Goal: Task Accomplishment & Management: Manage account settings

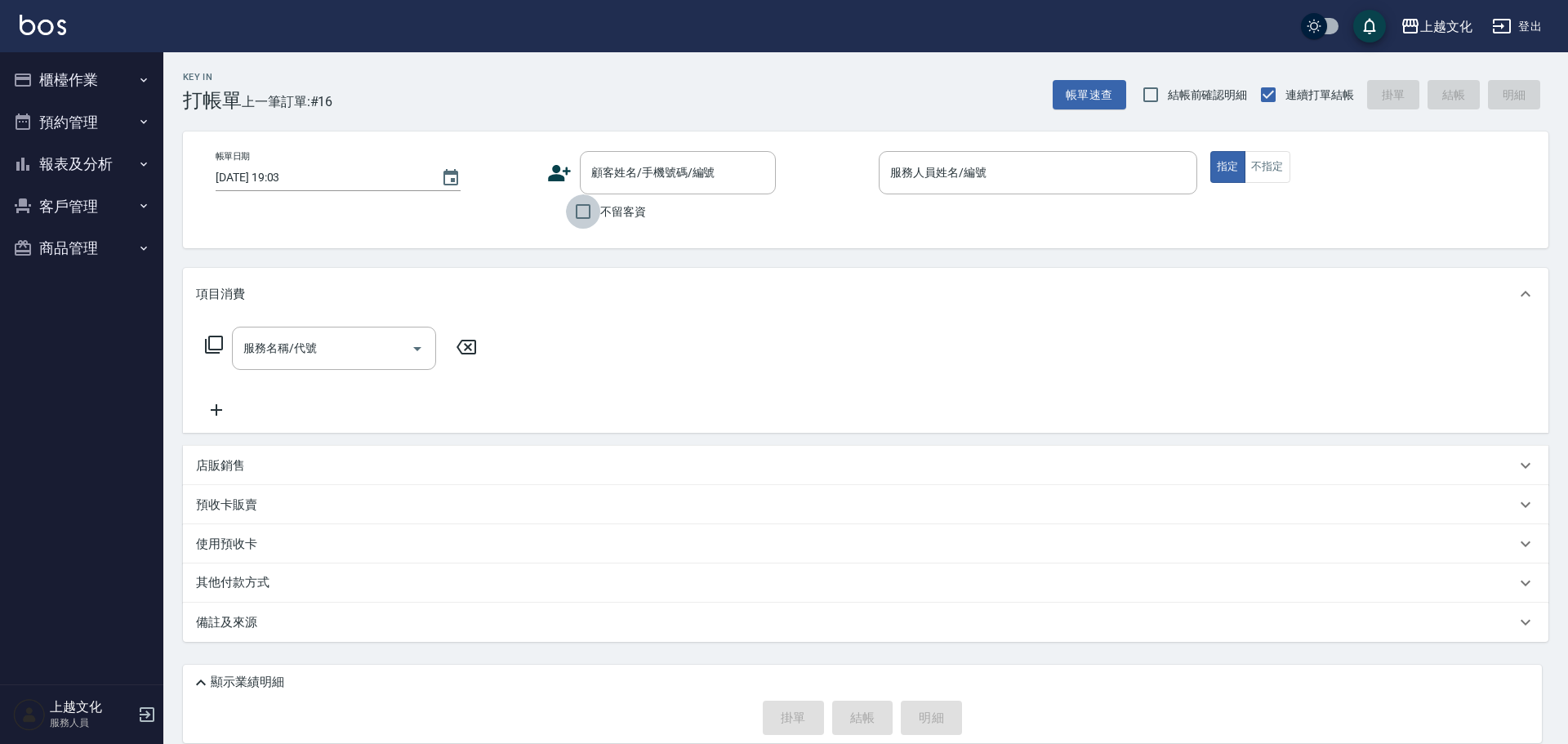
click at [578, 208] on input "不留客資" at bounding box center [583, 212] width 34 height 34
click at [583, 212] on input "不留客資" at bounding box center [583, 212] width 34 height 34
checkbox input "true"
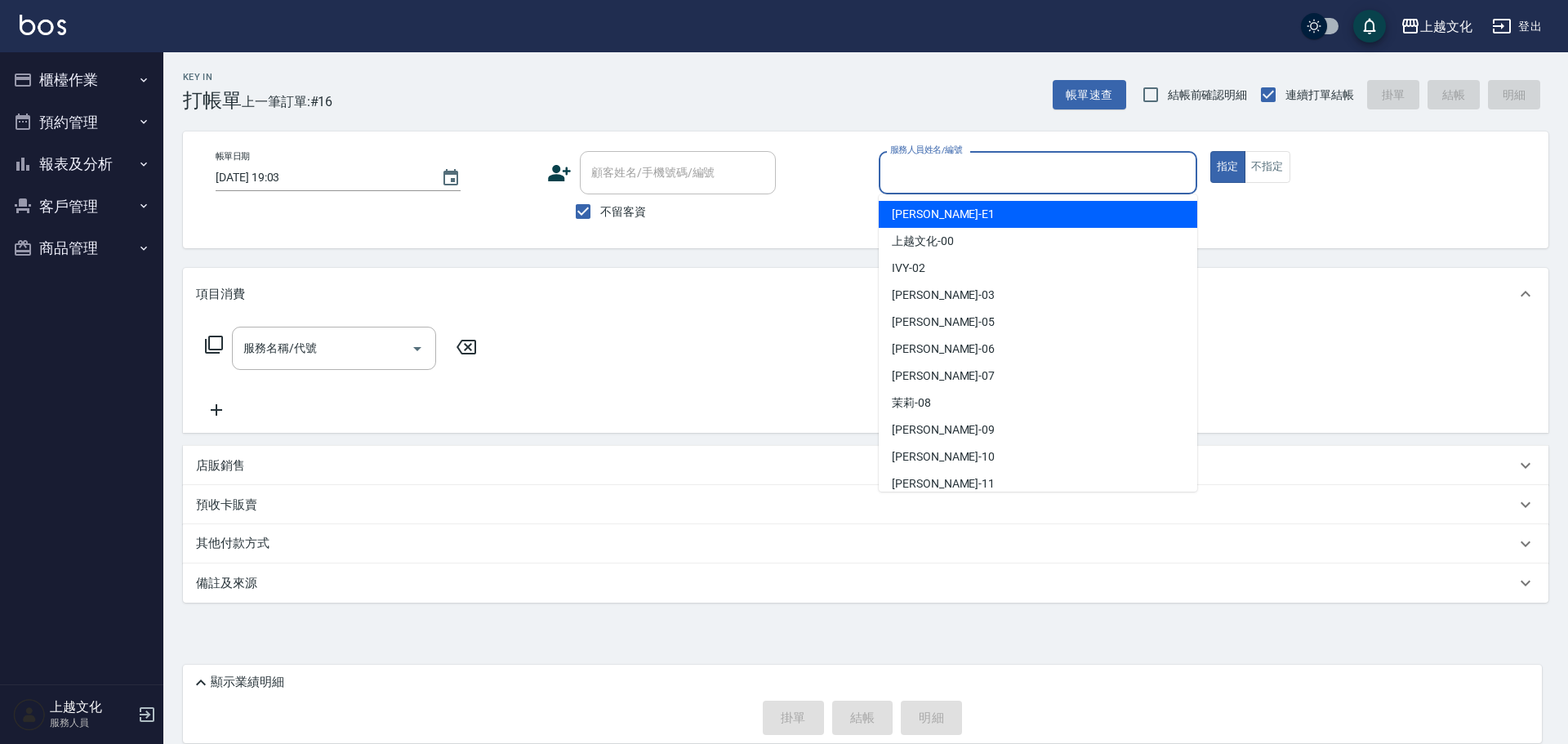
click at [936, 181] on input "服務人員姓名/編號" at bounding box center [1038, 173] width 304 height 29
click at [936, 180] on input "服務人員姓名/編號" at bounding box center [1038, 173] width 304 height 29
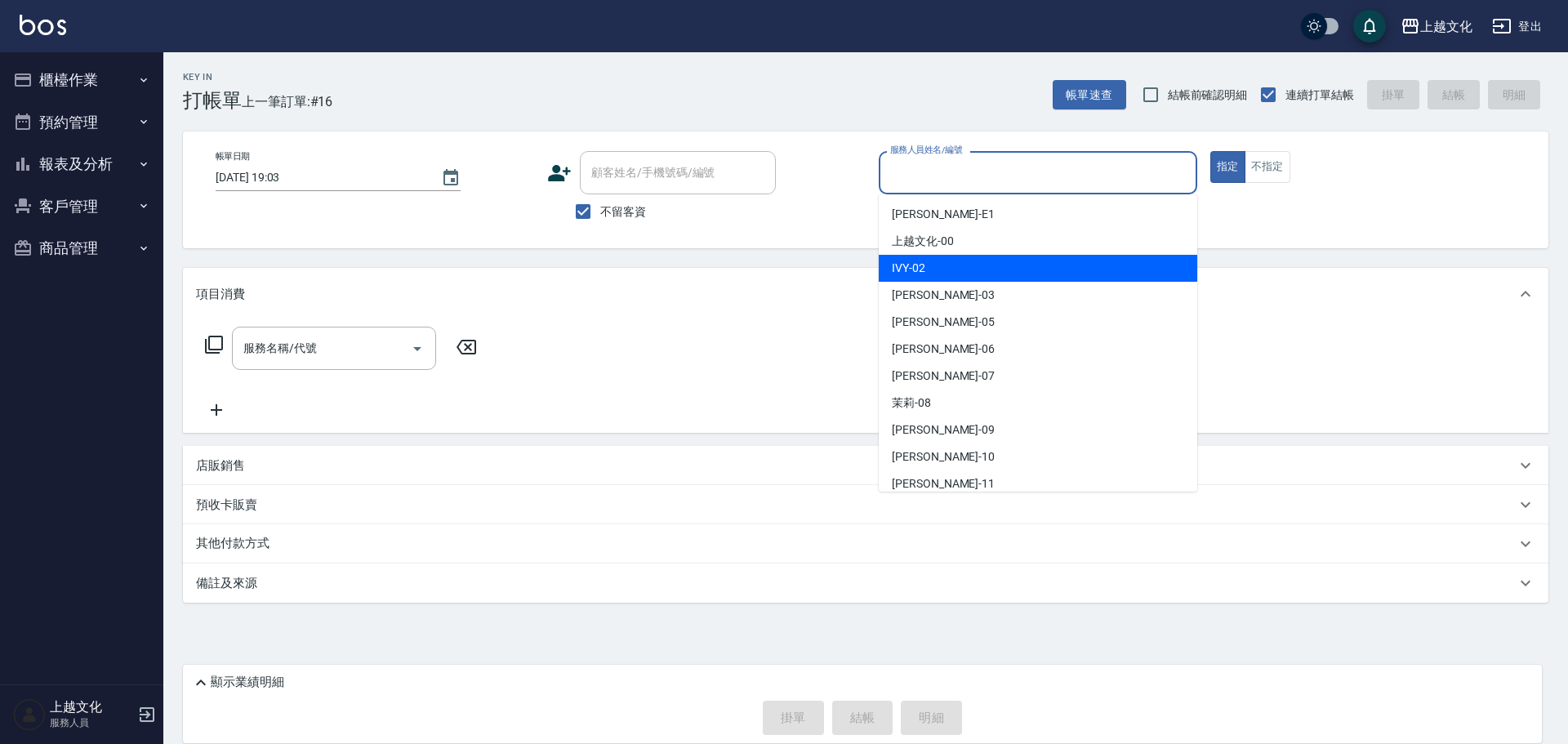
click at [970, 268] on div "IVY -02" at bounding box center [1038, 268] width 319 height 27
type input "IVY-02"
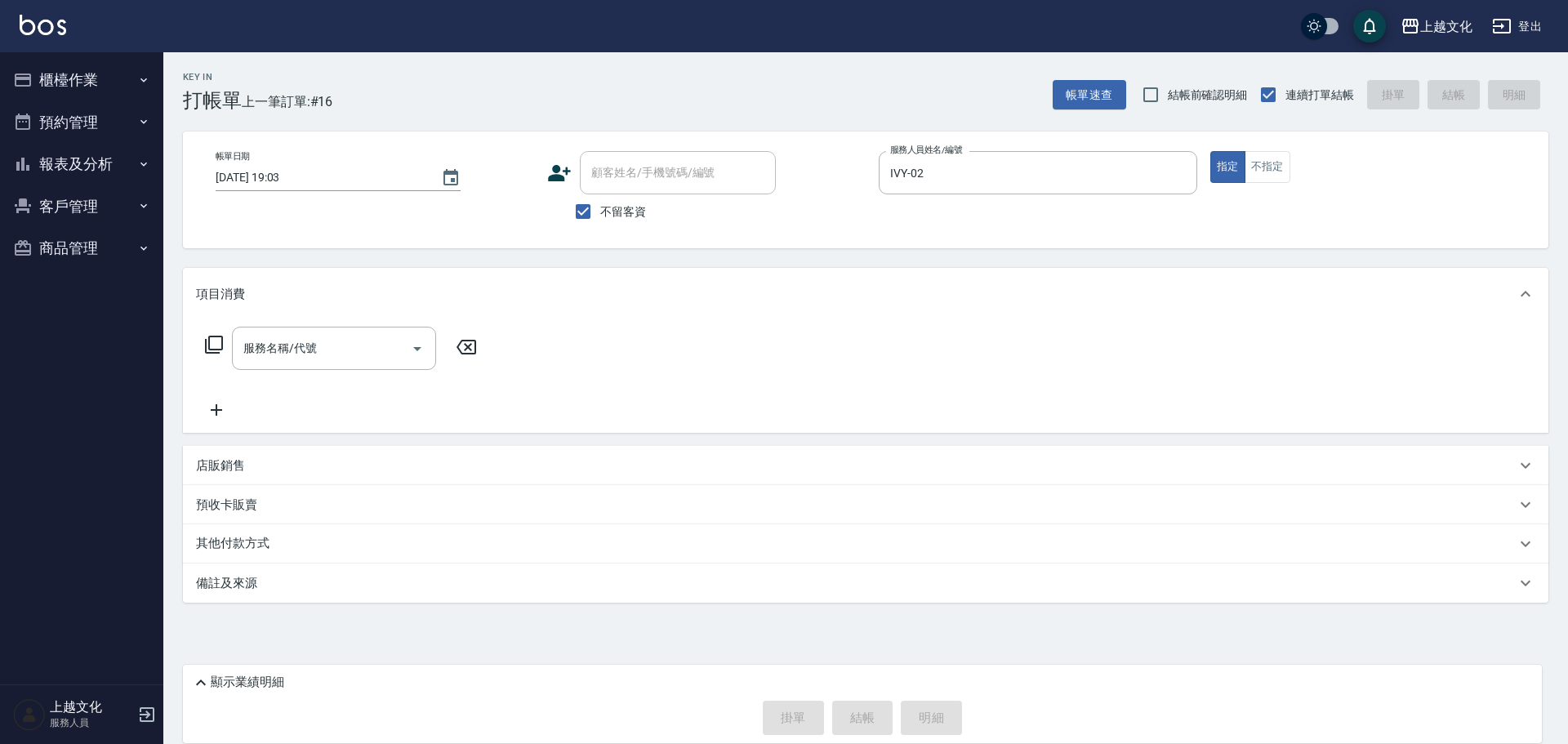
click at [215, 345] on icon at bounding box center [214, 345] width 20 height 20
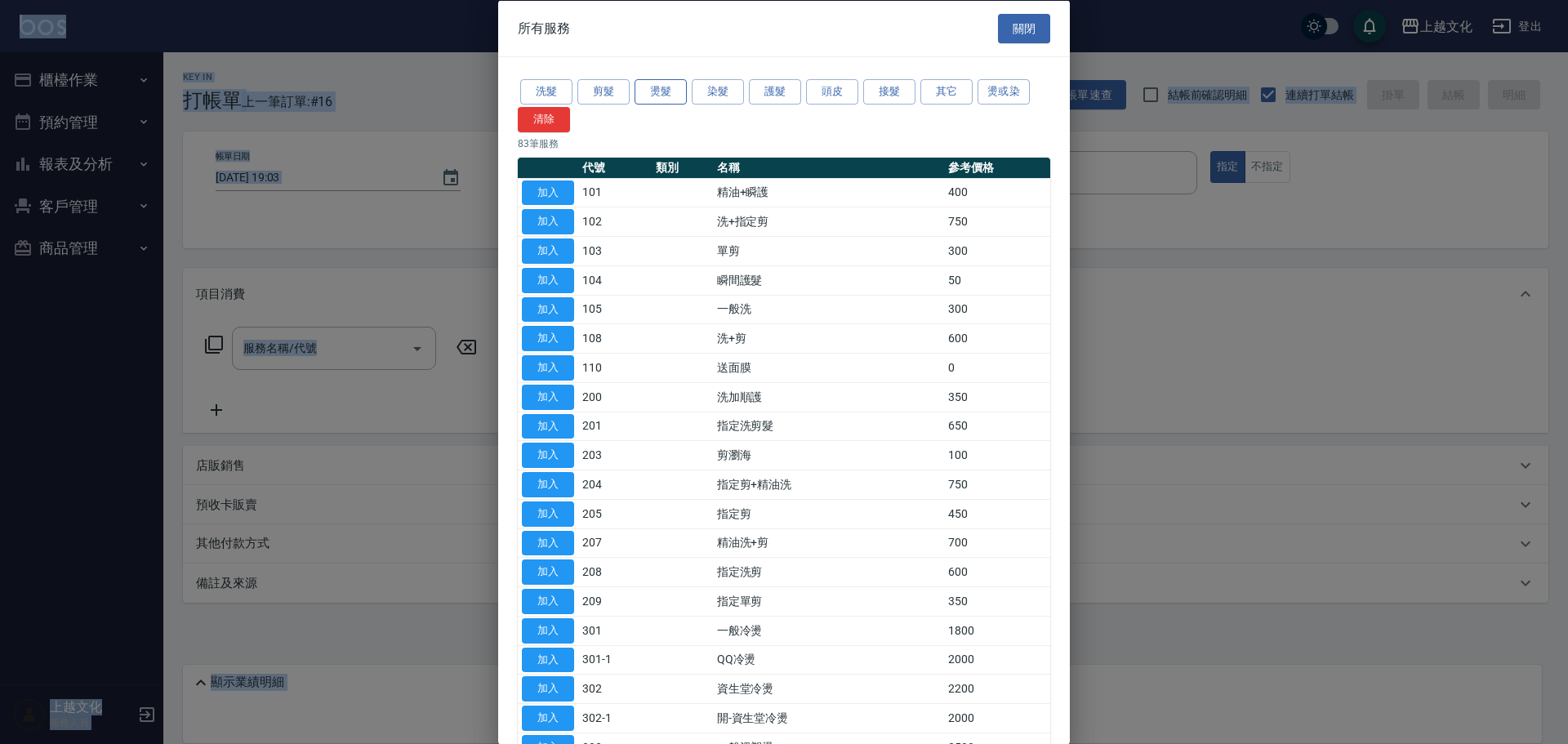
click at [650, 87] on button "燙髮" at bounding box center [661, 92] width 52 height 25
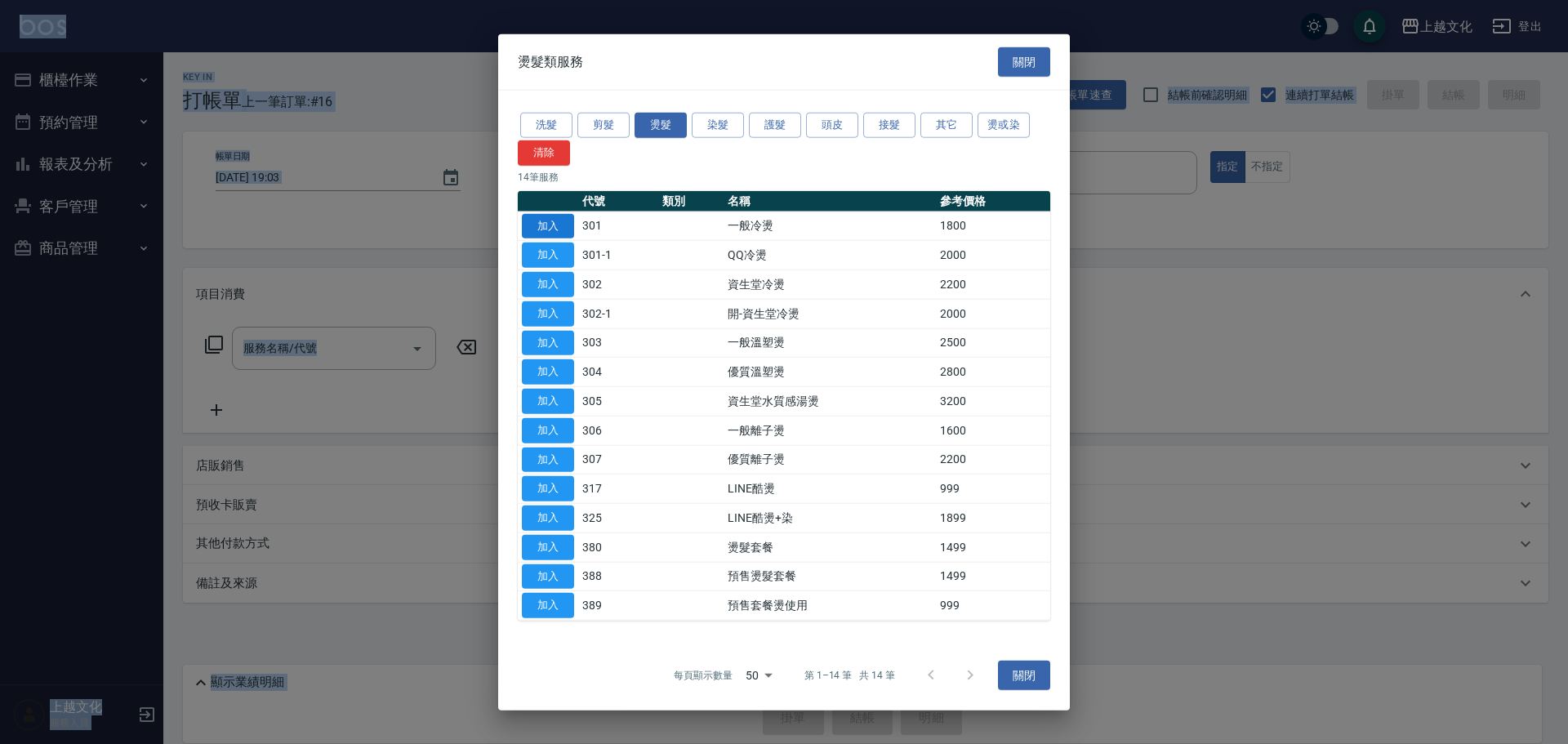
click at [541, 226] on button "加入" at bounding box center [548, 226] width 52 height 25
click at [544, 226] on button "加入" at bounding box center [548, 226] width 52 height 25
type input "一般冷燙(301)"
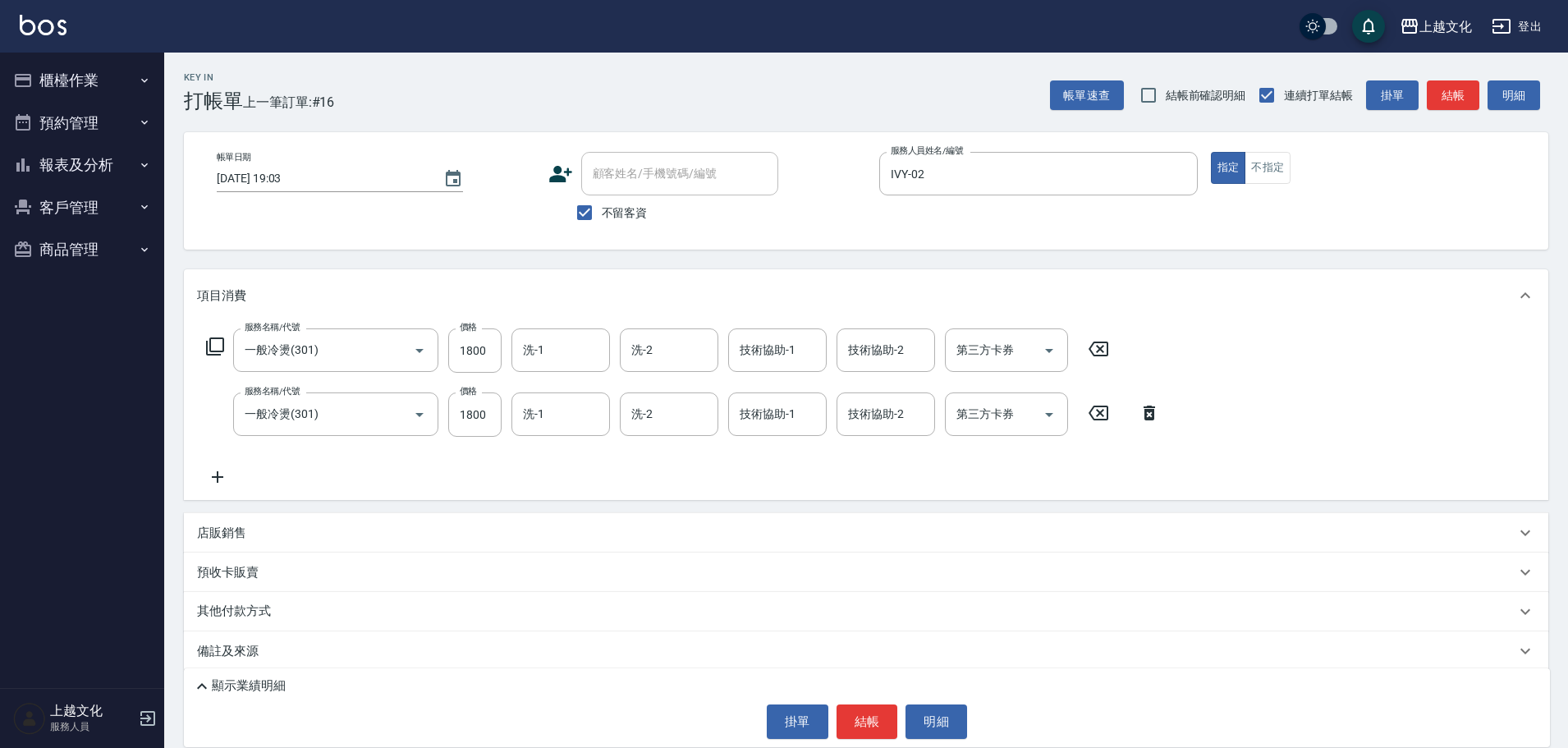
click at [1145, 413] on icon at bounding box center [1149, 413] width 12 height 15
click at [1145, 413] on div "服務名稱/代號 一般冷燙(301) 服務名稱/代號 價格 1800 價格 洗-1 洗-1 洗-2 洗-2 技術協助-1 技術協助-1 技術協助-2 技術協助-…" at bounding box center [866, 411] width 1364 height 178
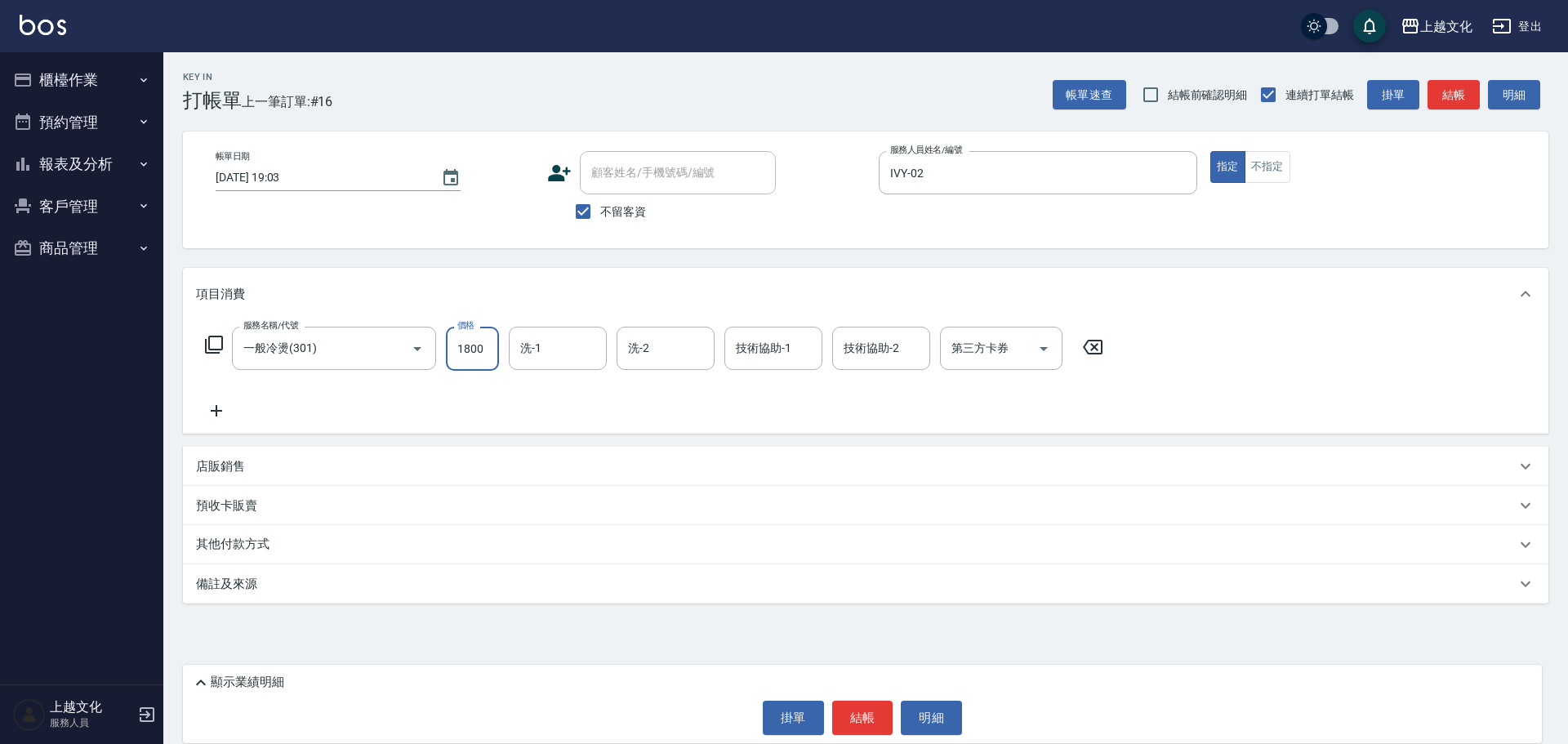
click at [491, 362] on input "1800" at bounding box center [472, 349] width 53 height 44
type input "1999"
click at [227, 534] on div "其他付款方式" at bounding box center [866, 545] width 1365 height 39
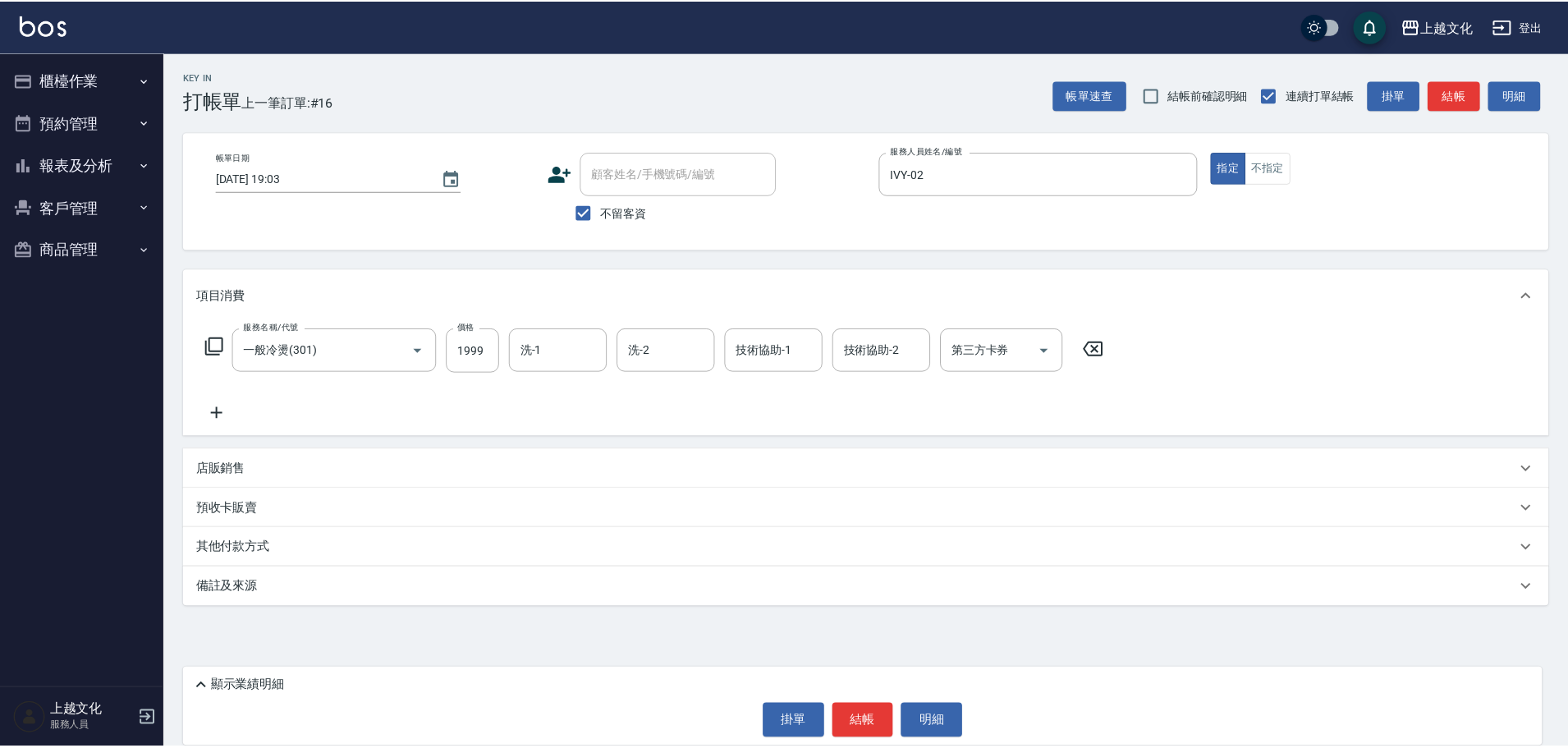
scroll to position [29, 0]
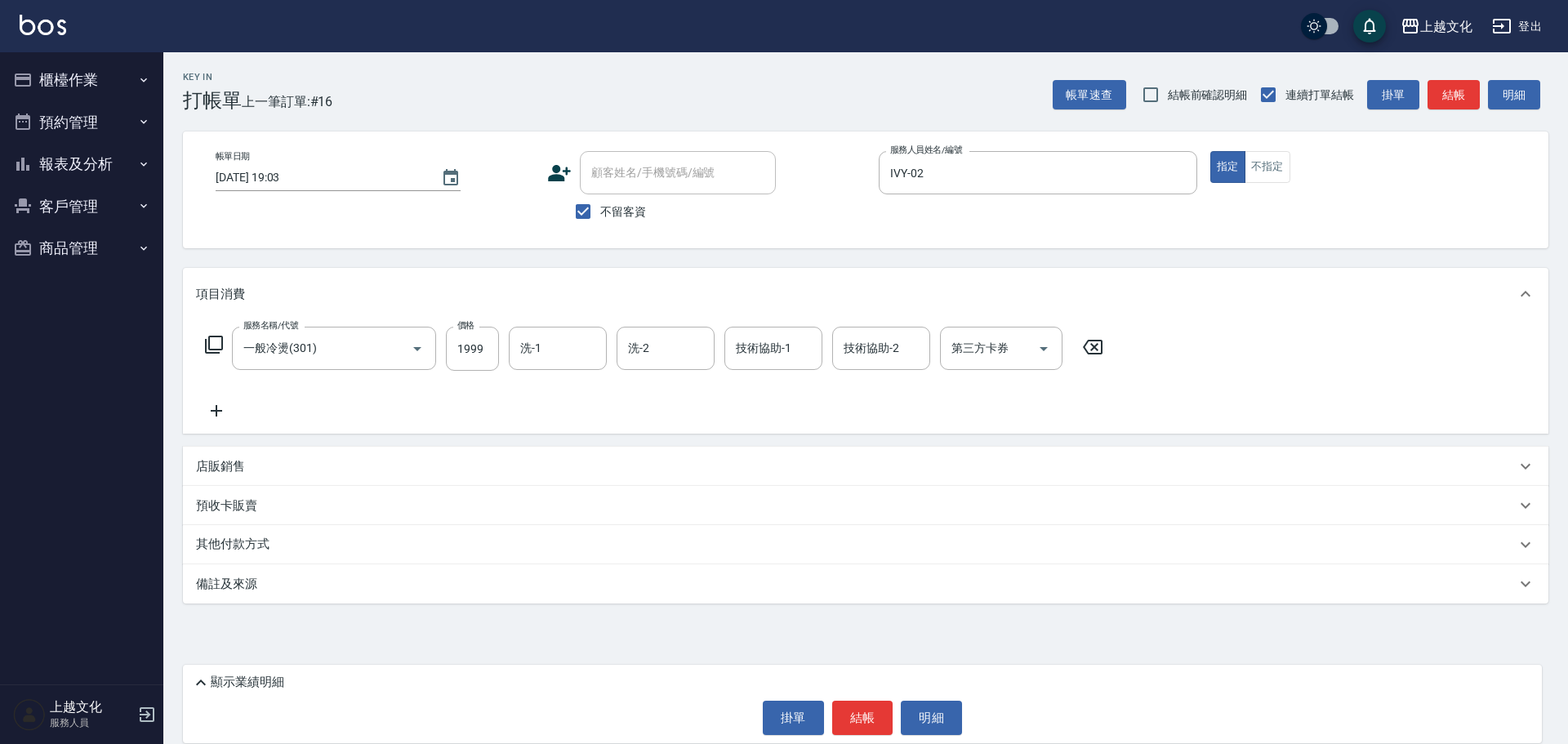
click at [252, 534] on div "其他付款方式" at bounding box center [866, 545] width 1365 height 39
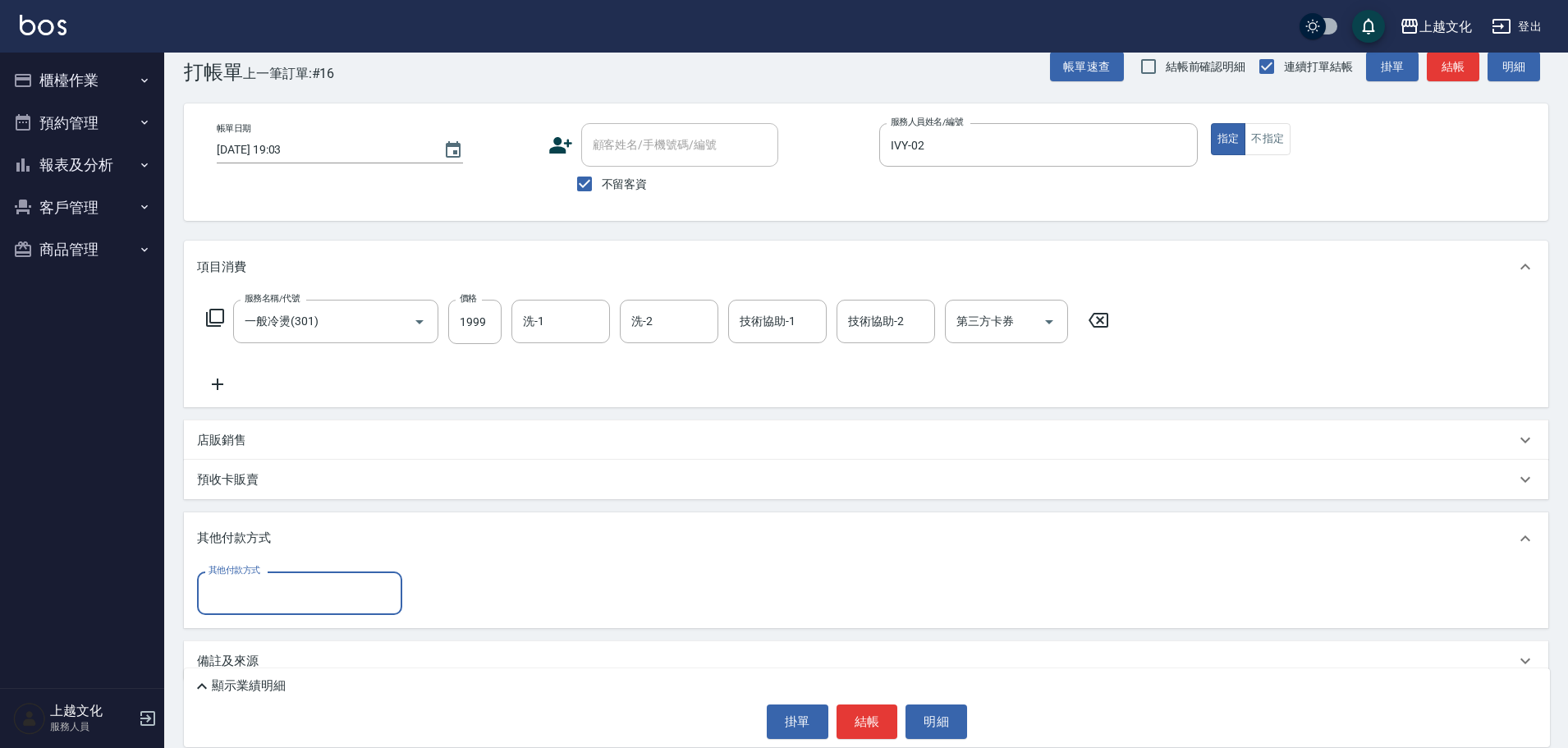
scroll to position [52, 0]
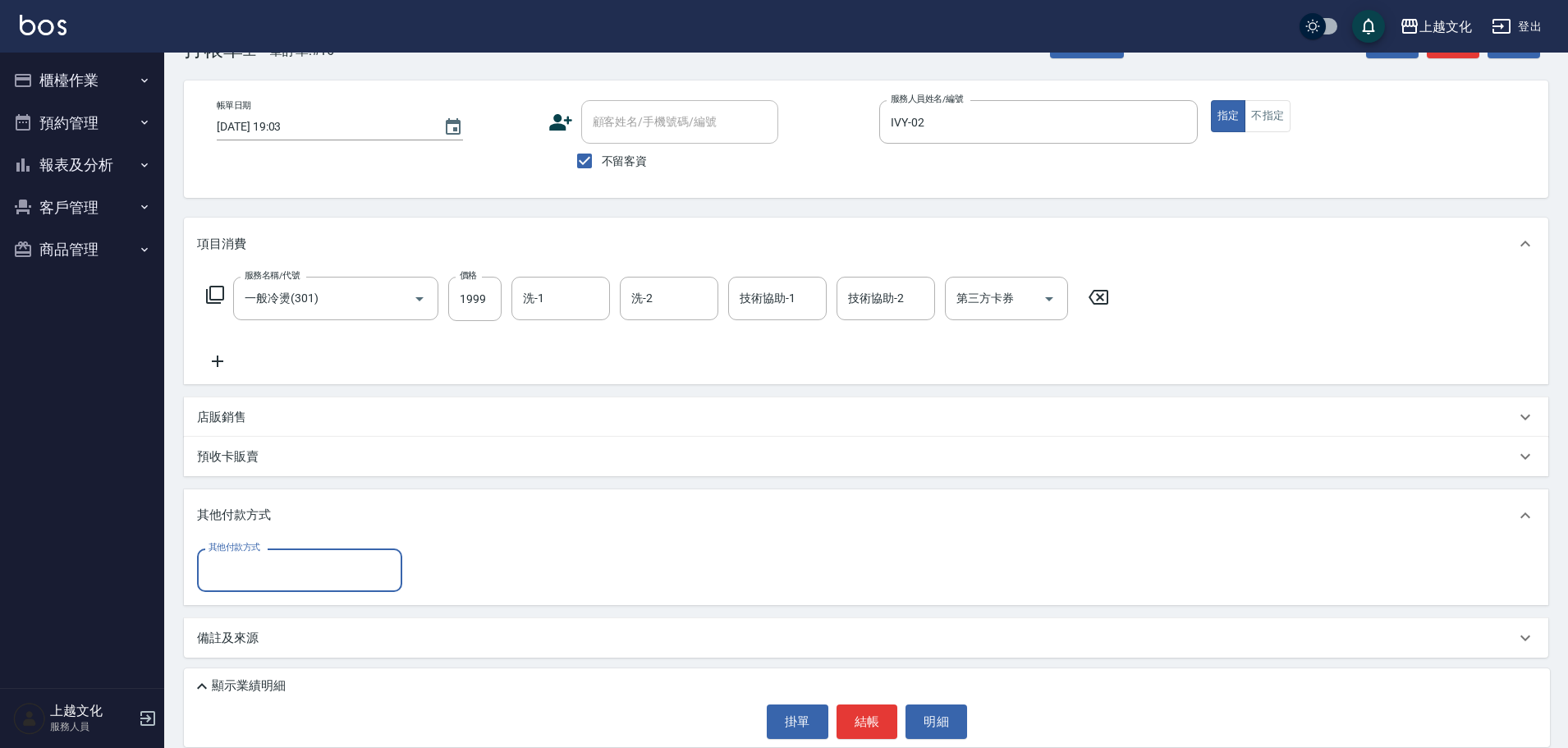
click at [234, 577] on input "其他付款方式" at bounding box center [300, 570] width 191 height 29
click at [247, 680] on span "信用卡" at bounding box center [300, 693] width 205 height 27
type input "信用卡"
click at [426, 577] on input "0" at bounding box center [473, 570] width 123 height 44
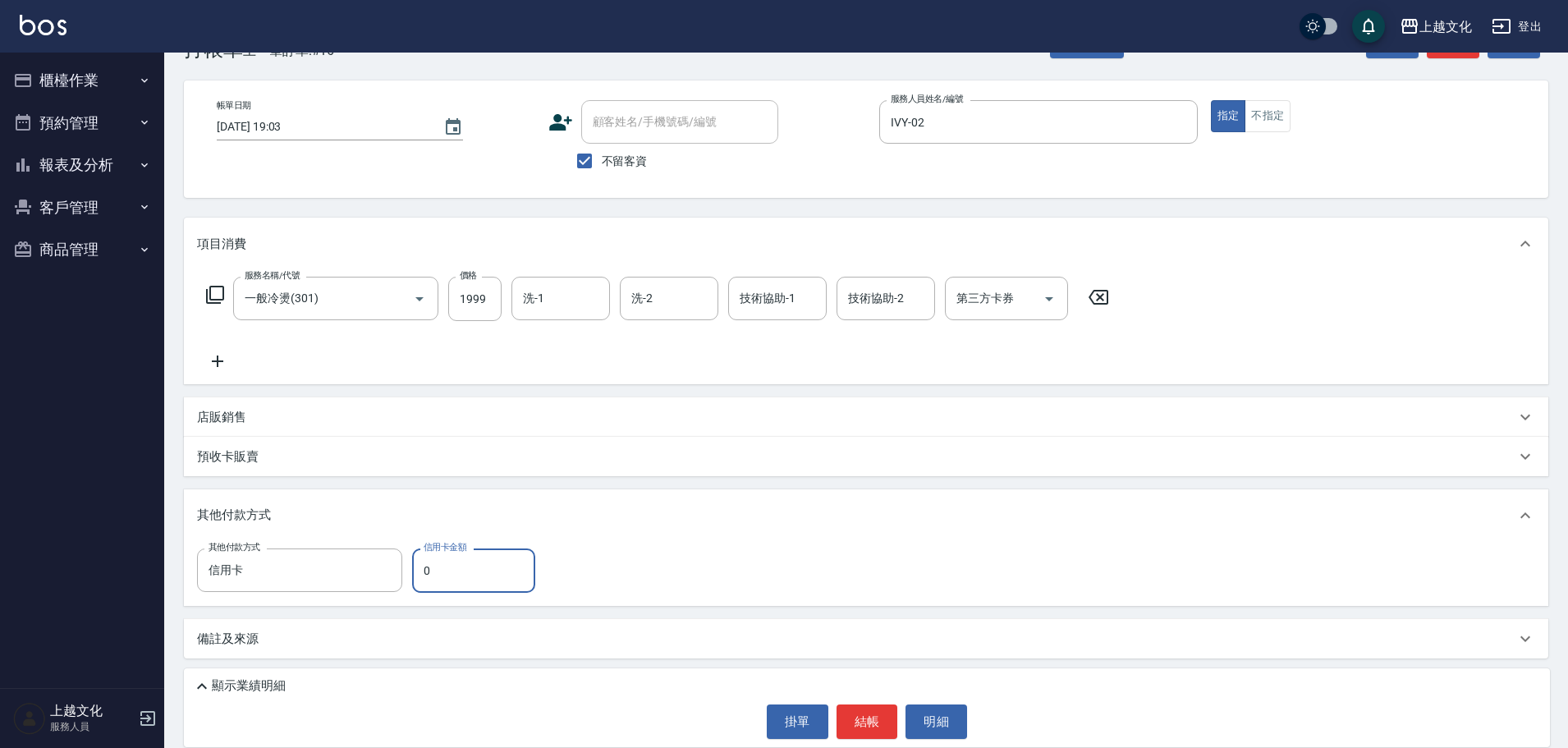
click at [426, 577] on input "0" at bounding box center [473, 570] width 123 height 44
type input "1999"
click at [853, 722] on button "結帳" at bounding box center [867, 722] width 62 height 35
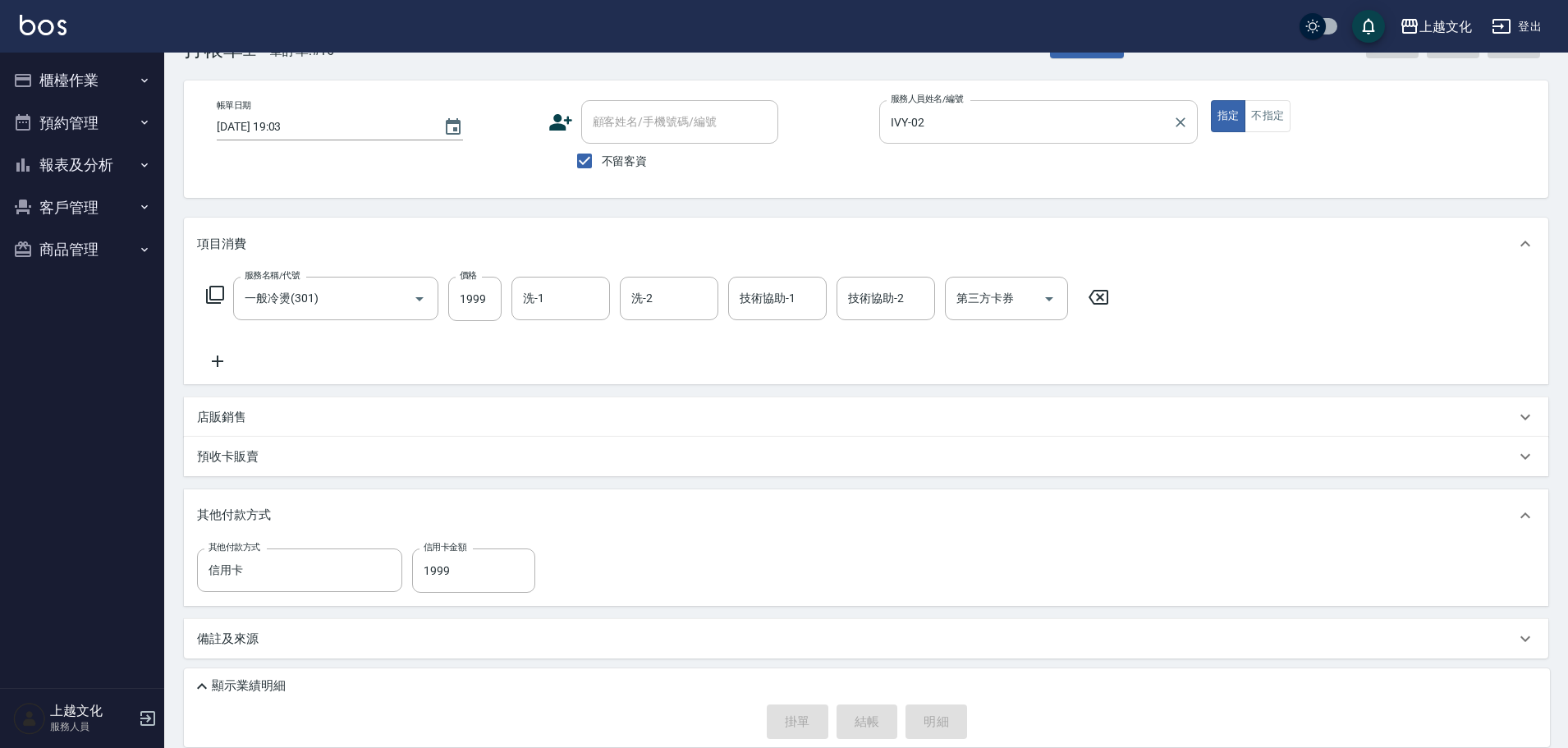
type input "[DATE] 20:08"
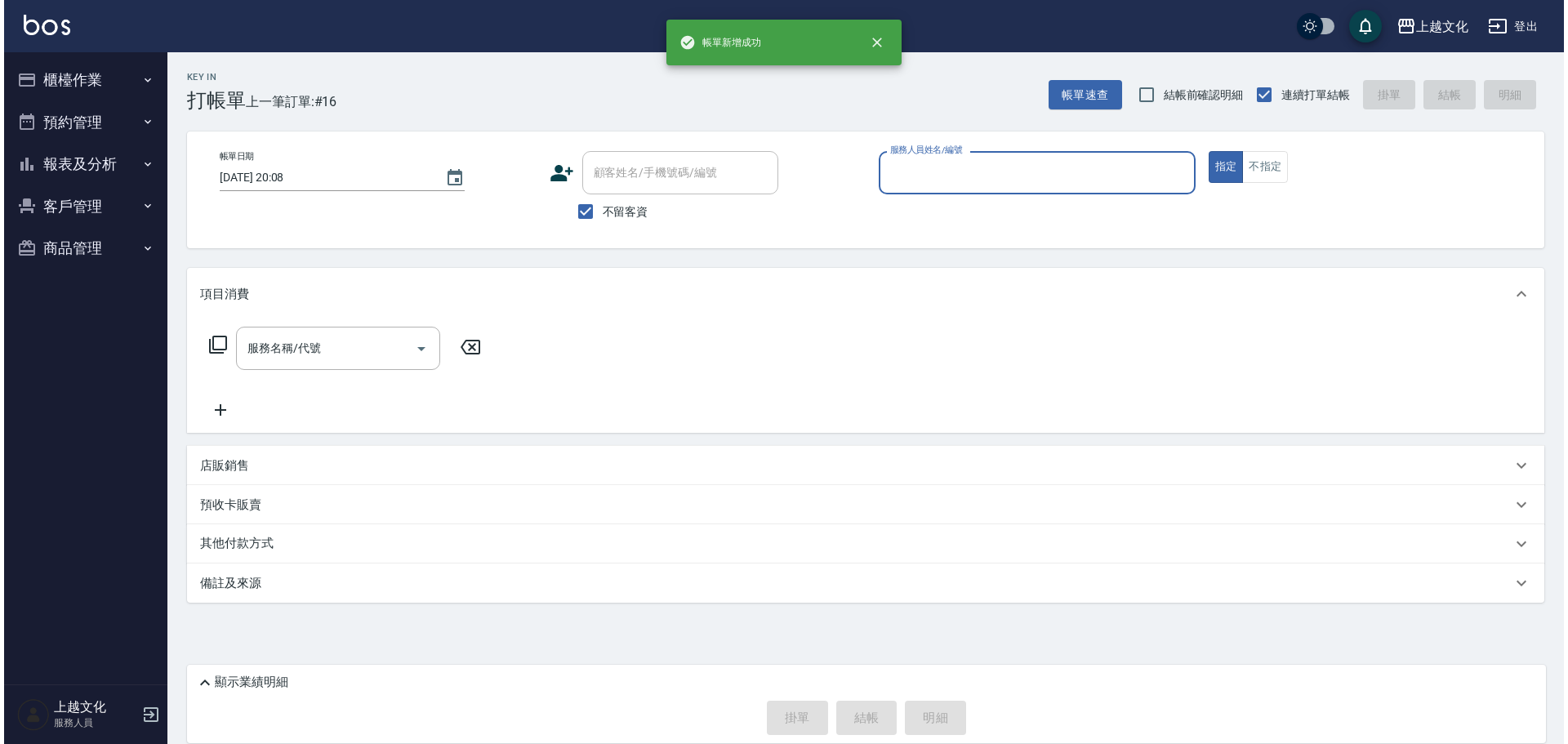
scroll to position [0, 0]
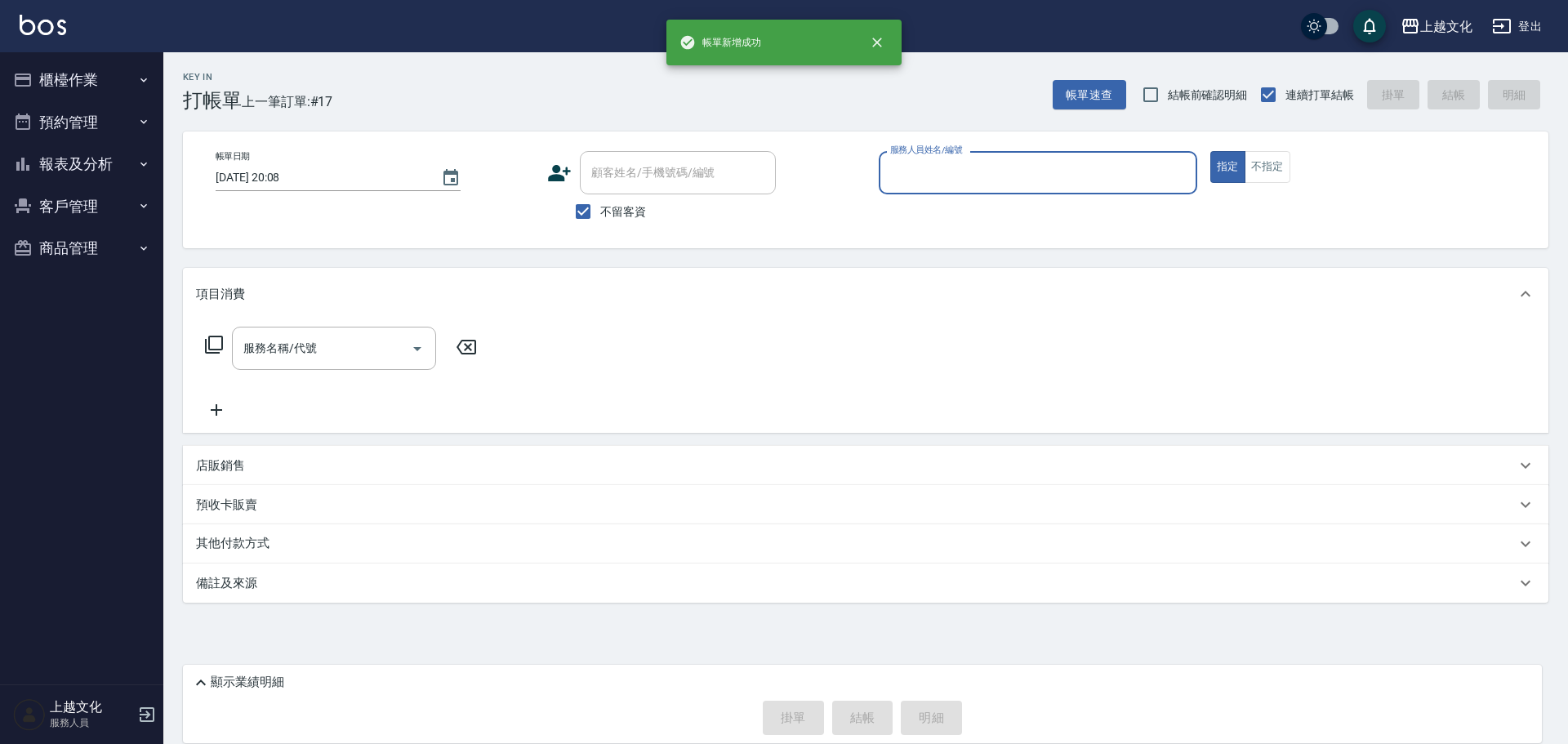
click at [916, 179] on input "服務人員姓名/編號" at bounding box center [1038, 173] width 304 height 29
click at [951, 191] on div "服務人員姓名/編號" at bounding box center [1038, 173] width 319 height 43
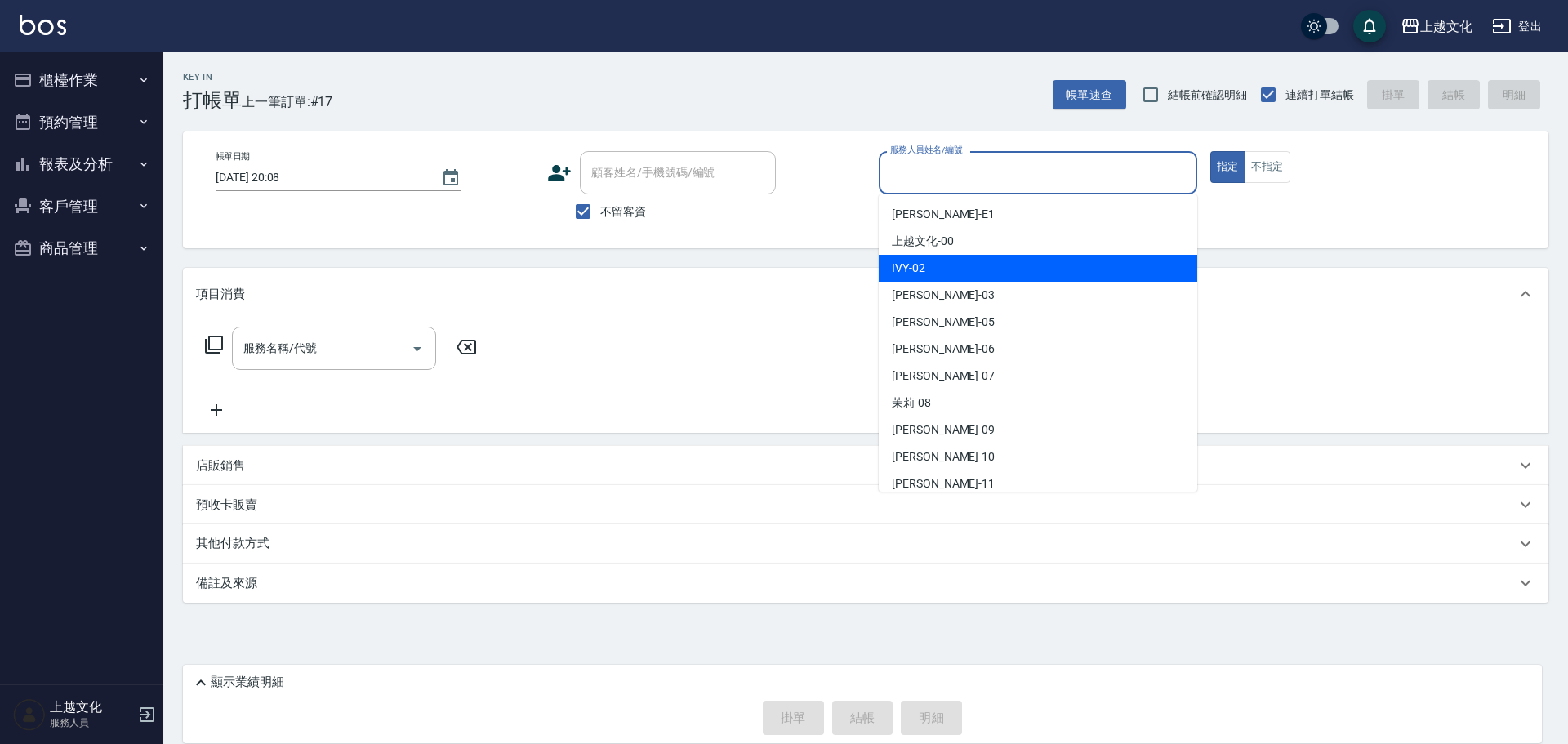
click at [941, 272] on div "IVY -02" at bounding box center [1038, 268] width 319 height 27
type input "IVY-02"
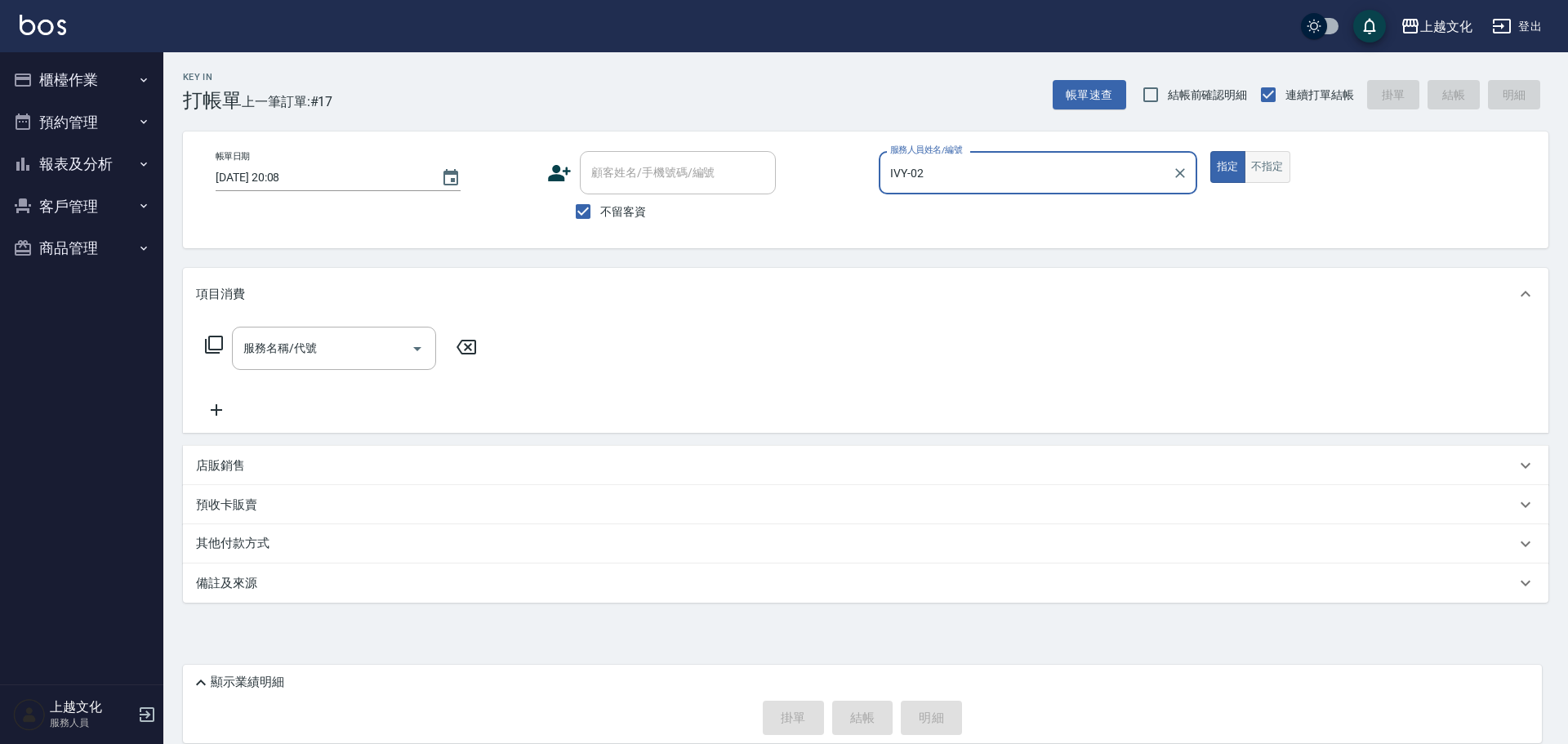
click at [1274, 171] on button "不指定" at bounding box center [1267, 167] width 46 height 32
click at [211, 342] on icon at bounding box center [214, 345] width 20 height 20
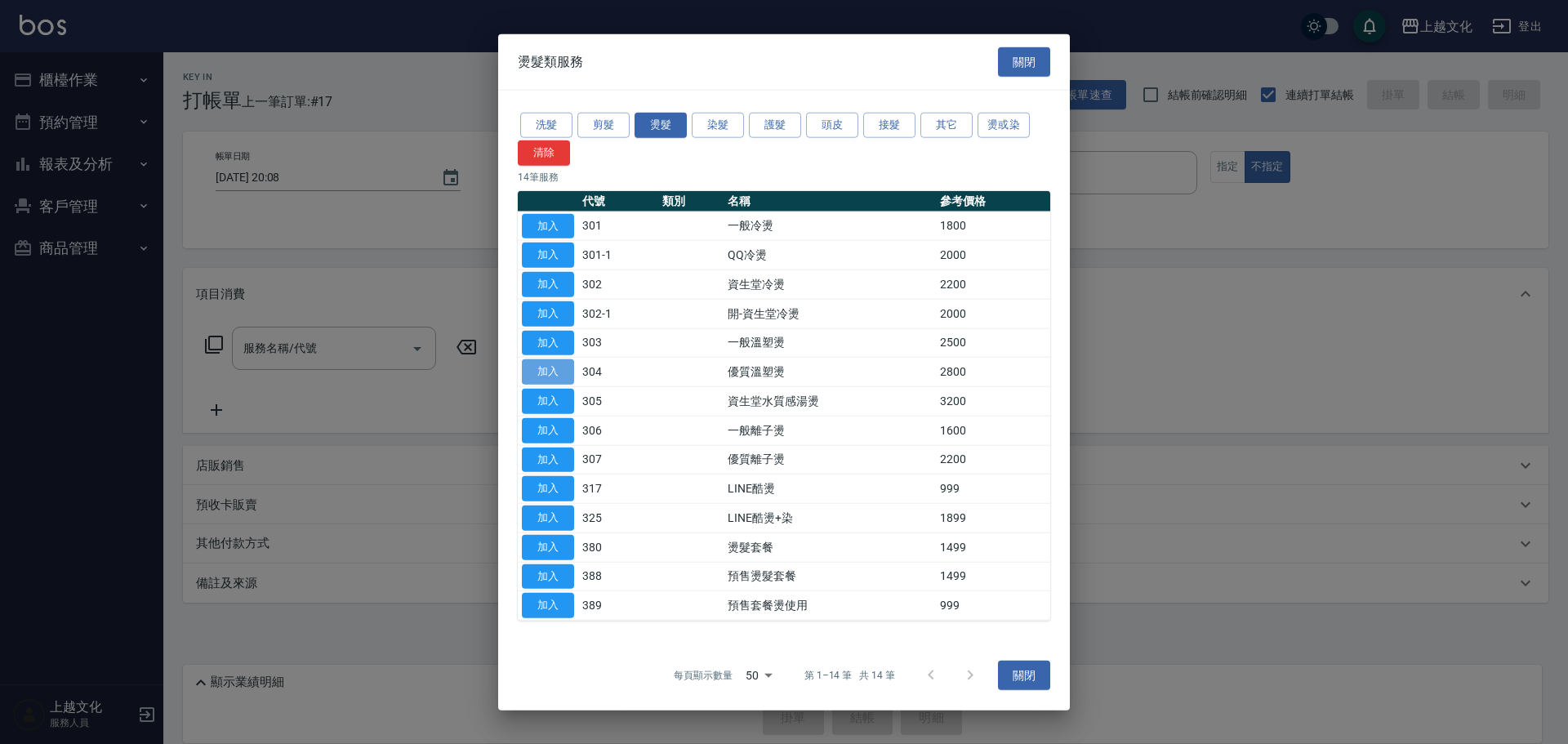
click at [554, 370] on button "加入" at bounding box center [548, 371] width 52 height 25
type input "優質溫塑燙(304)"
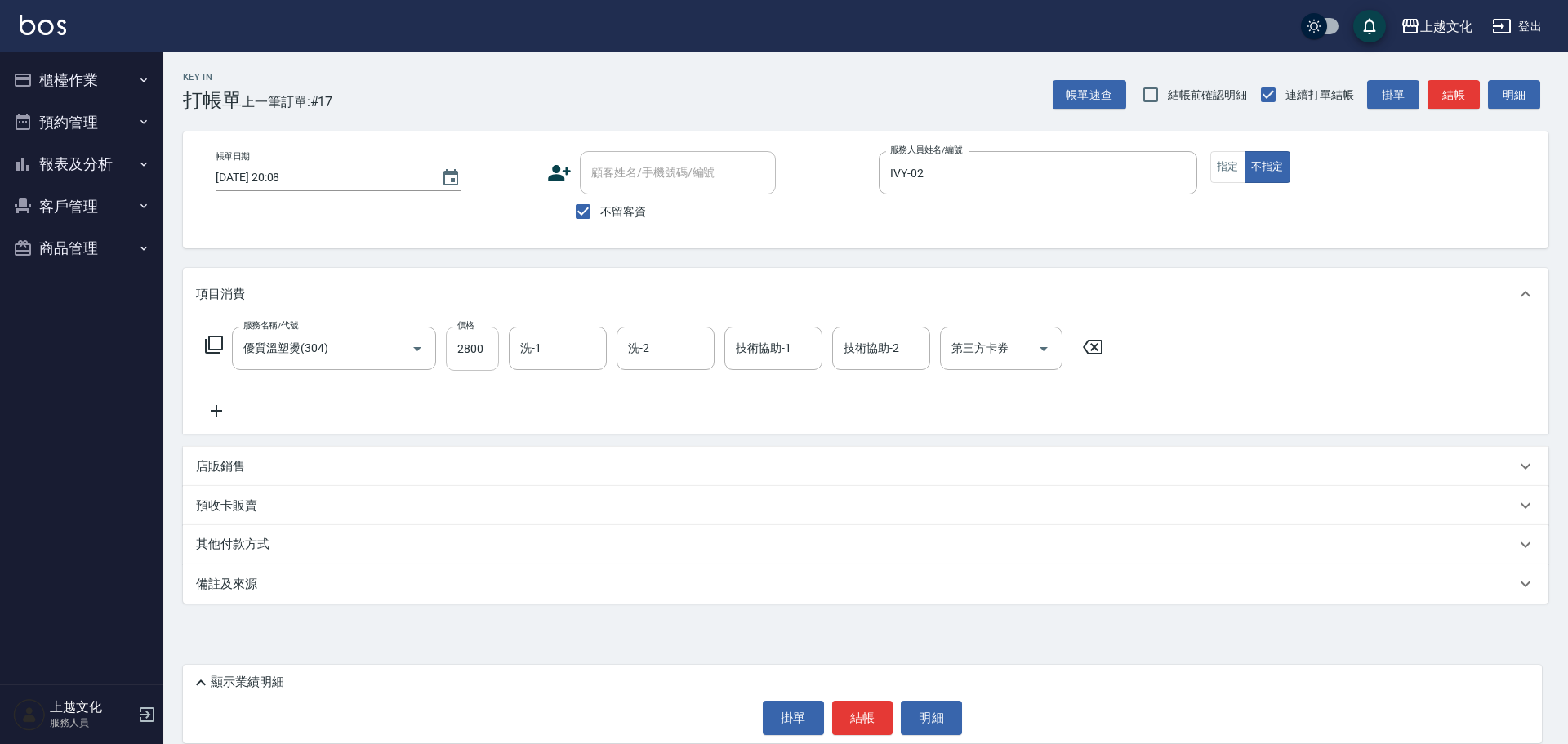
click at [481, 356] on input "2800" at bounding box center [472, 349] width 53 height 44
type input "3599"
click at [226, 544] on p "其他付款方式" at bounding box center [237, 545] width 82 height 18
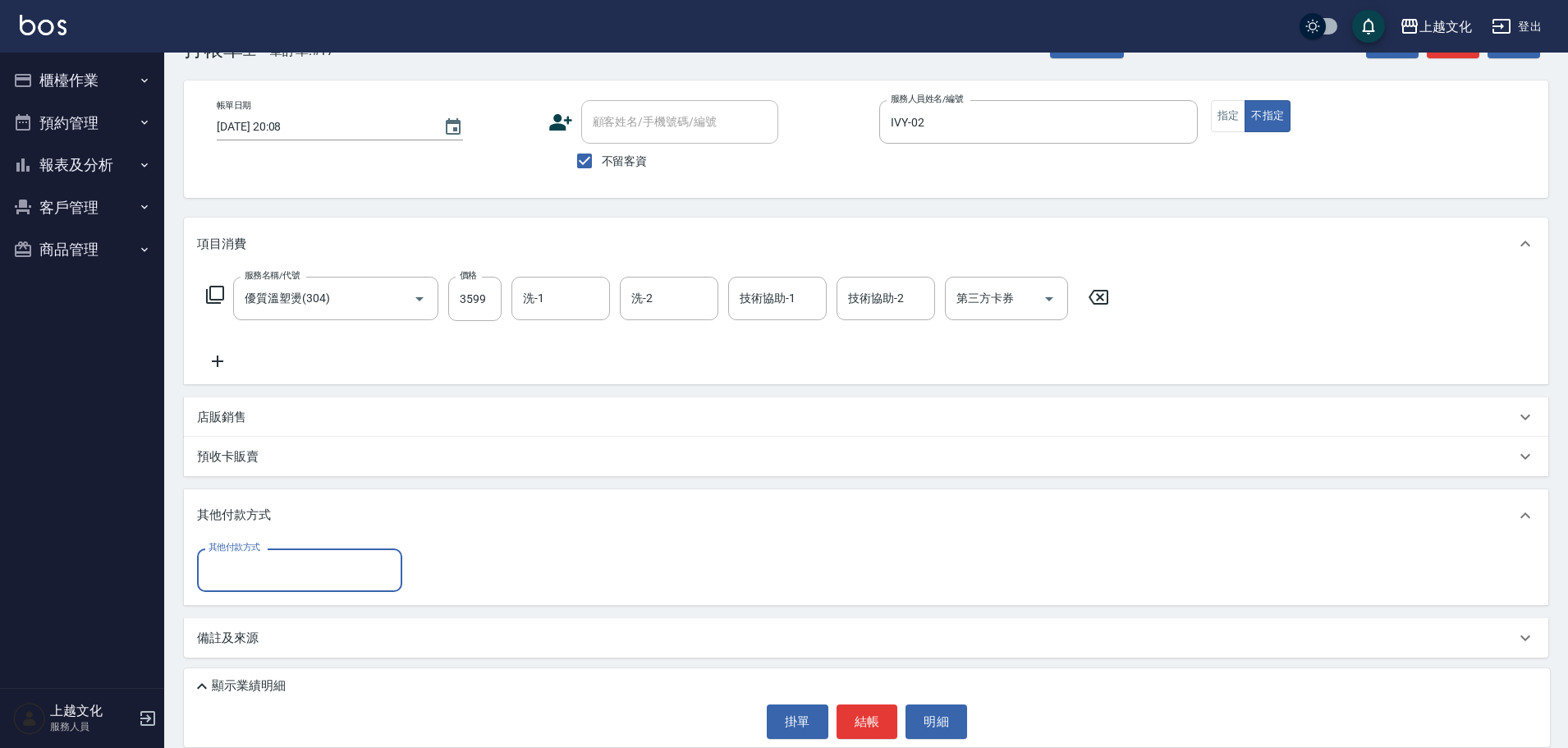
click at [236, 561] on input "其他付款方式" at bounding box center [300, 570] width 191 height 29
click at [230, 685] on span "信用卡" at bounding box center [300, 693] width 205 height 27
type input "信用卡"
click at [422, 574] on input "0" at bounding box center [473, 570] width 123 height 44
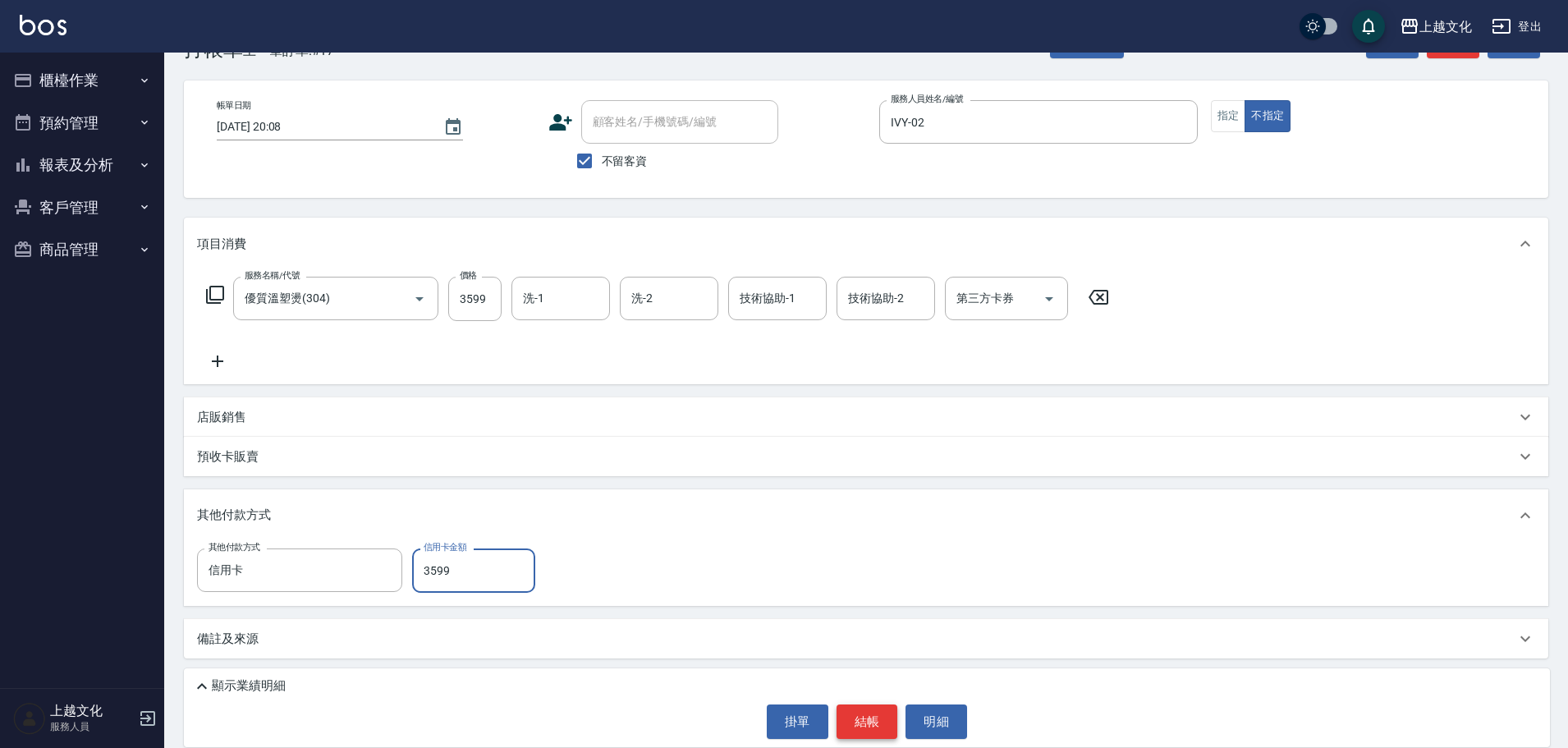
type input "3599"
click at [869, 724] on button "結帳" at bounding box center [867, 722] width 62 height 35
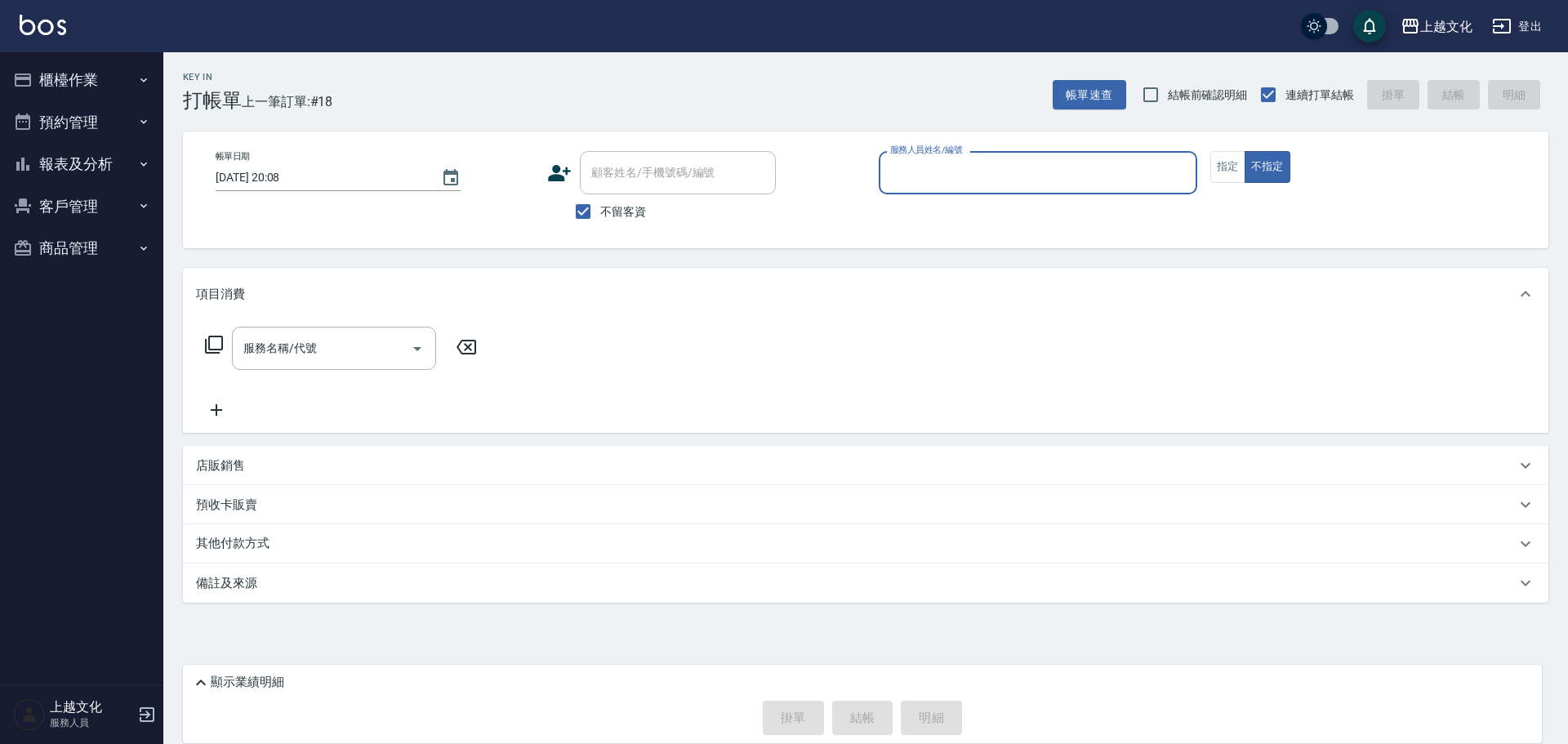
click at [560, 181] on icon at bounding box center [559, 173] width 23 height 16
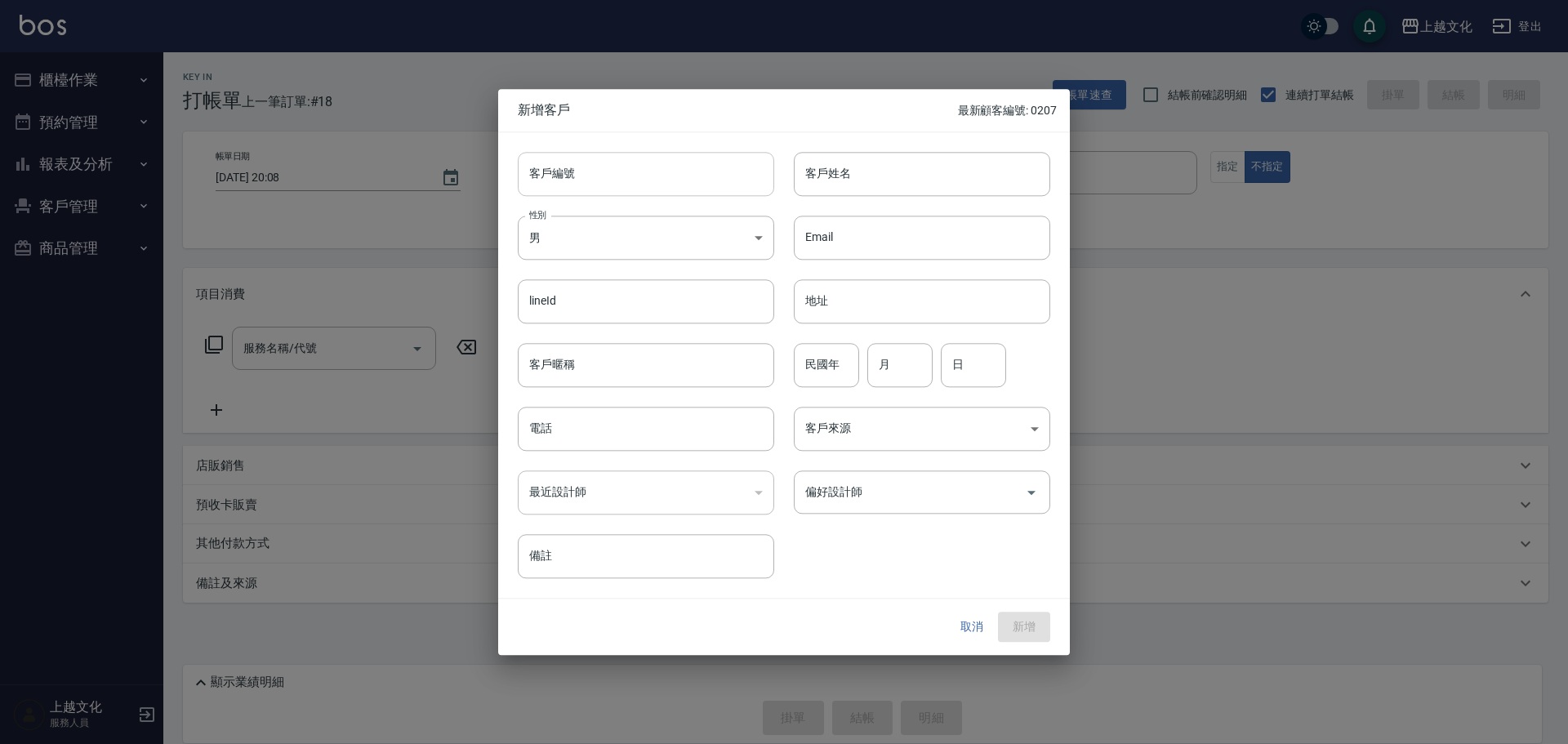
click at [560, 179] on input "客戶編號" at bounding box center [646, 174] width 257 height 44
type input "0208"
click at [576, 235] on body "上越文化 登出 櫃檯作業 打帳單 帳單列表 現金收支登錄 高階收支登錄 材料自購登錄 每日結帳 排班表 現場電腦打卡 預約管理 預約管理 單日預約紀錄 單週預…" at bounding box center [784, 372] width 1568 height 744
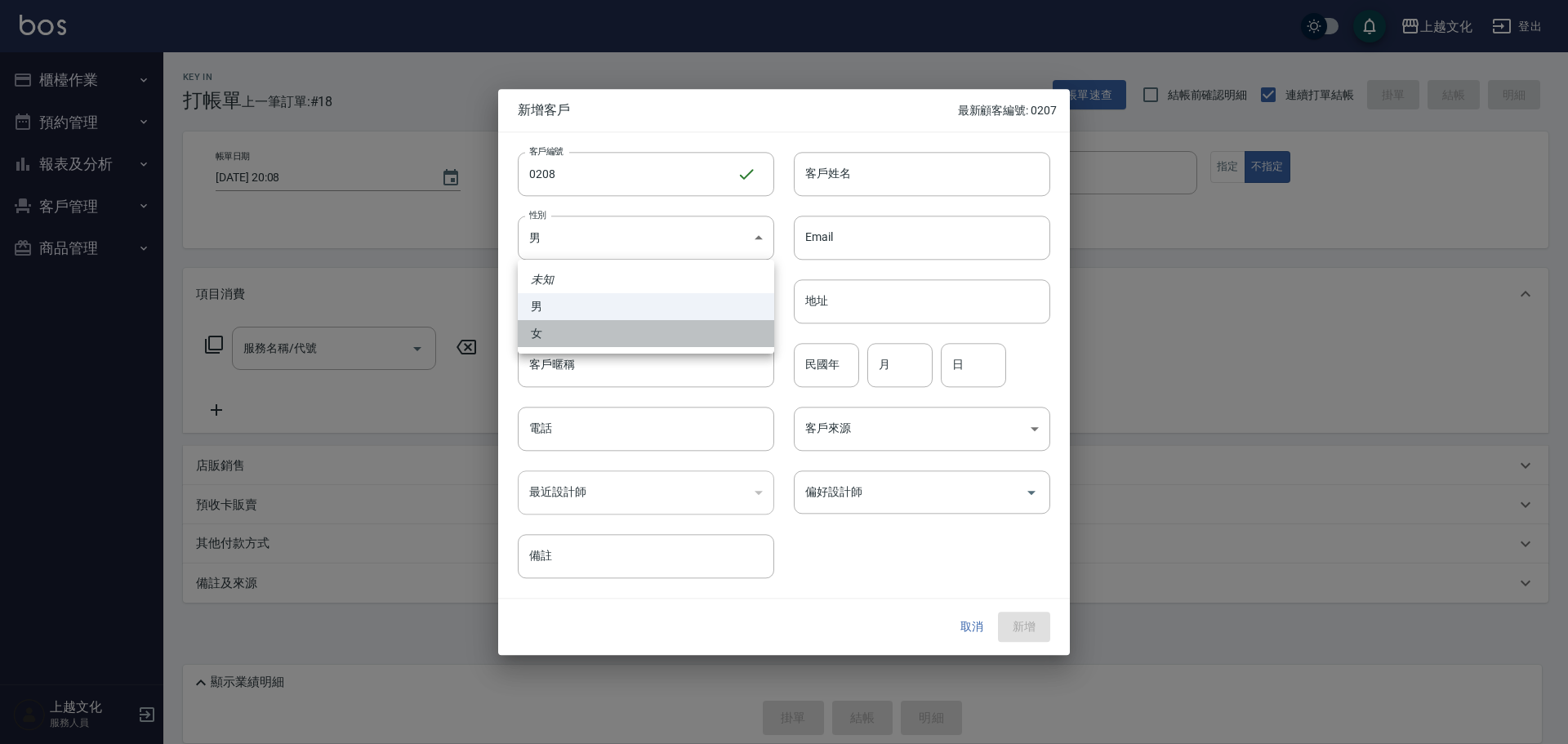
click at [567, 328] on li "女" at bounding box center [646, 334] width 257 height 27
type input "[DEMOGRAPHIC_DATA]"
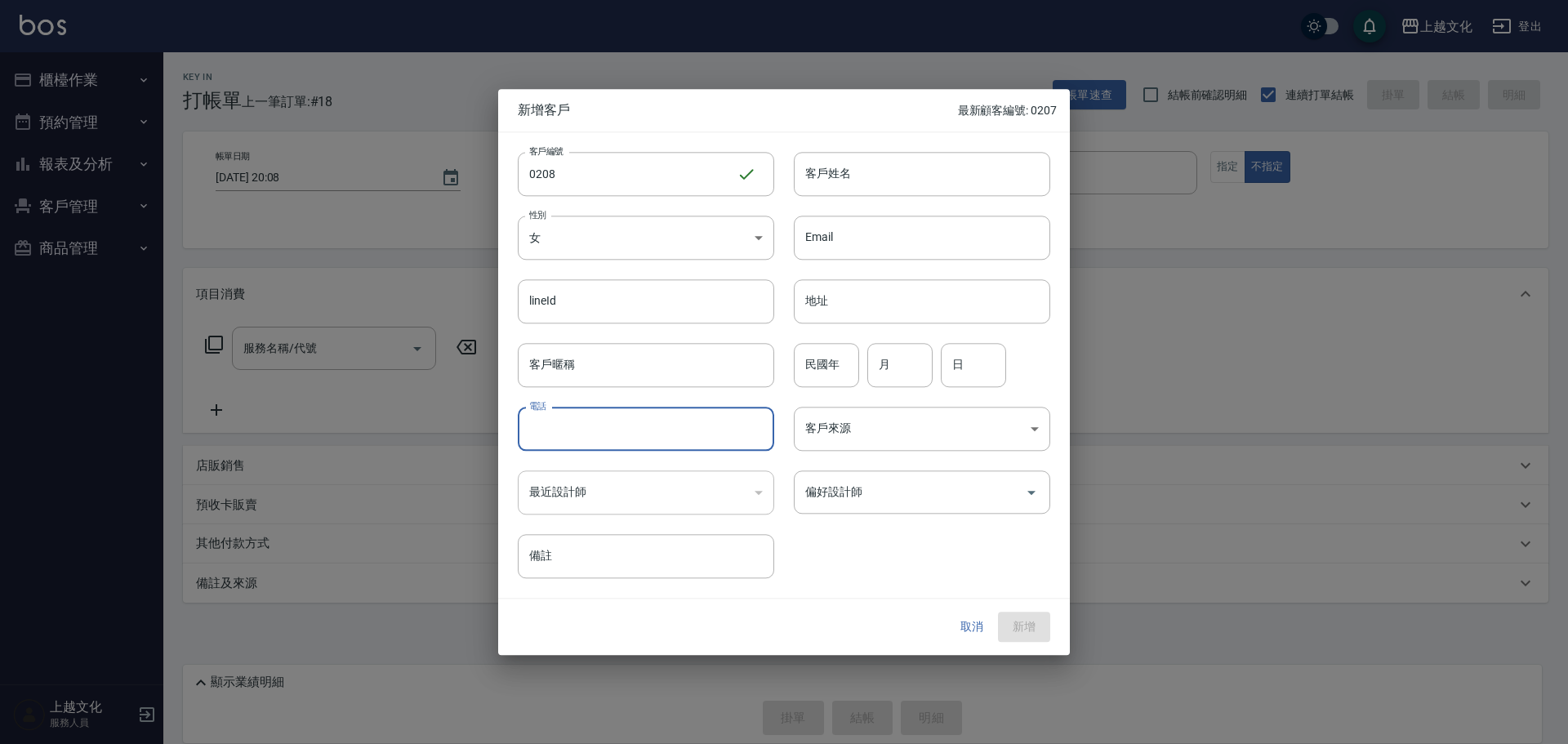
click at [557, 434] on input "電話" at bounding box center [646, 428] width 257 height 44
type input "0938211083"
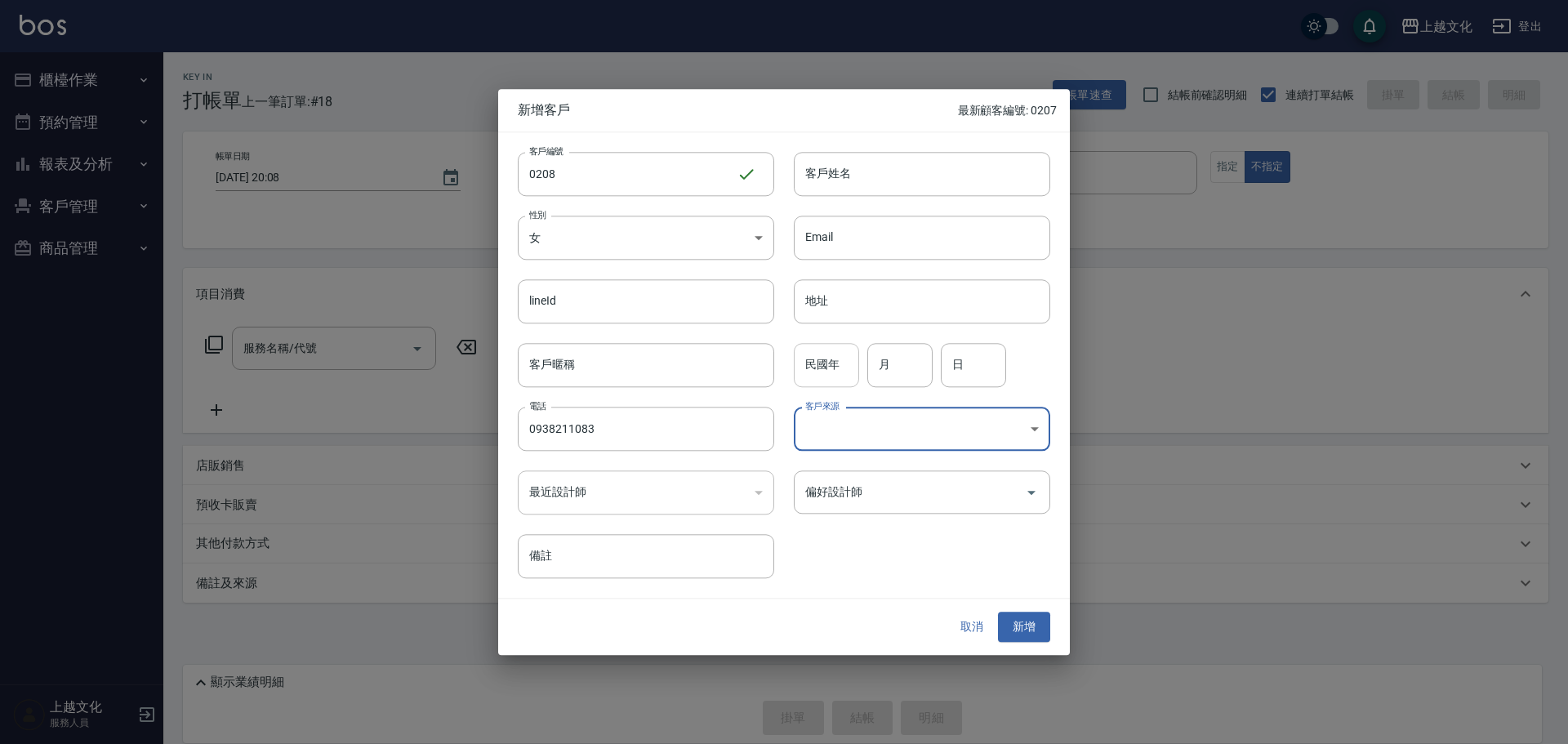
click at [814, 372] on input "民國年" at bounding box center [827, 365] width 65 height 44
type input "71"
type input "02"
type input "19"
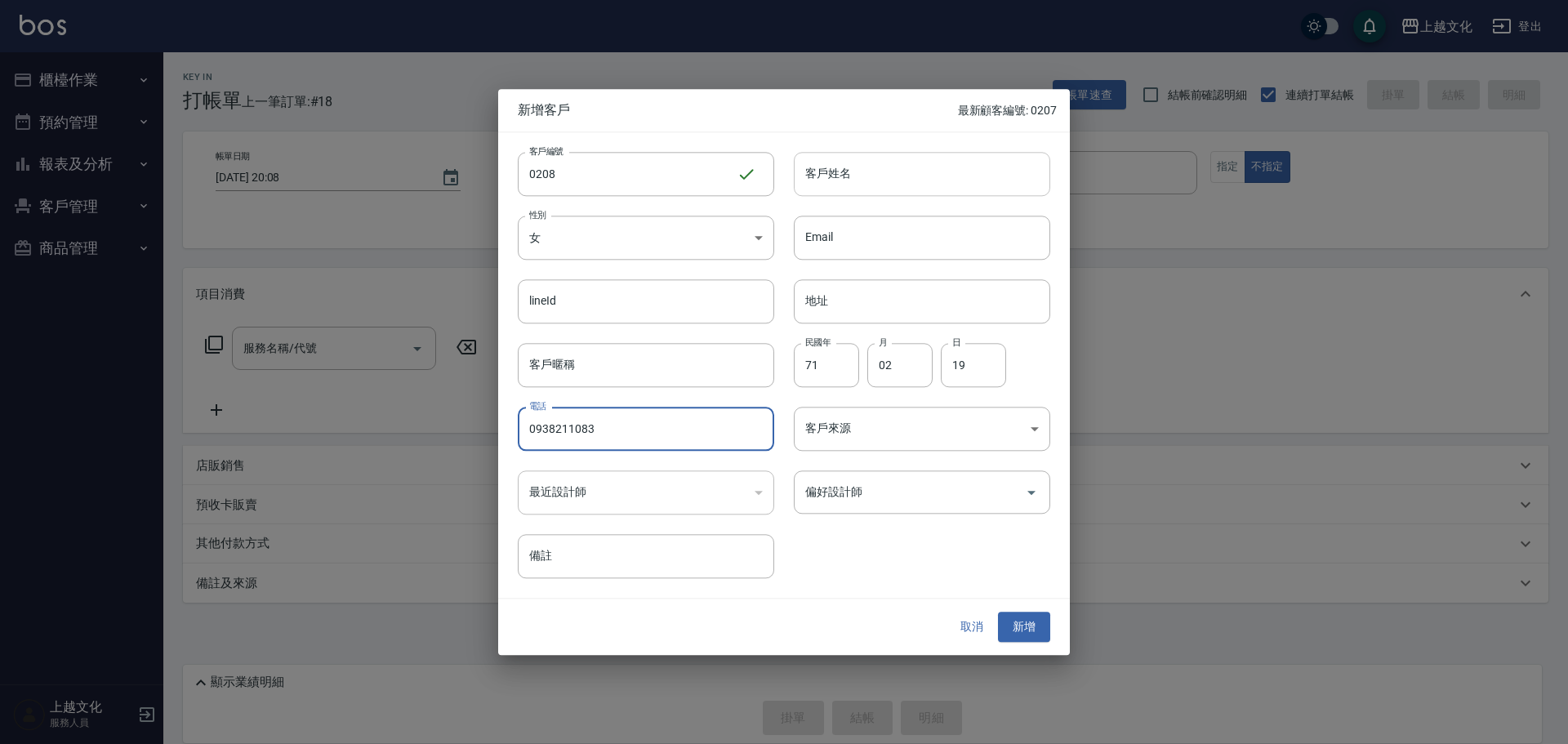
click at [841, 184] on input "客戶姓名" at bounding box center [922, 174] width 257 height 44
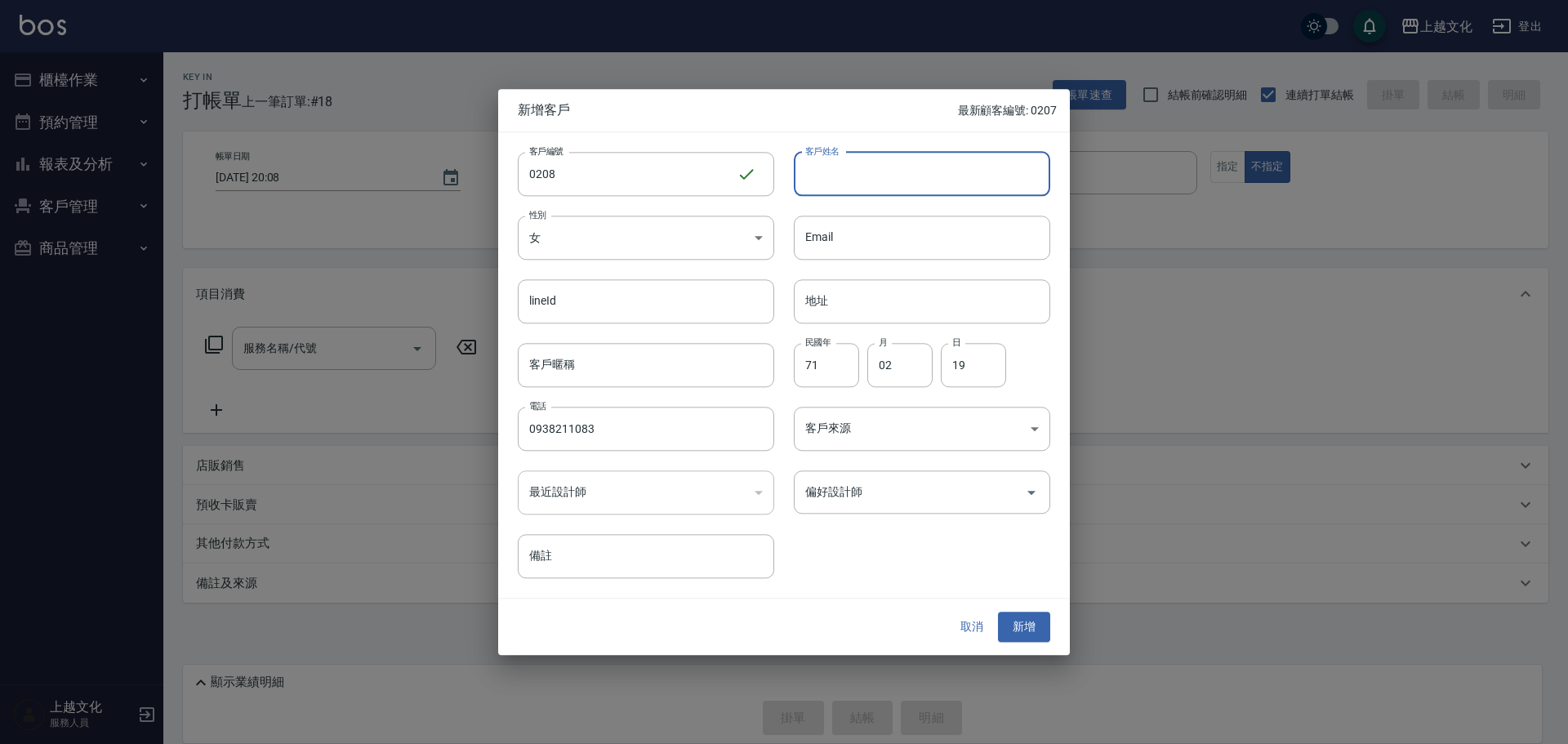
type input "ㄓ"
type input "[PERSON_NAME]"
click at [1028, 631] on button "新增" at bounding box center [1024, 627] width 52 height 30
click at [1028, 631] on div "取消 新增" at bounding box center [998, 627] width 105 height 30
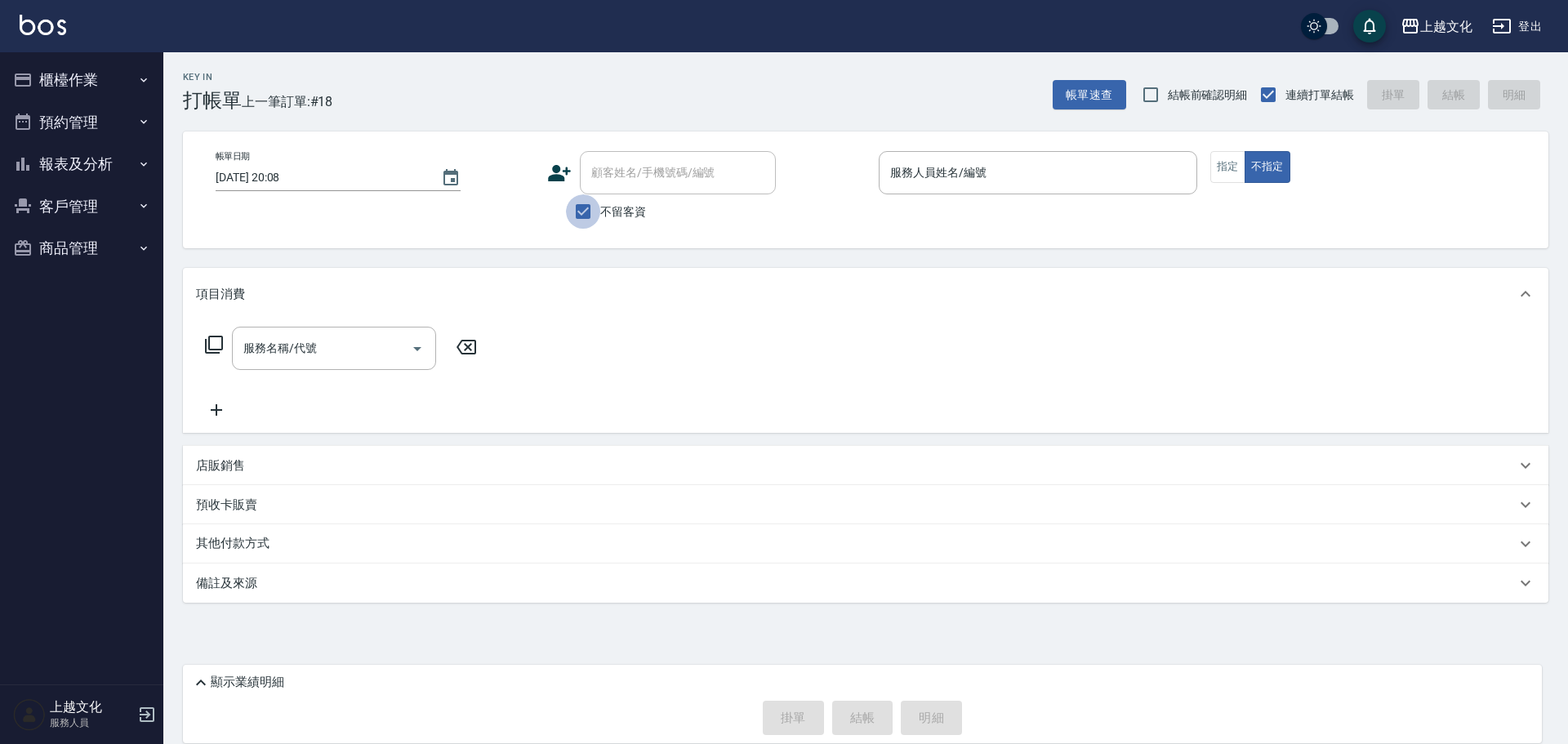
click at [584, 213] on input "不留客資" at bounding box center [583, 212] width 34 height 34
click at [584, 212] on input "不留客資" at bounding box center [583, 212] width 34 height 34
checkbox input "false"
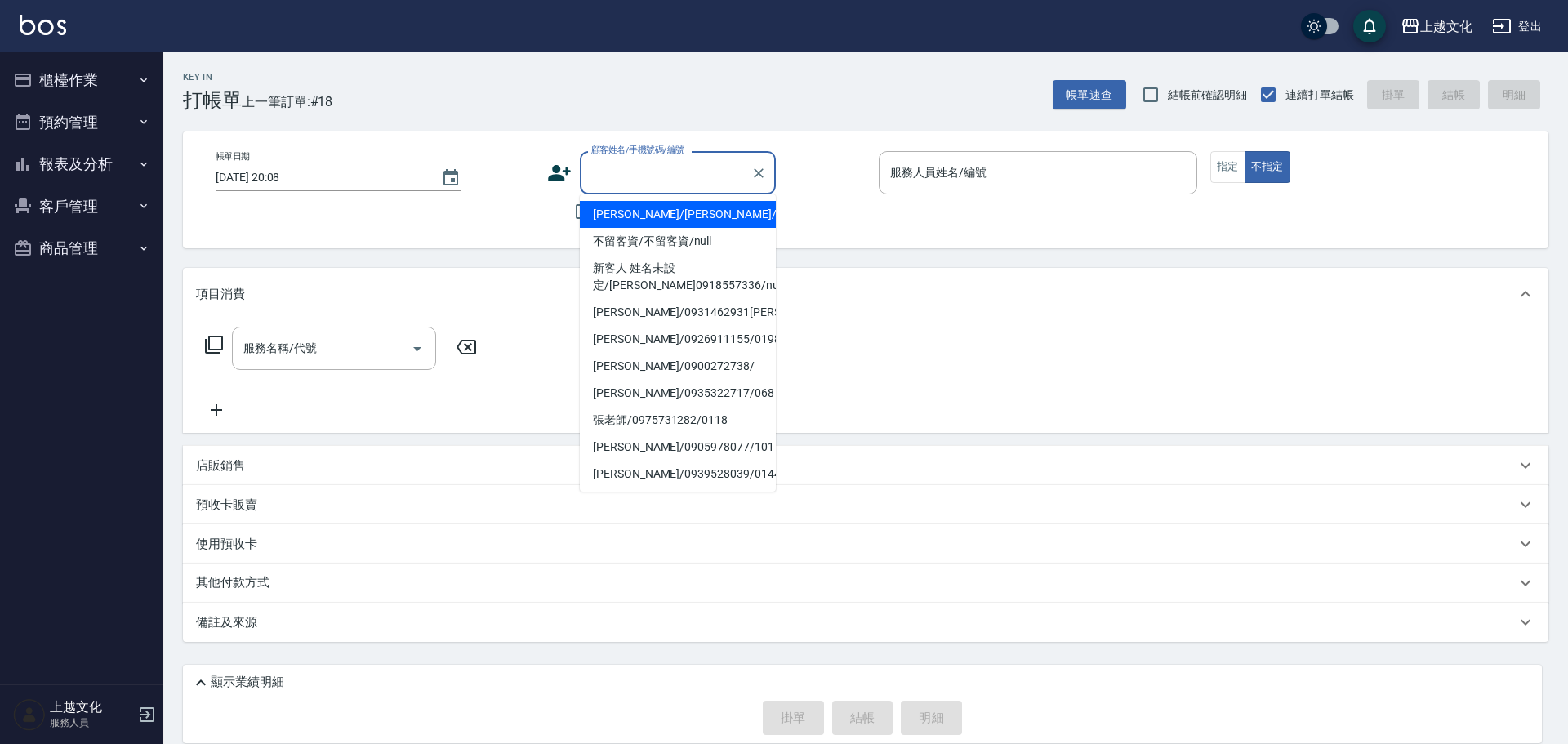
click at [612, 177] on input "顧客姓名/手機號碼/編號" at bounding box center [665, 173] width 157 height 29
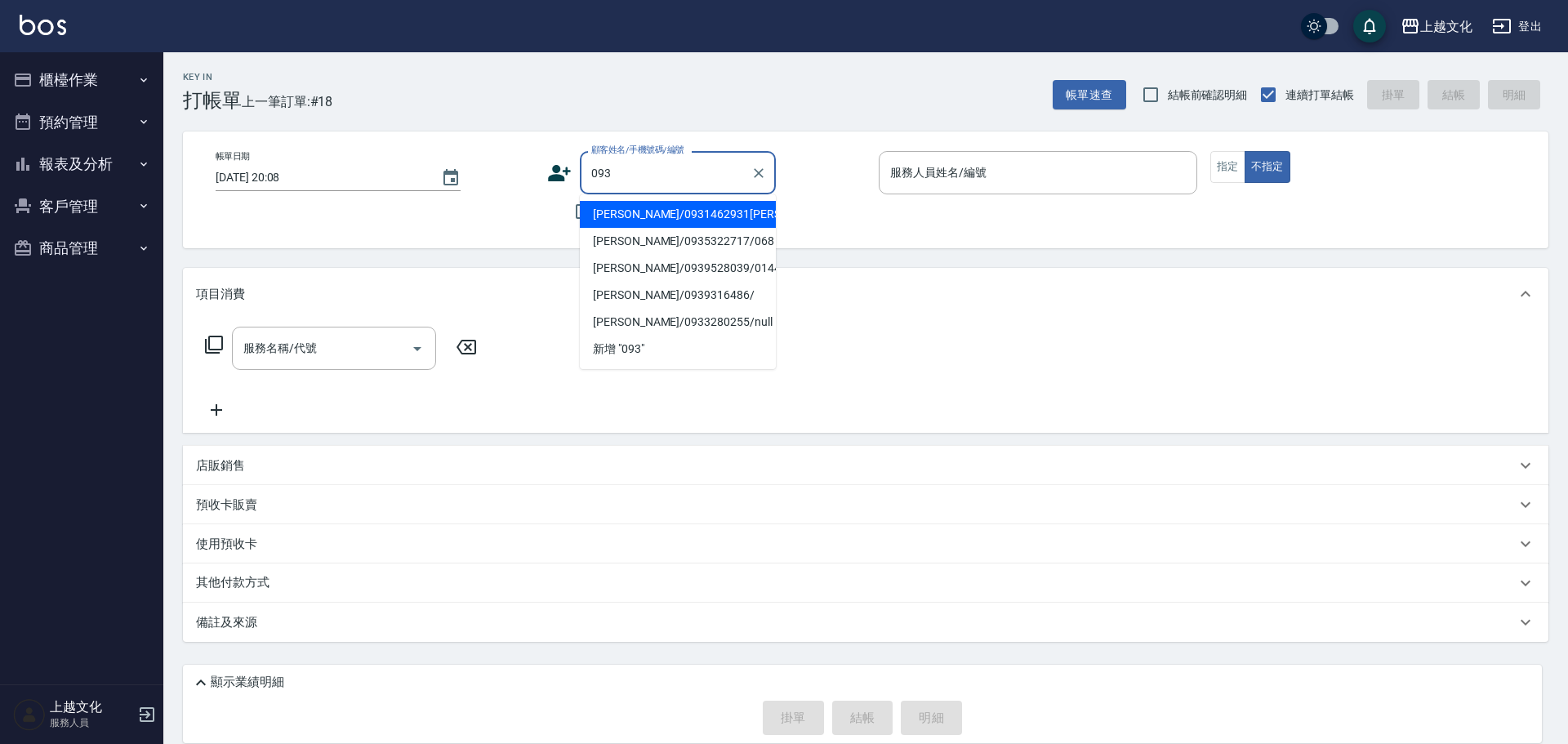
type input "0938"
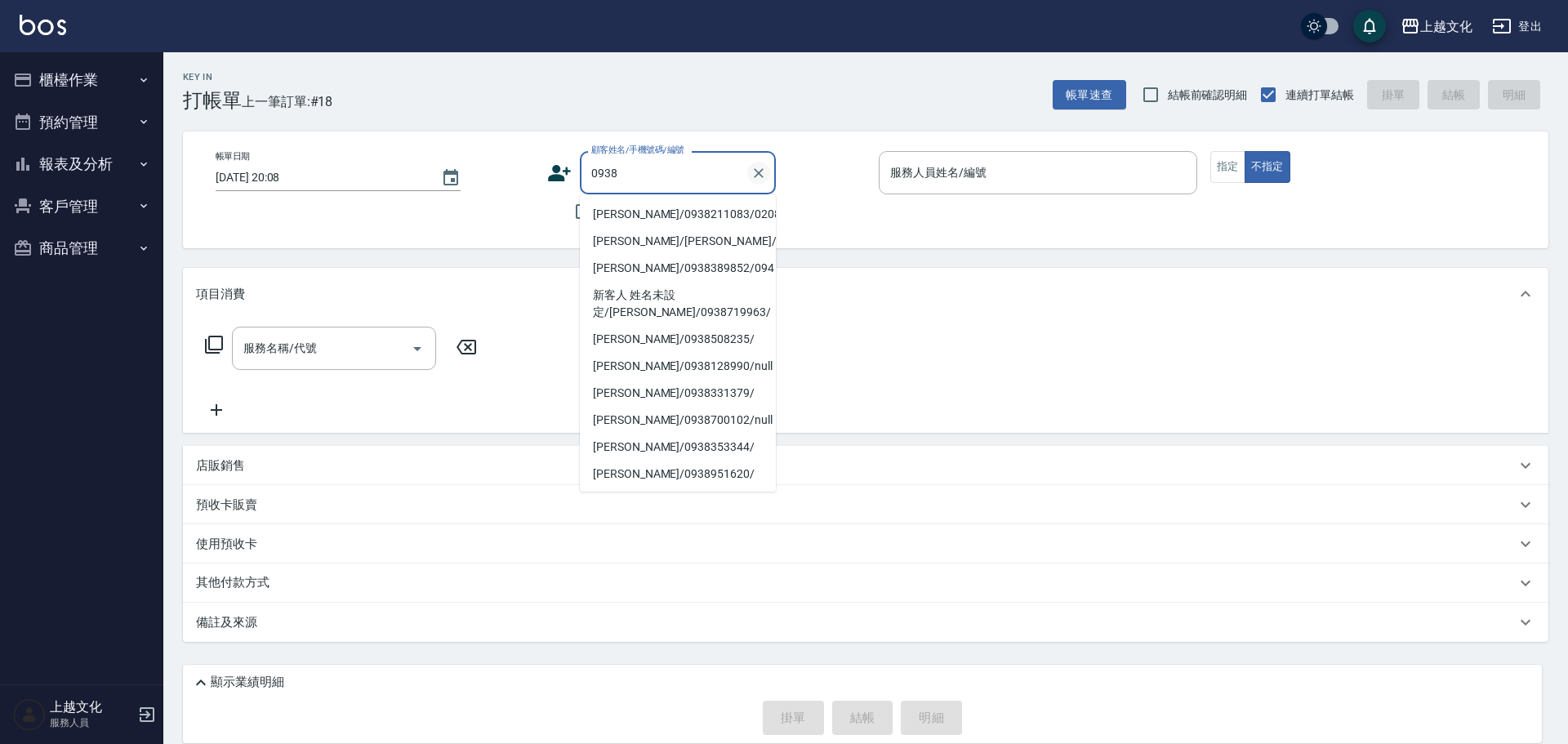
click at [754, 175] on icon "Clear" at bounding box center [759, 173] width 16 height 16
click at [755, 175] on icon "Clear" at bounding box center [759, 173] width 16 height 16
click at [649, 217] on li "[PERSON_NAME]/0938211083/0208" at bounding box center [678, 214] width 196 height 27
click at [649, 217] on div "不留客資" at bounding box center [661, 212] width 229 height 34
type input "[PERSON_NAME]/0938211083/0208"
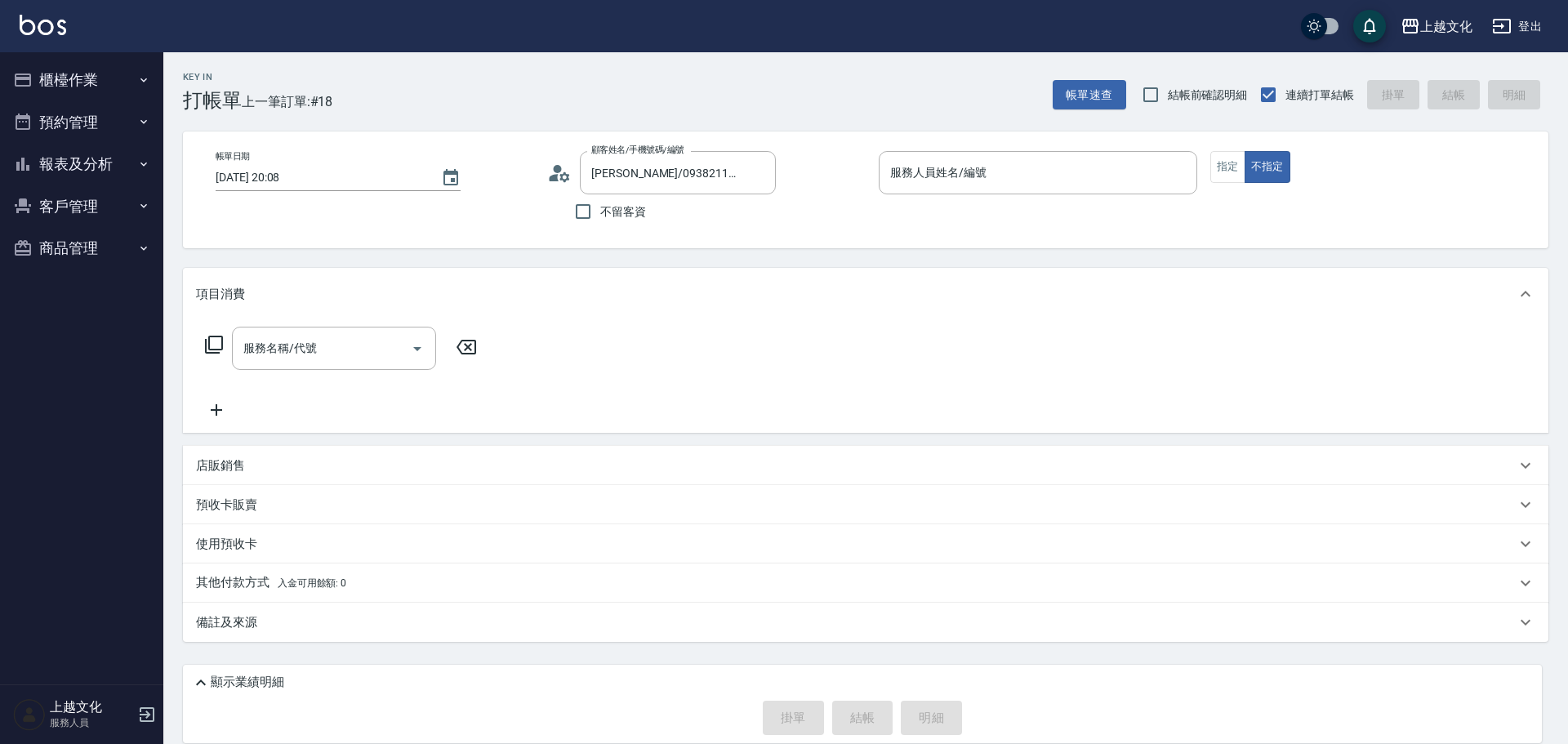
click at [560, 180] on icon at bounding box center [559, 173] width 25 height 25
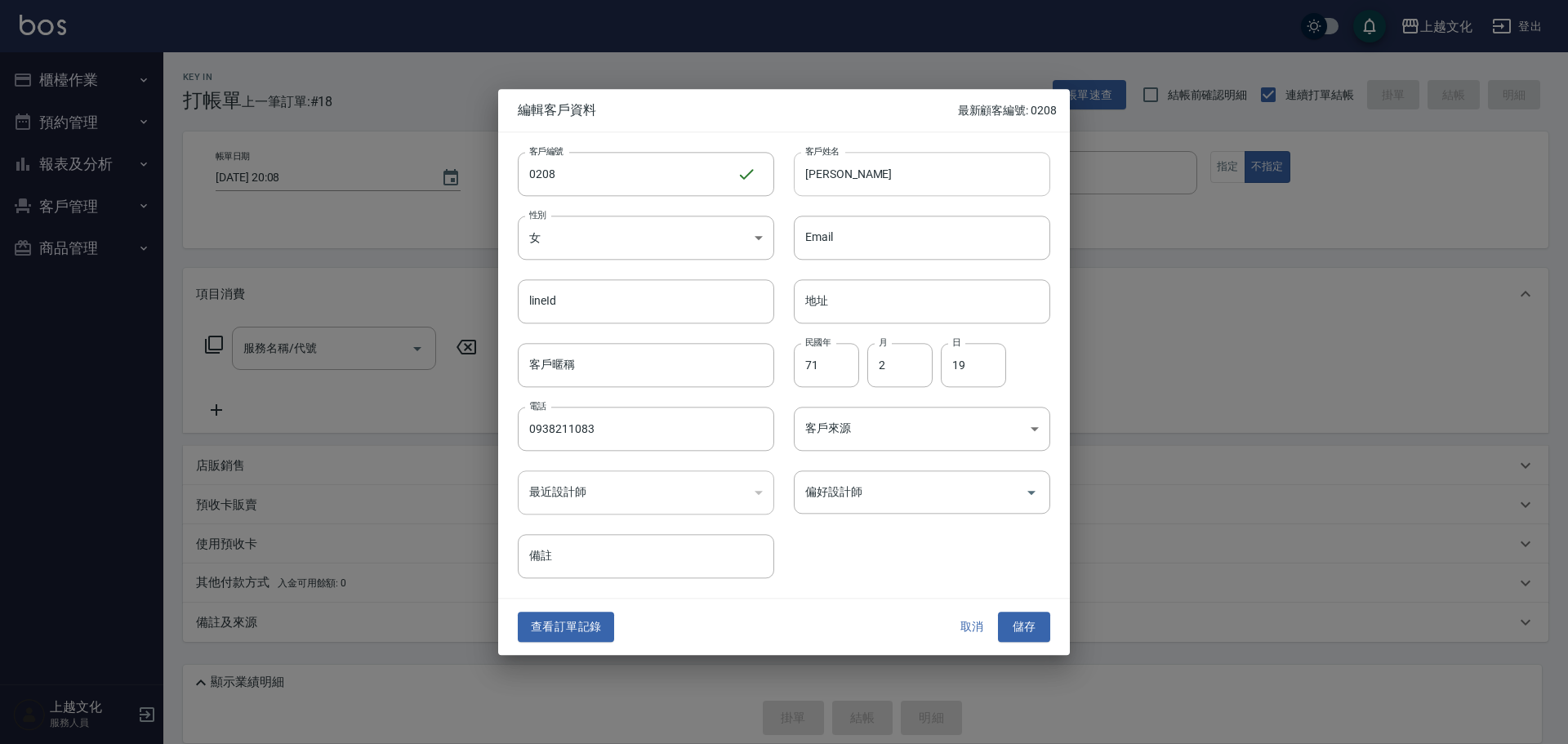
click at [885, 183] on input "[PERSON_NAME]" at bounding box center [922, 174] width 257 height 44
type input "[PERSON_NAME]"
click at [1024, 623] on button "儲存" at bounding box center [1024, 627] width 52 height 30
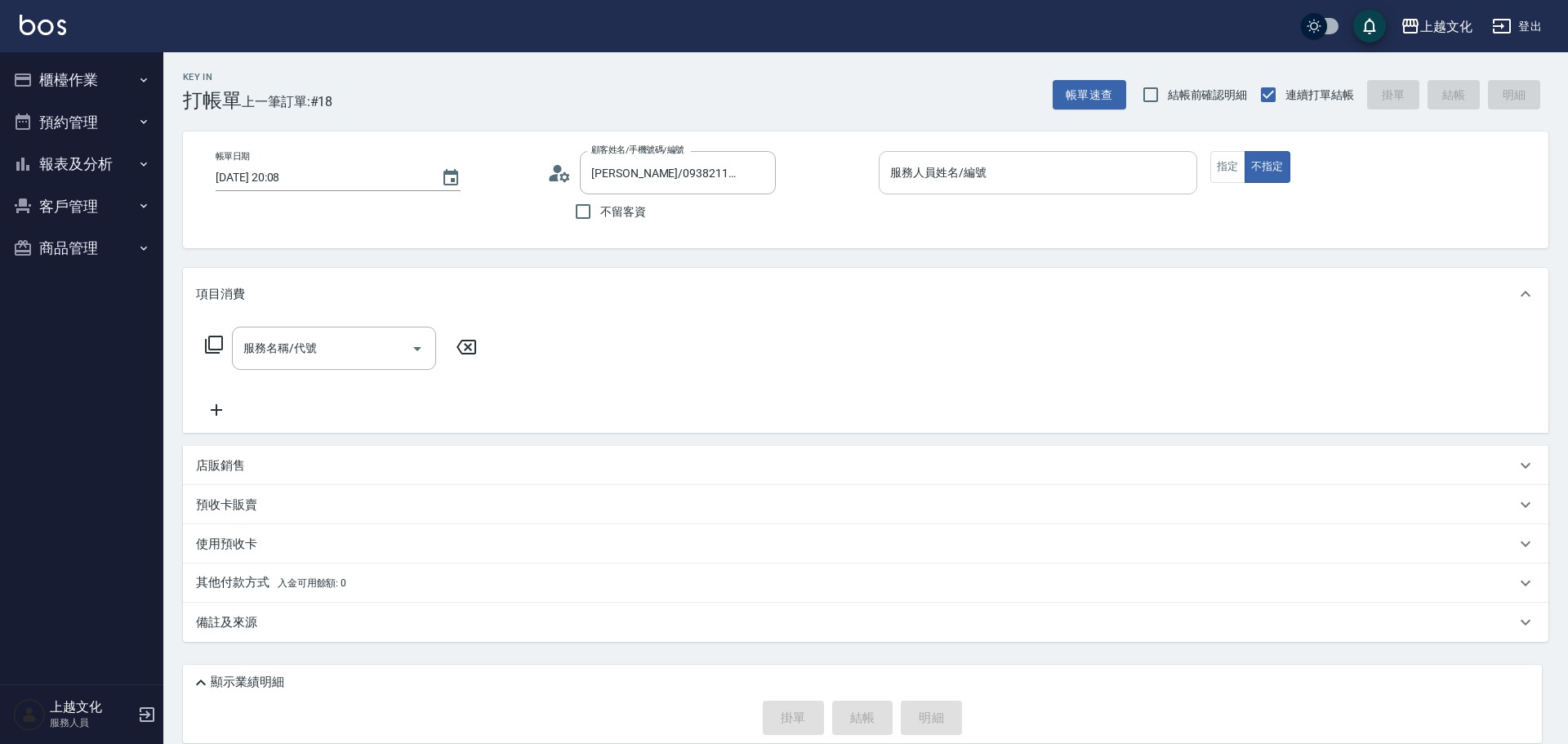
click at [969, 173] on input "服務人員姓名/編號" at bounding box center [1038, 173] width 304 height 29
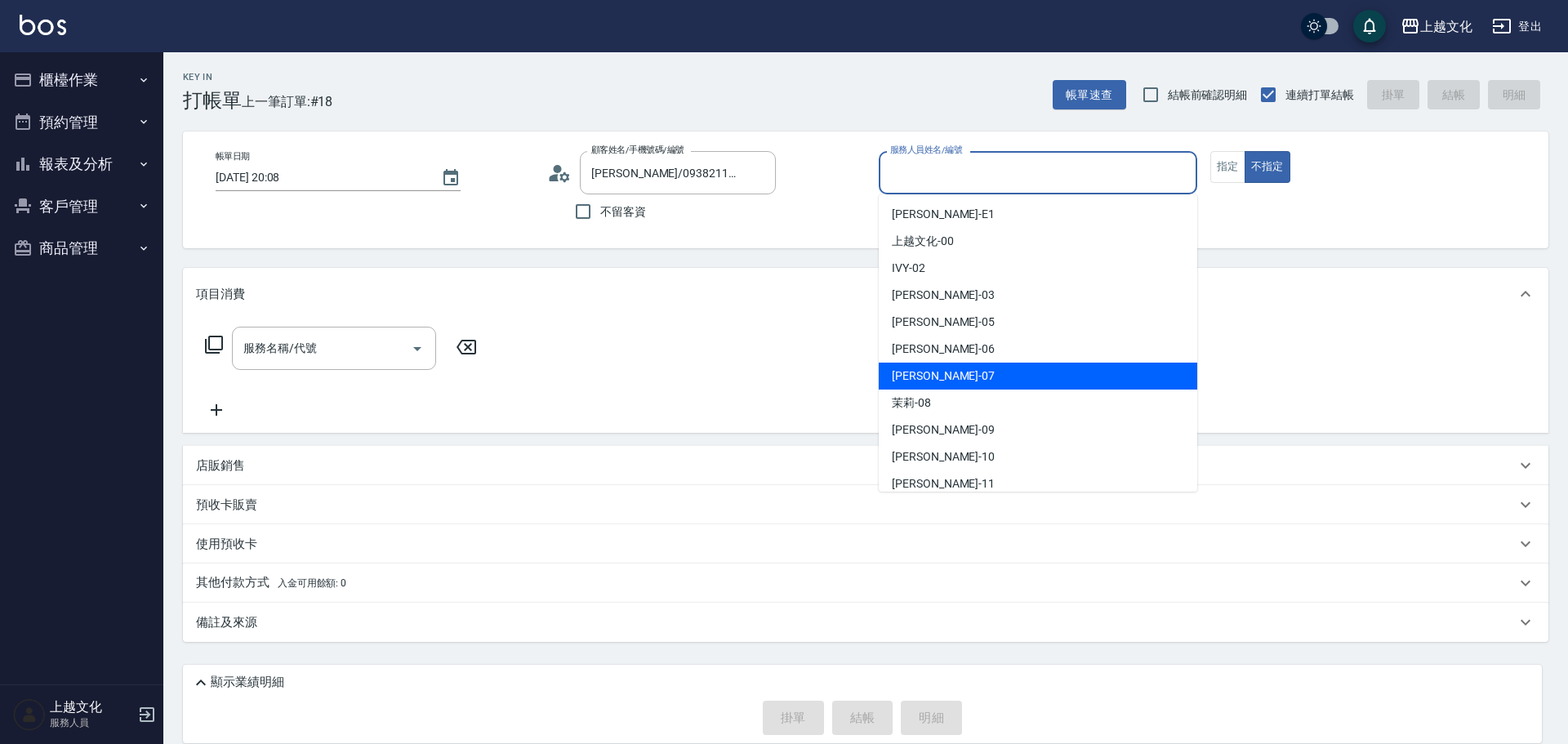
click at [991, 370] on div "[PERSON_NAME] -07" at bounding box center [1038, 375] width 319 height 27
type input "[PERSON_NAME]-07"
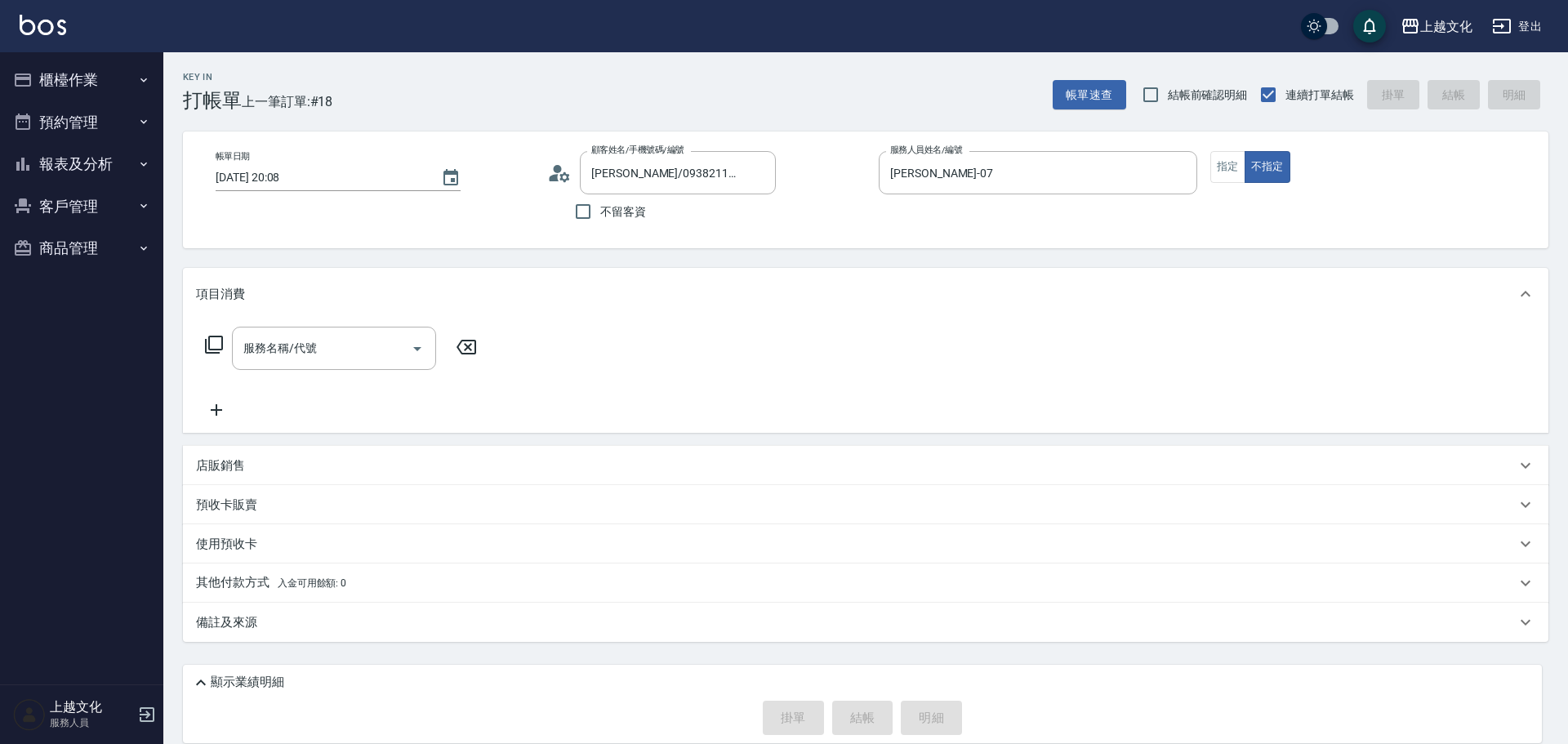
drag, startPoint x: 218, startPoint y: 505, endPoint x: 229, endPoint y: 490, distance: 18.6
click at [218, 504] on p "預收卡販賣" at bounding box center [226, 504] width 61 height 17
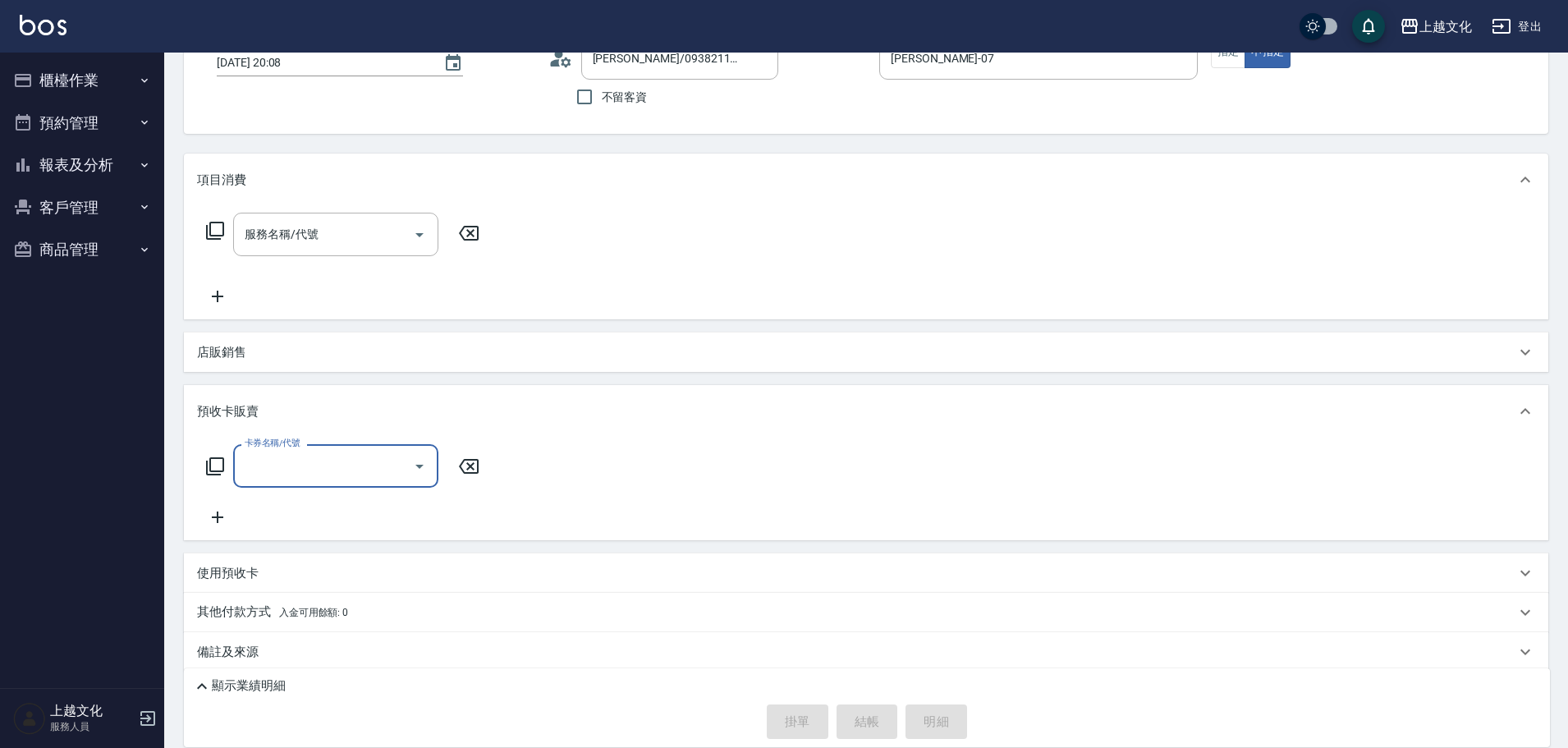
scroll to position [130, 0]
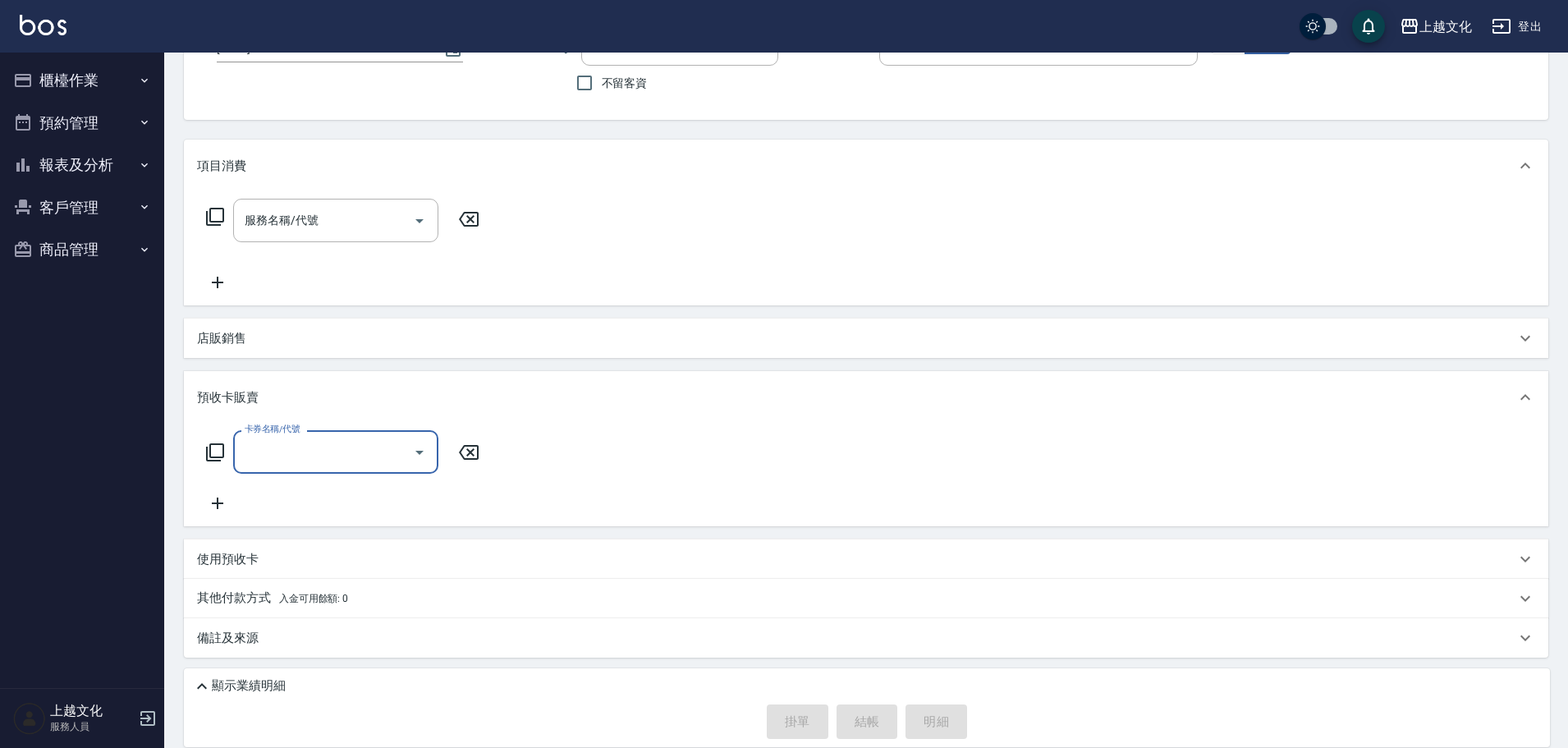
click at [283, 446] on input "卡券名稱/代號" at bounding box center [324, 451] width 166 height 29
click at [298, 450] on input "卡券名稱/代號" at bounding box center [324, 451] width 166 height 29
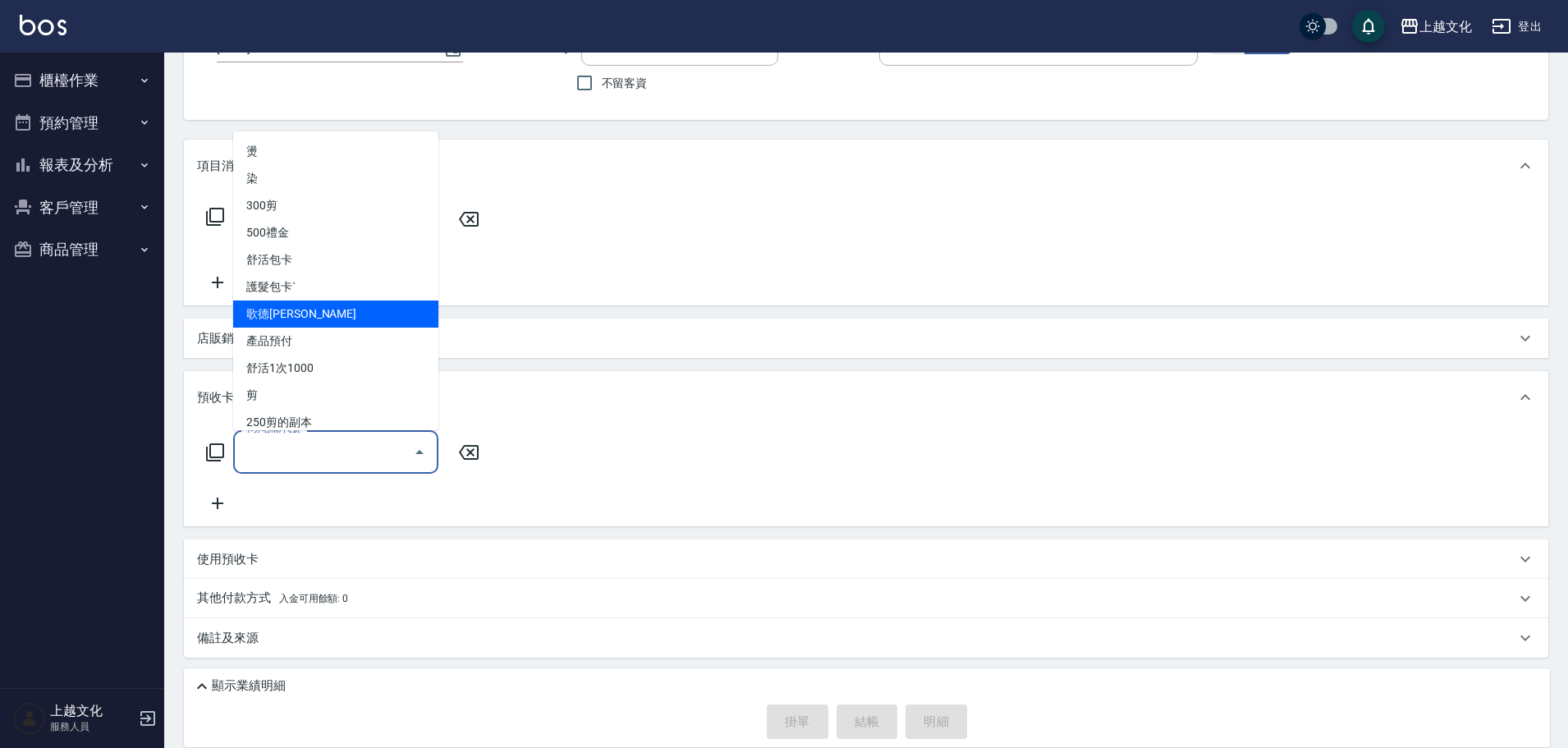
click at [316, 306] on span "歌德[PERSON_NAME]" at bounding box center [336, 314] width 205 height 27
click at [316, 306] on div "服務名稱/代號 服務名稱/代號" at bounding box center [866, 249] width 1364 height 113
type input "歌德包卡(003)"
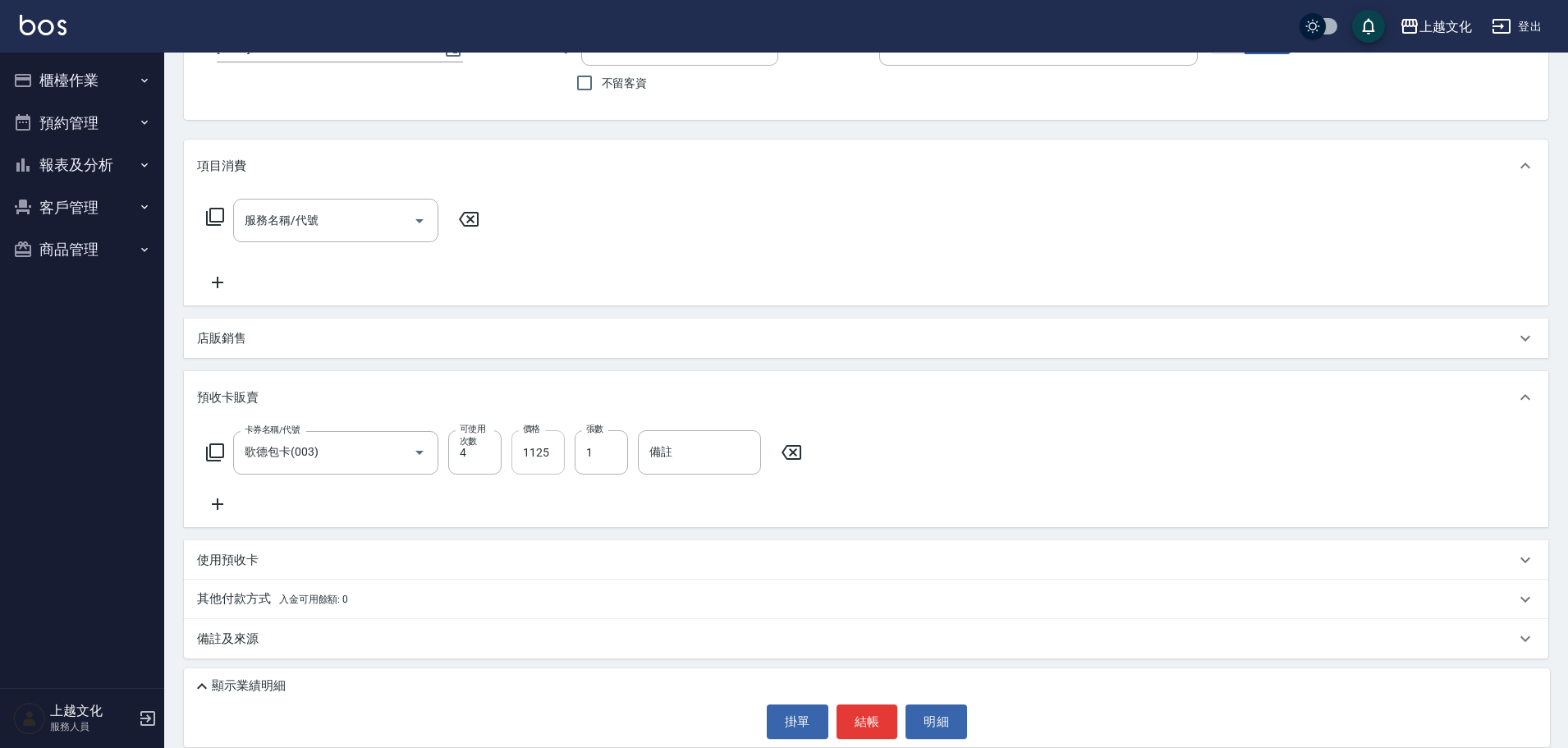
click at [524, 451] on input "1125" at bounding box center [537, 452] width 53 height 44
click at [544, 466] on input "1125" at bounding box center [537, 452] width 53 height 44
click at [545, 466] on input "1125" at bounding box center [537, 452] width 53 height 44
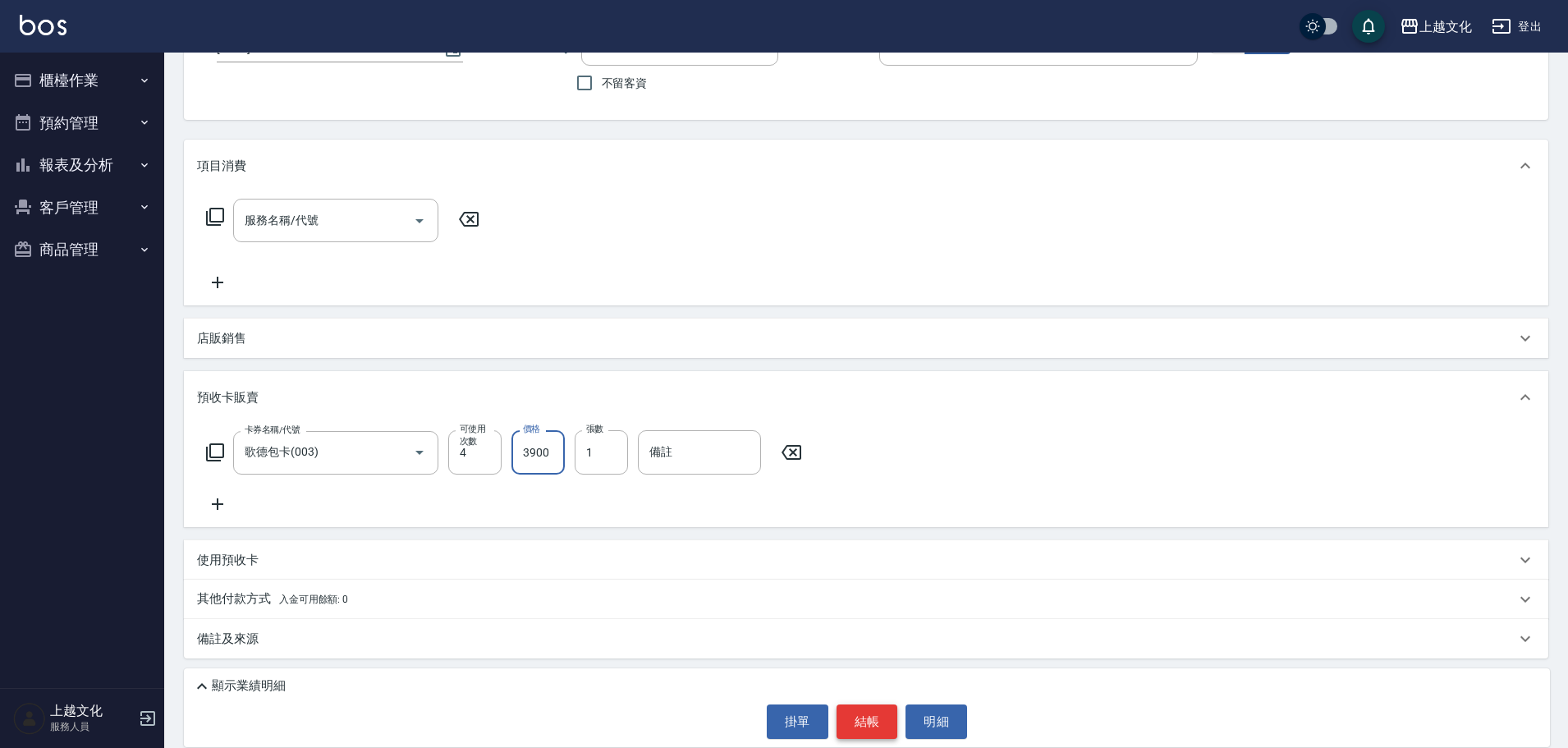
type input "3900"
click at [863, 721] on button "結帳" at bounding box center [867, 722] width 62 height 35
type input "[DATE] 20:10"
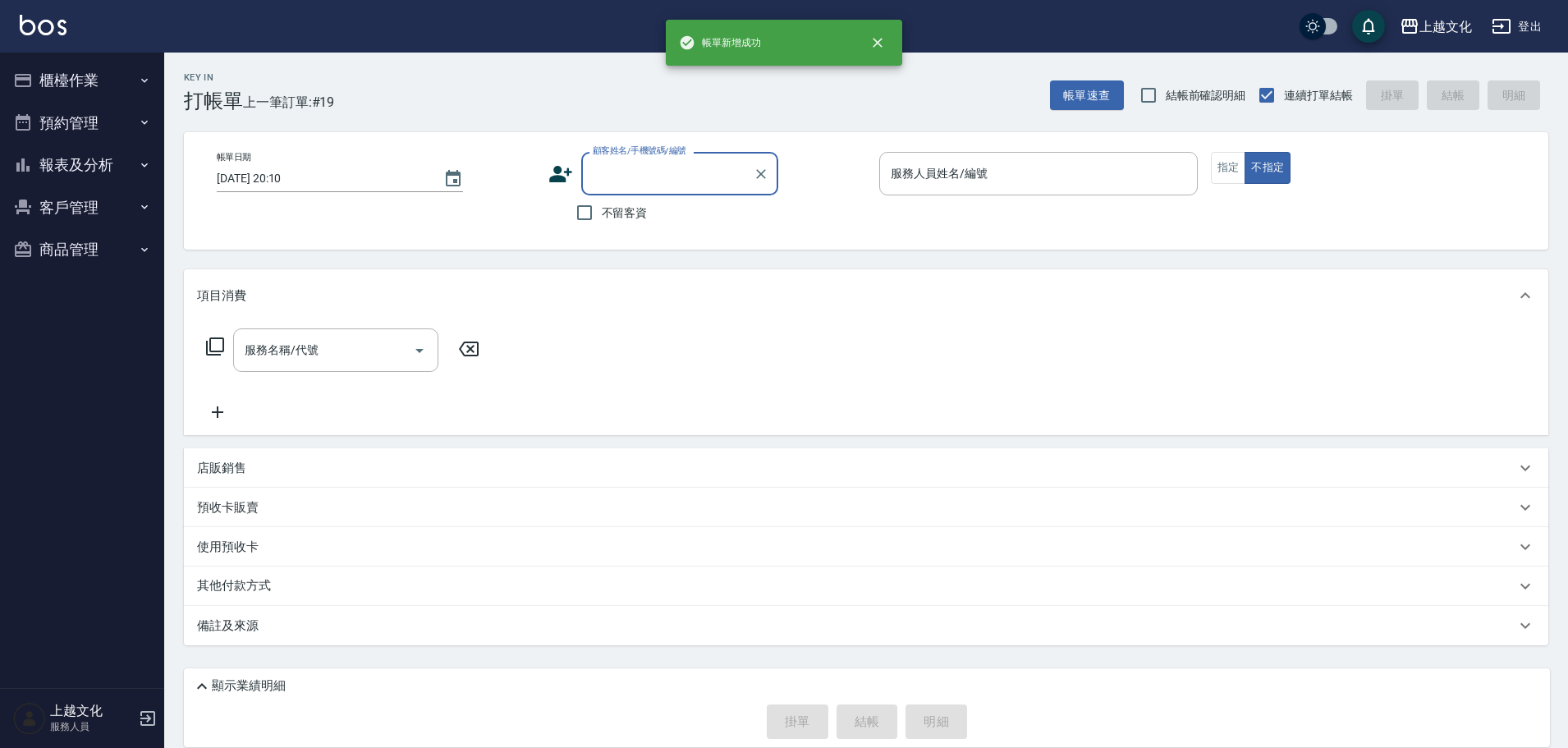
scroll to position [0, 0]
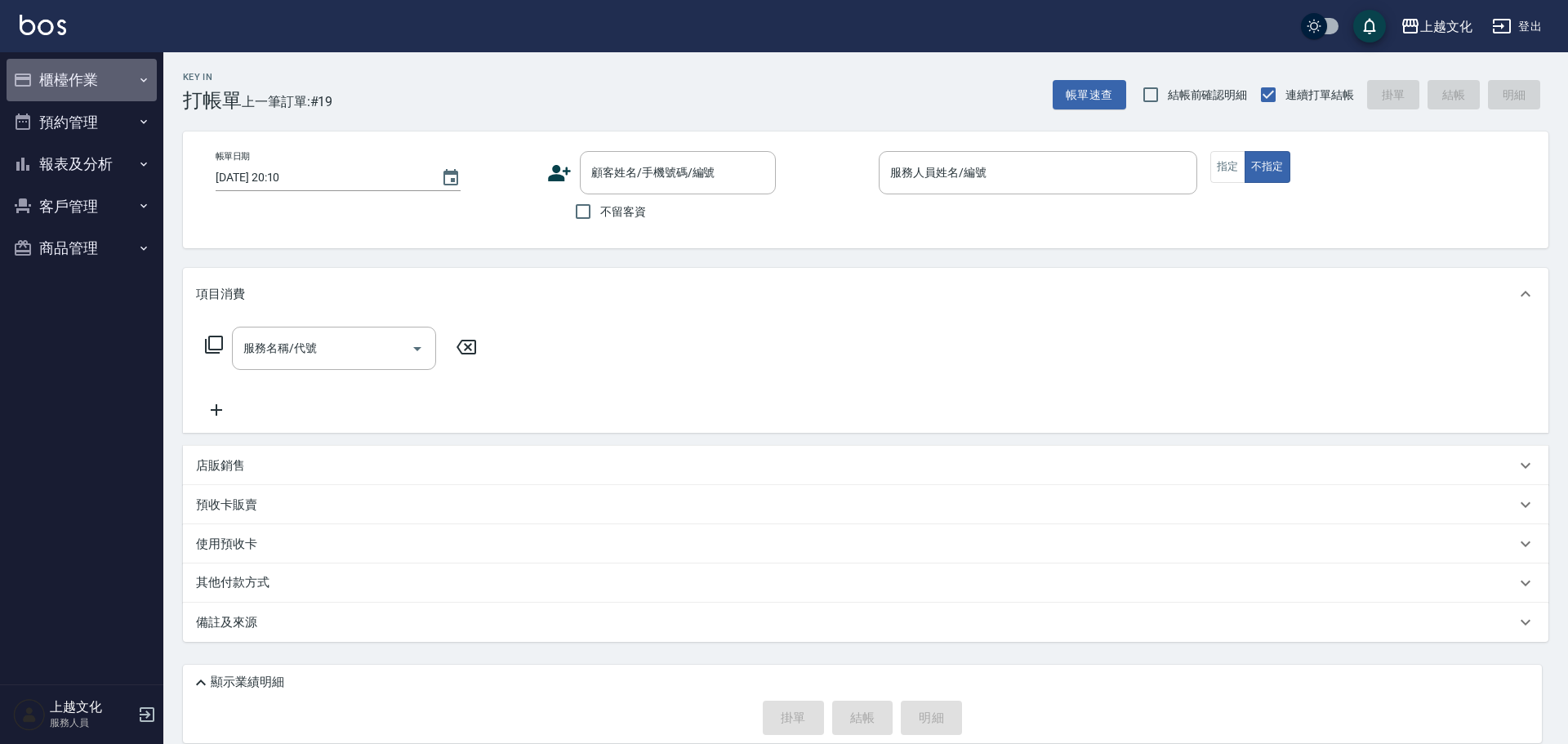
click at [77, 78] on button "櫃檯作業" at bounding box center [82, 80] width 150 height 43
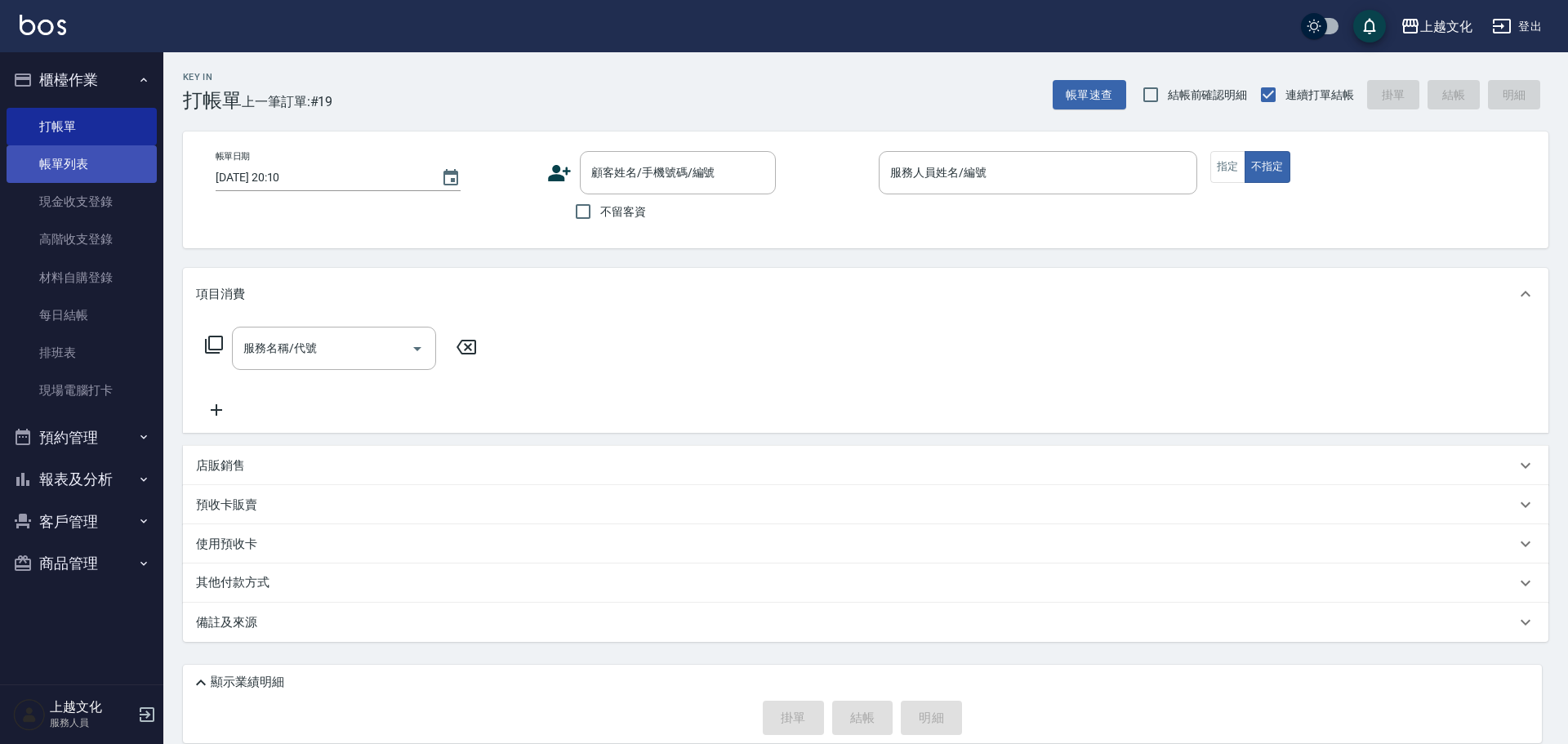
click at [61, 167] on link "帳單列表" at bounding box center [82, 164] width 150 height 38
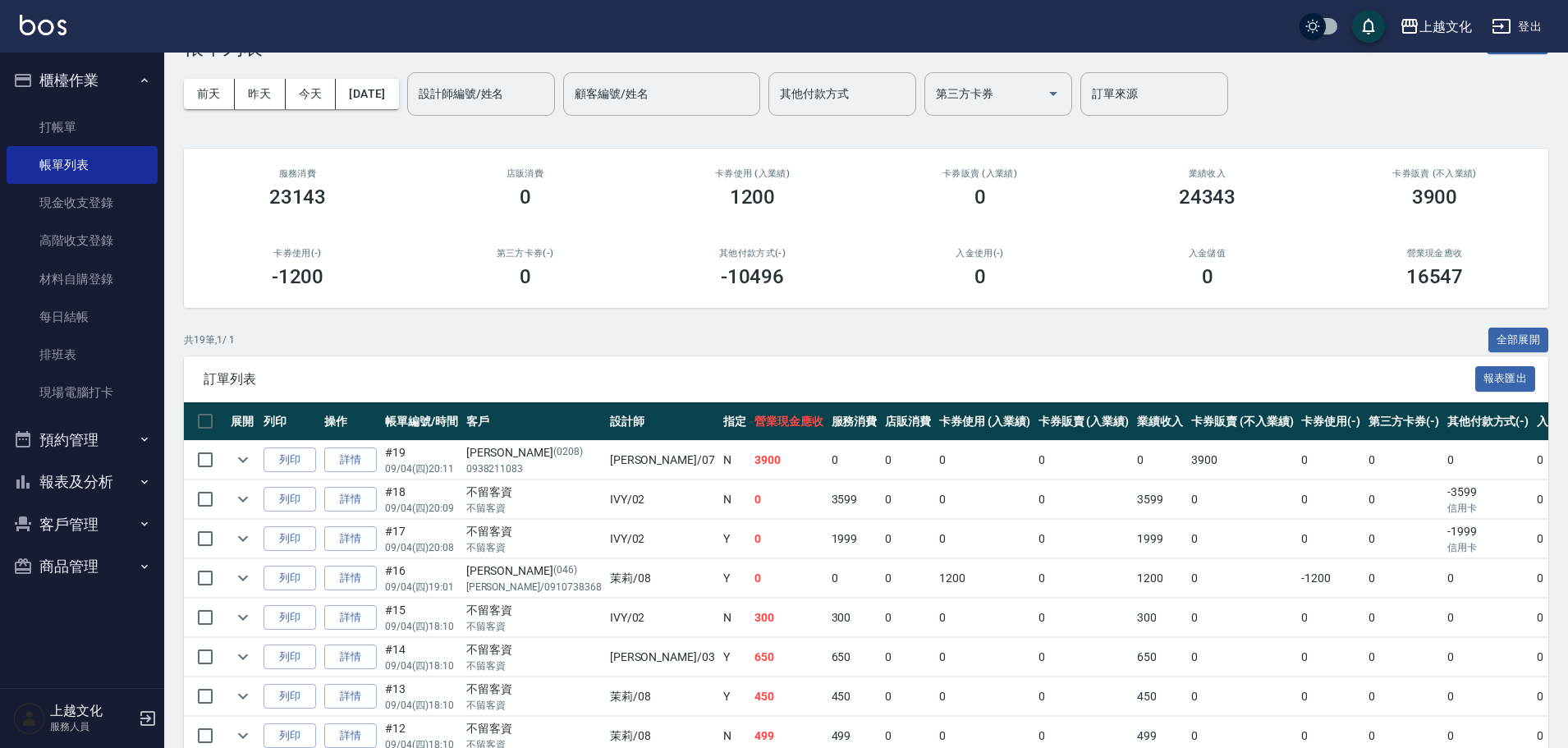
scroll to position [82, 0]
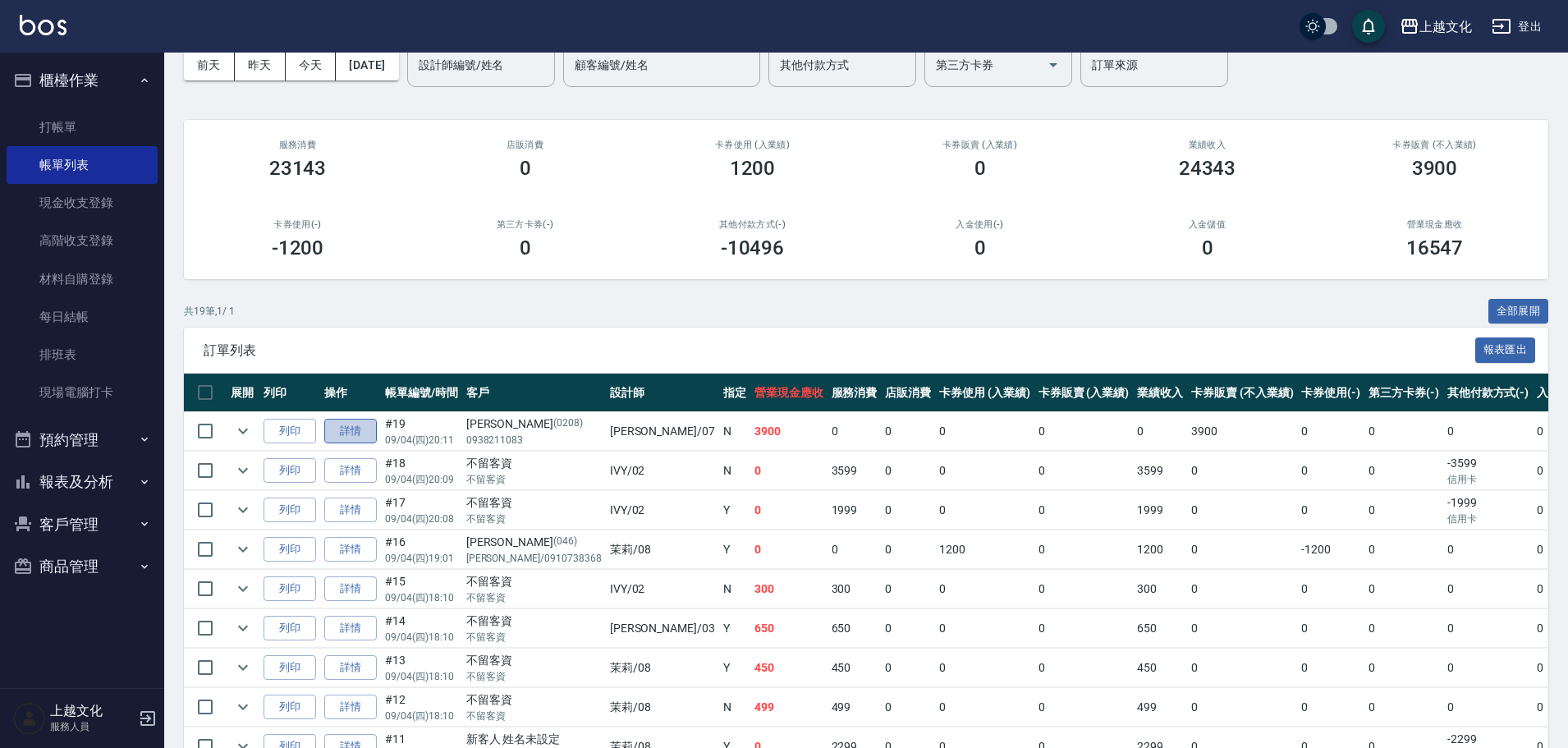
click at [340, 430] on link "詳情" at bounding box center [351, 431] width 53 height 25
click at [340, 430] on div "ORDERS 帳單列表 新開單 [DATE] [DATE] [DATE] [DATE] 設計師編號/姓名 設計師編號/姓名 顧客編號/姓名 顧客編號/姓名 其…" at bounding box center [784, 571] width 1568 height 1307
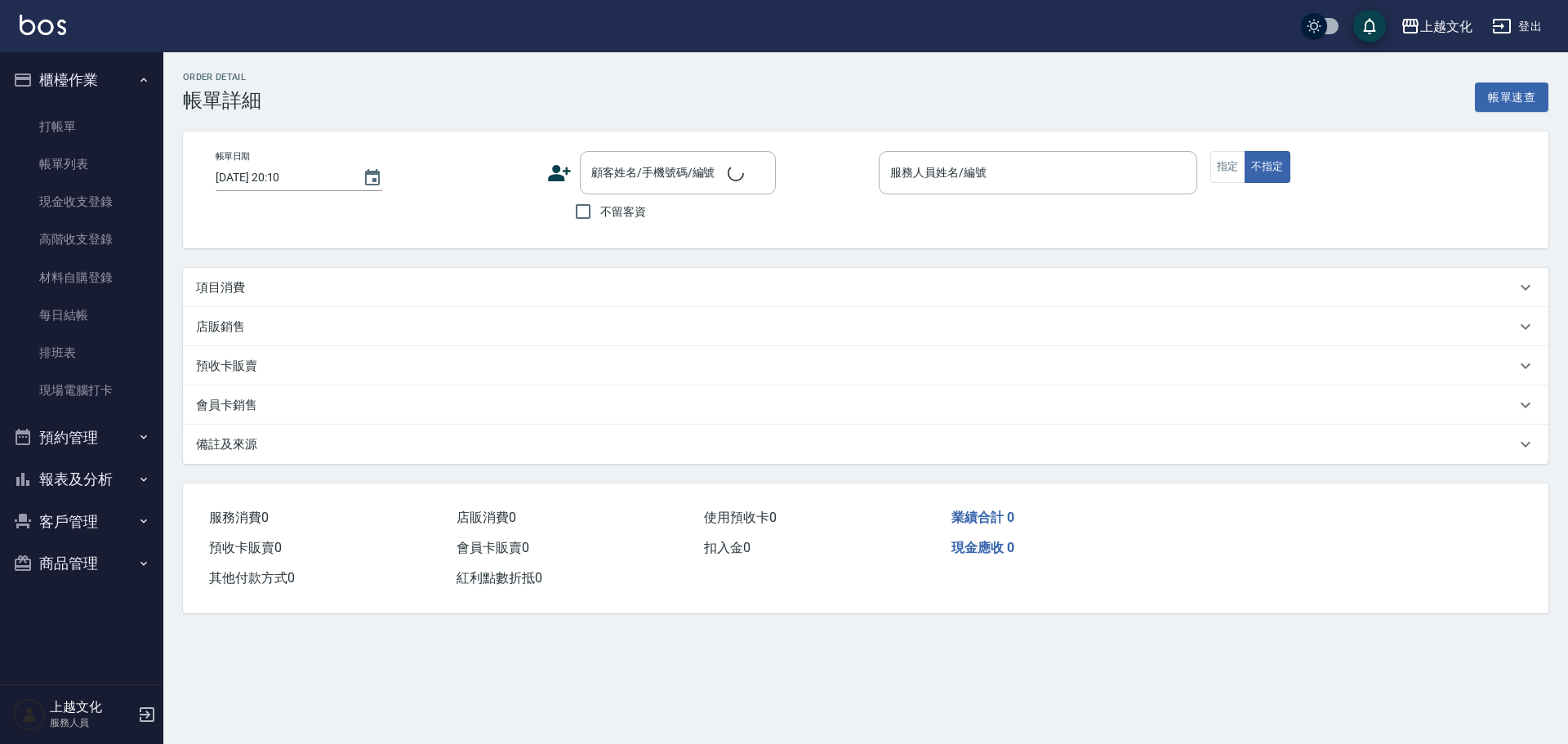
type input "[DATE] 20:11"
type input "[PERSON_NAME]-07"
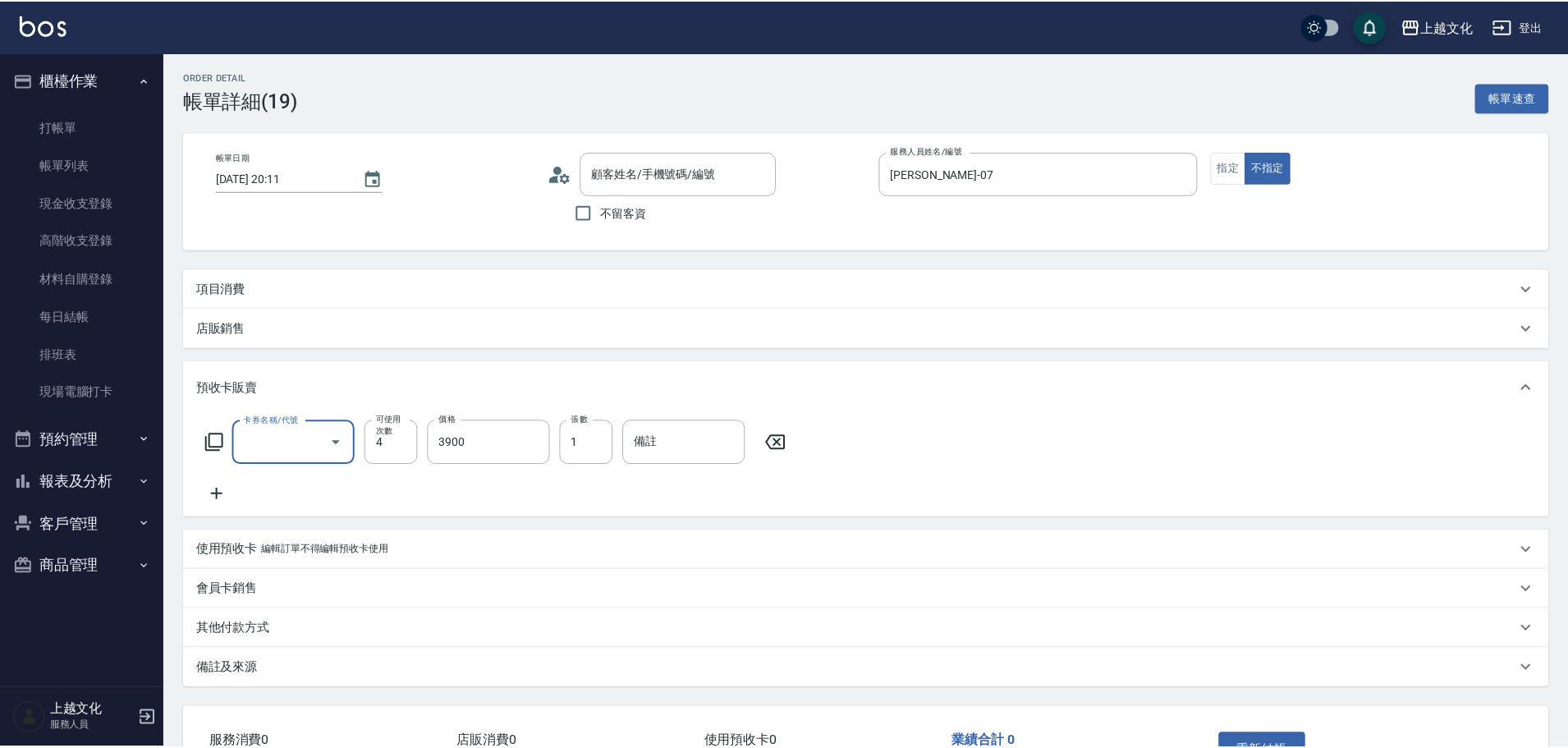
scroll to position [13, 0]
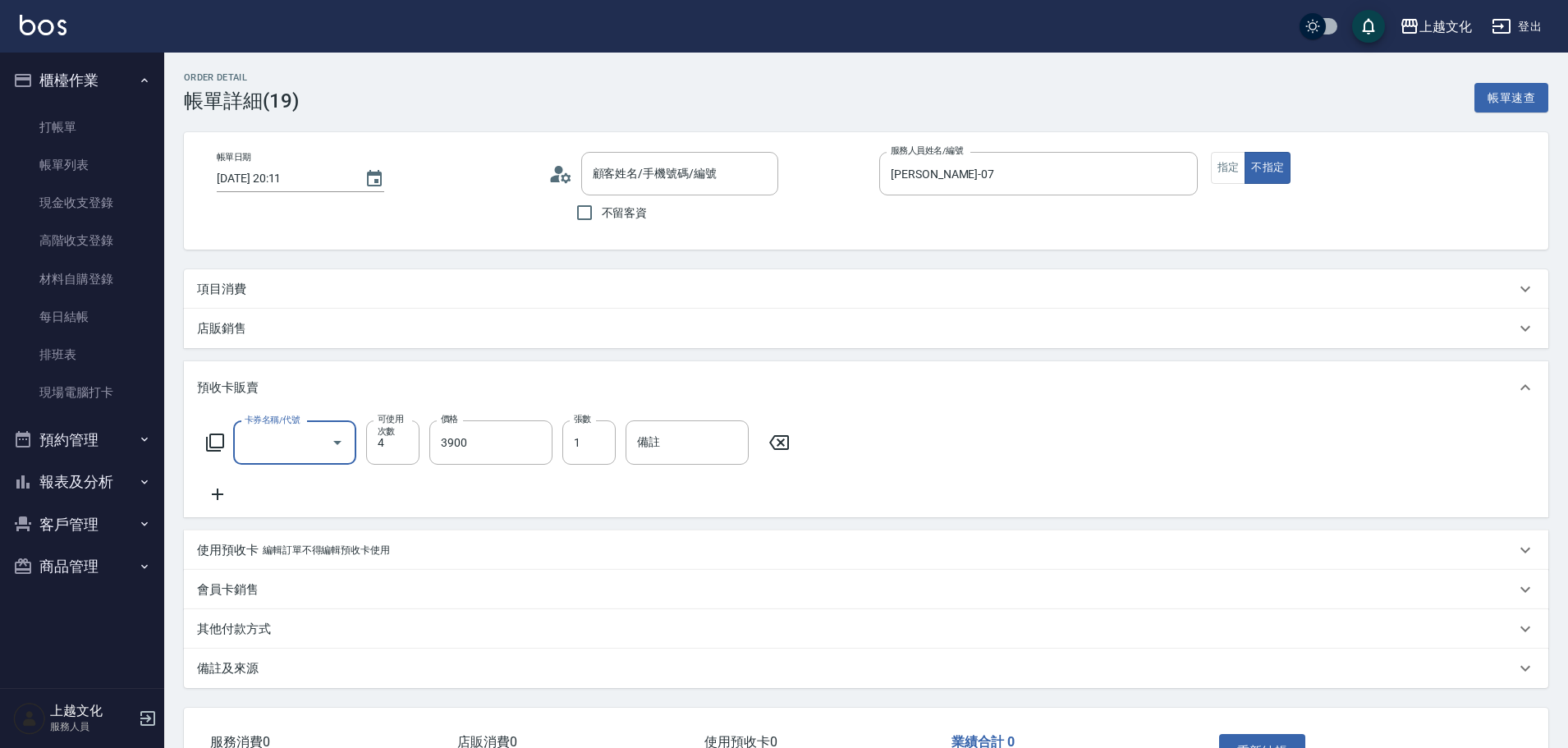
type input "[PERSON_NAME]/0938211083/0208"
type input "歌德包卡(003)"
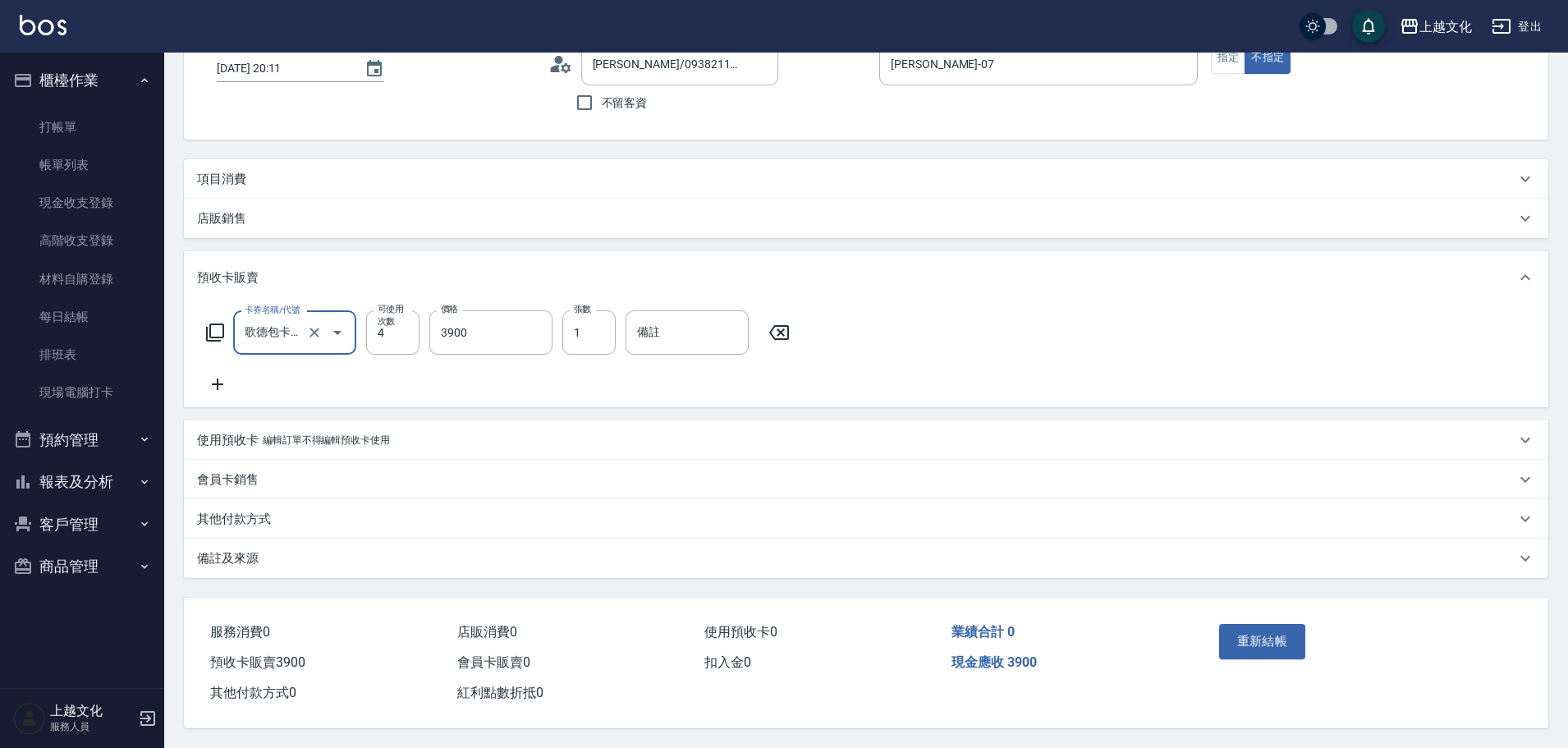
drag, startPoint x: 249, startPoint y: 510, endPoint x: 250, endPoint y: 494, distance: 16.0
click at [251, 510] on p "其他付款方式" at bounding box center [234, 519] width 74 height 17
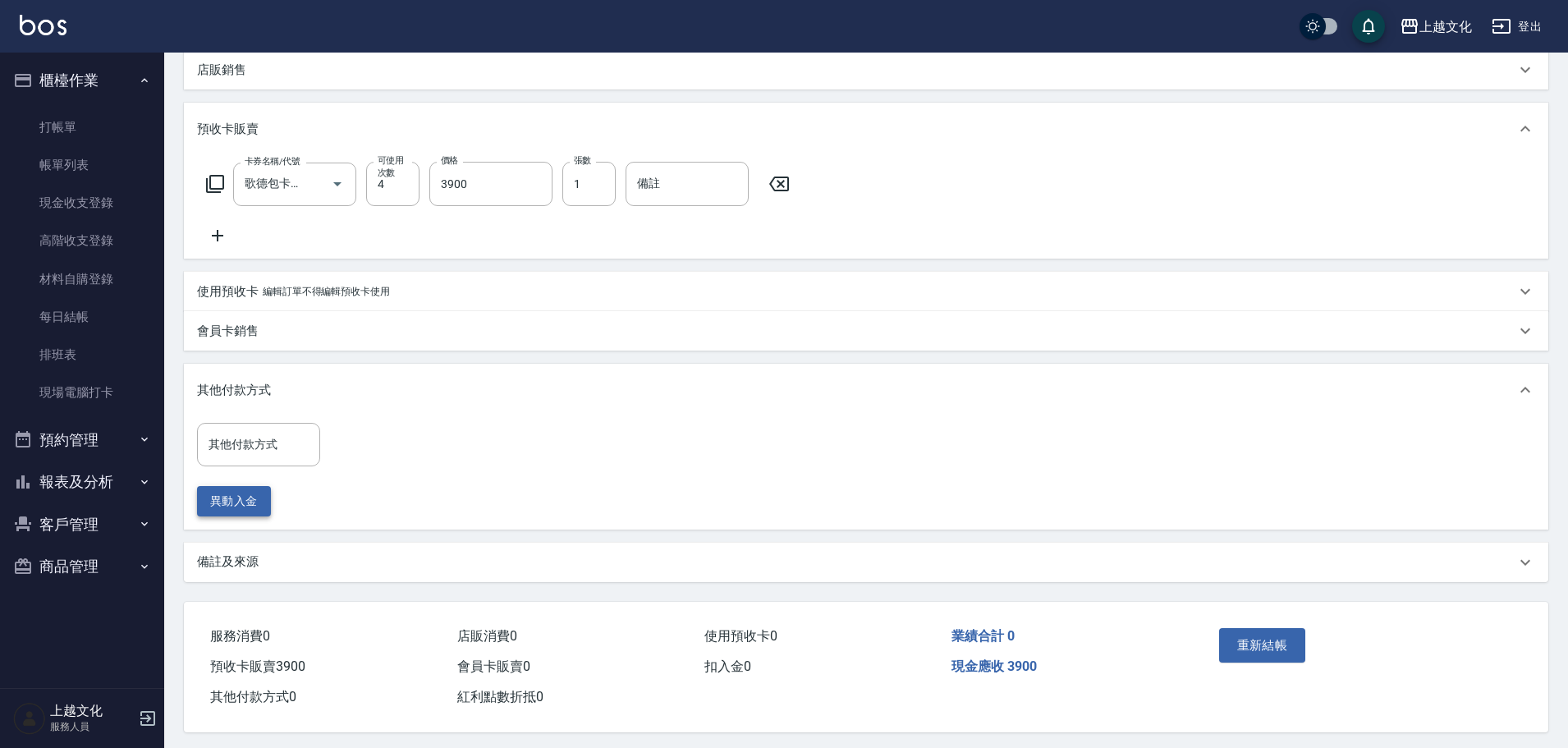
scroll to position [270, 0]
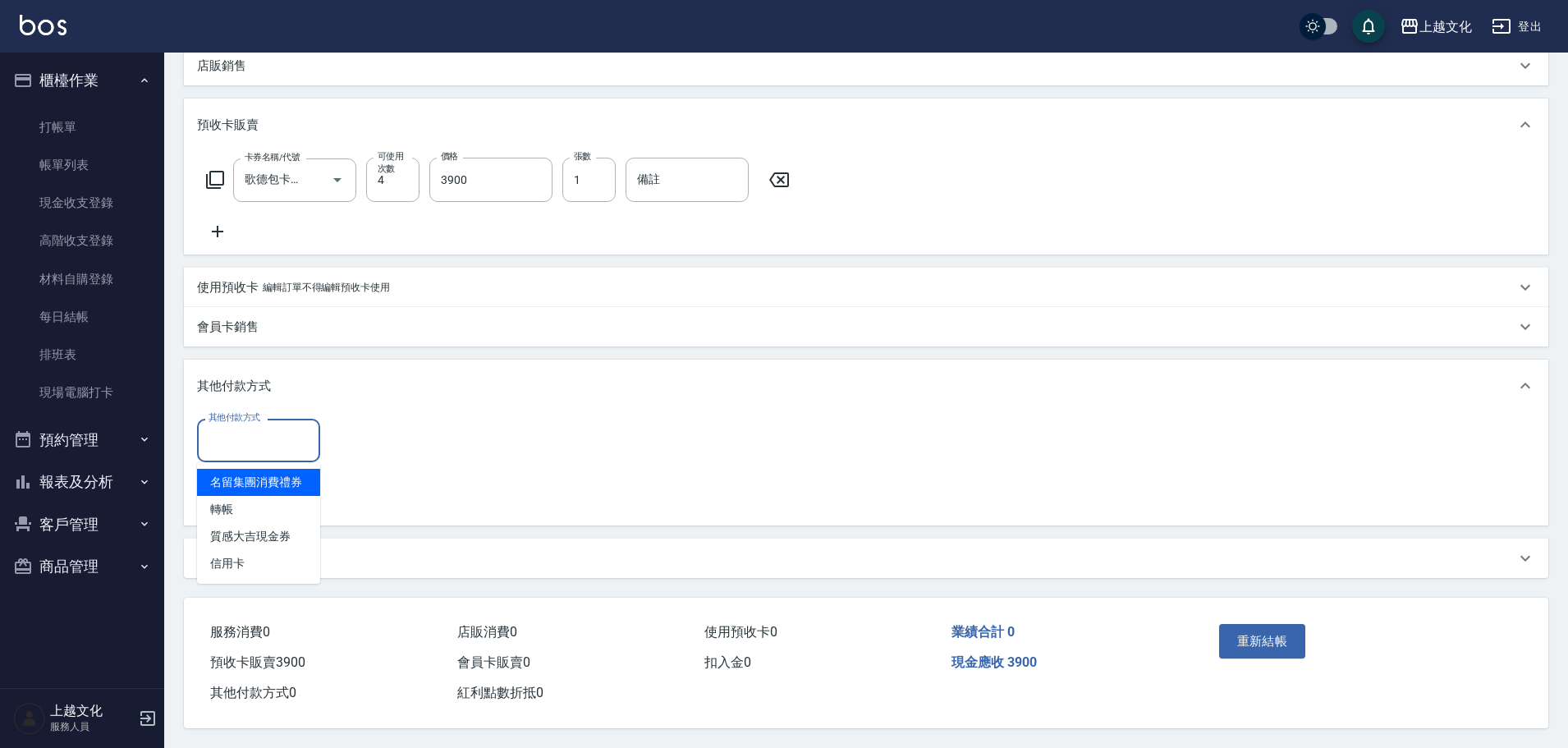
click at [225, 444] on input "其他付款方式" at bounding box center [259, 440] width 108 height 29
drag, startPoint x: 230, startPoint y: 558, endPoint x: 288, endPoint y: 520, distance: 69.3
click at [233, 556] on span "信用卡" at bounding box center [259, 563] width 123 height 27
type input "信用卡"
click at [337, 445] on input "0" at bounding box center [392, 440] width 123 height 44
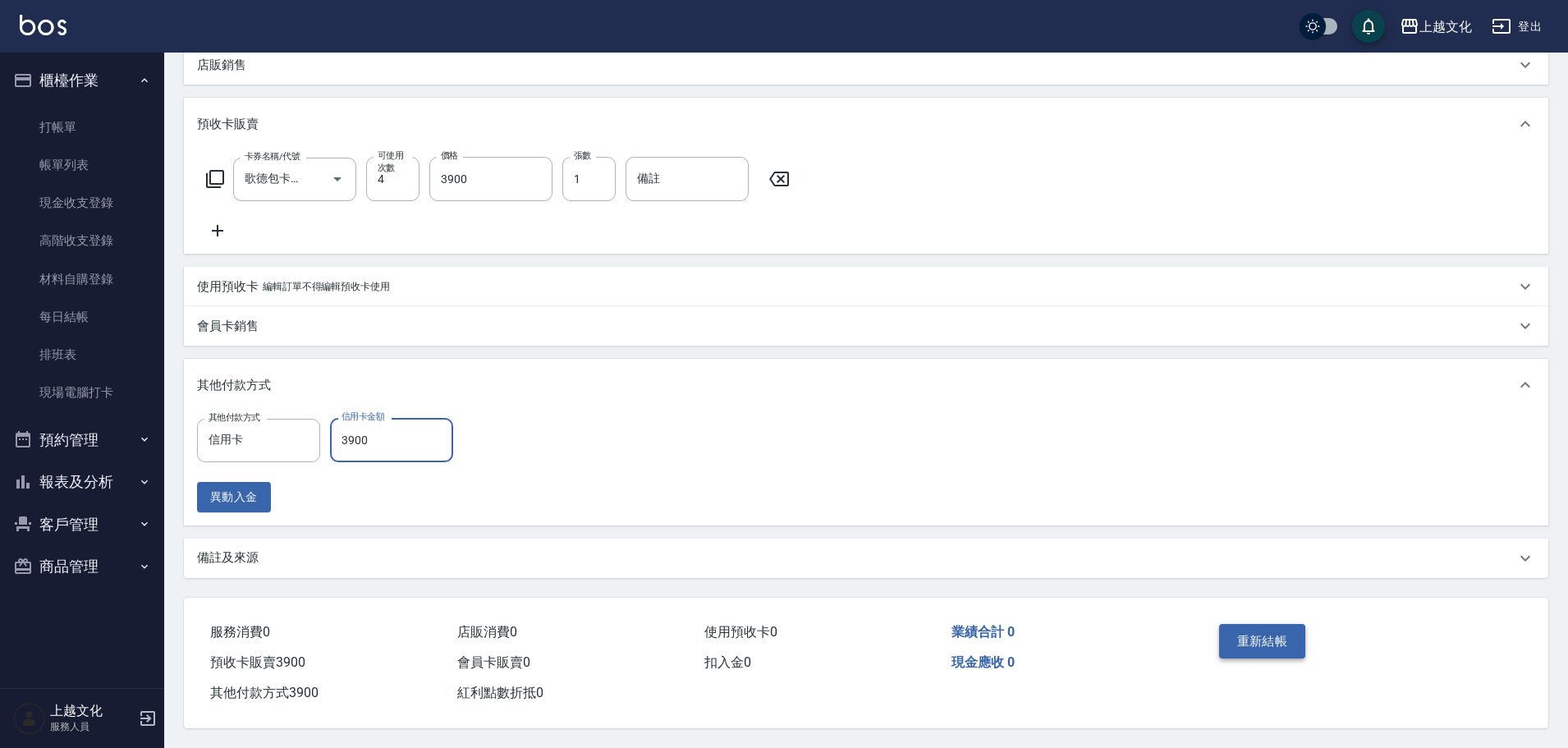
type input "3900"
click at [1234, 630] on button "重新結帳" at bounding box center [1262, 641] width 87 height 35
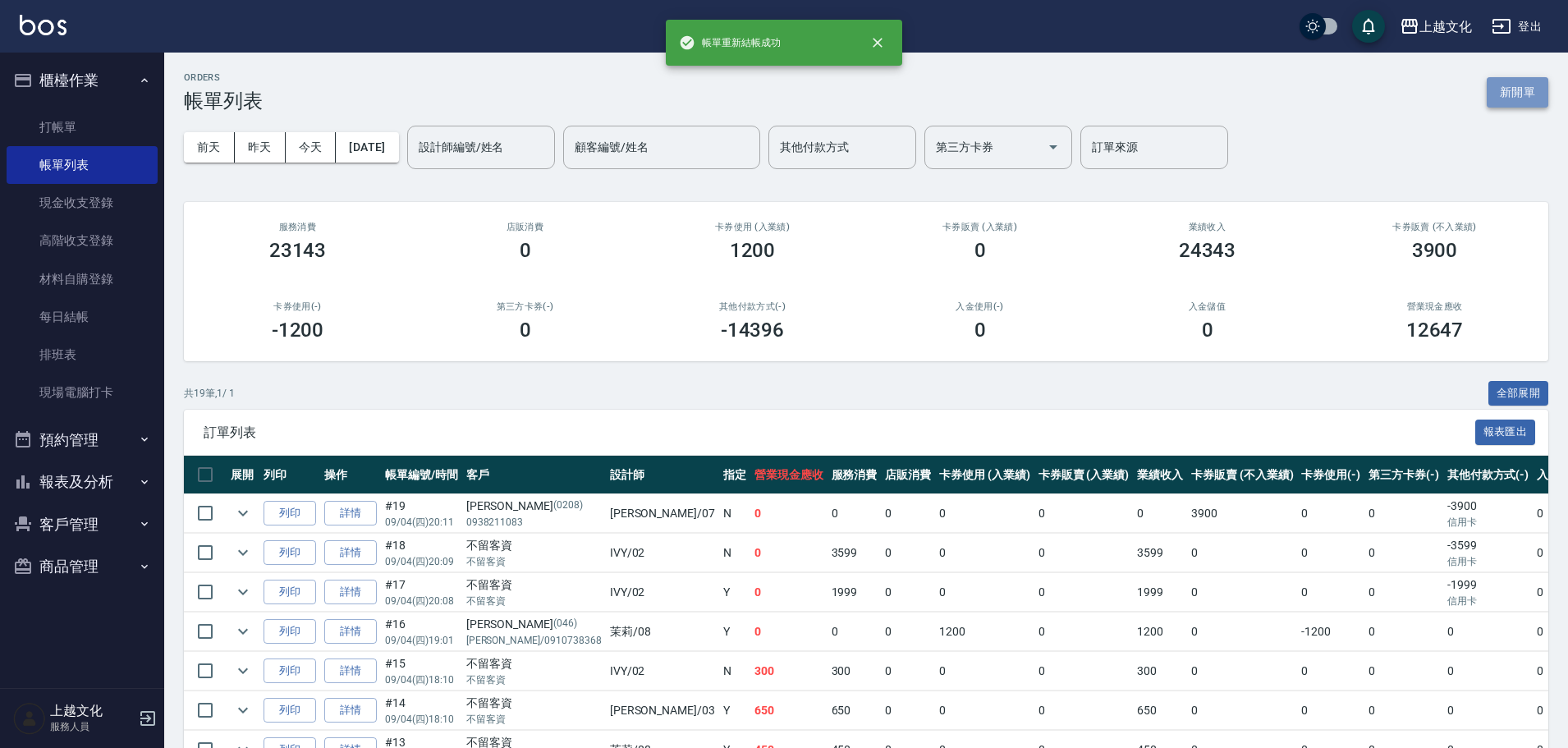
click at [1515, 87] on button "新開單" at bounding box center [1517, 92] width 62 height 30
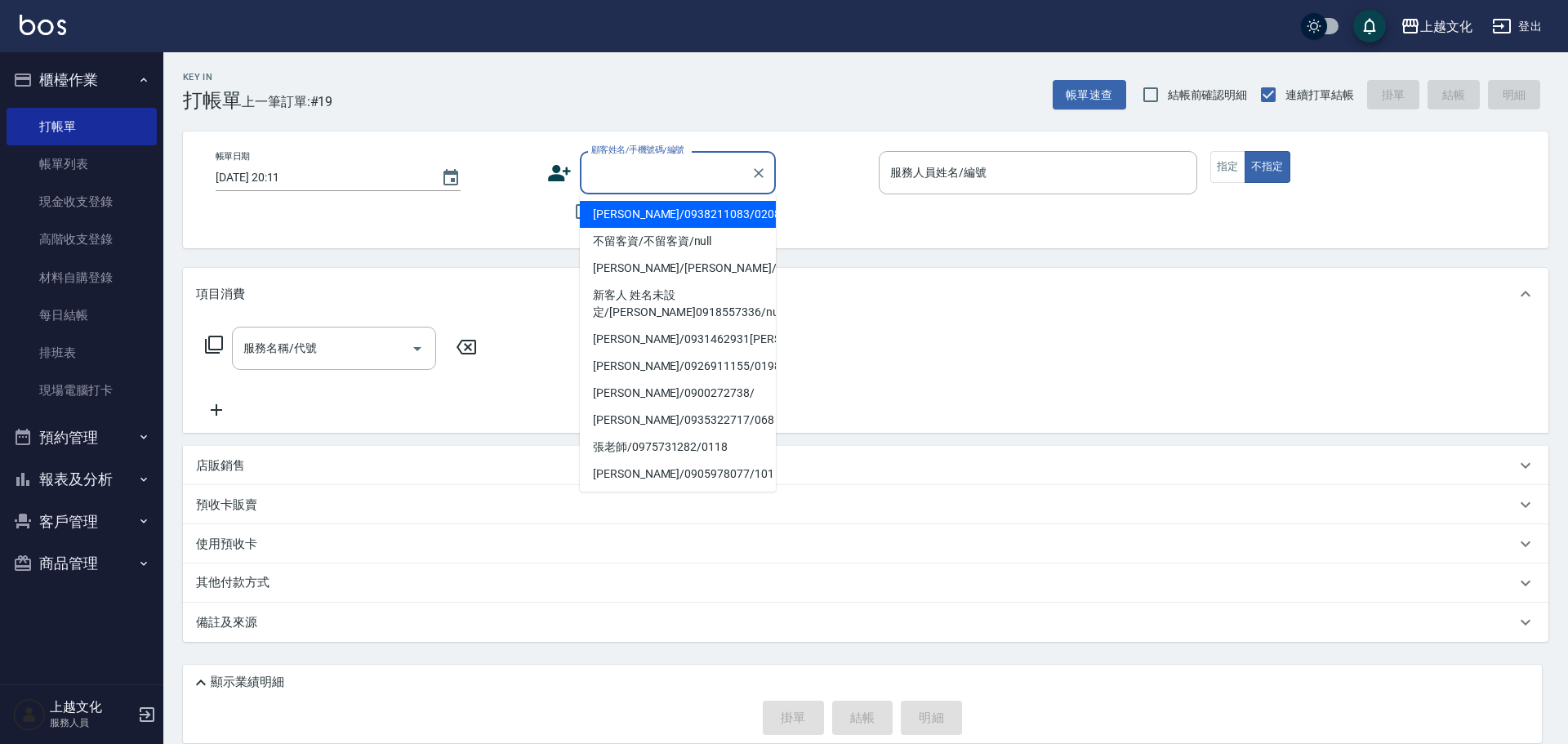
click at [596, 169] on input "顧客姓名/手機號碼/編號" at bounding box center [665, 173] width 157 height 29
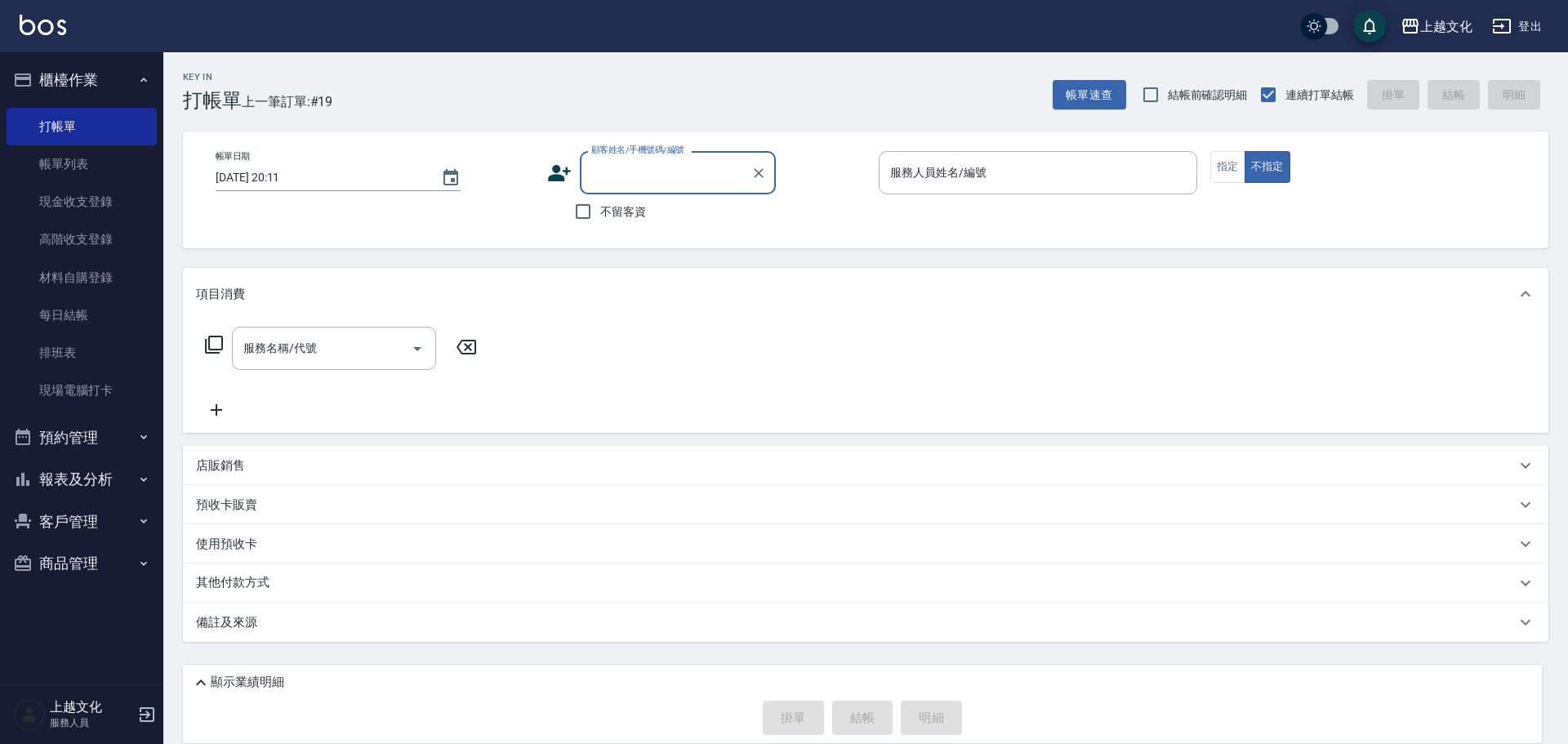
click at [607, 180] on input "顧客姓名/手機號碼/編號" at bounding box center [665, 173] width 157 height 29
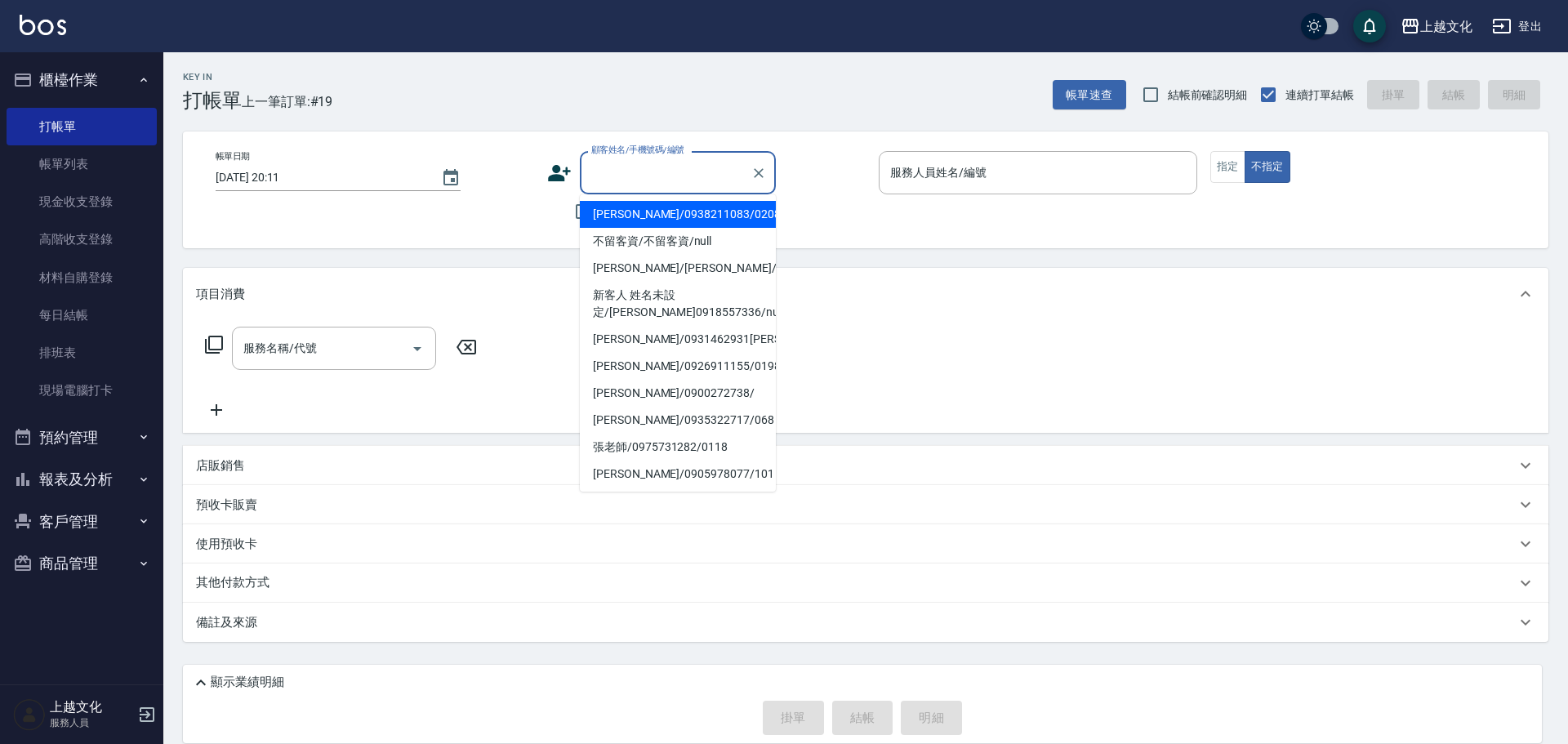
drag, startPoint x: 616, startPoint y: 214, endPoint x: 651, endPoint y: 208, distance: 35.5
click at [618, 216] on li "[PERSON_NAME]/0938211083/0208" at bounding box center [678, 214] width 196 height 27
click at [618, 216] on span "不留客資" at bounding box center [623, 212] width 46 height 17
click at [600, 216] on input "不留客資" at bounding box center [583, 212] width 34 height 34
checkbox input "true"
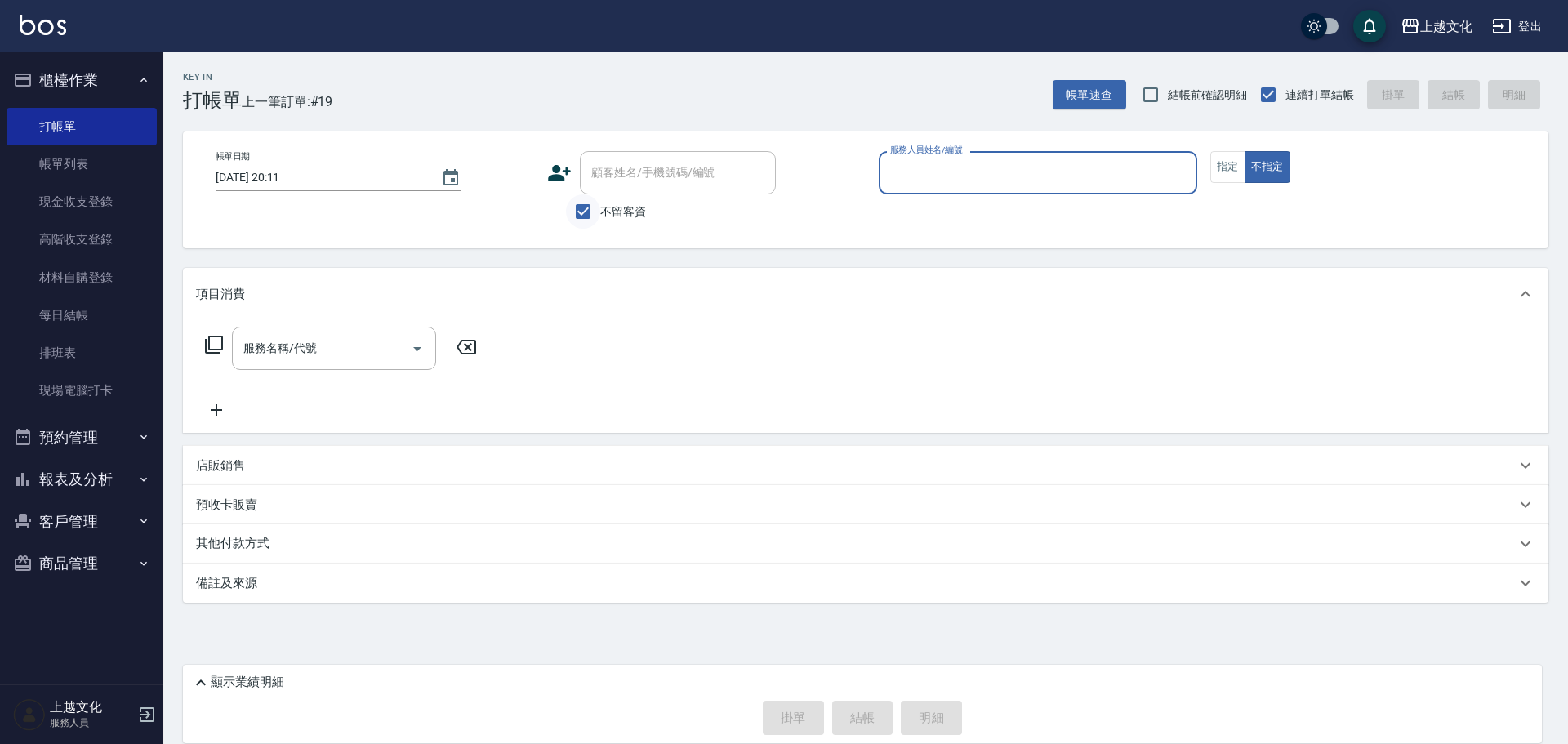
click at [580, 206] on input "不留客資" at bounding box center [583, 212] width 34 height 34
checkbox input "false"
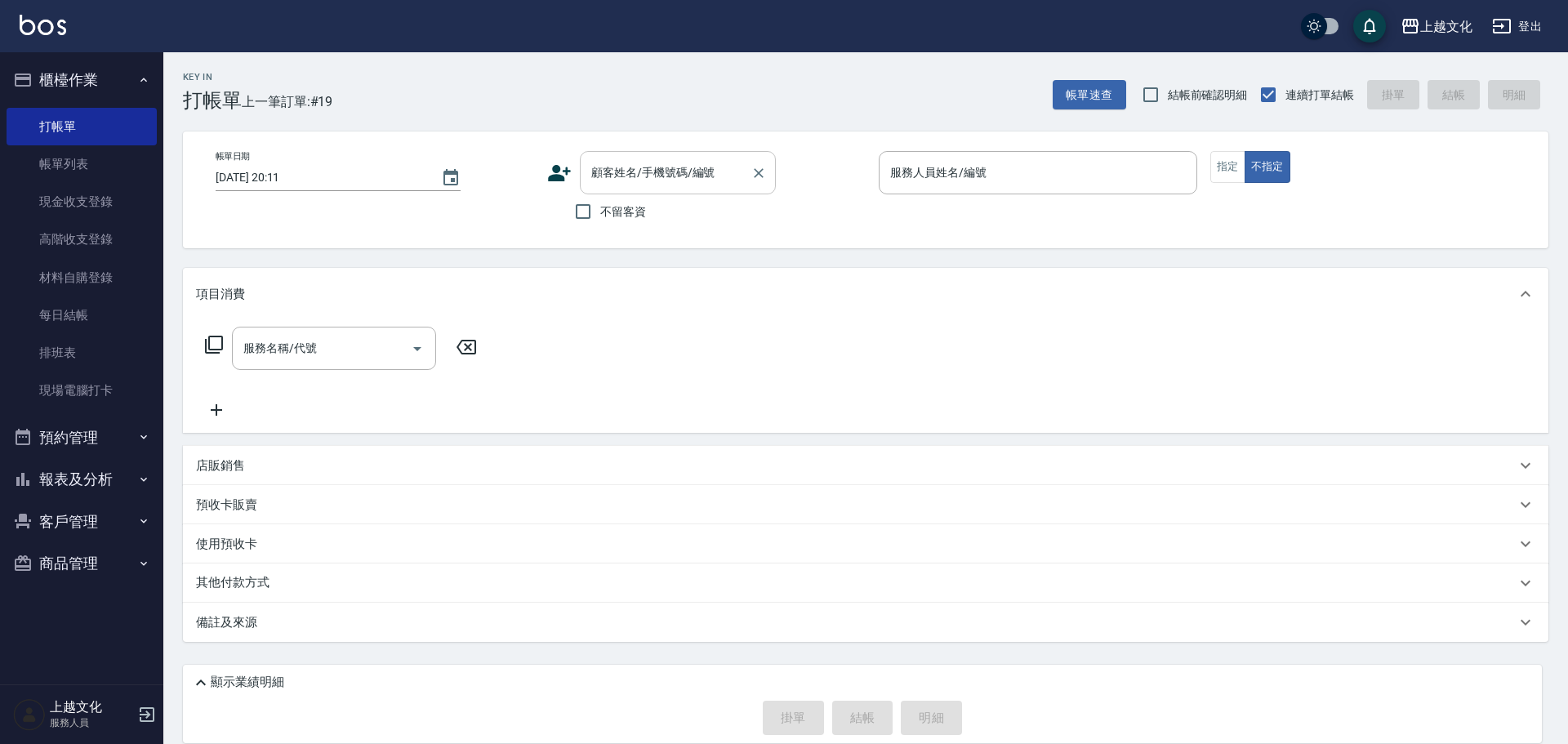
click at [643, 166] on input "顧客姓名/手機號碼/編號" at bounding box center [665, 173] width 157 height 29
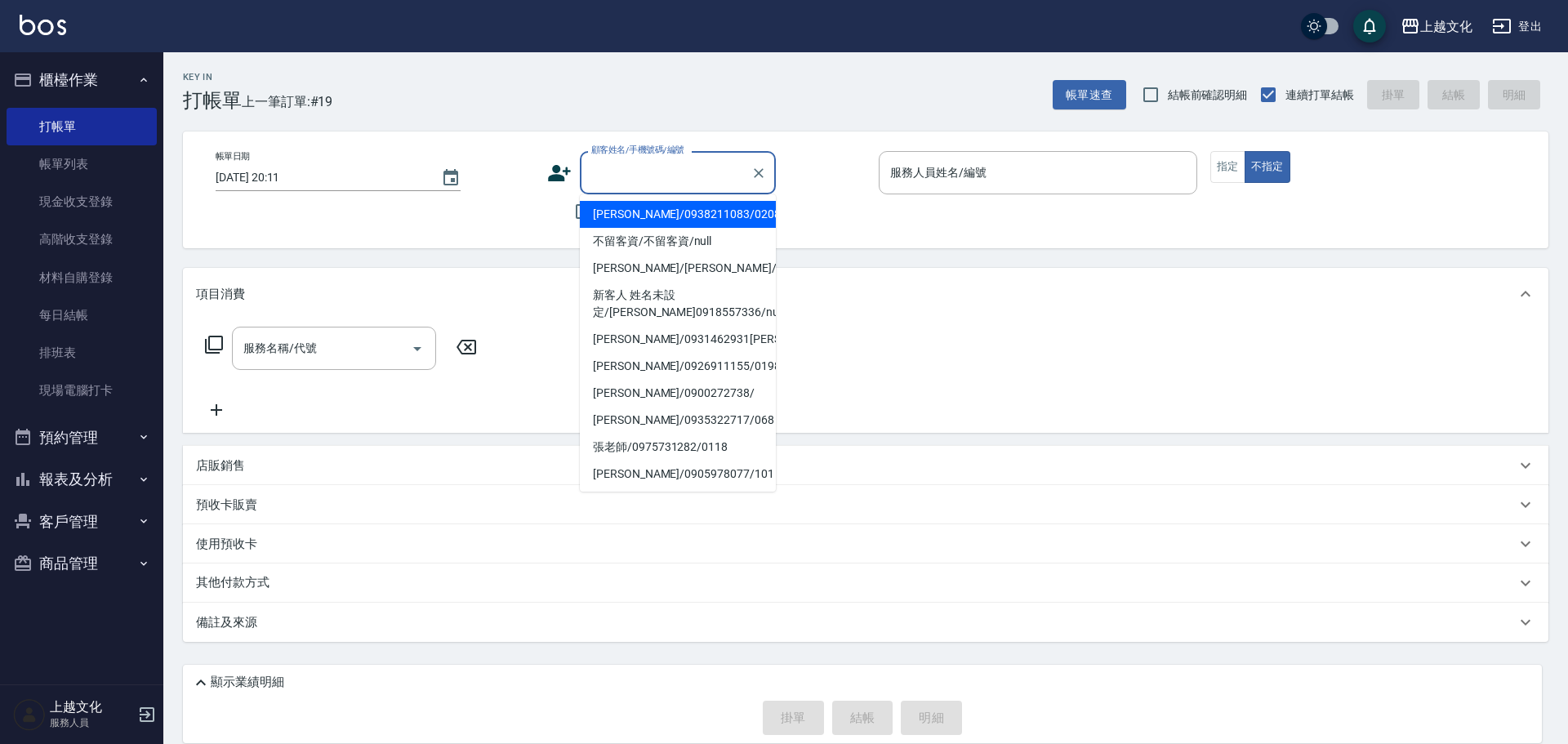
drag, startPoint x: 656, startPoint y: 211, endPoint x: 836, endPoint y: 199, distance: 180.4
click at [665, 212] on li "[PERSON_NAME]/0938211083/0208" at bounding box center [678, 214] width 196 height 27
type input "[PERSON_NAME]/0938211083/0208"
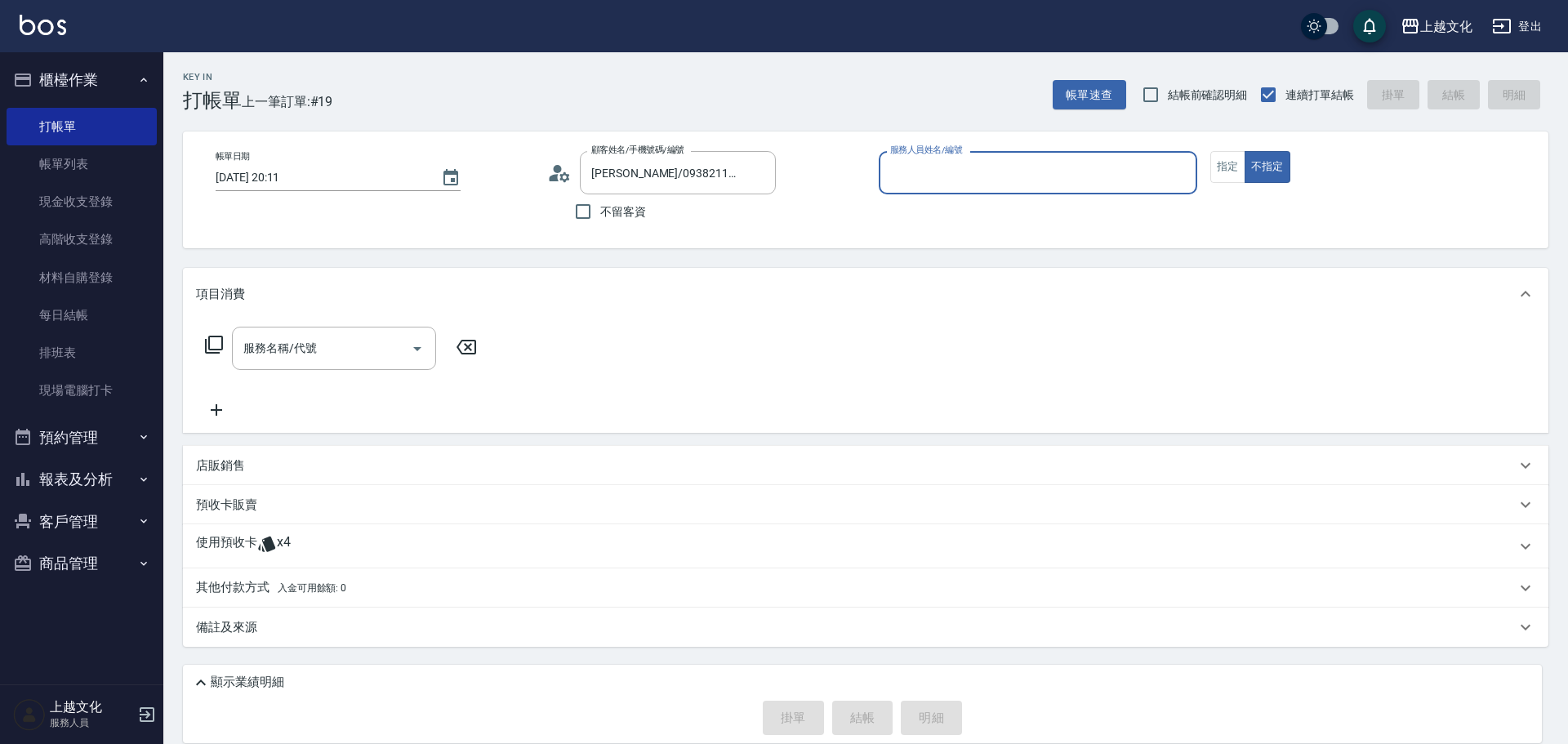
click at [1011, 175] on input "服務人員姓名/編號" at bounding box center [1038, 173] width 304 height 29
drag, startPoint x: 1011, startPoint y: 175, endPoint x: 1010, endPoint y: 190, distance: 15.0
click at [1011, 175] on input "服務人員姓名/編號" at bounding box center [1038, 173] width 304 height 29
click at [988, 174] on input "服務人員姓名/編號" at bounding box center [1038, 173] width 304 height 29
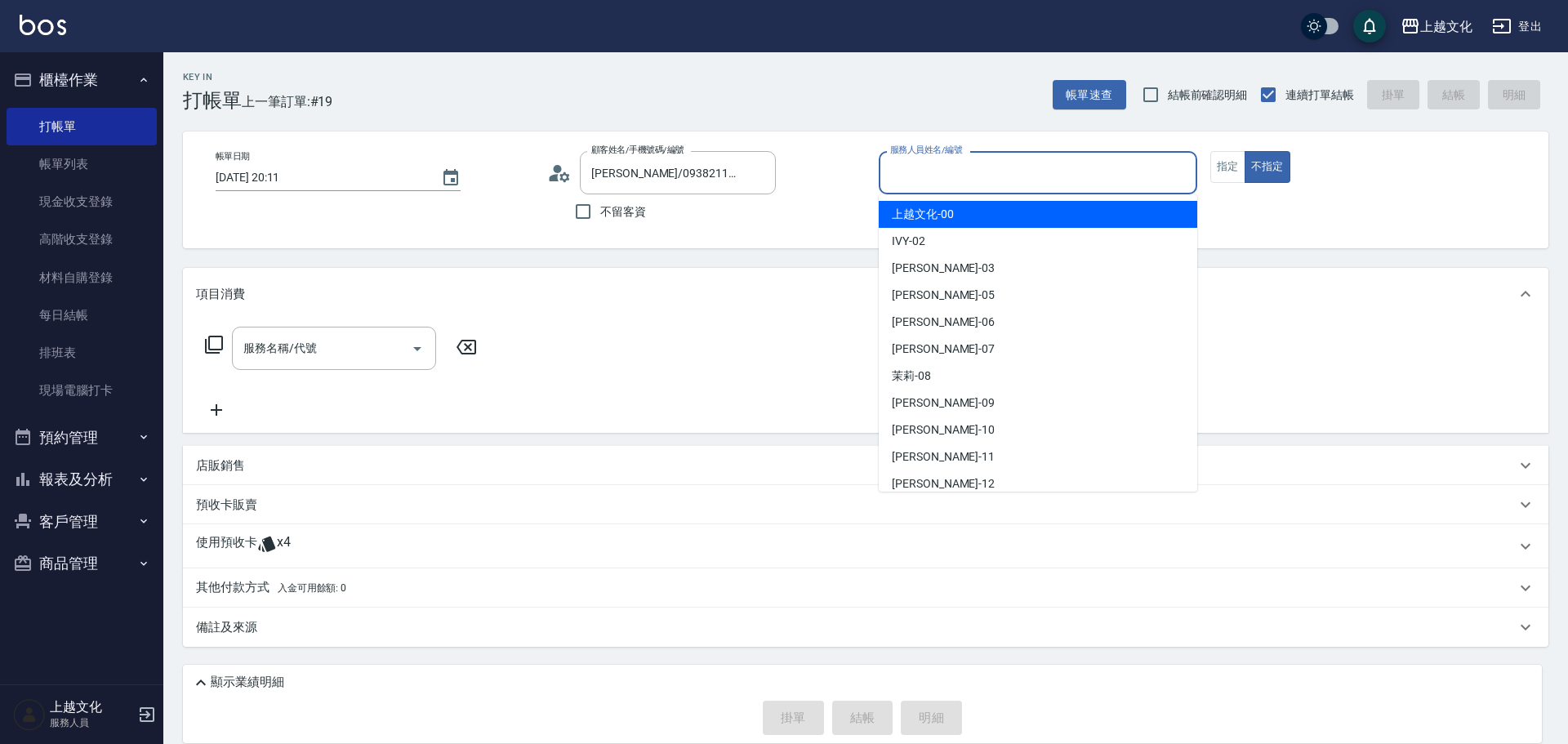
click at [988, 174] on input "服務人員姓名/編號" at bounding box center [1038, 173] width 304 height 29
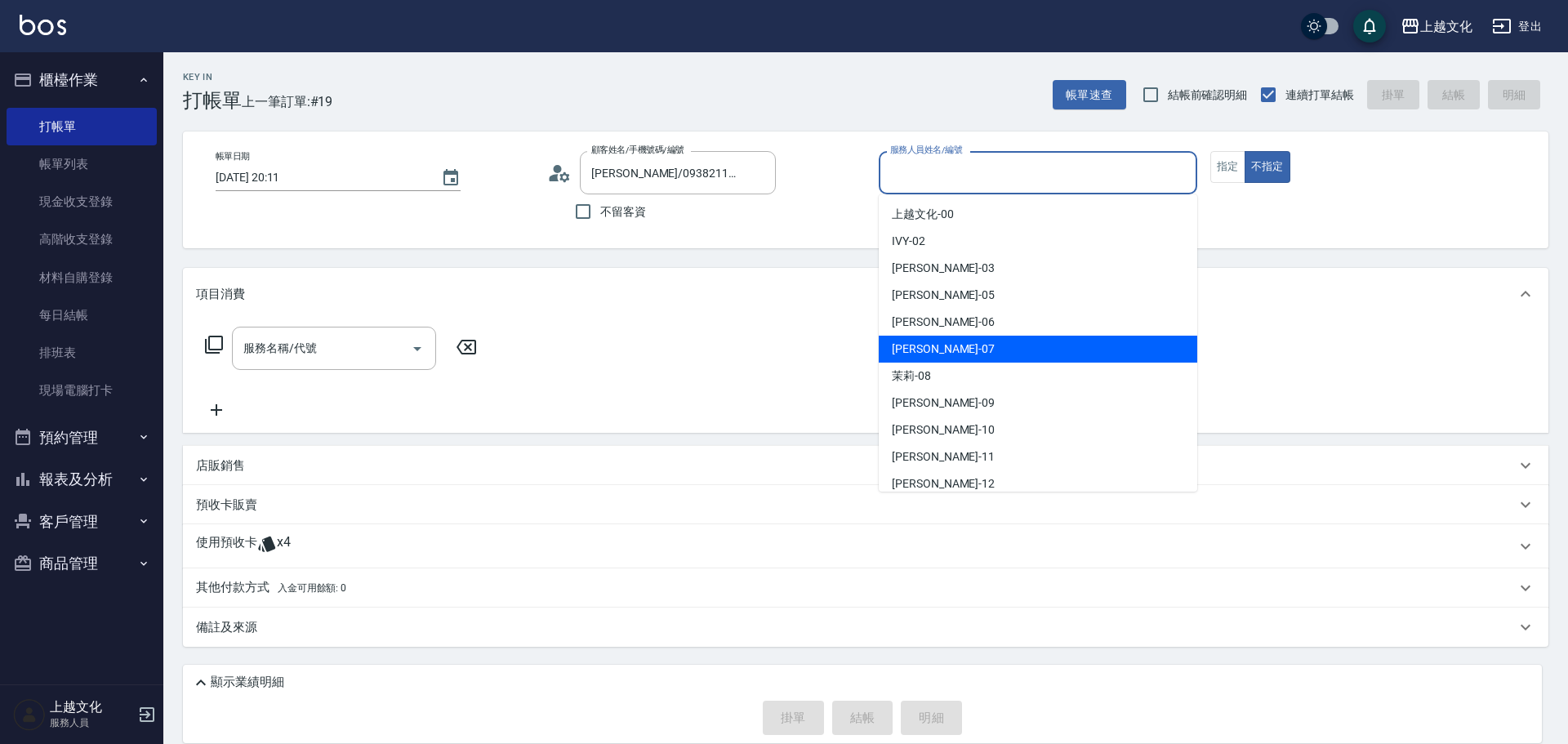
click at [977, 346] on div "[PERSON_NAME] -07" at bounding box center [1038, 349] width 319 height 27
type input "[PERSON_NAME]-07"
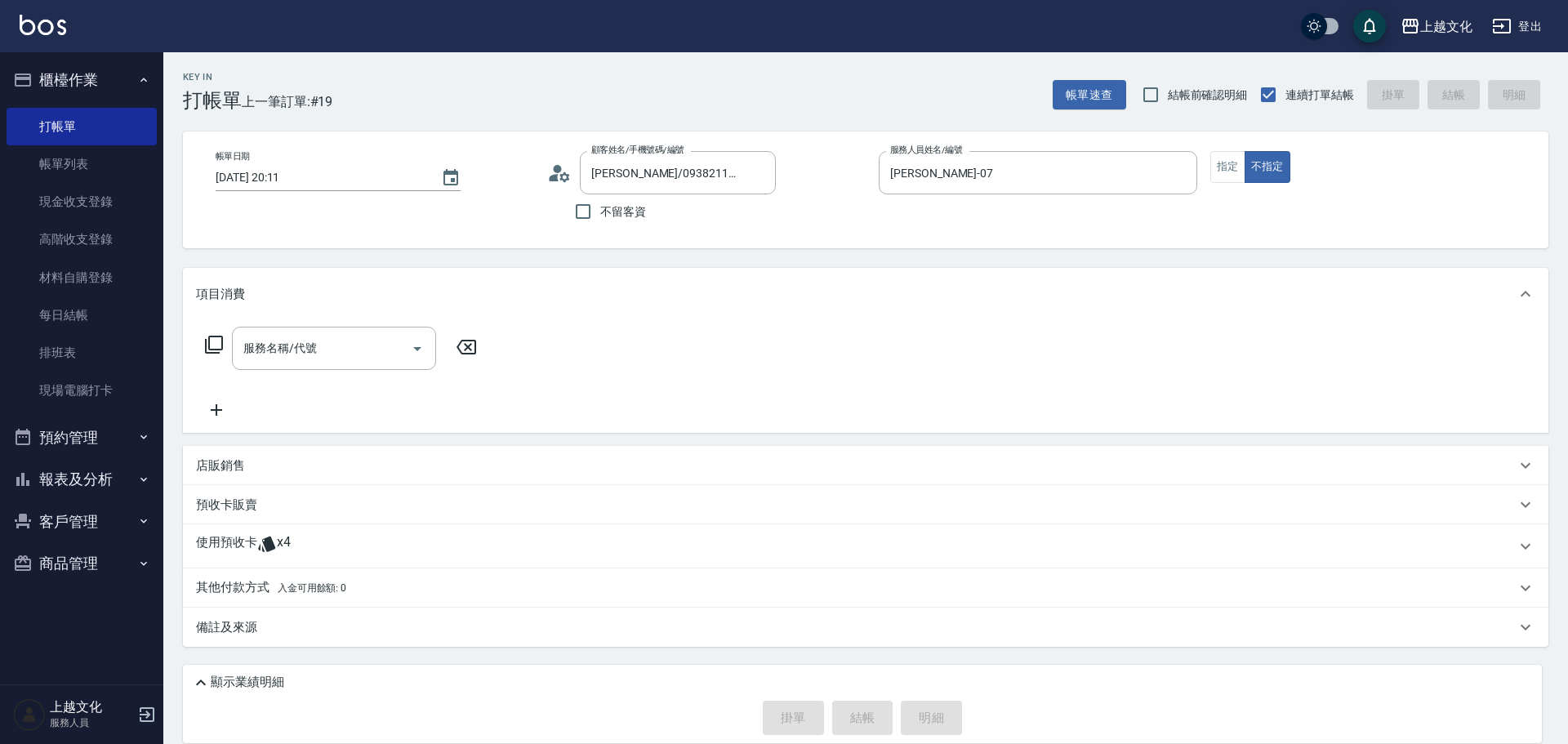
click at [221, 340] on icon at bounding box center [214, 345] width 20 height 20
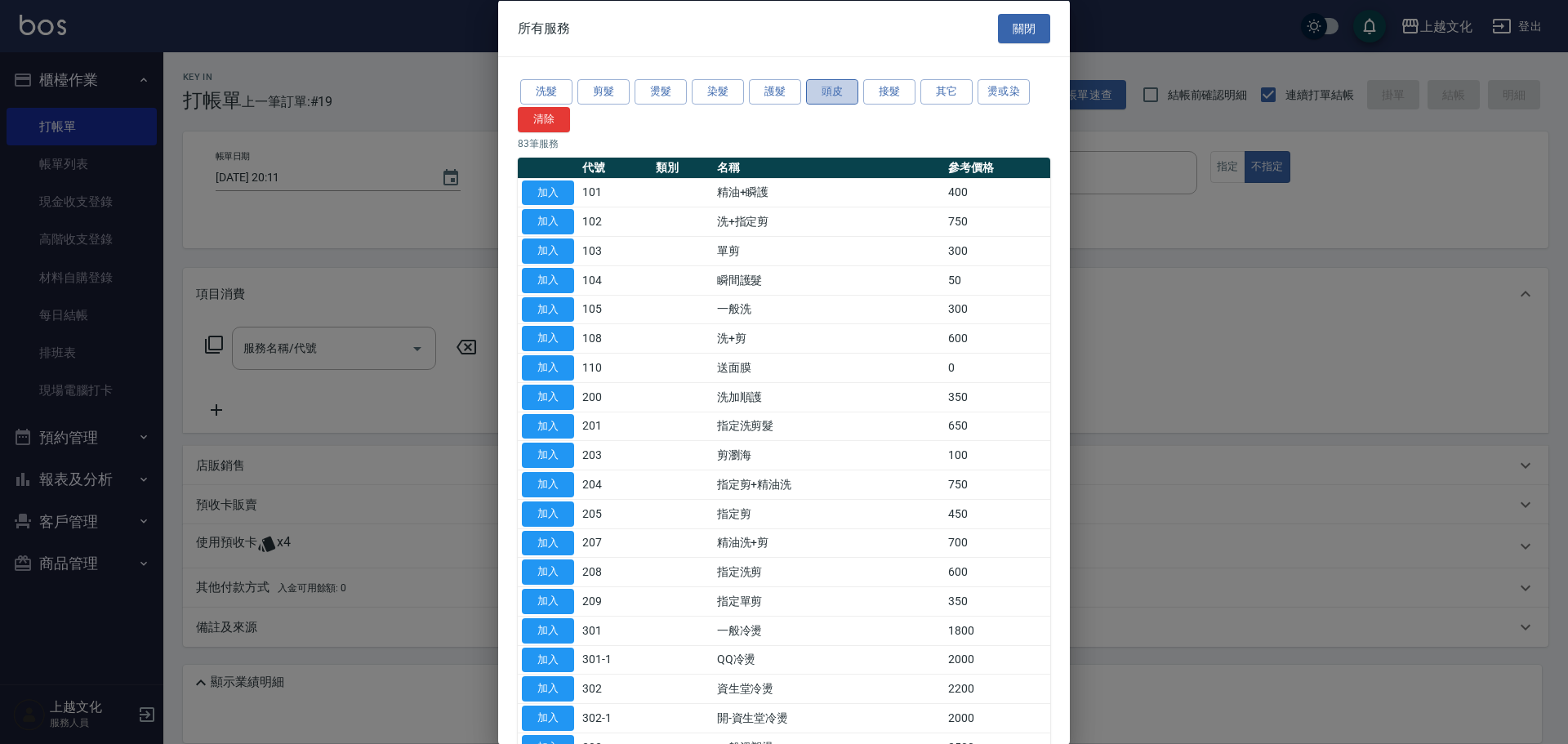
click at [843, 97] on button "頭皮" at bounding box center [832, 92] width 52 height 25
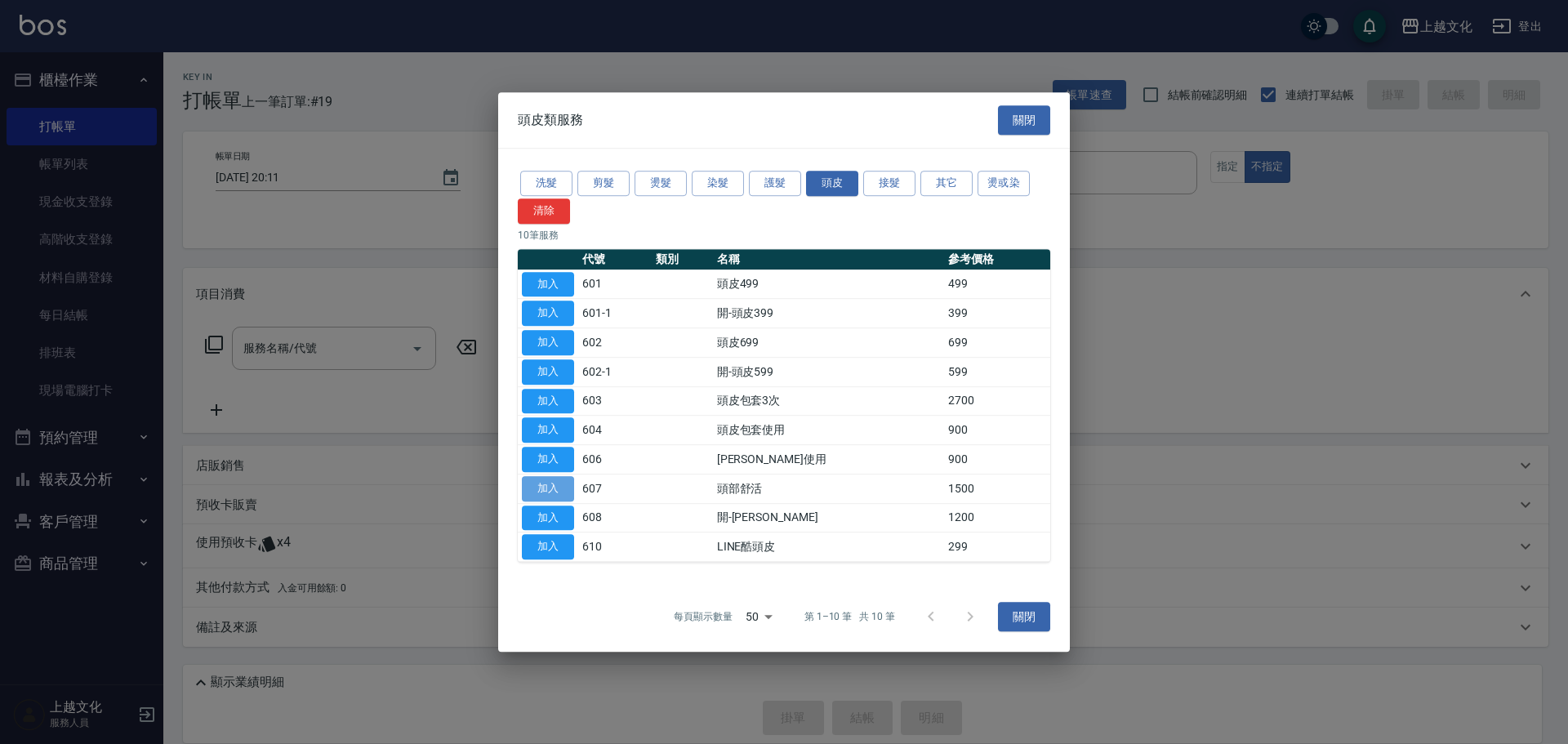
click at [537, 479] on button "加入" at bounding box center [548, 488] width 52 height 25
type input "頭部舒活(607)"
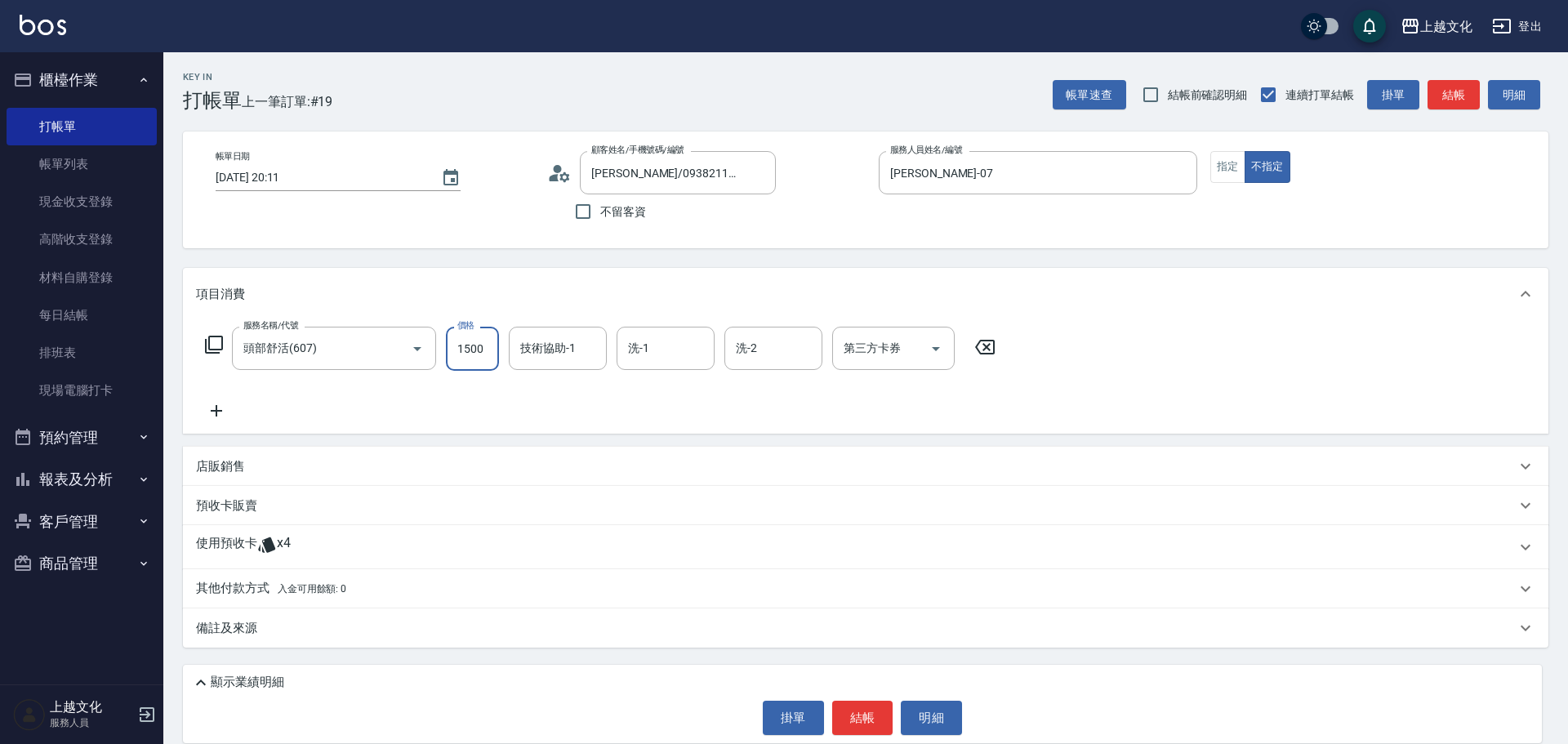
click at [478, 360] on input "1500" at bounding box center [472, 349] width 53 height 44
type input "1200"
click at [245, 538] on p "使用預收卡" at bounding box center [226, 547] width 61 height 25
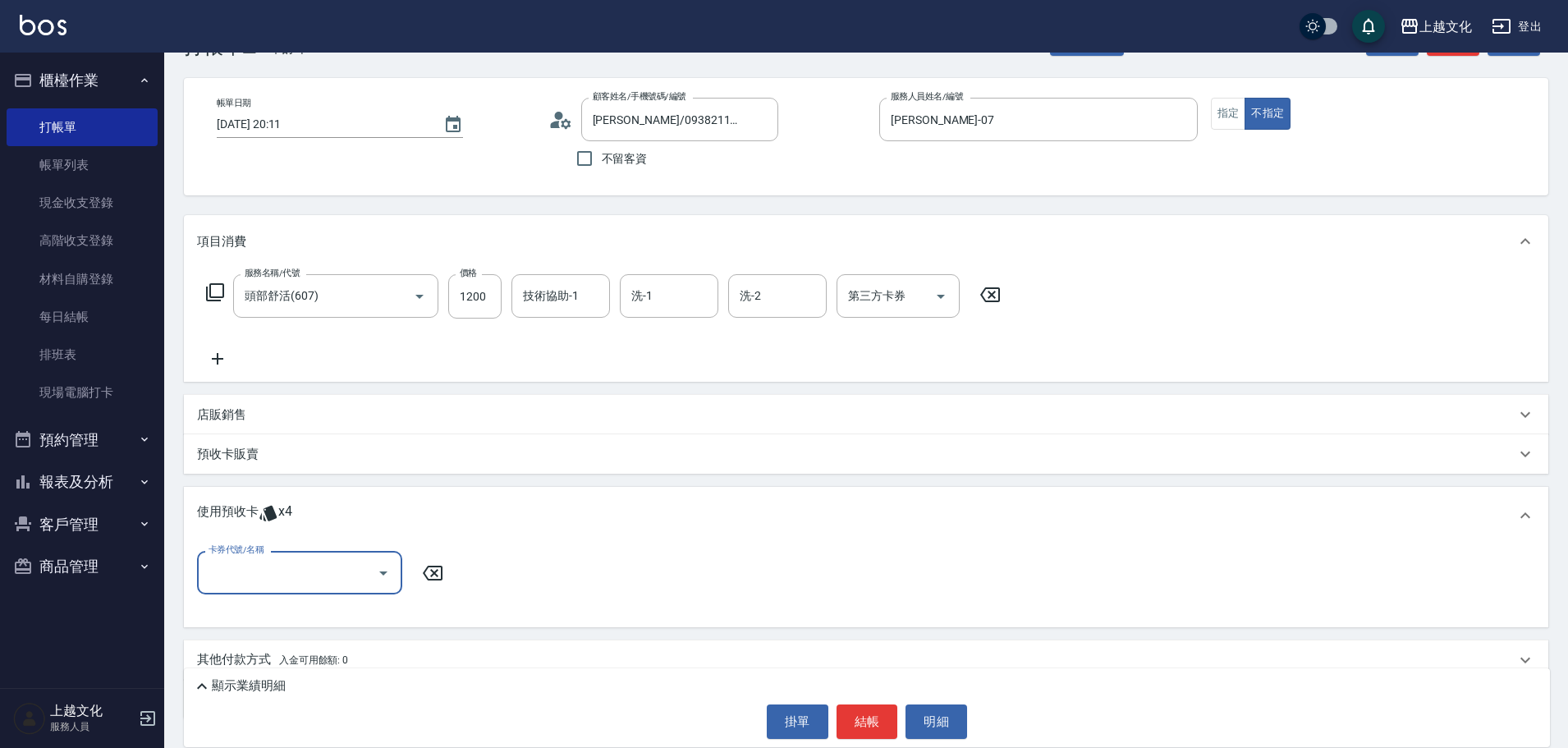
scroll to position [116, 0]
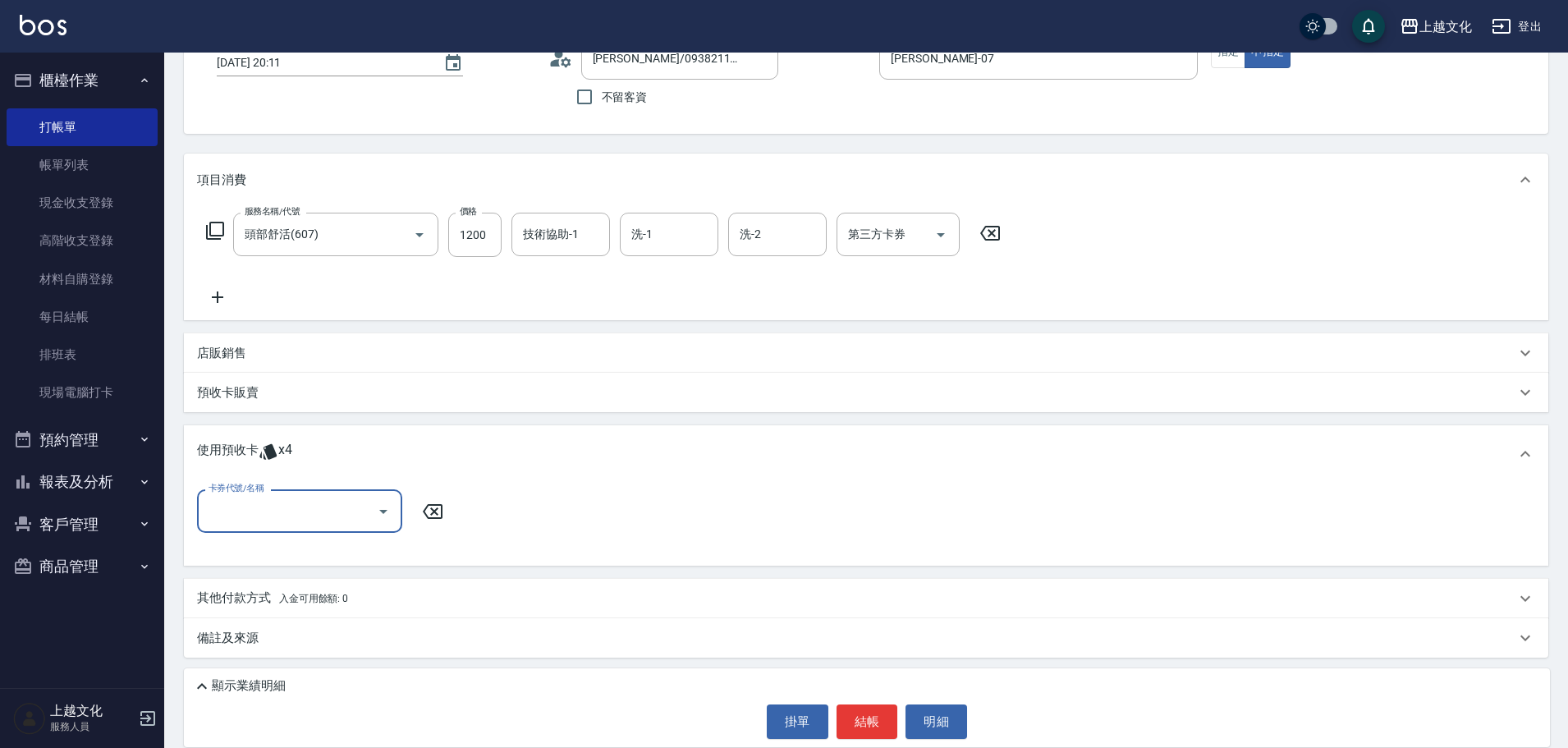
click at [251, 513] on input "卡券代號/名稱" at bounding box center [288, 510] width 166 height 29
click at [259, 548] on div "歌德包卡 剩餘4張" at bounding box center [300, 552] width 205 height 27
type input "歌德[PERSON_NAME]"
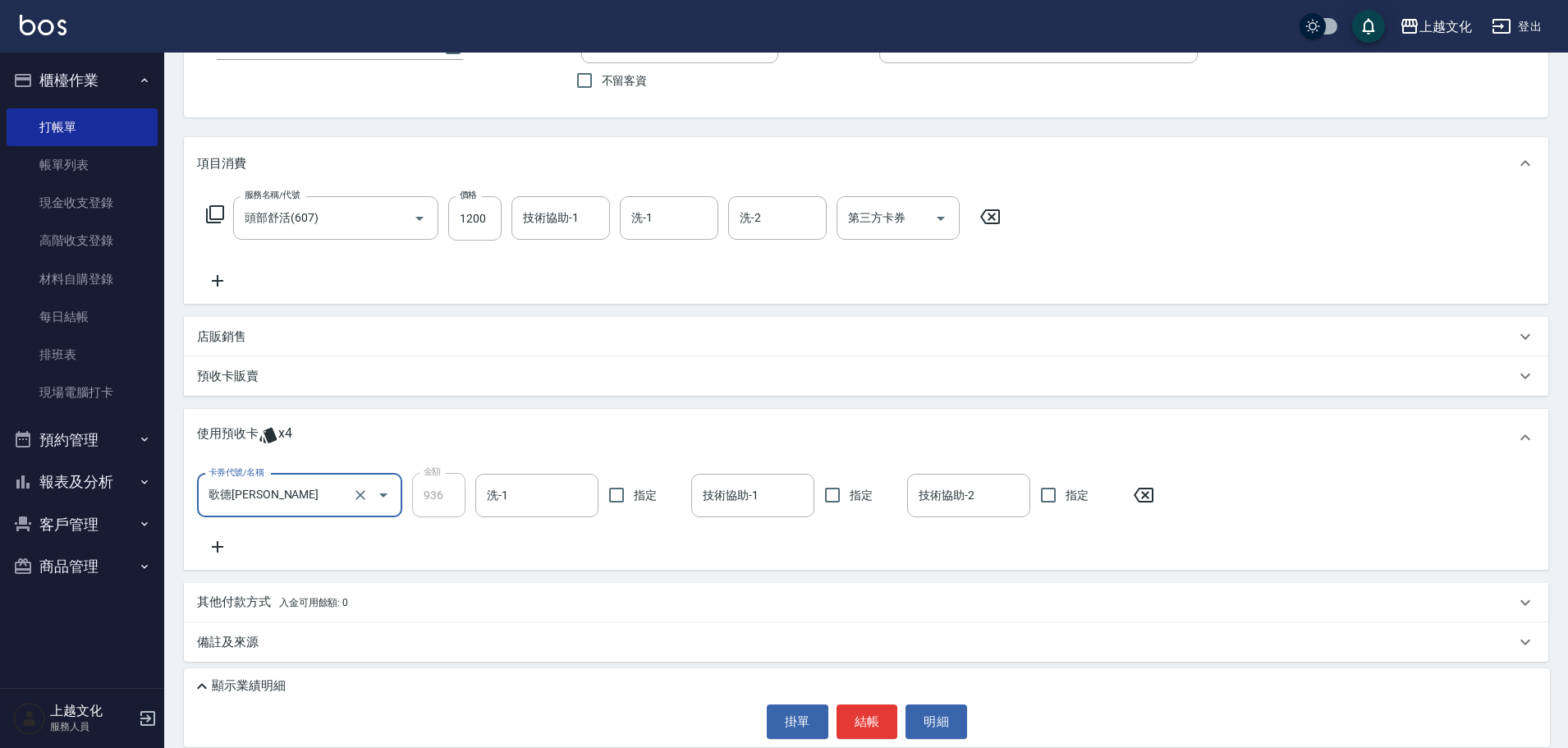
scroll to position [136, 0]
click at [219, 598] on p "其他付款方式 入金可用餘額: 0" at bounding box center [273, 598] width 151 height 18
click at [242, 597] on p "其他付款方式 入金可用餘額: 0" at bounding box center [273, 598] width 151 height 18
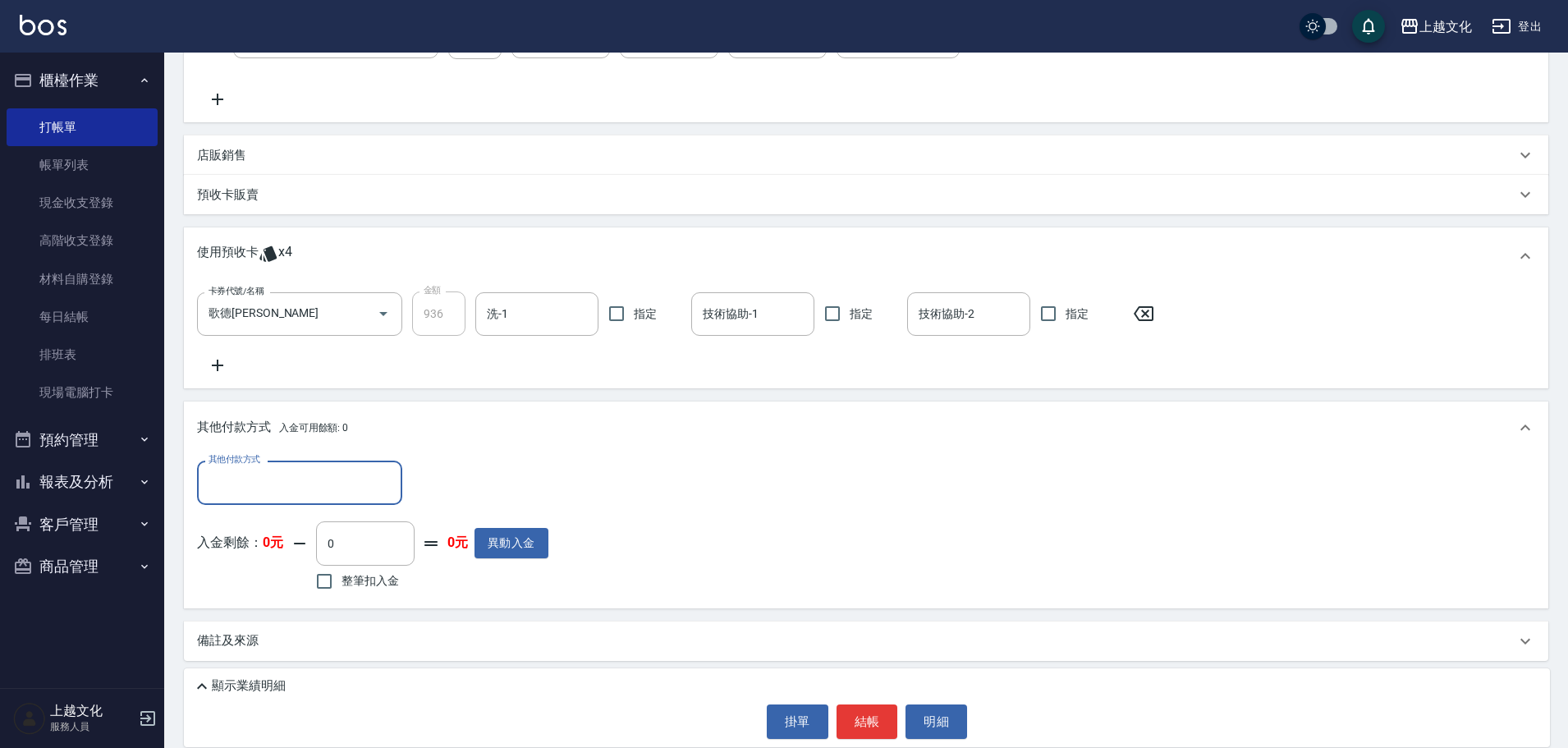
scroll to position [317, 0]
click at [230, 475] on input "其他付款方式" at bounding box center [300, 478] width 191 height 29
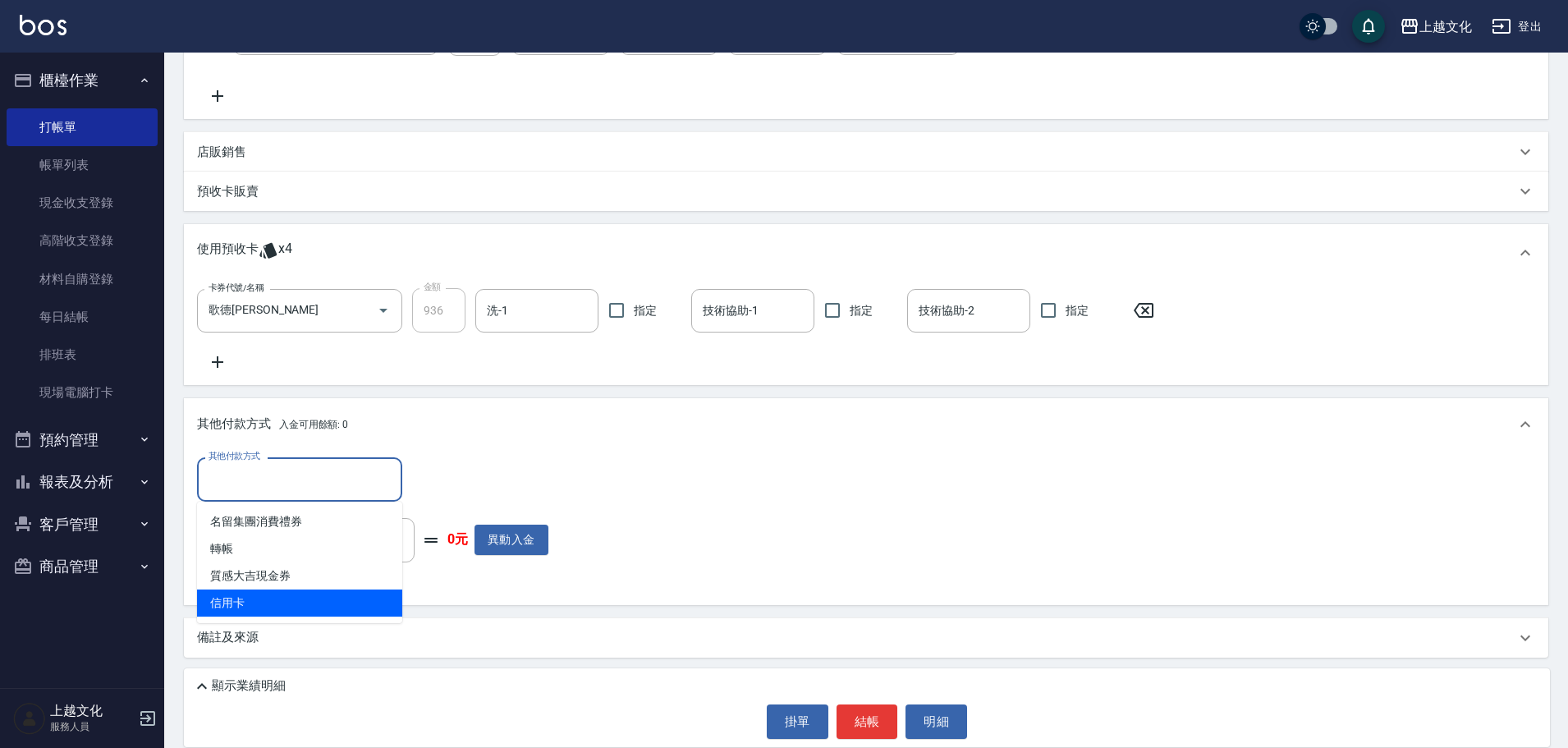
drag, startPoint x: 234, startPoint y: 598, endPoint x: 378, endPoint y: 561, distance: 148.7
click at [235, 597] on span "信用卡" at bounding box center [300, 603] width 205 height 27
type input "信用卡"
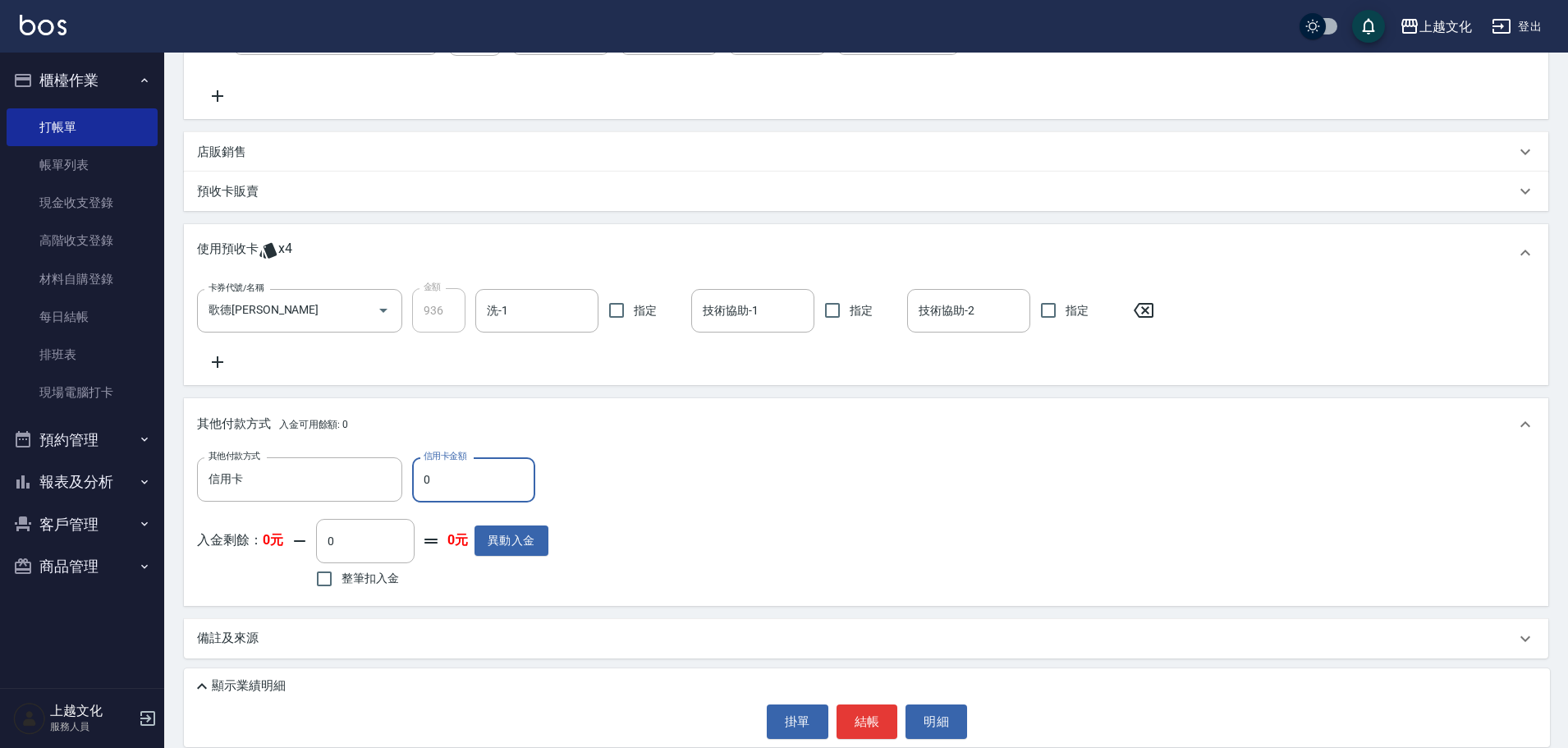
click at [418, 487] on input "0" at bounding box center [473, 479] width 123 height 44
type input "1200"
click at [855, 711] on button "結帳" at bounding box center [867, 722] width 62 height 35
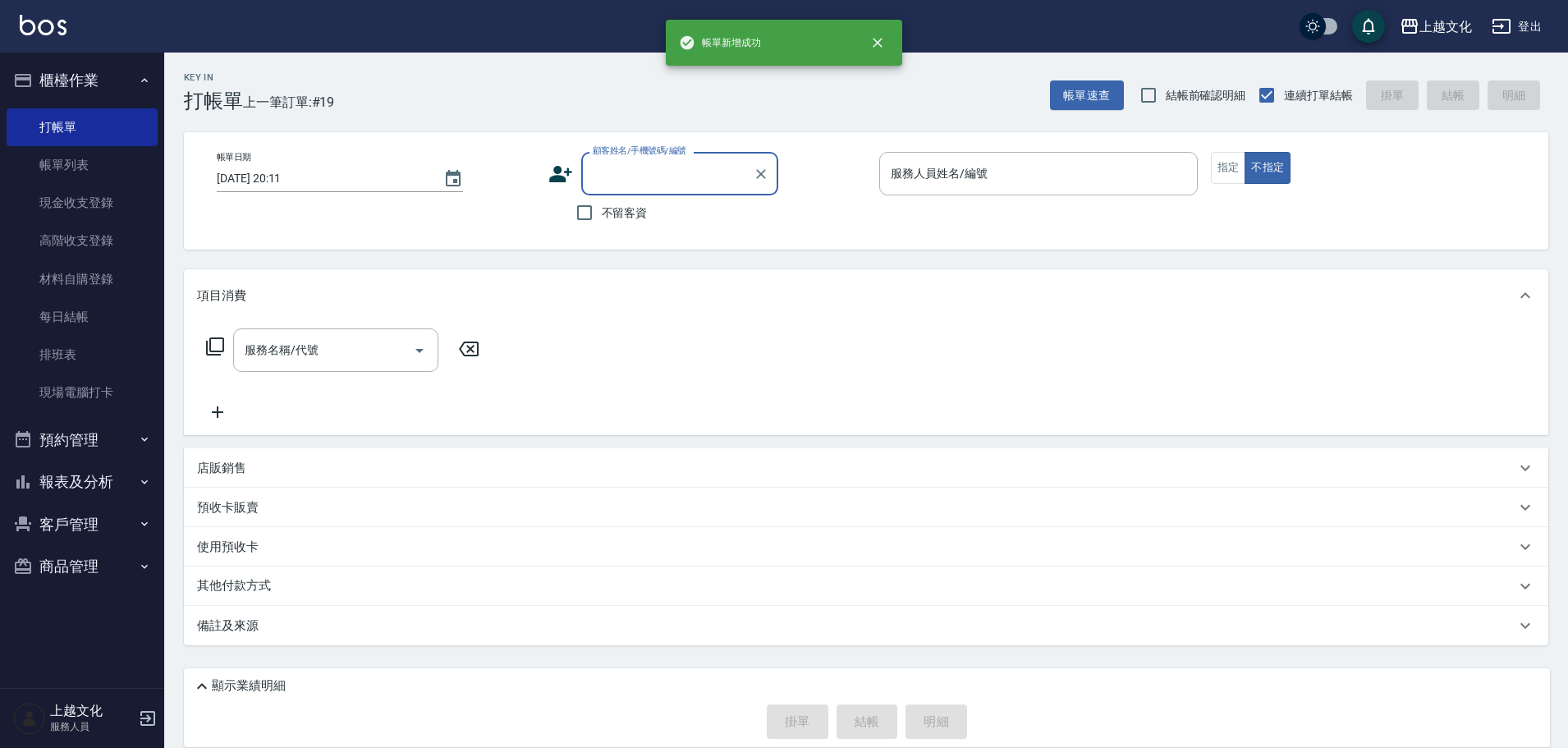
scroll to position [0, 0]
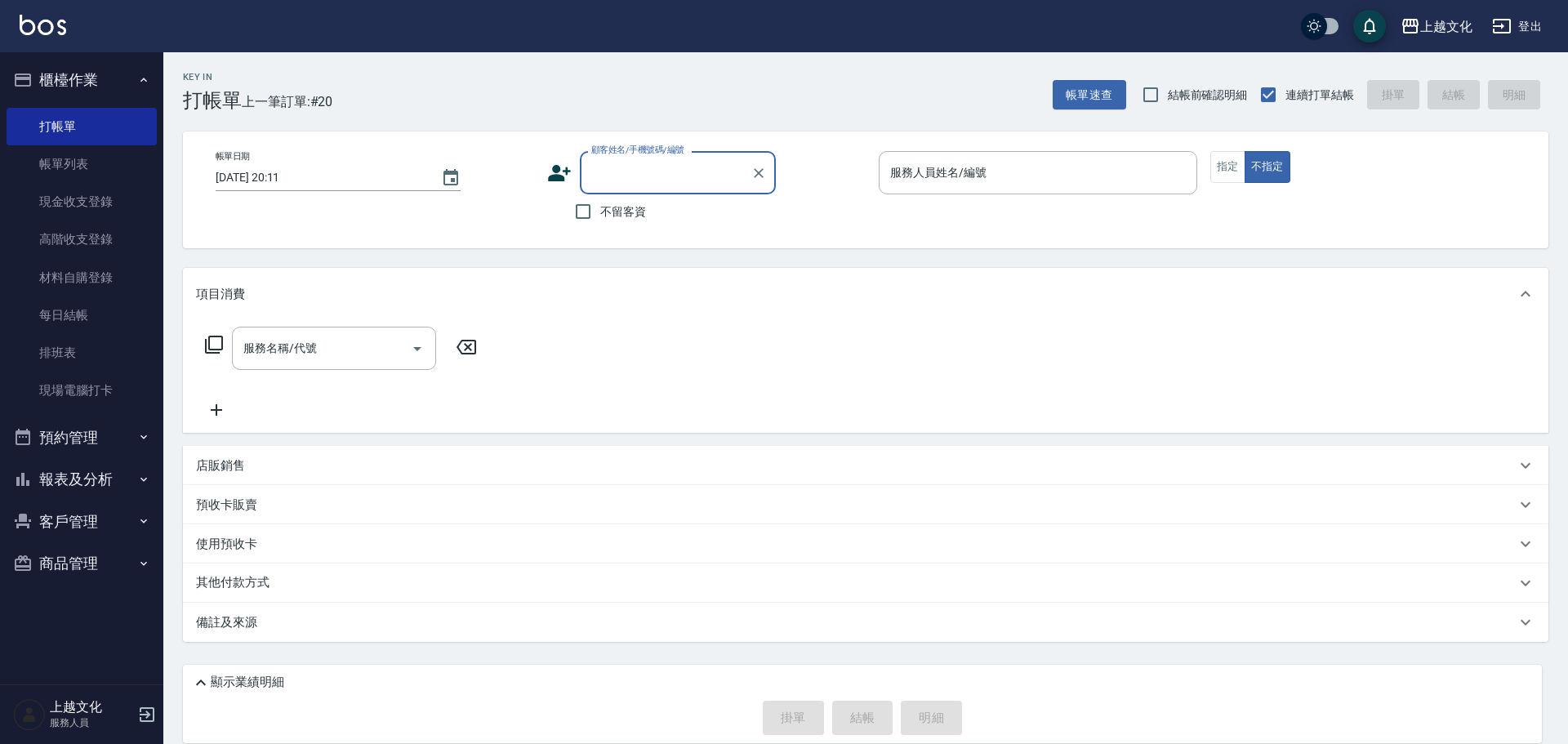
click at [77, 479] on button "報表及分析" at bounding box center [82, 479] width 150 height 43
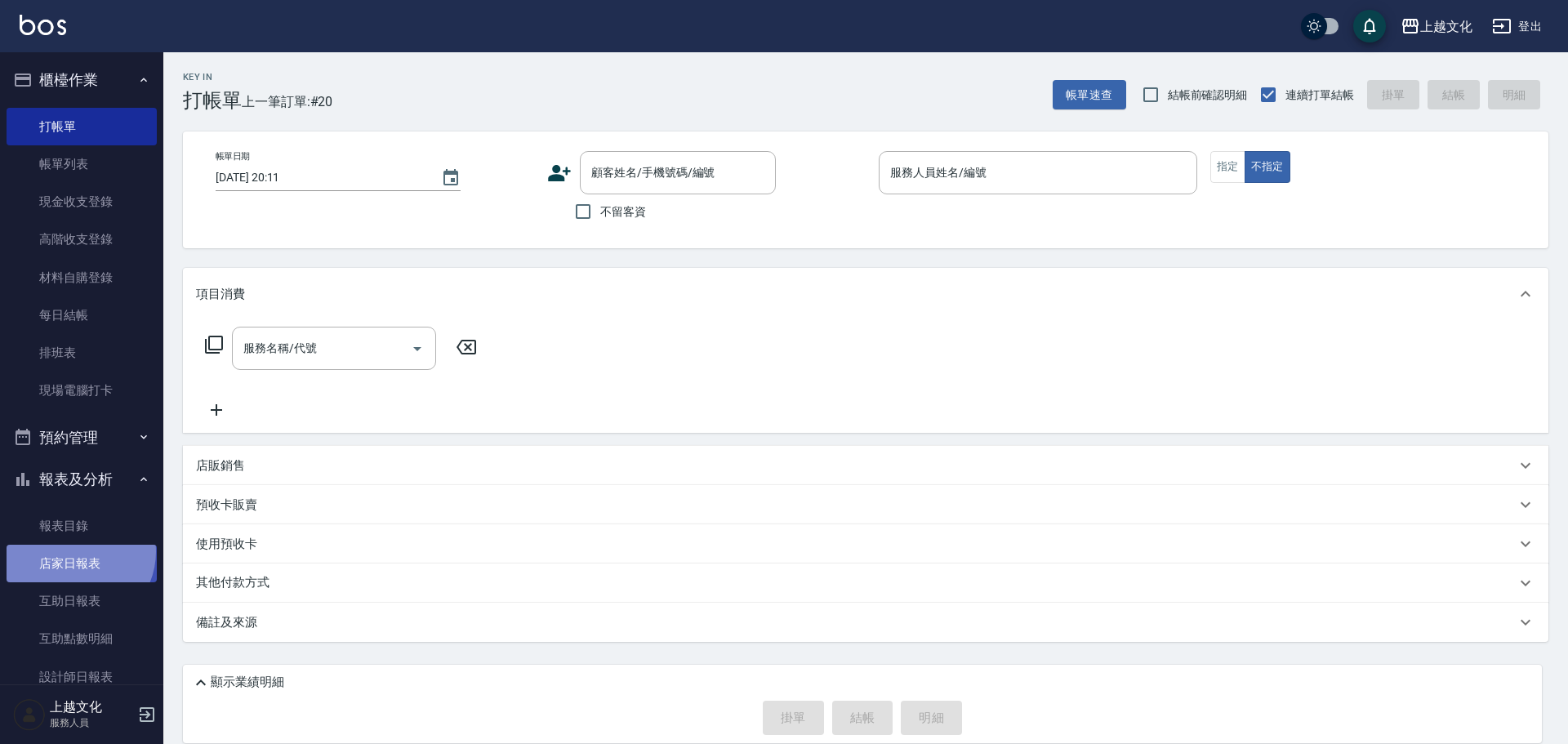
click at [74, 552] on link "店家日報表" at bounding box center [82, 563] width 150 height 38
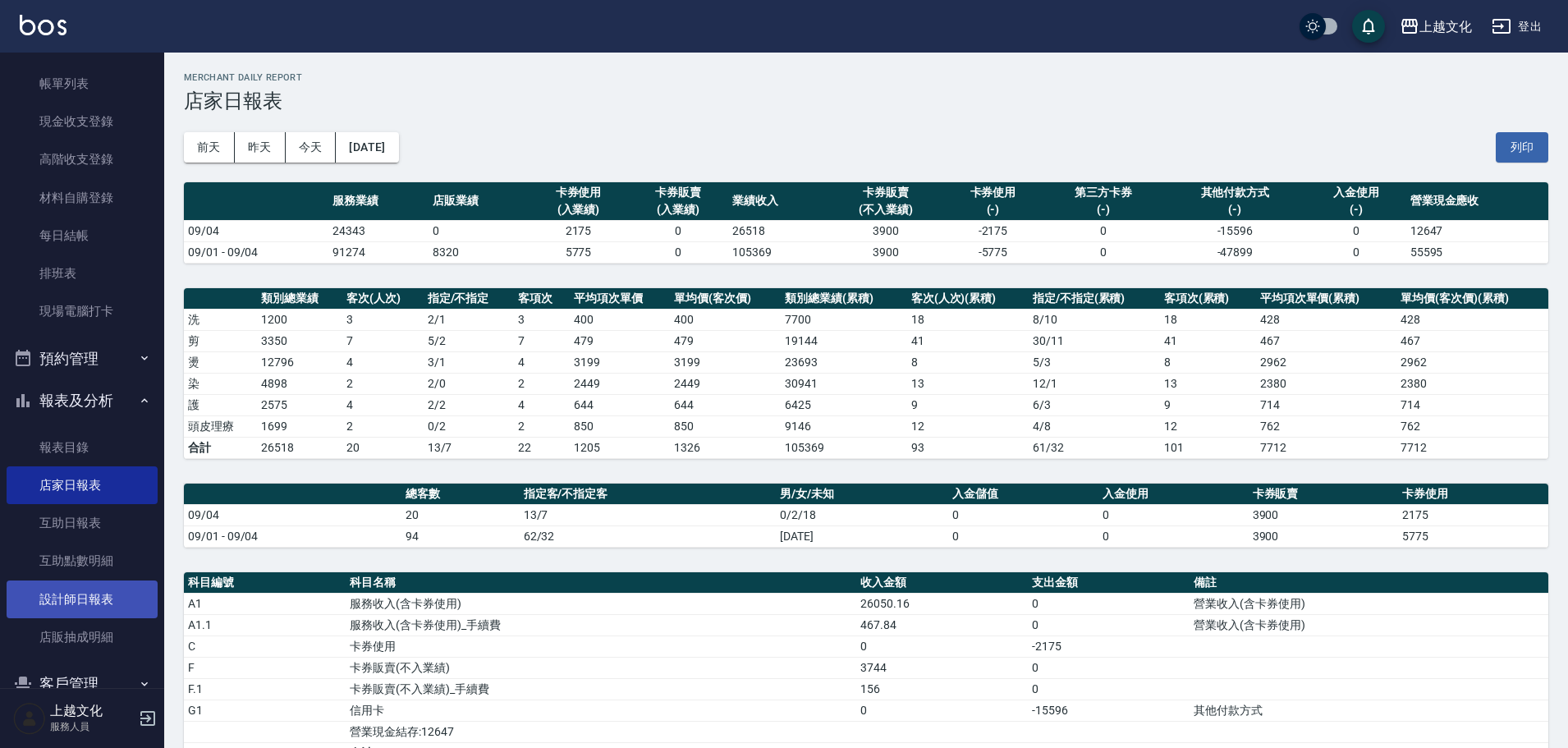
scroll to position [160, 0]
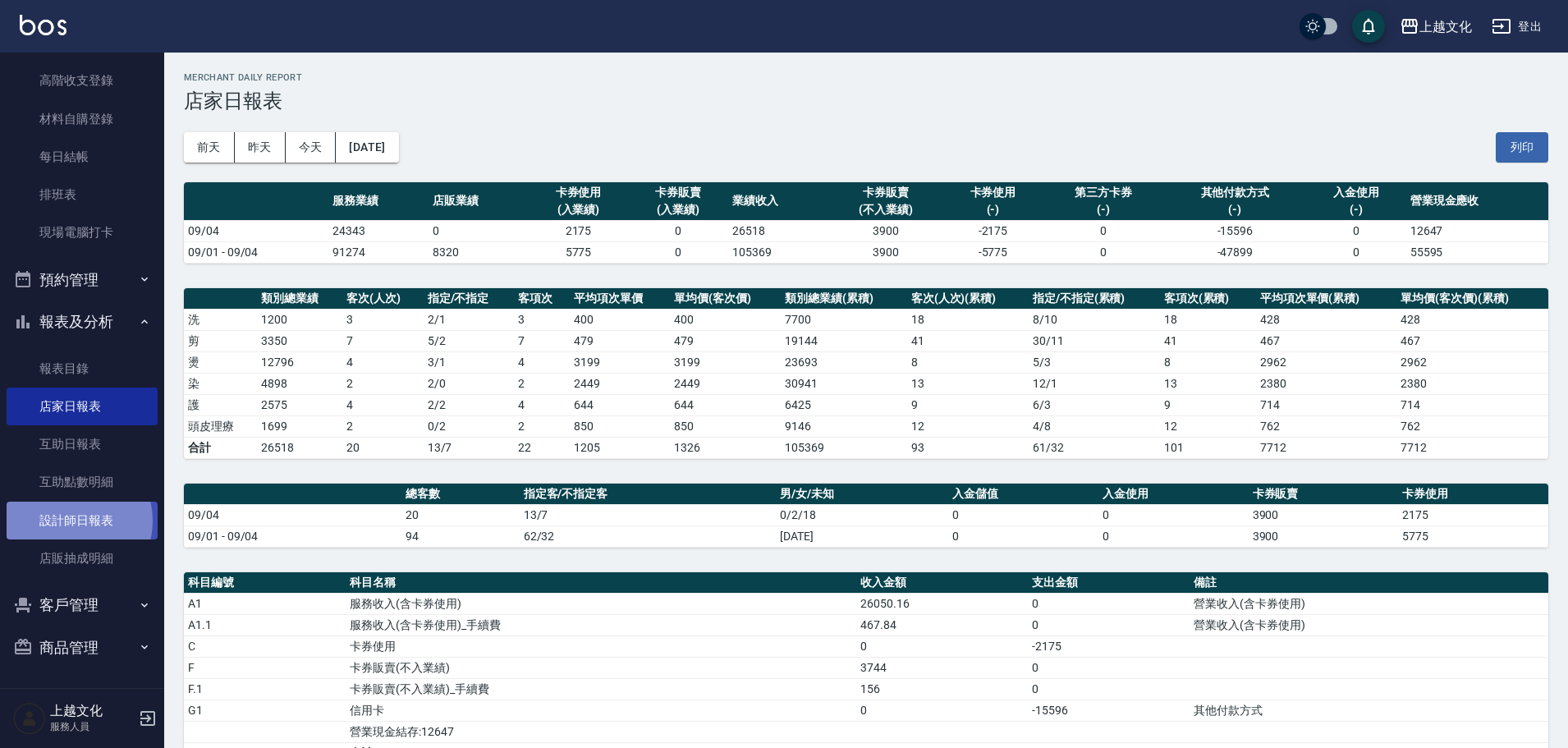
click at [73, 520] on link "設計師日報表" at bounding box center [82, 520] width 151 height 38
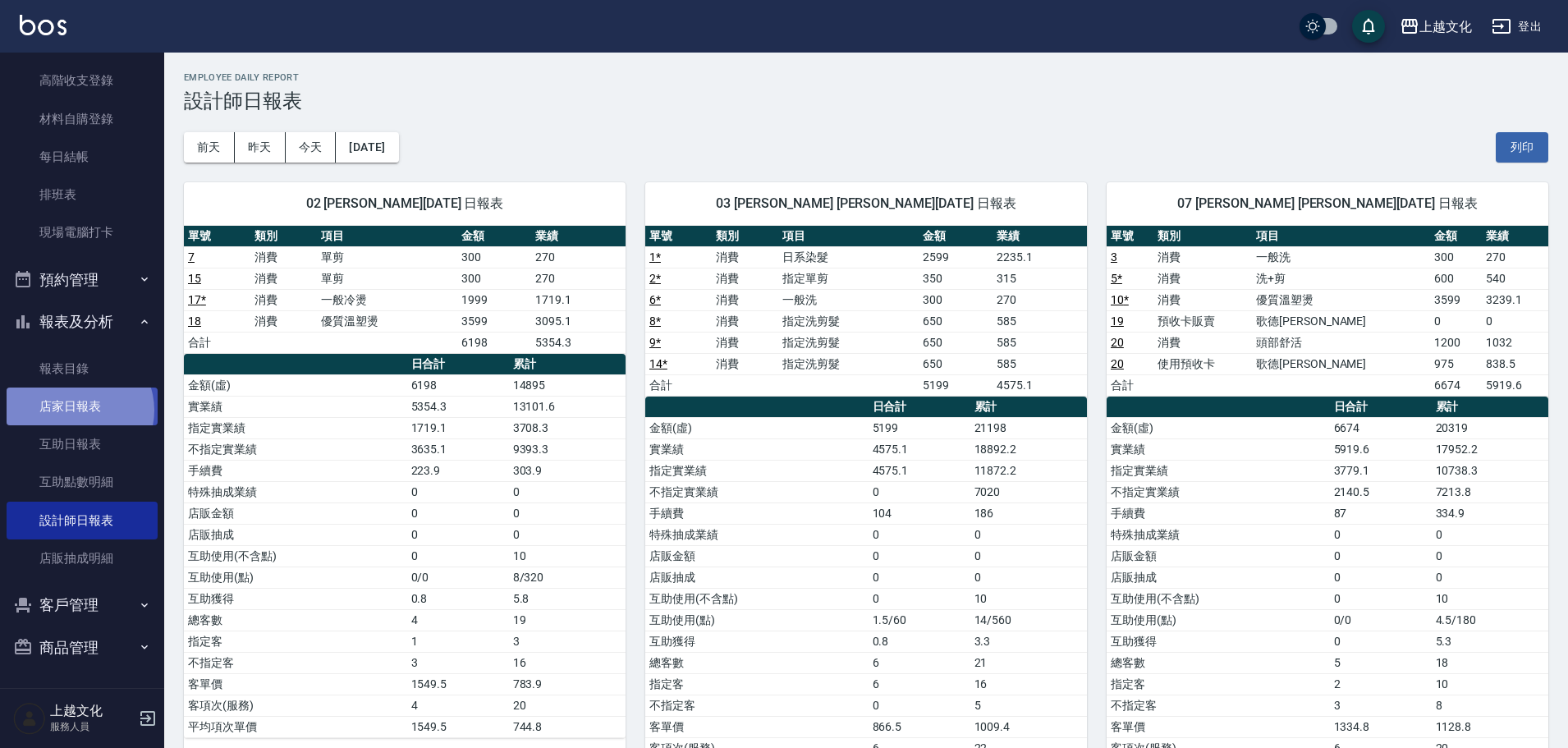
click at [78, 410] on link "店家日報表" at bounding box center [82, 406] width 151 height 38
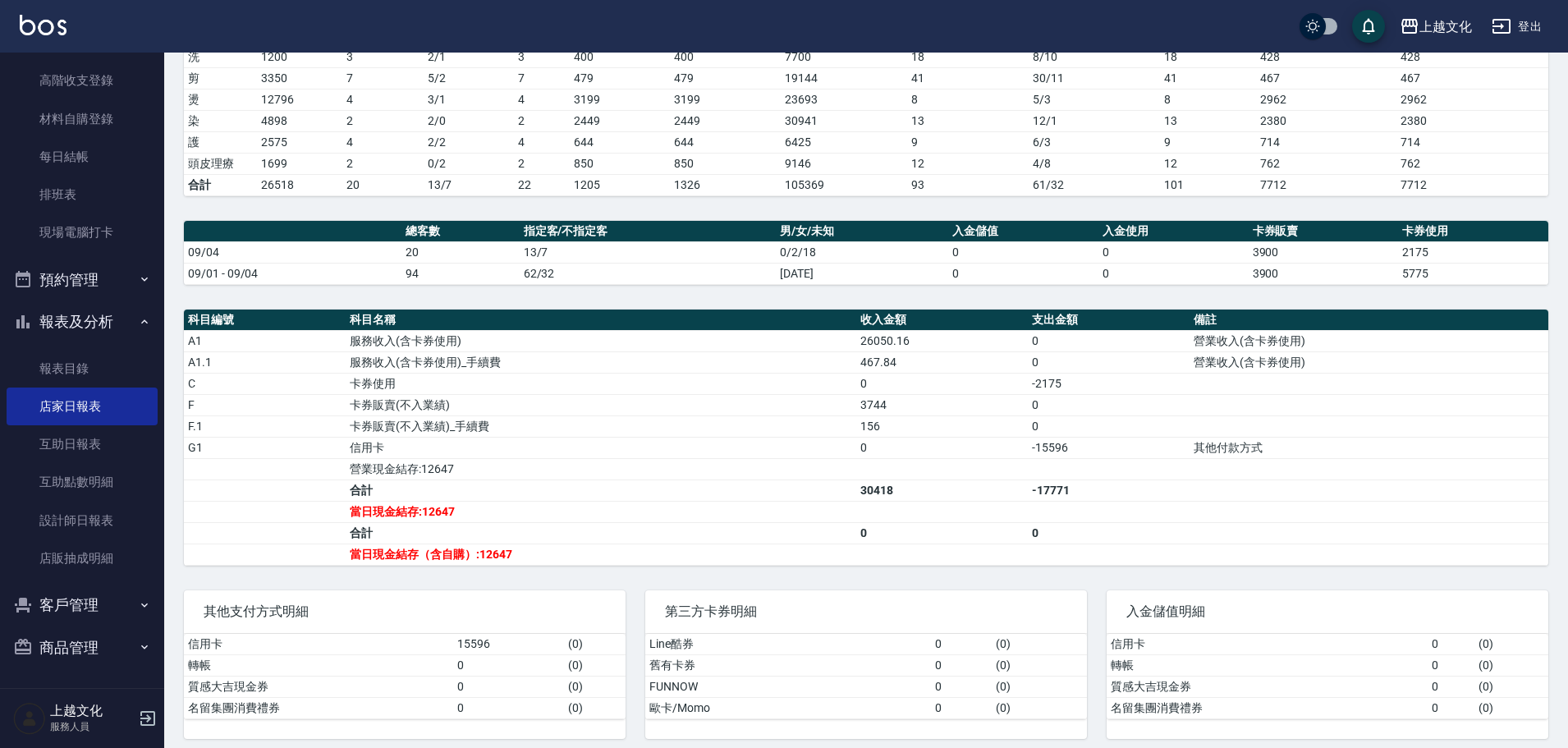
scroll to position [274, 0]
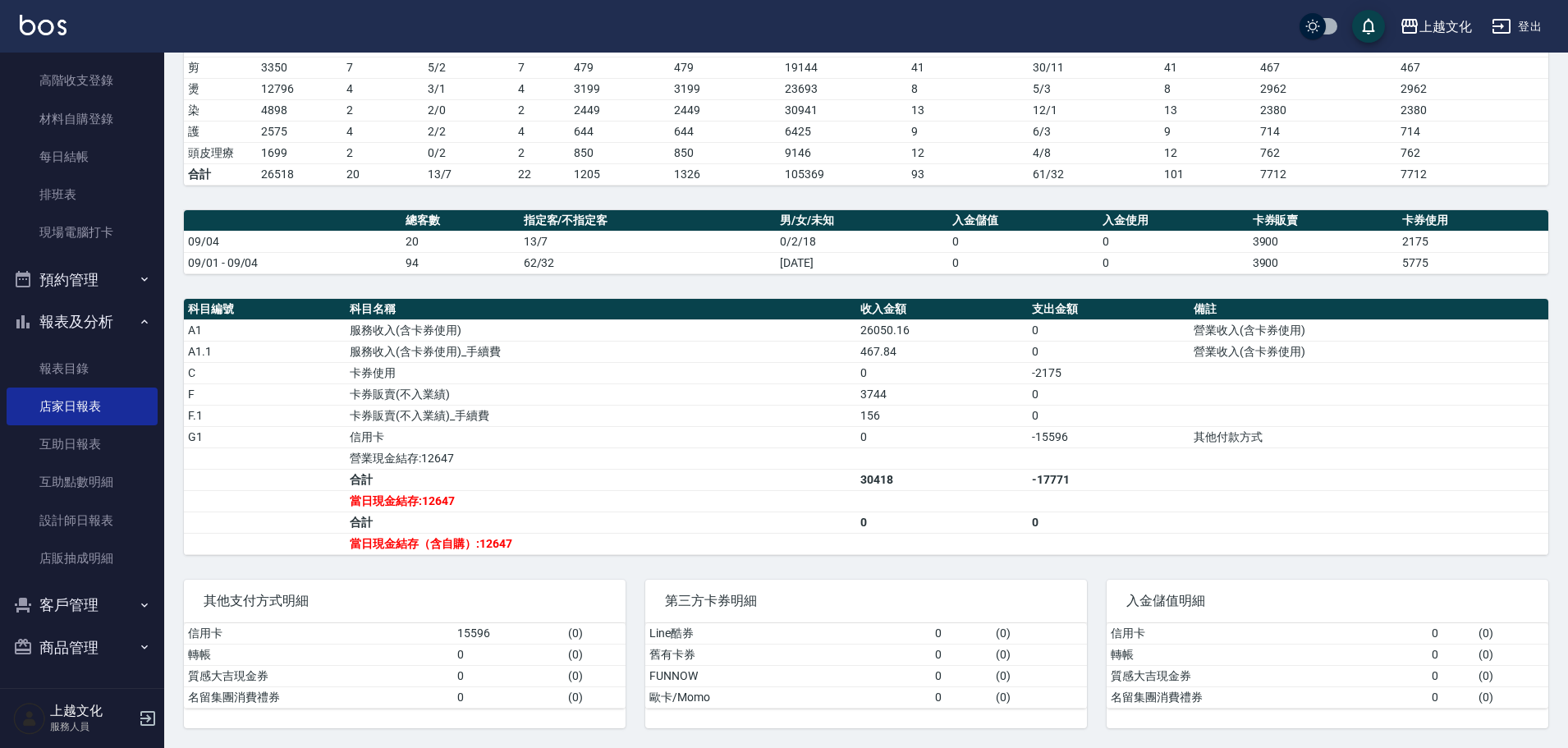
click at [1510, 24] on icon "button" at bounding box center [1501, 26] width 18 height 15
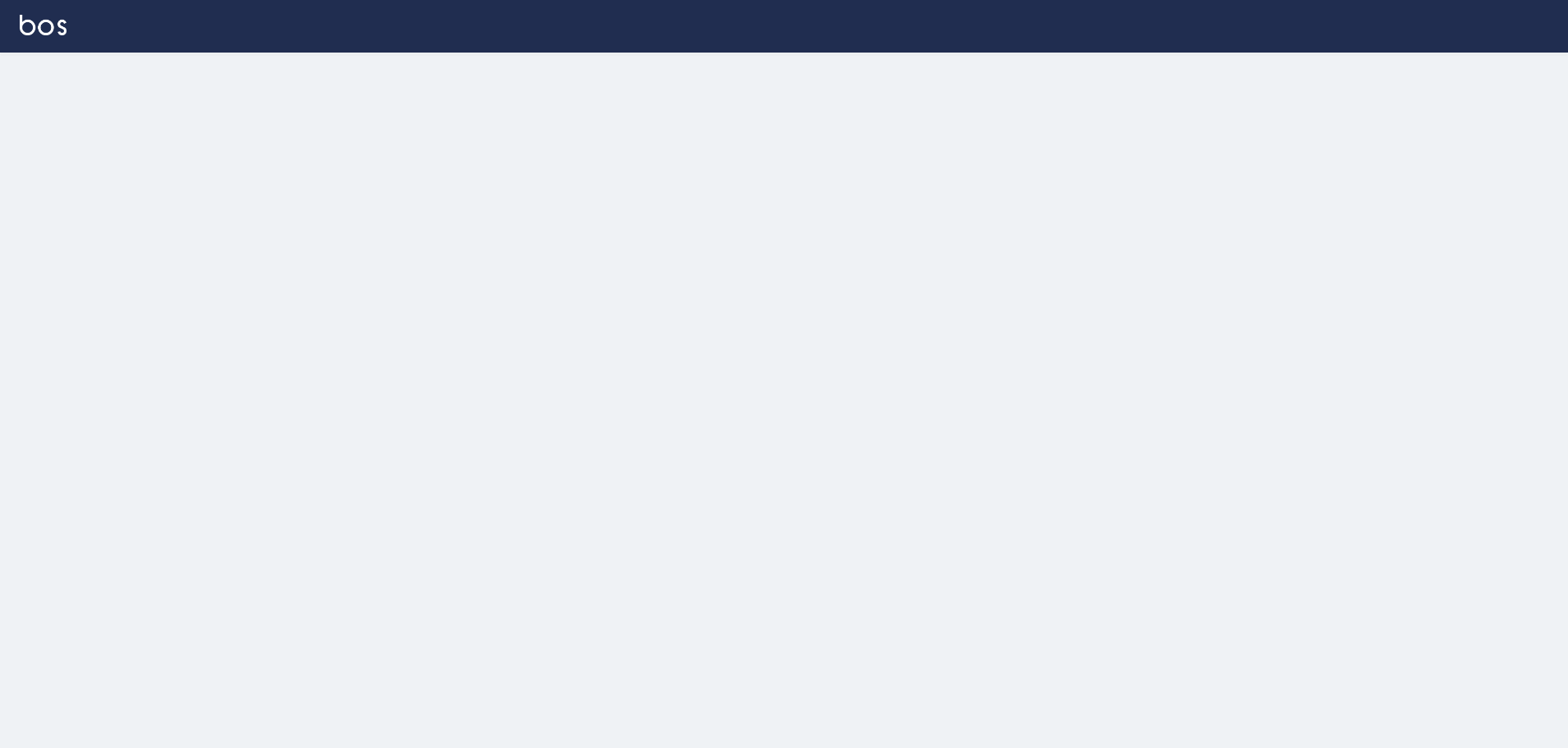
click at [1510, 24] on div at bounding box center [784, 26] width 1568 height 53
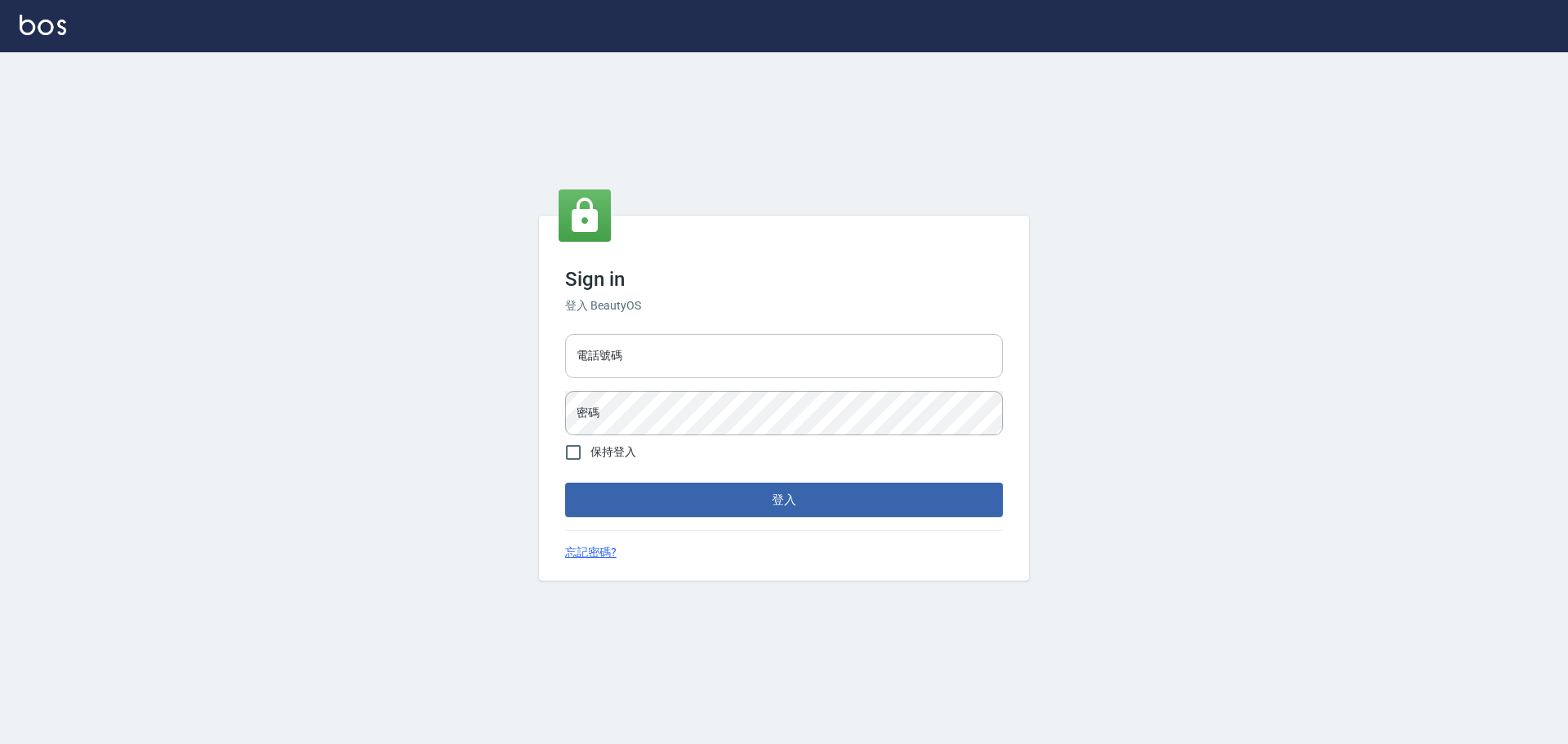
click at [638, 348] on input "電話號碼" at bounding box center [783, 356] width 437 height 44
type input "0913642664"
click at [565, 482] on button "登入" at bounding box center [783, 500] width 437 height 34
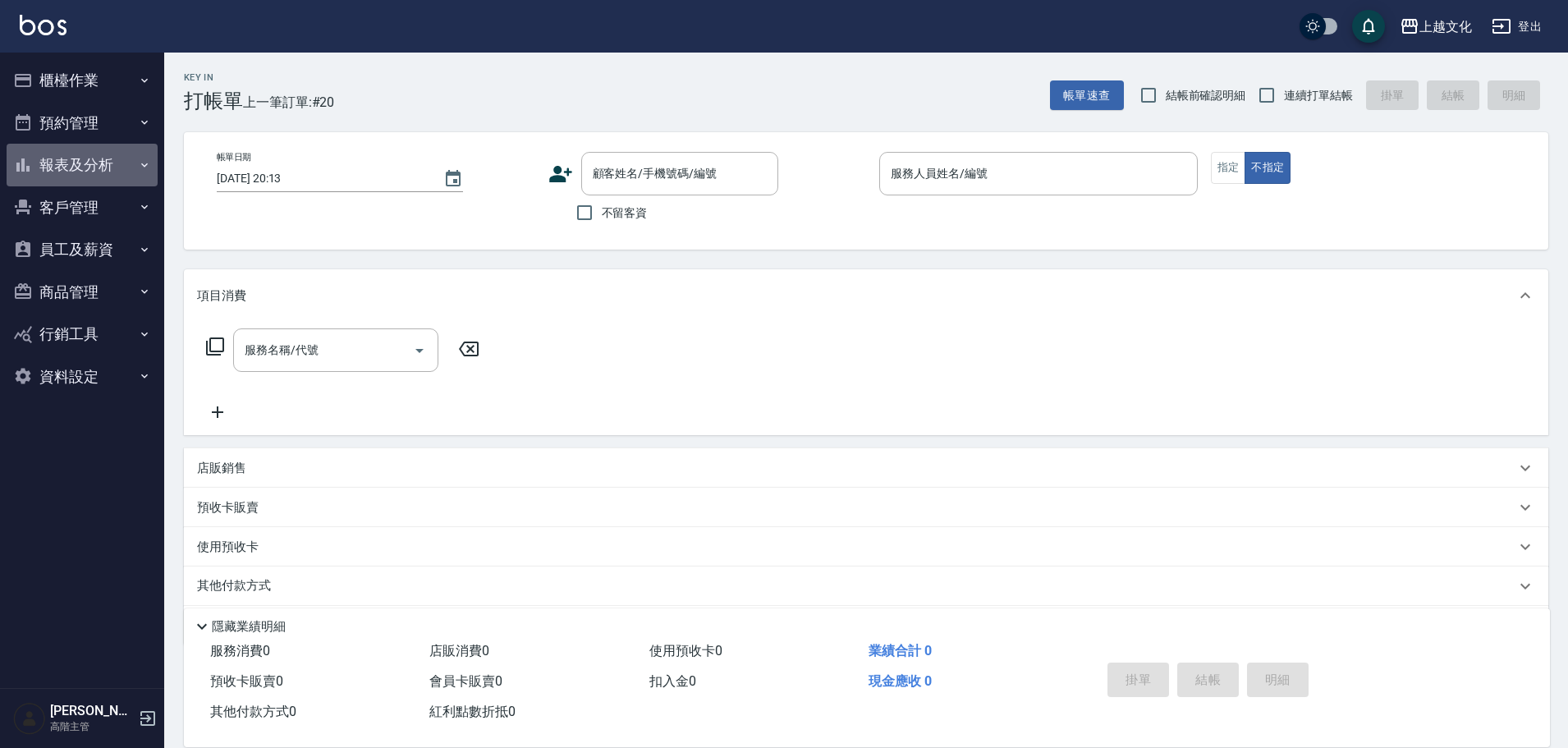
click at [67, 168] on button "報表及分析" at bounding box center [82, 165] width 151 height 43
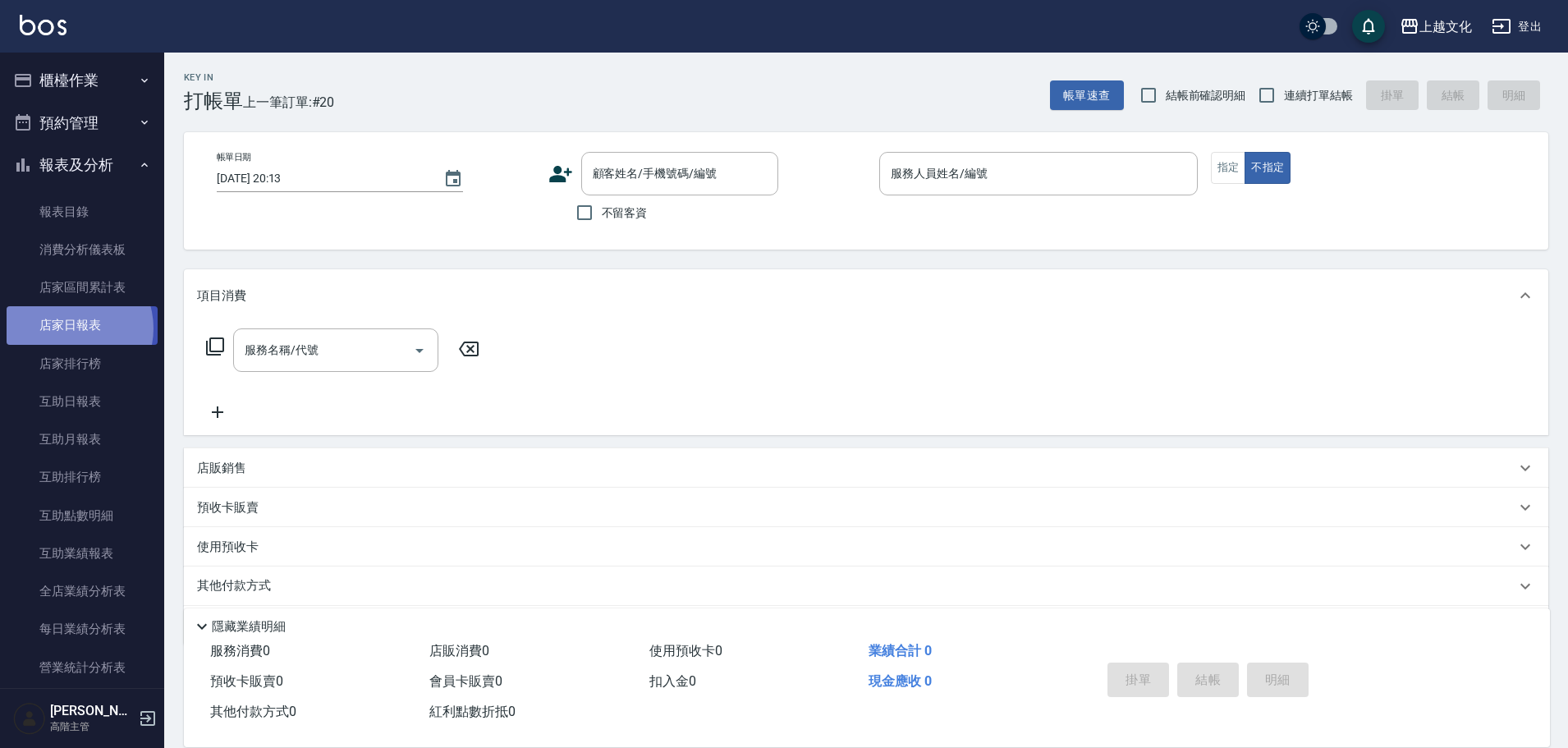
click at [69, 329] on link "店家日報表" at bounding box center [82, 326] width 151 height 38
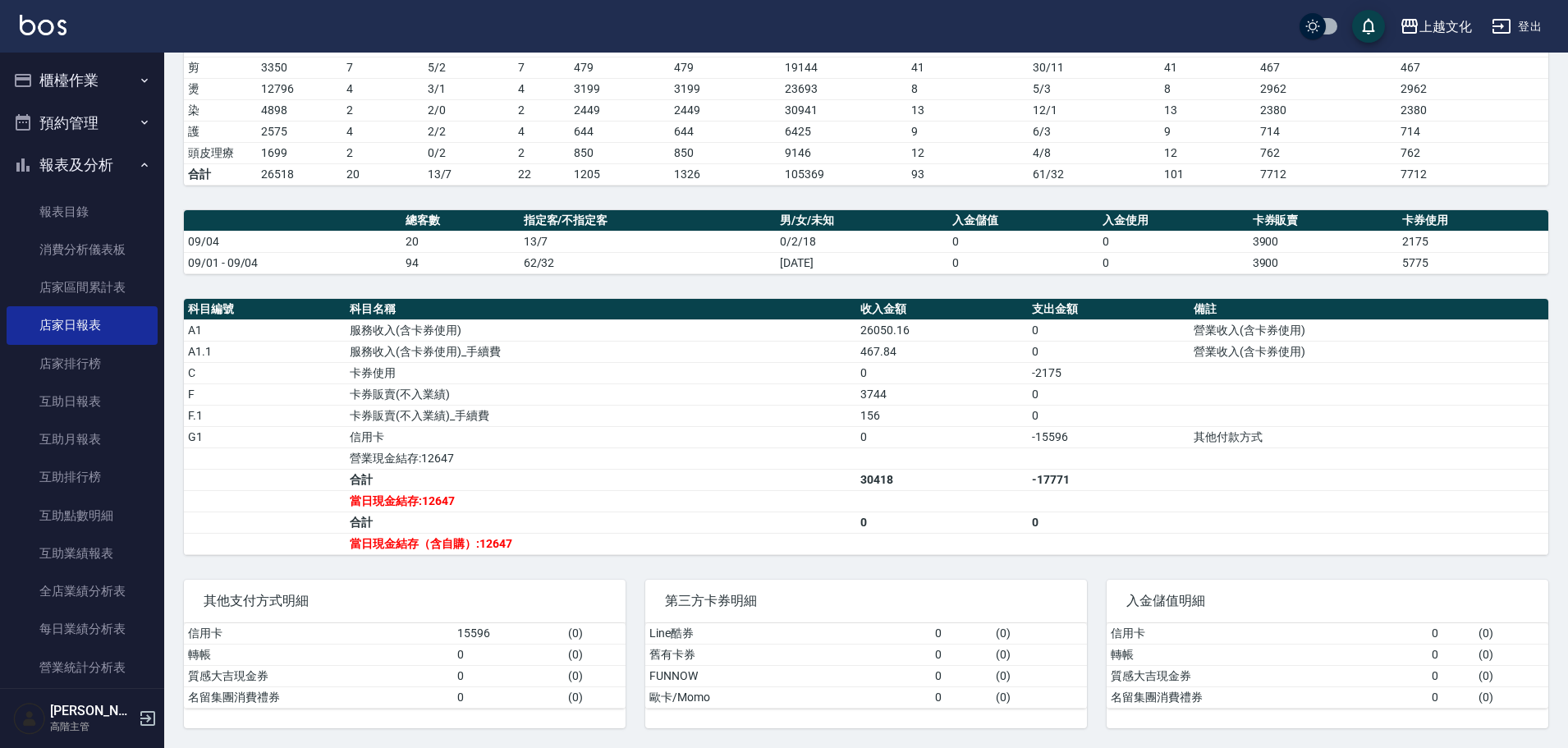
scroll to position [192, 0]
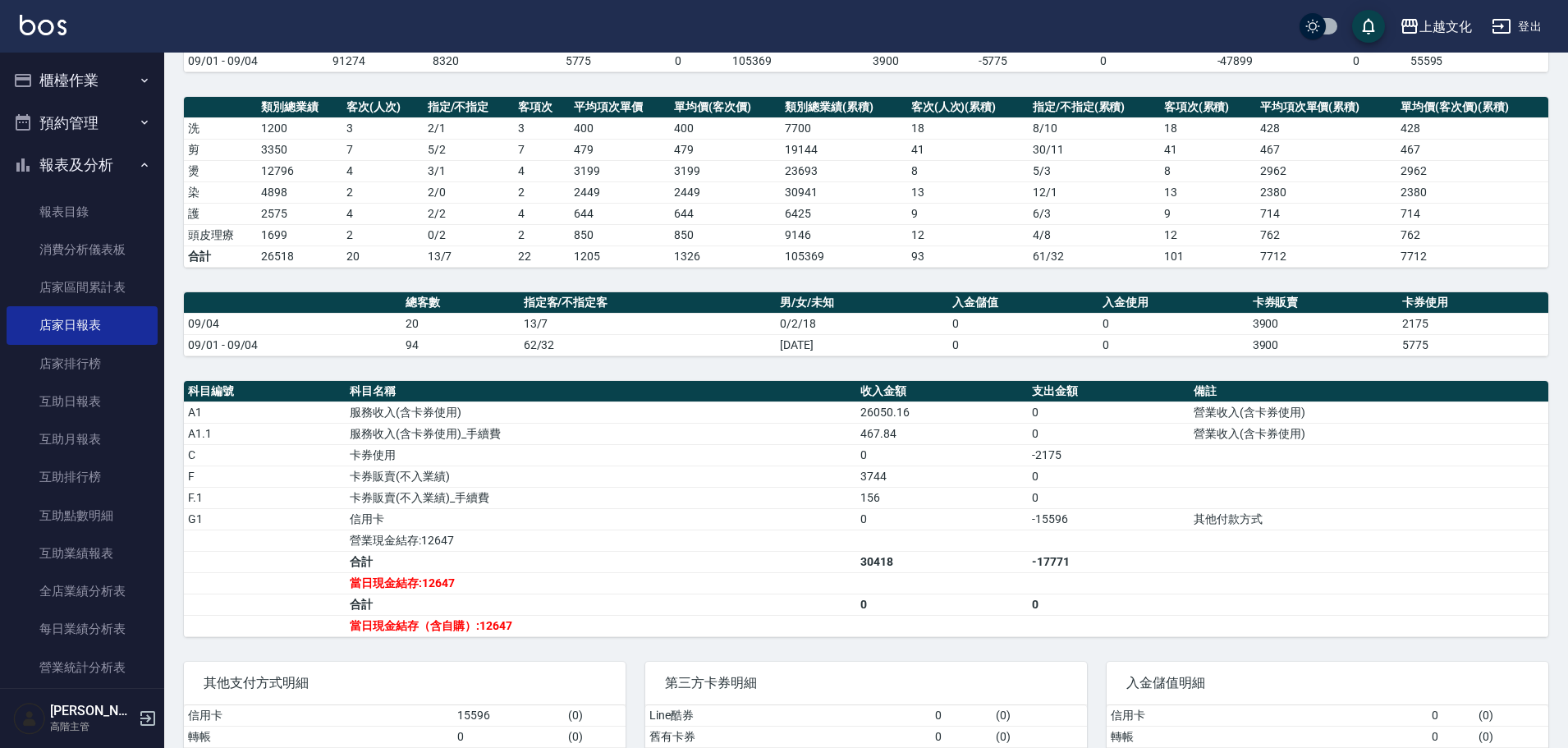
click at [54, 86] on button "櫃檯作業" at bounding box center [82, 81] width 151 height 43
click at [76, 86] on button "櫃檯作業" at bounding box center [82, 81] width 151 height 43
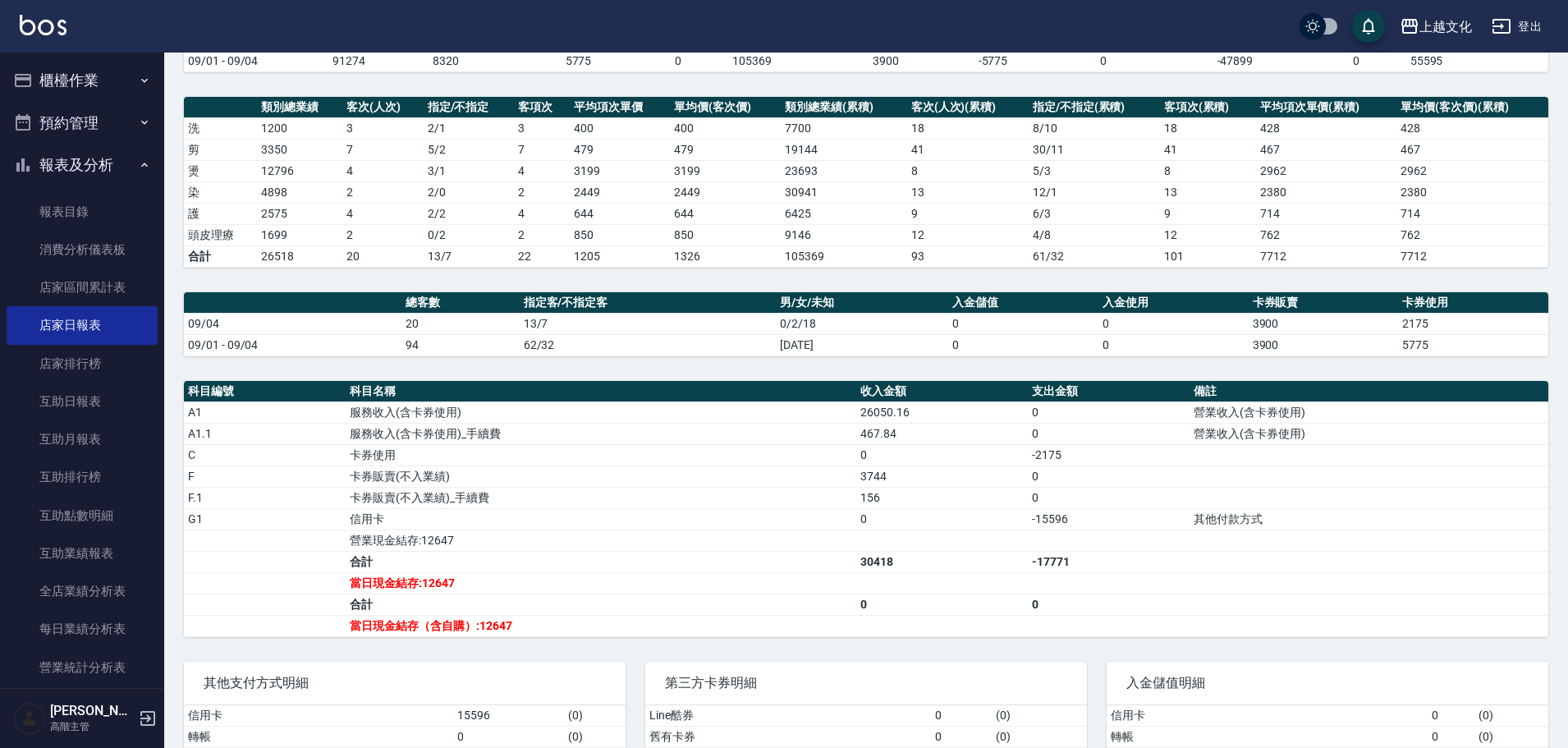
click at [76, 86] on button "櫃檯作業" at bounding box center [82, 81] width 151 height 43
click at [76, 85] on button "櫃檯作業" at bounding box center [82, 81] width 151 height 43
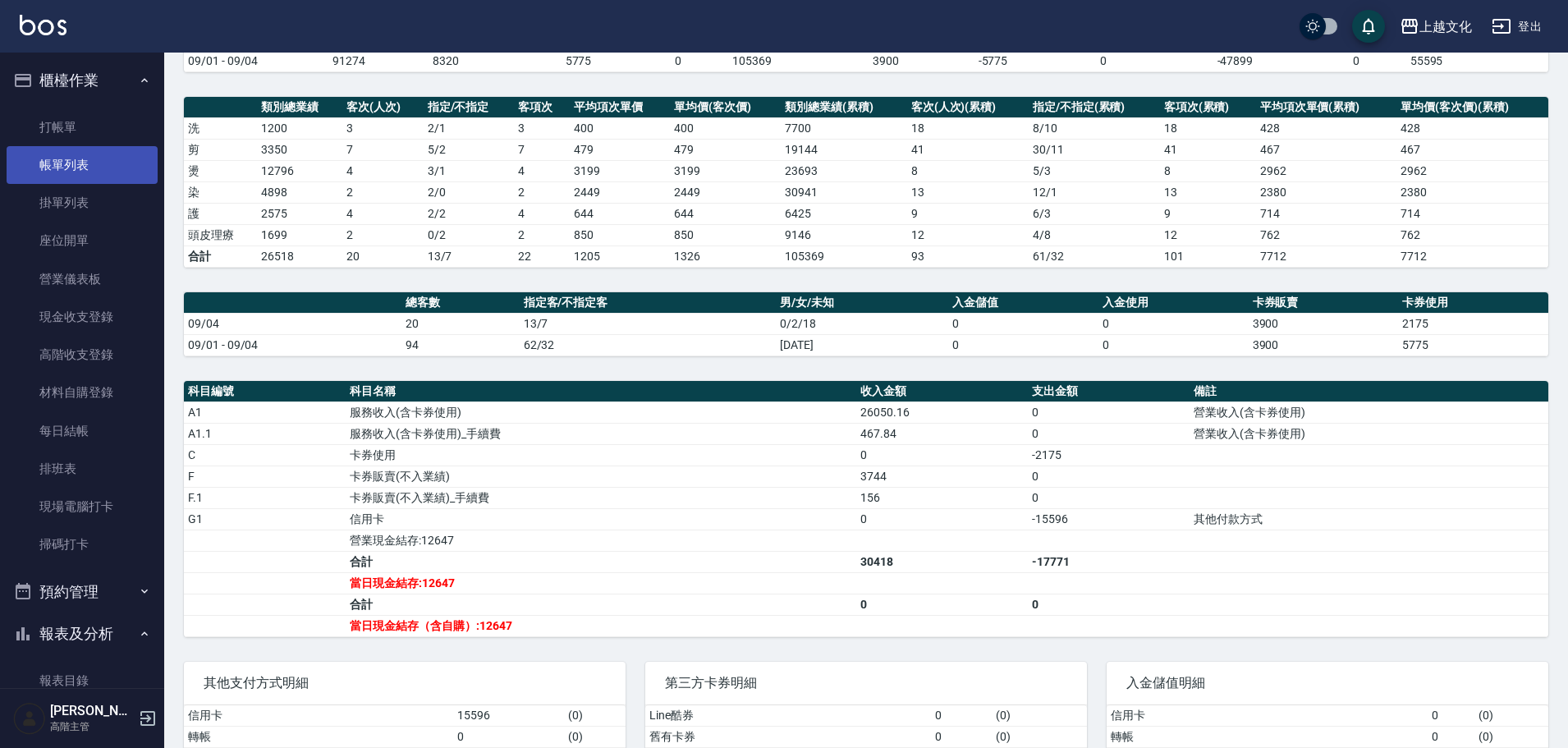
click at [76, 159] on link "帳單列表" at bounding box center [82, 165] width 151 height 38
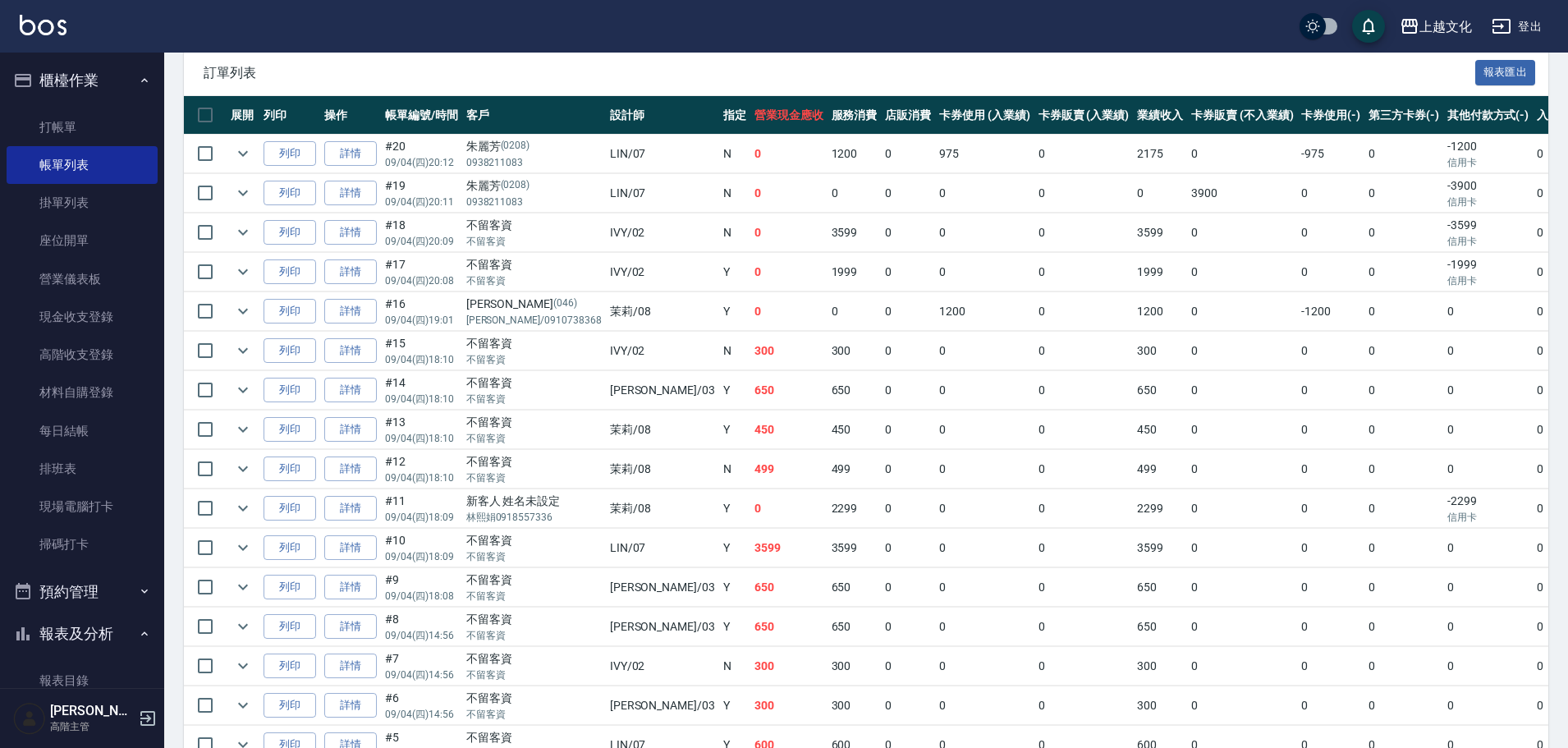
scroll to position [410, 0]
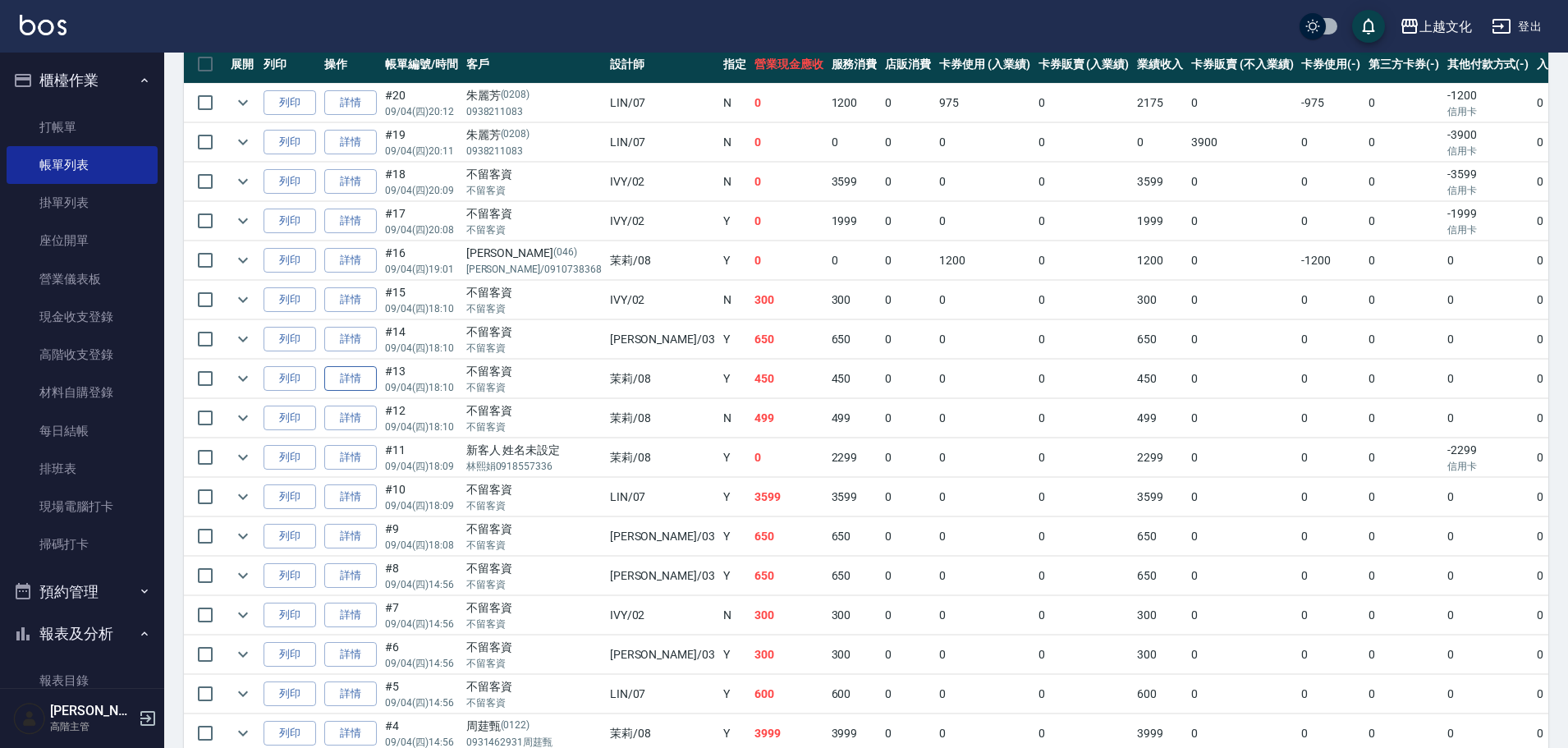
click at [337, 379] on link "詳情" at bounding box center [351, 378] width 53 height 25
click at [337, 379] on div "ORDERS 帳單列表 新開單 前天 昨天 今天 2025/09/04 設計師編號/姓名 設計師編號/姓名 顧客編號/姓名 顧客編號/姓名 其他付款方式 其他…" at bounding box center [784, 263] width 1568 height 1346
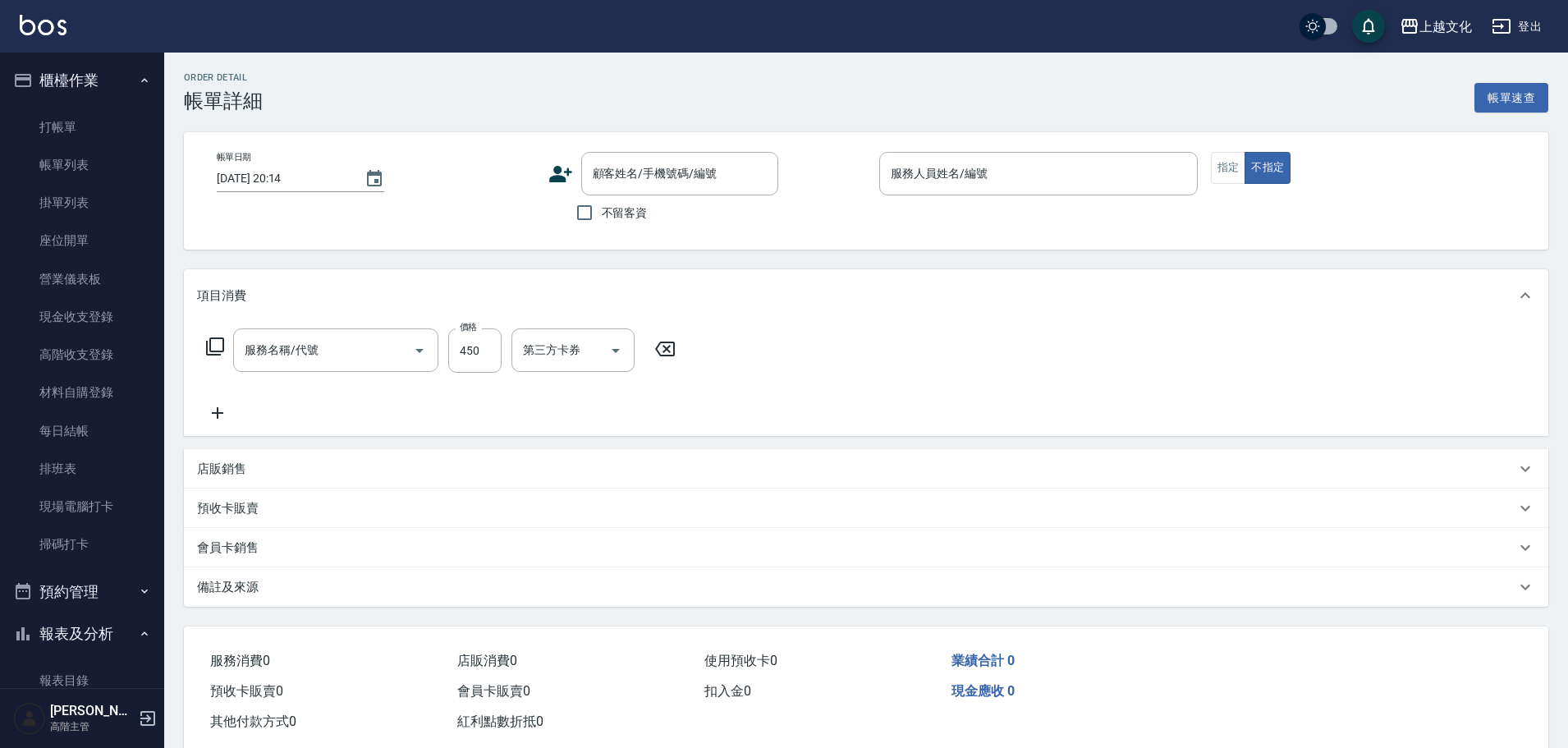
type input "2025/09/04 18:10"
checkbox input "true"
type input "茉莉-08"
type input "指定剪(205)"
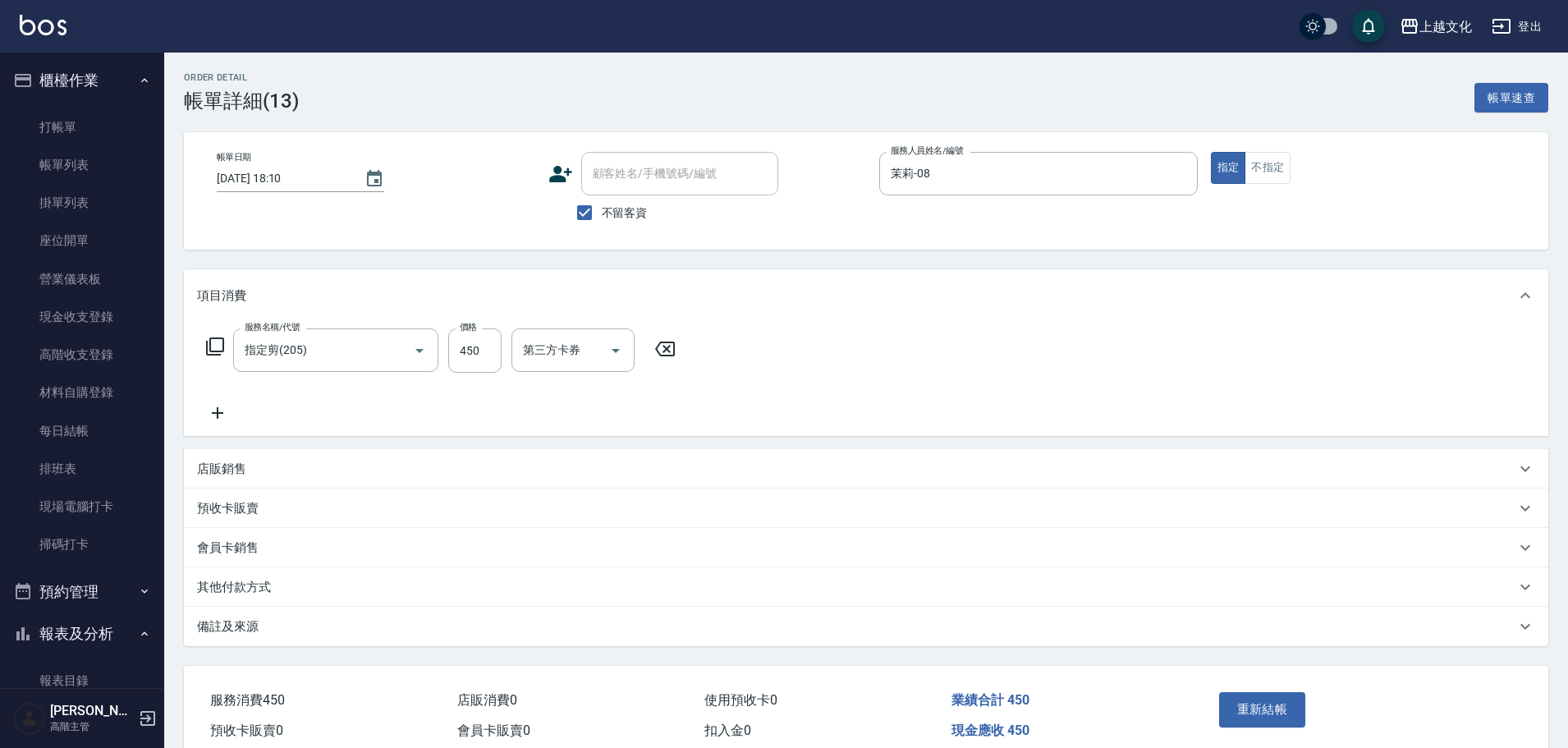
click at [504, 358] on div "服務名稱/代號 指定剪(205) 服務名稱/代號 價格 450 價格 第三方卡券 第三方卡券" at bounding box center [441, 351] width 488 height 44
click at [505, 362] on div "服務名稱/代號 指定剪(205) 服務名稱/代號 價格 450 價格 第三方卡券 第三方卡券" at bounding box center [441, 351] width 488 height 44
click at [484, 357] on input "450" at bounding box center [474, 351] width 53 height 44
type input "503"
click at [1244, 715] on button "重新結帳" at bounding box center [1262, 709] width 87 height 35
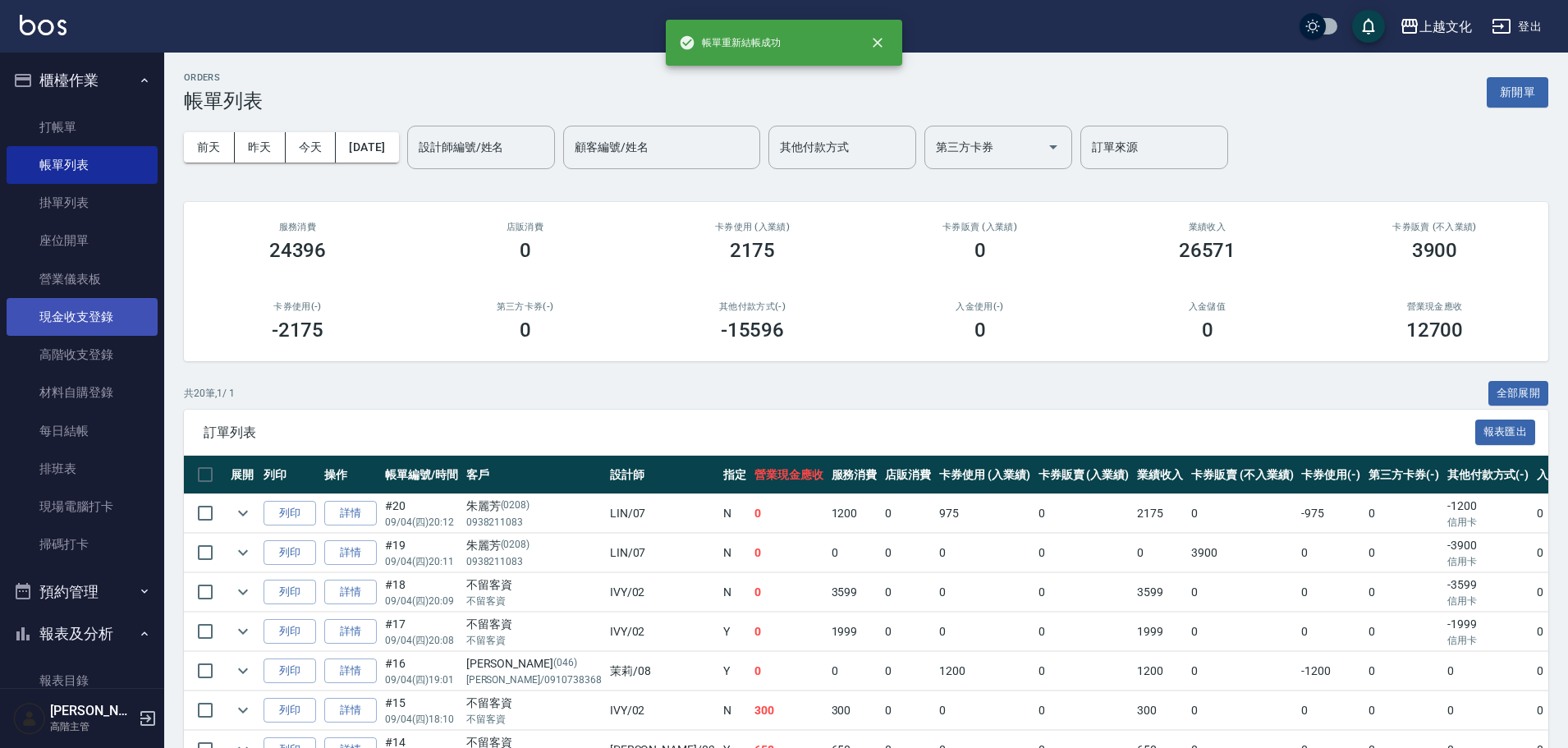
scroll to position [329, 0]
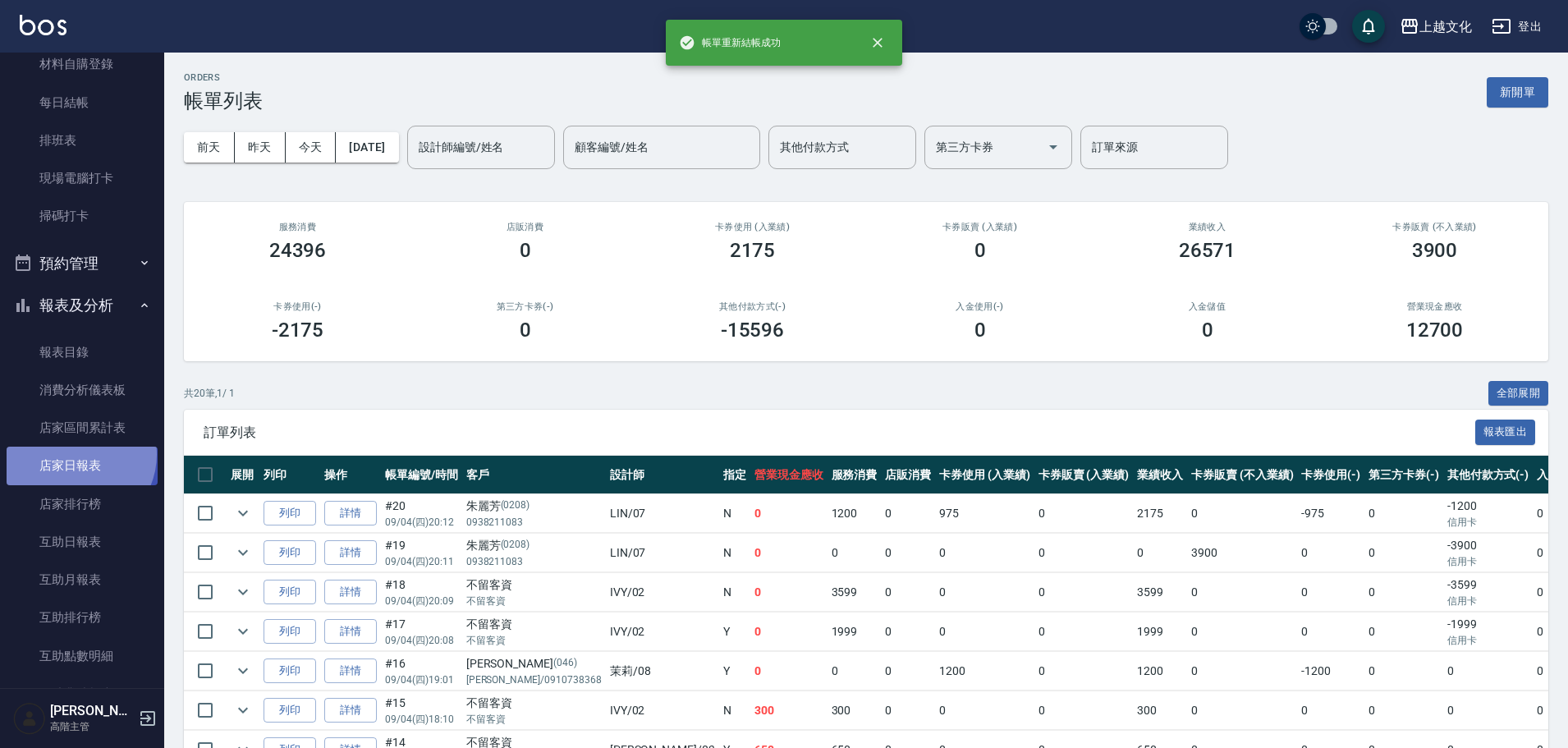
click at [75, 454] on link "店家日報表" at bounding box center [82, 465] width 151 height 38
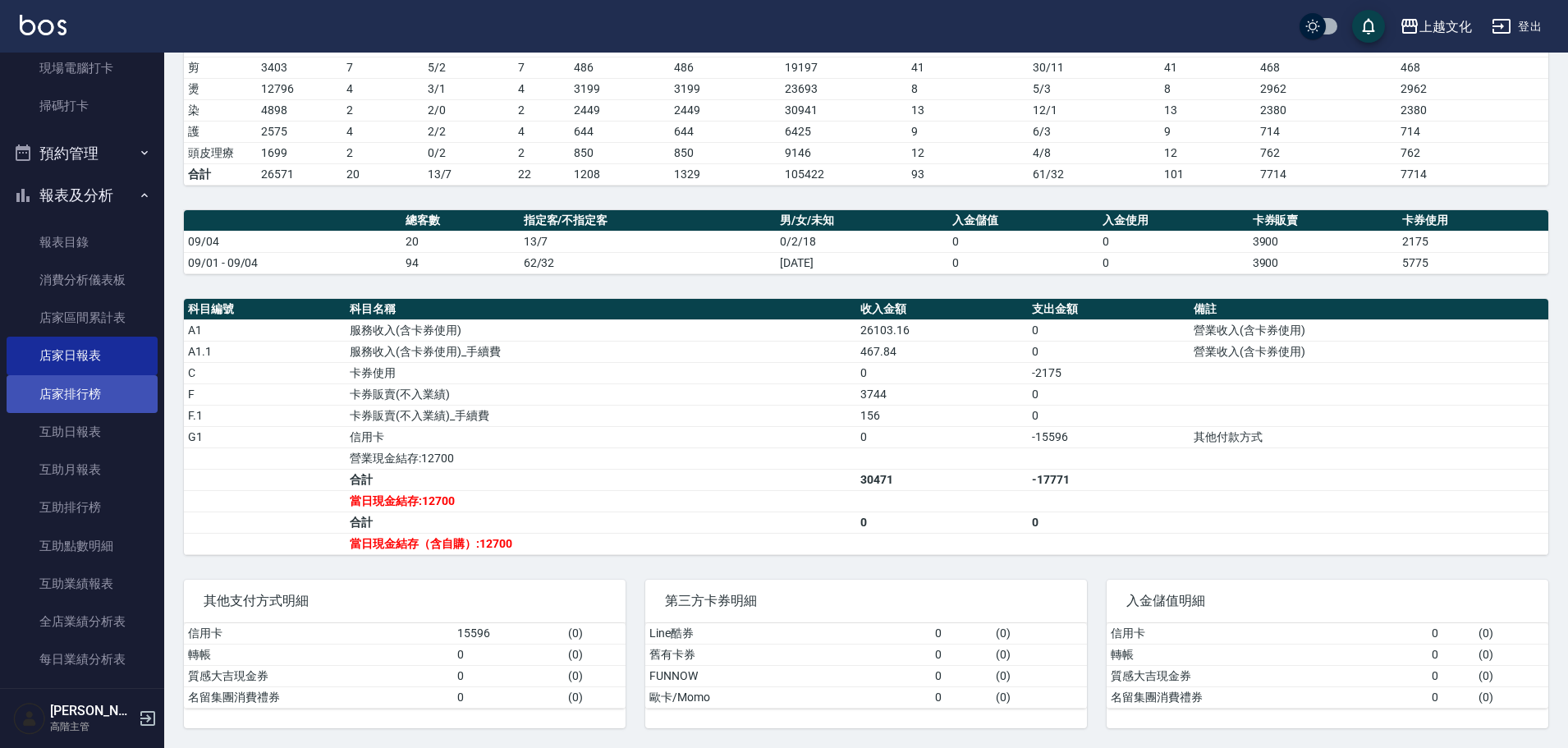
scroll to position [657, 0]
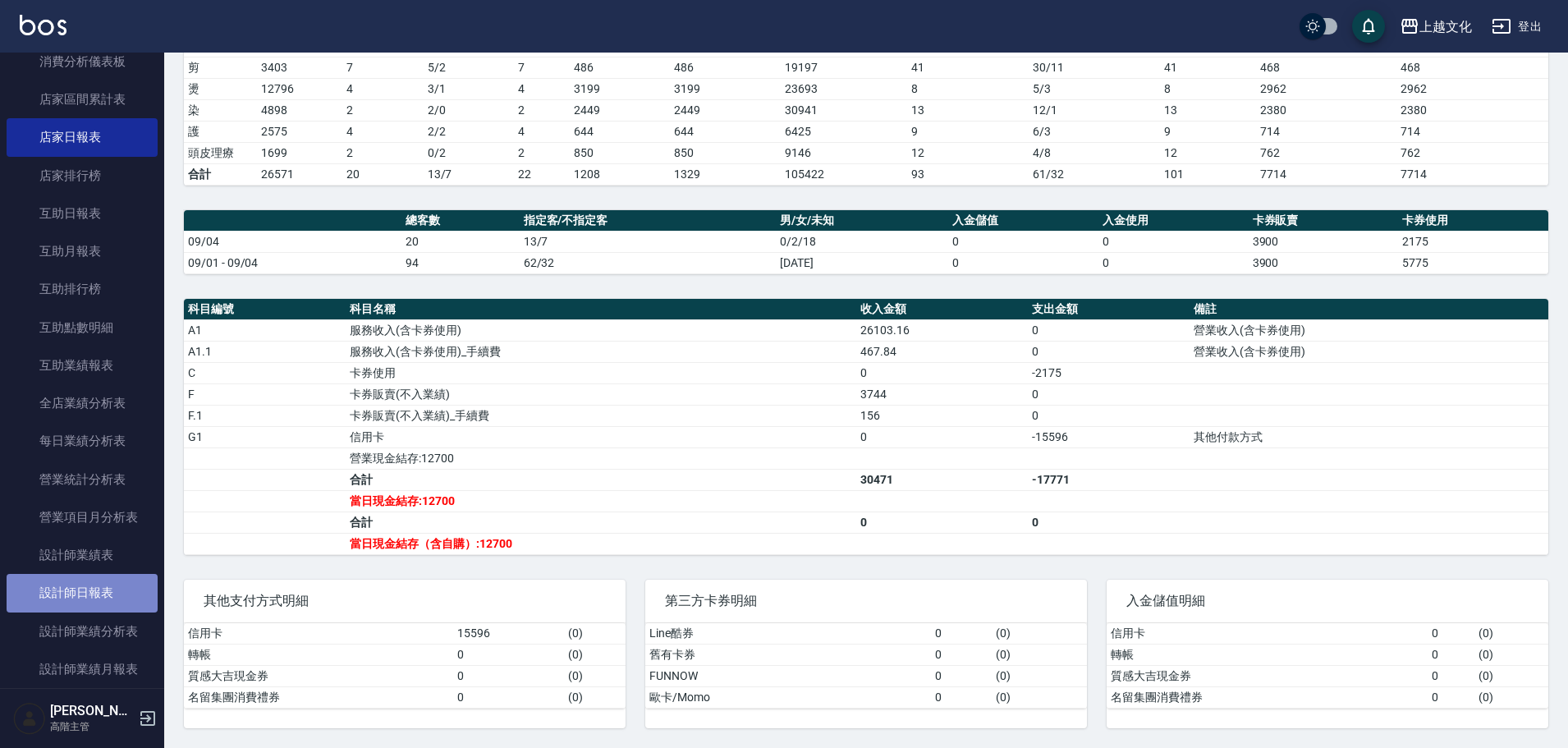
click at [96, 586] on link "設計師日報表" at bounding box center [82, 593] width 151 height 38
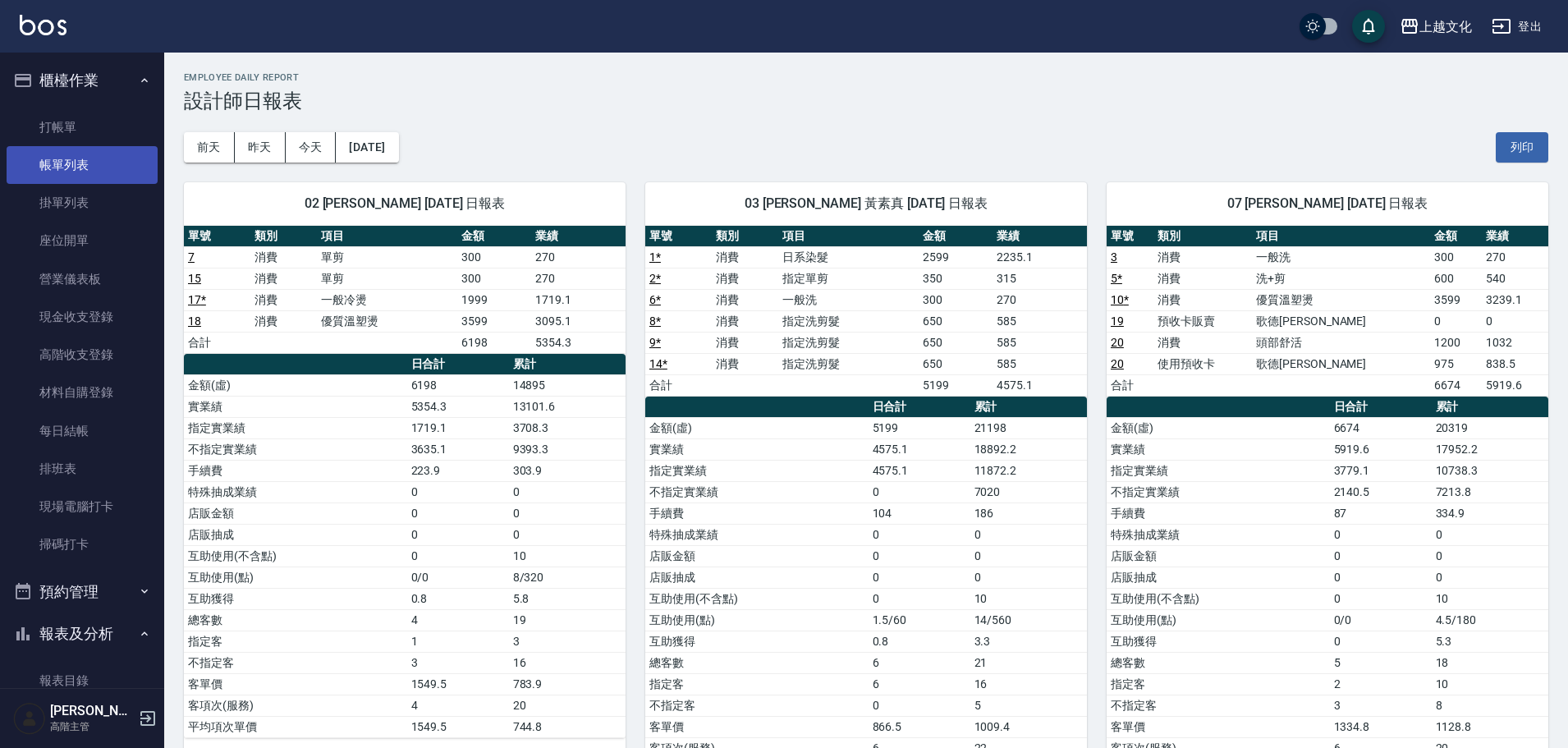
click at [57, 170] on link "帳單列表" at bounding box center [82, 165] width 151 height 38
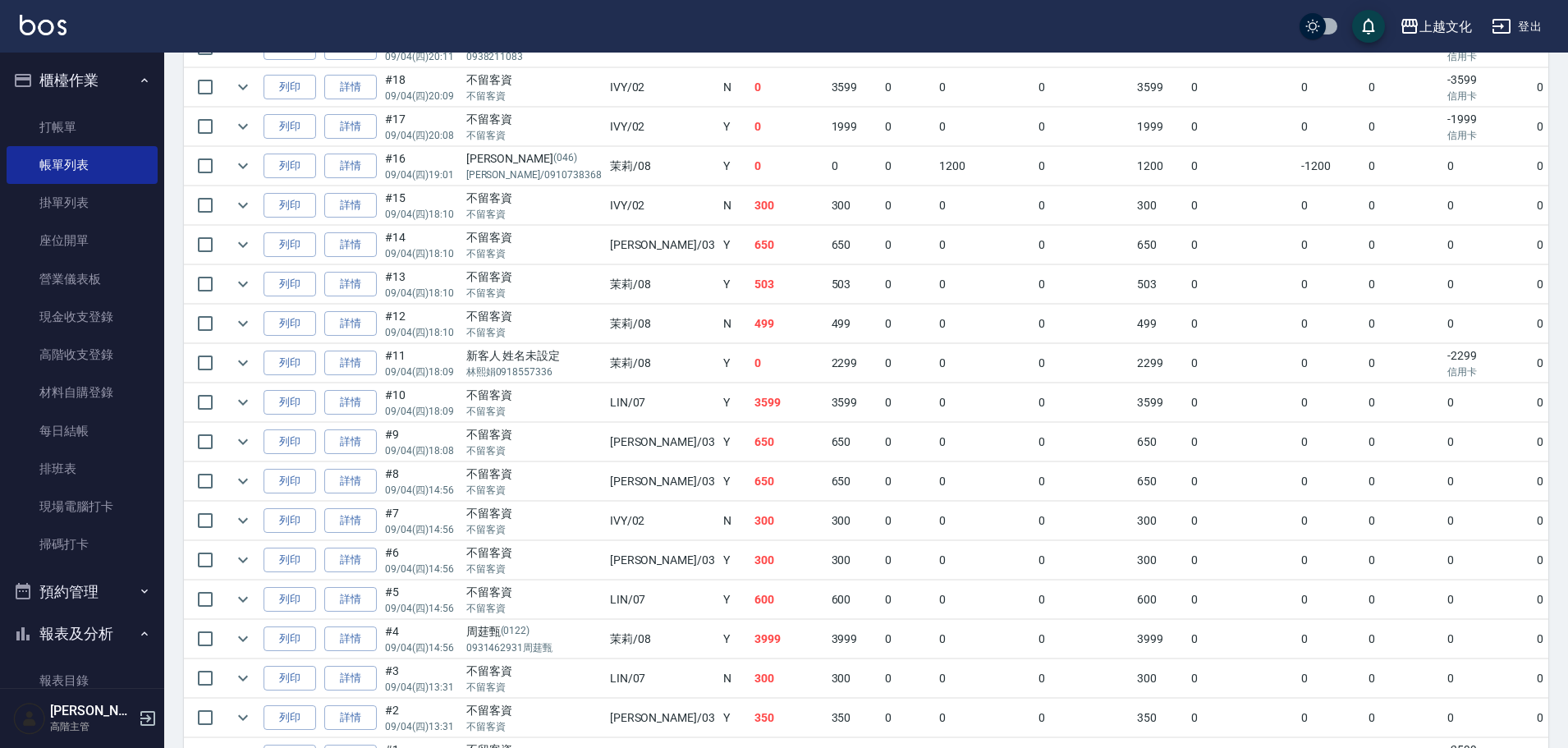
scroll to position [529, 0]
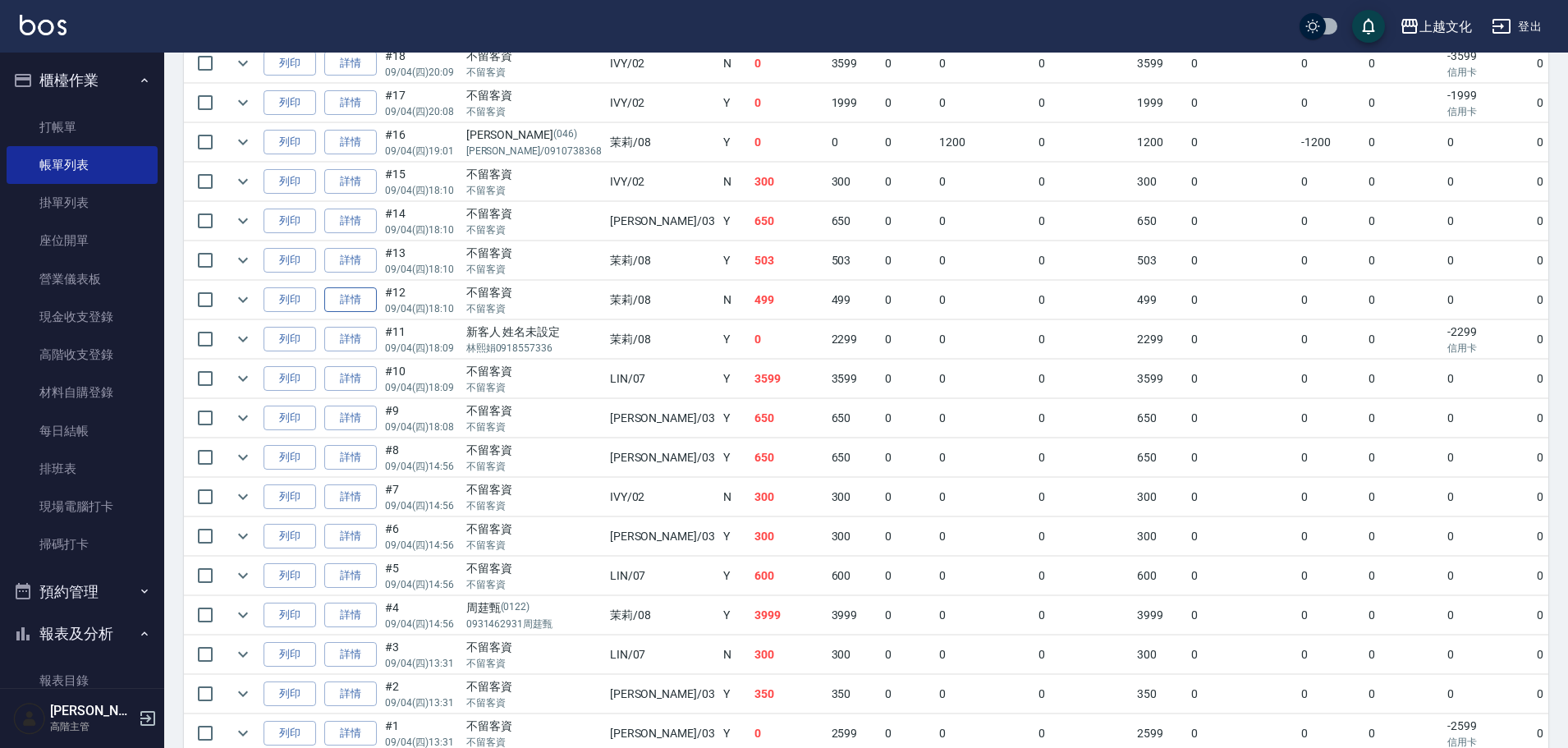
click at [348, 298] on link "詳情" at bounding box center [351, 300] width 53 height 25
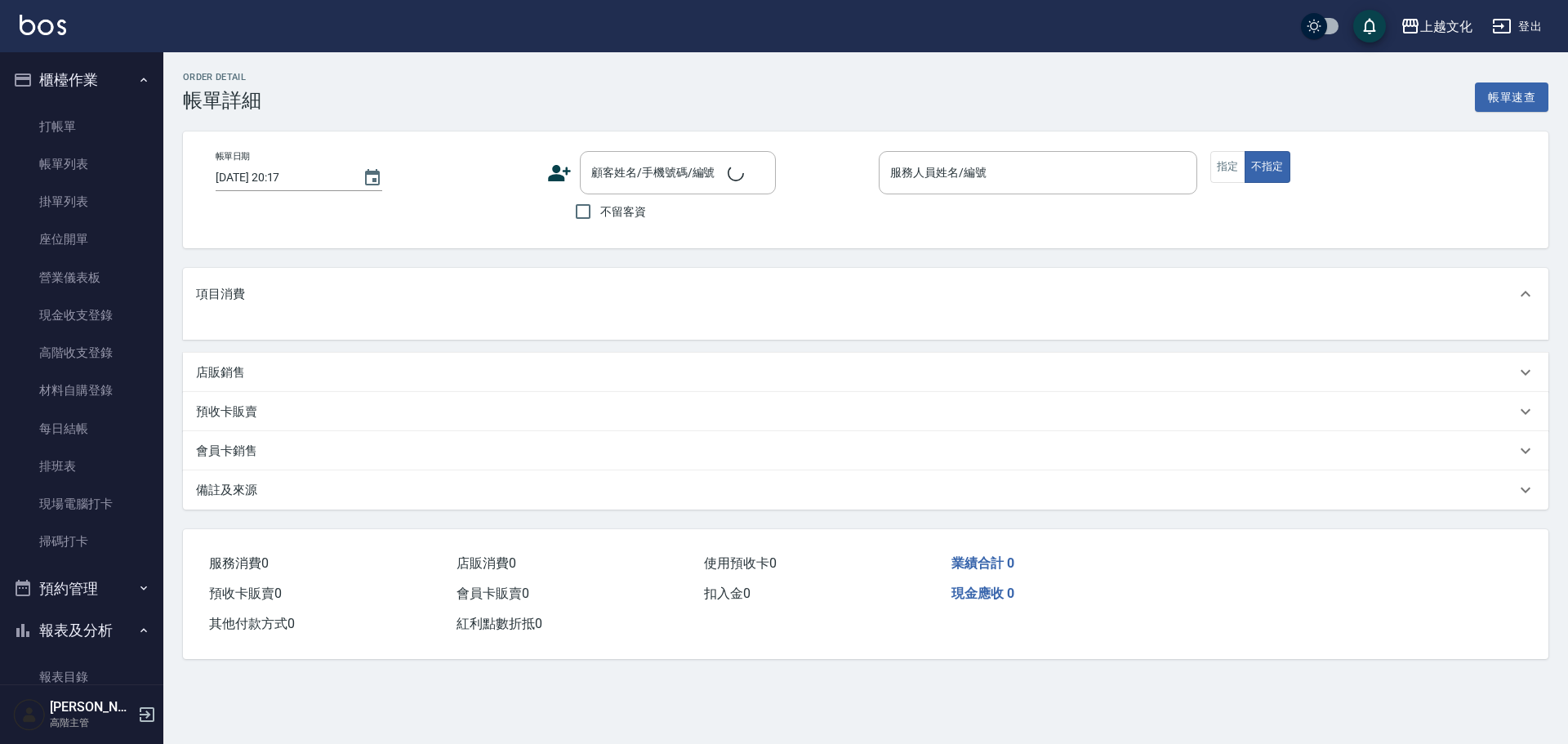
type input "2025/09/04 18:10"
checkbox input "true"
type input "茉莉-08"
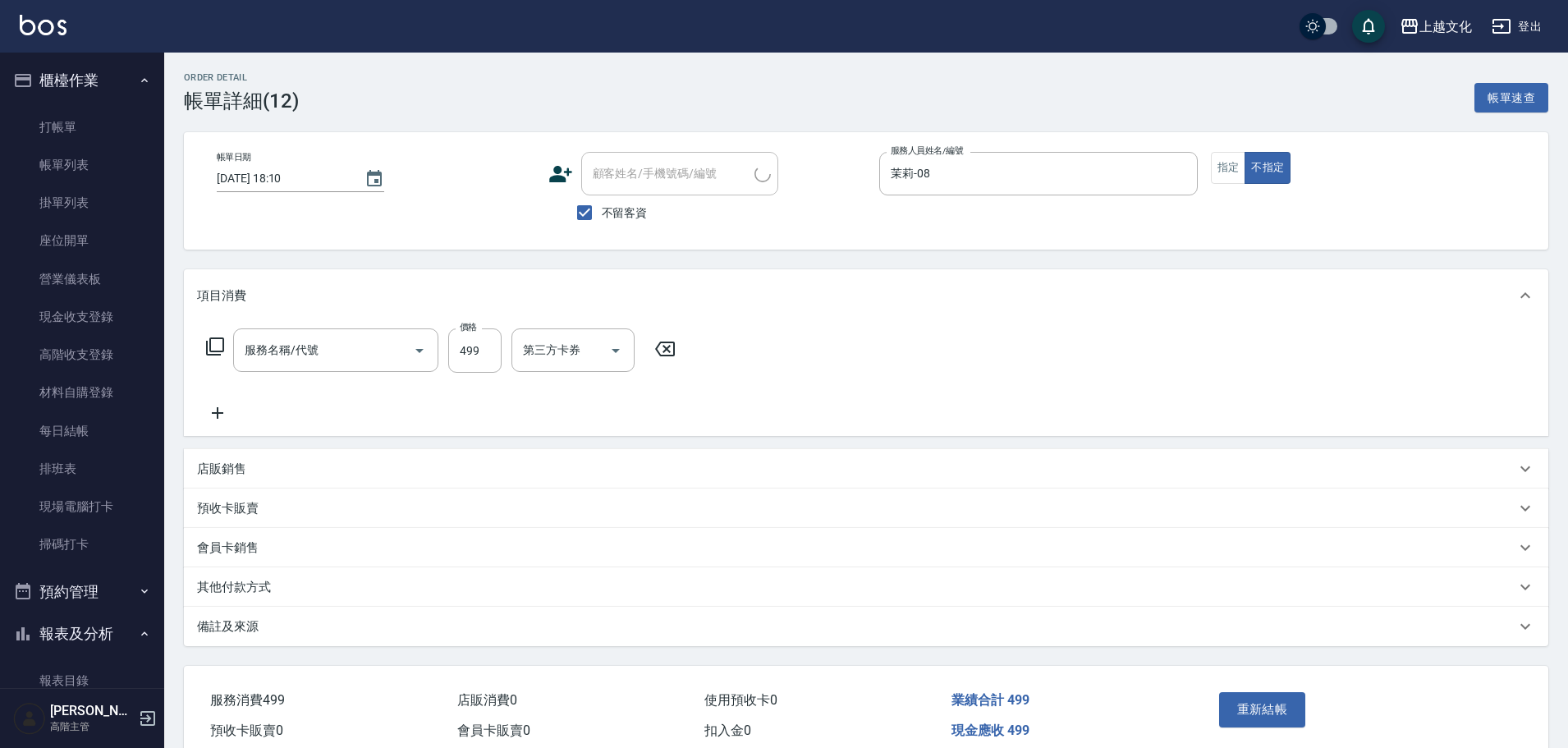
type input "頭皮499(601)"
click at [948, 173] on input "茉莉-08" at bounding box center [1026, 173] width 279 height 29
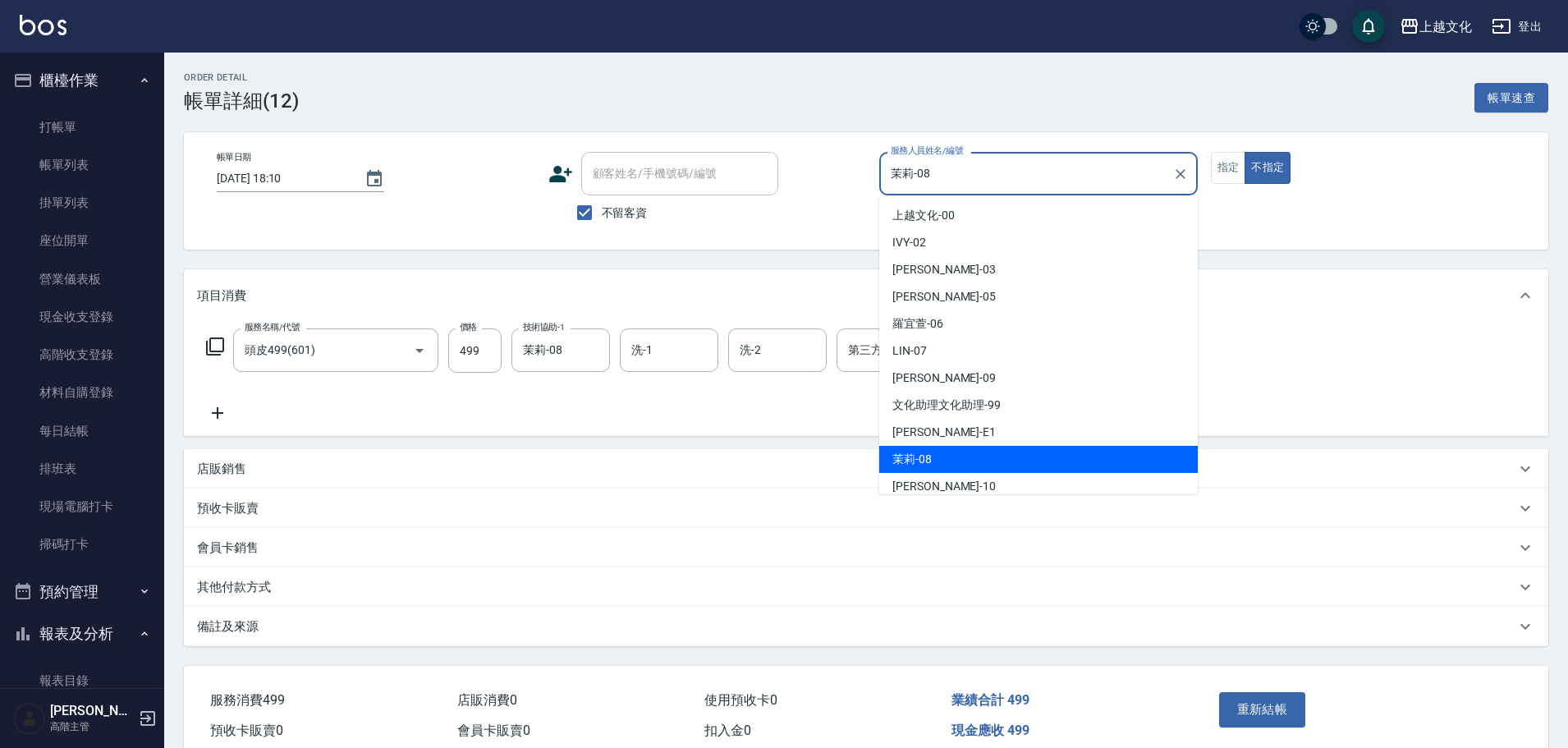
click at [948, 173] on input "茉莉-08" at bounding box center [1026, 173] width 279 height 29
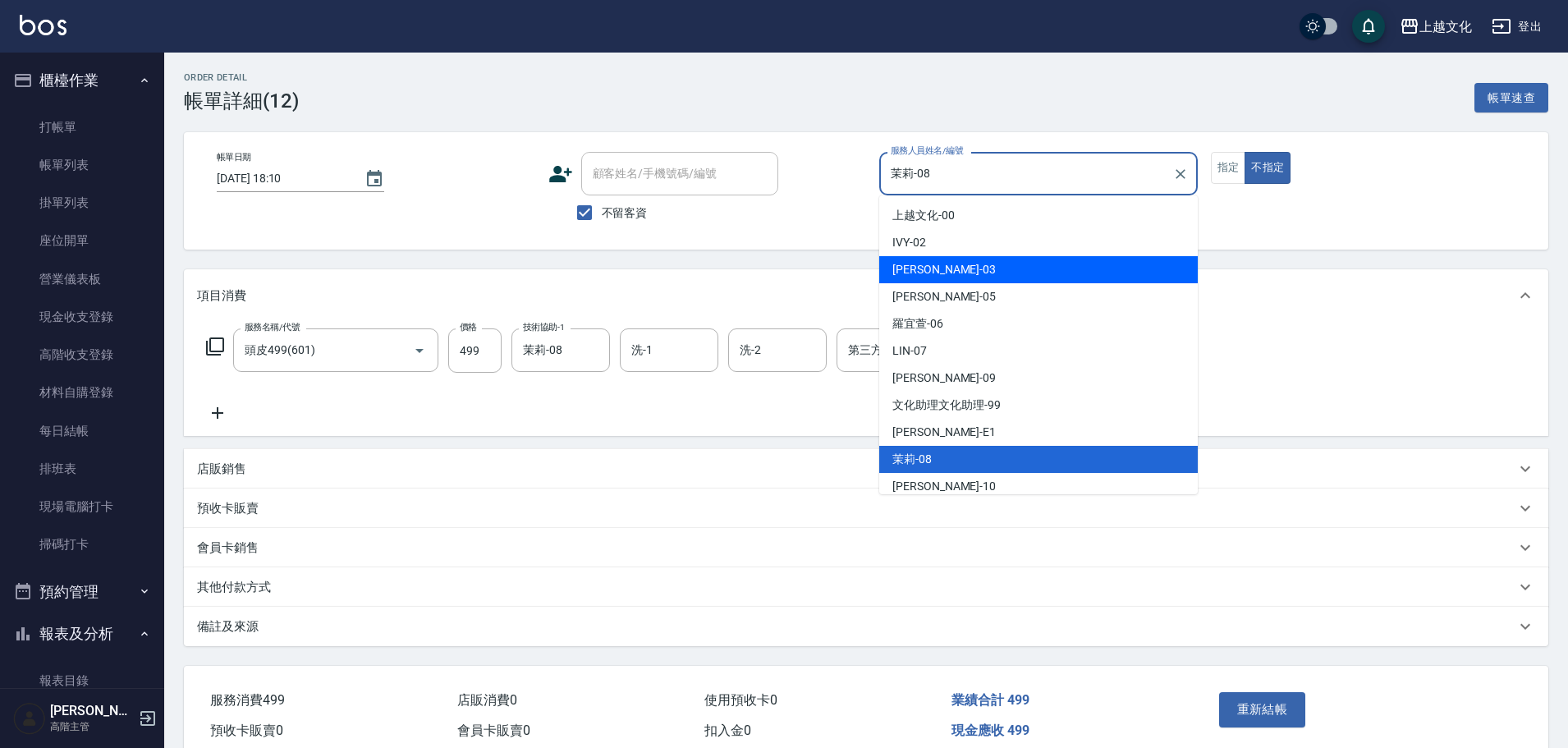
click at [930, 270] on span "kelly -03" at bounding box center [944, 270] width 104 height 17
type input "kelly-03"
click at [930, 270] on div "項目消費" at bounding box center [866, 296] width 1364 height 53
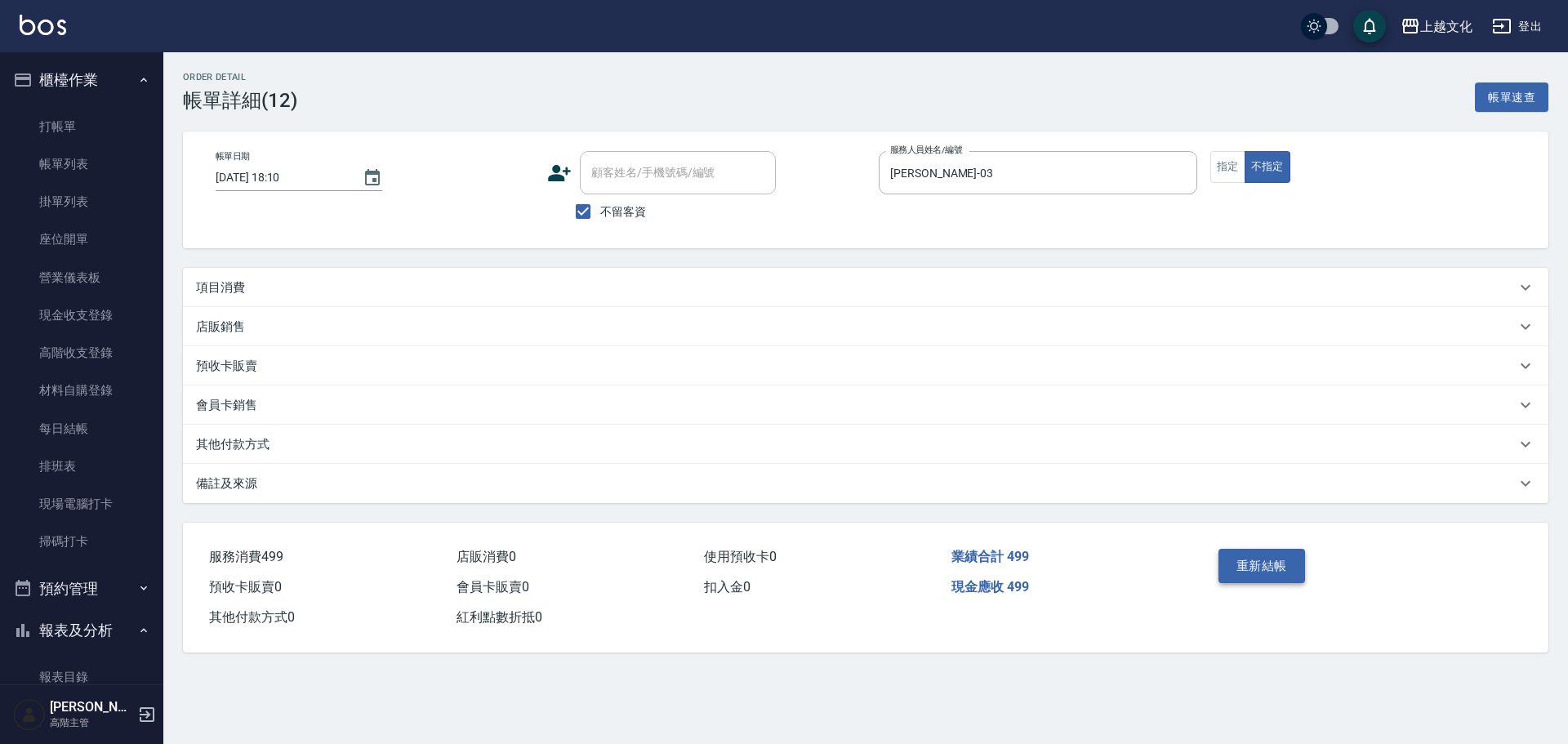
click at [1256, 566] on button "重新結帳" at bounding box center [1261, 566] width 87 height 34
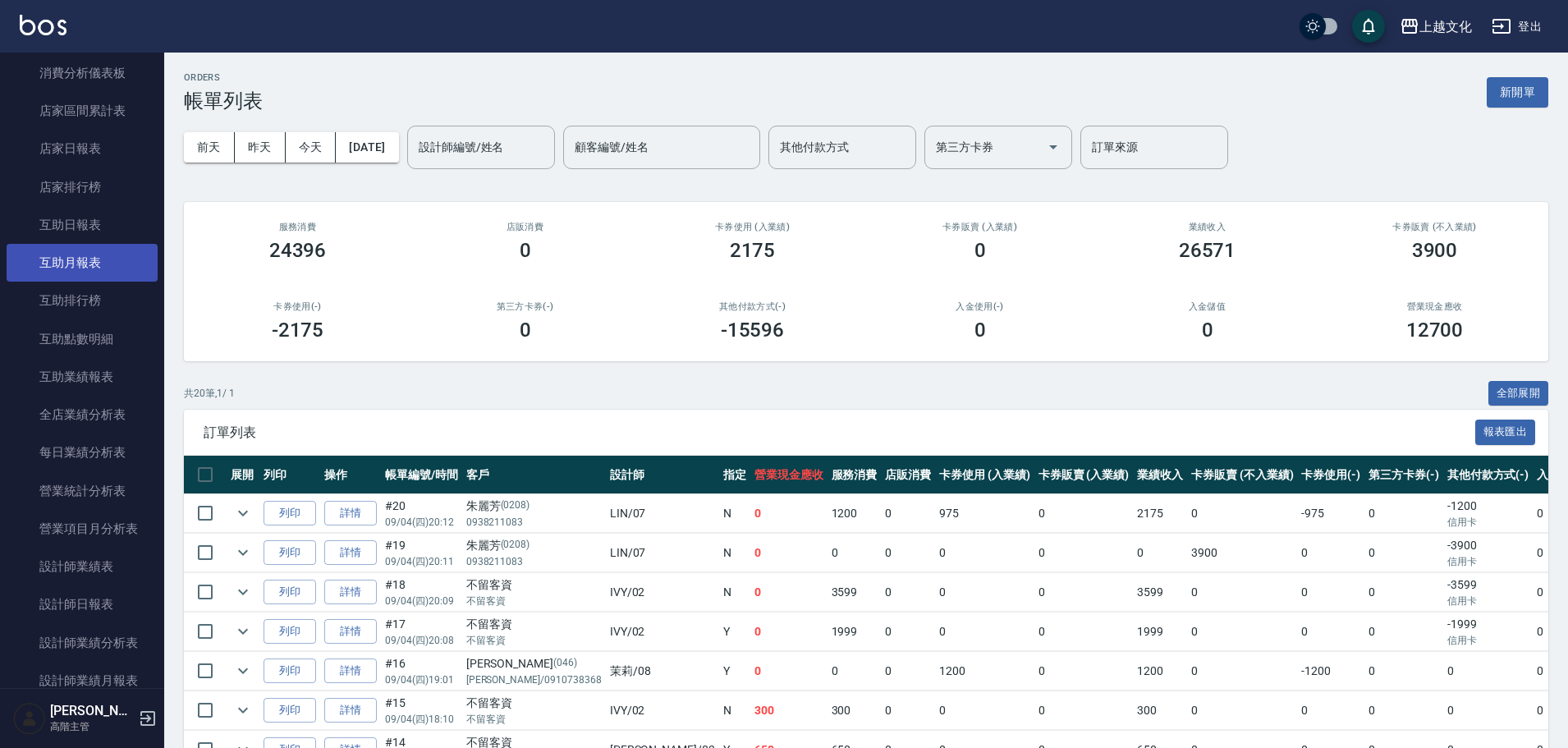
scroll to position [657, 0]
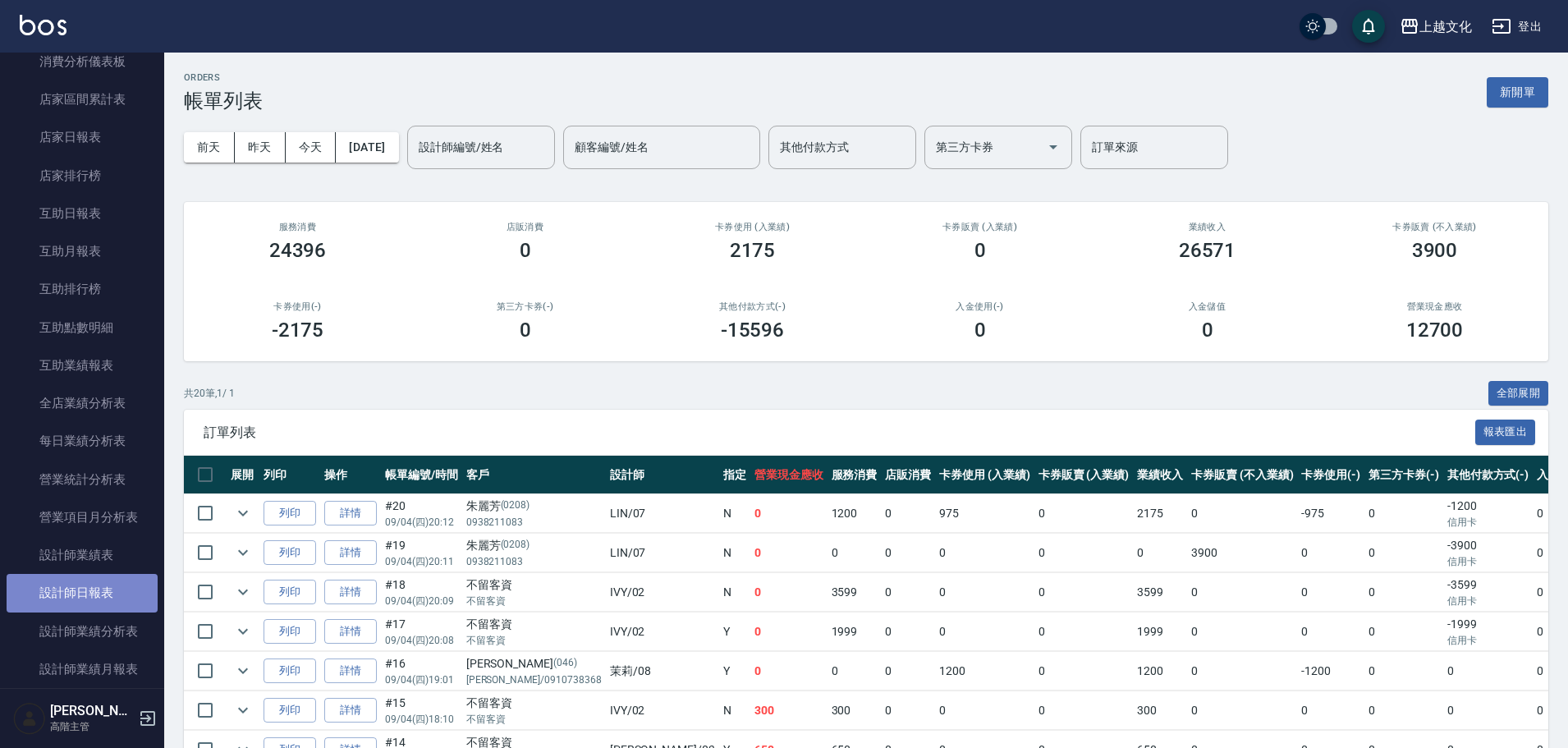
click at [91, 583] on link "設計師日報表" at bounding box center [82, 593] width 151 height 38
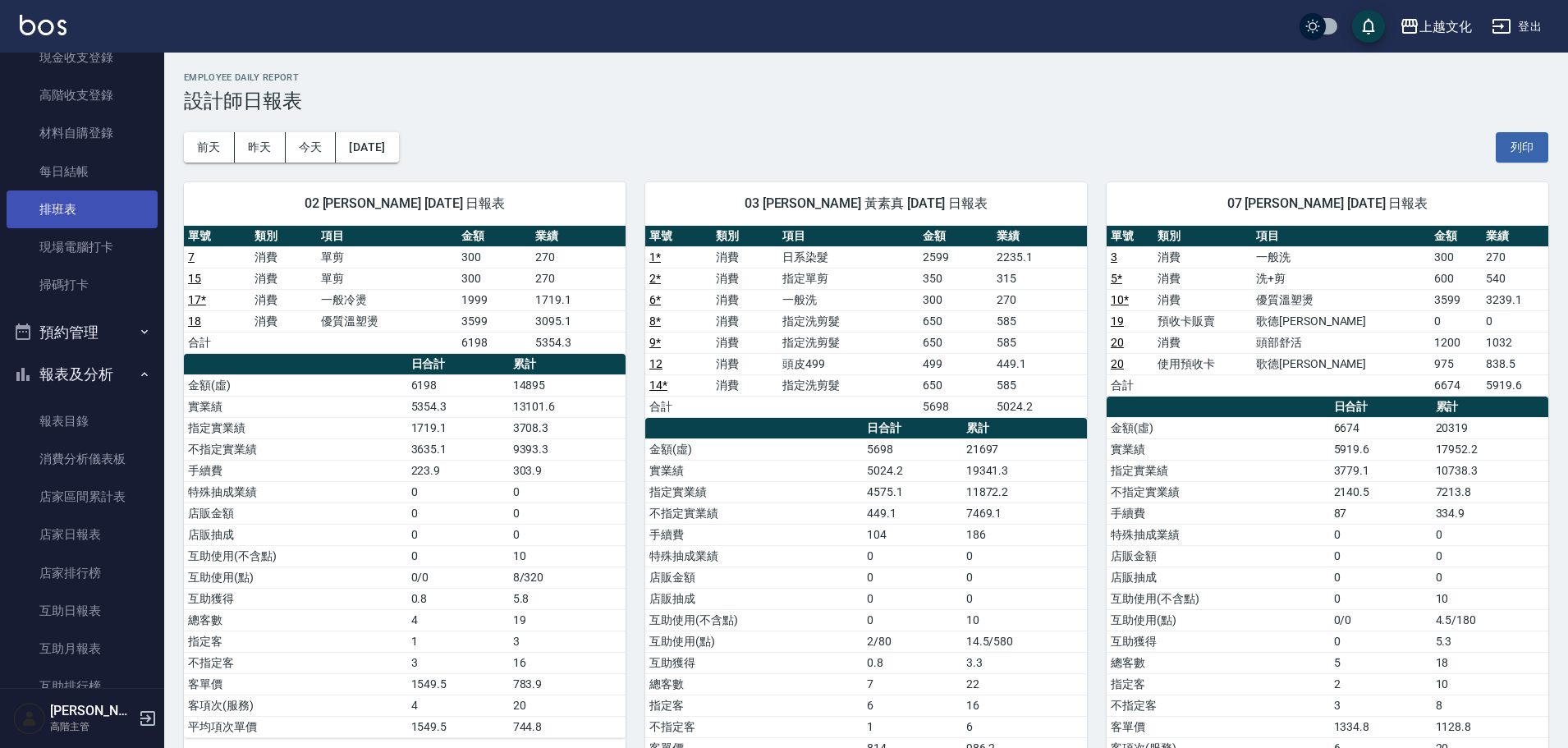
scroll to position [247, 0]
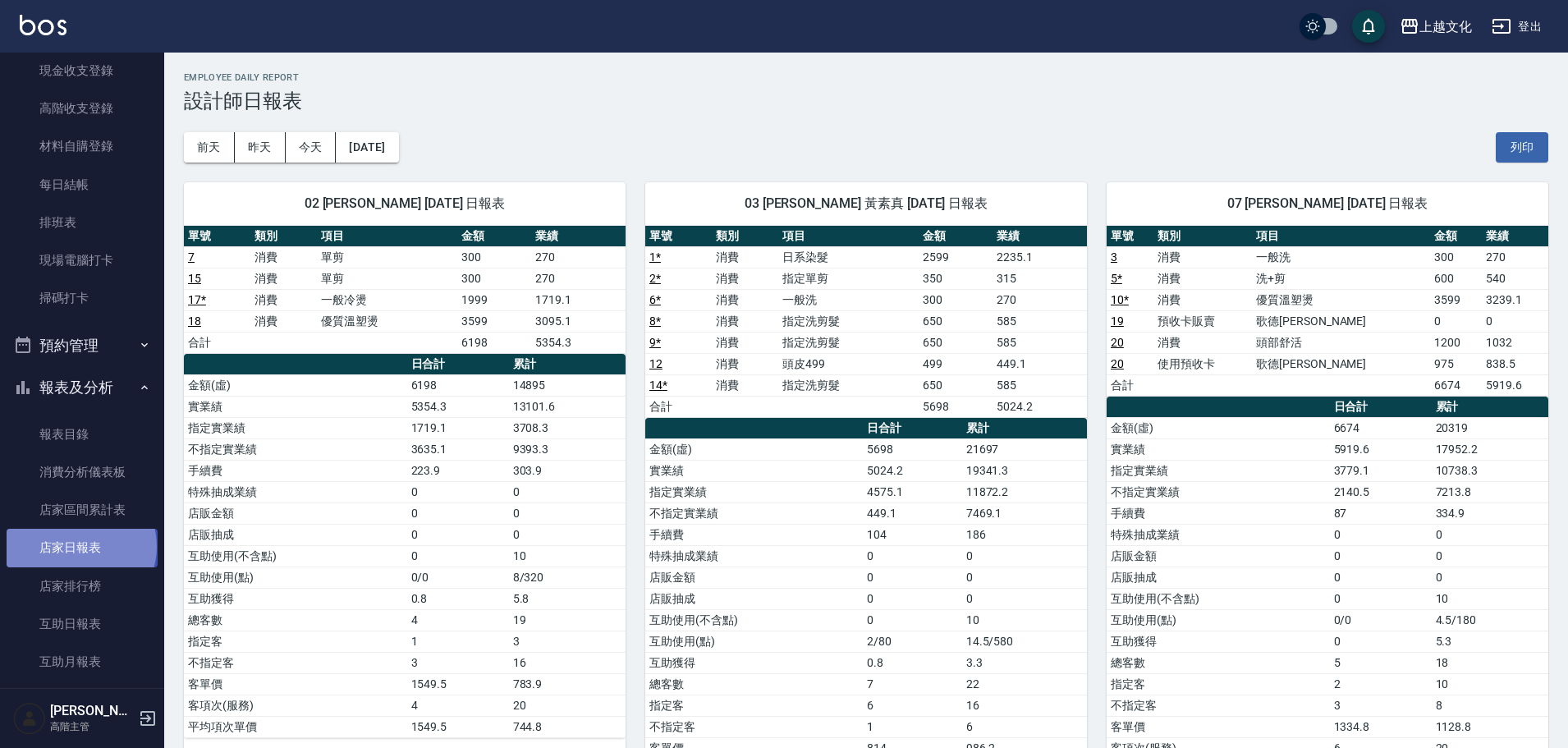
click at [80, 546] on link "店家日報表" at bounding box center [82, 547] width 151 height 38
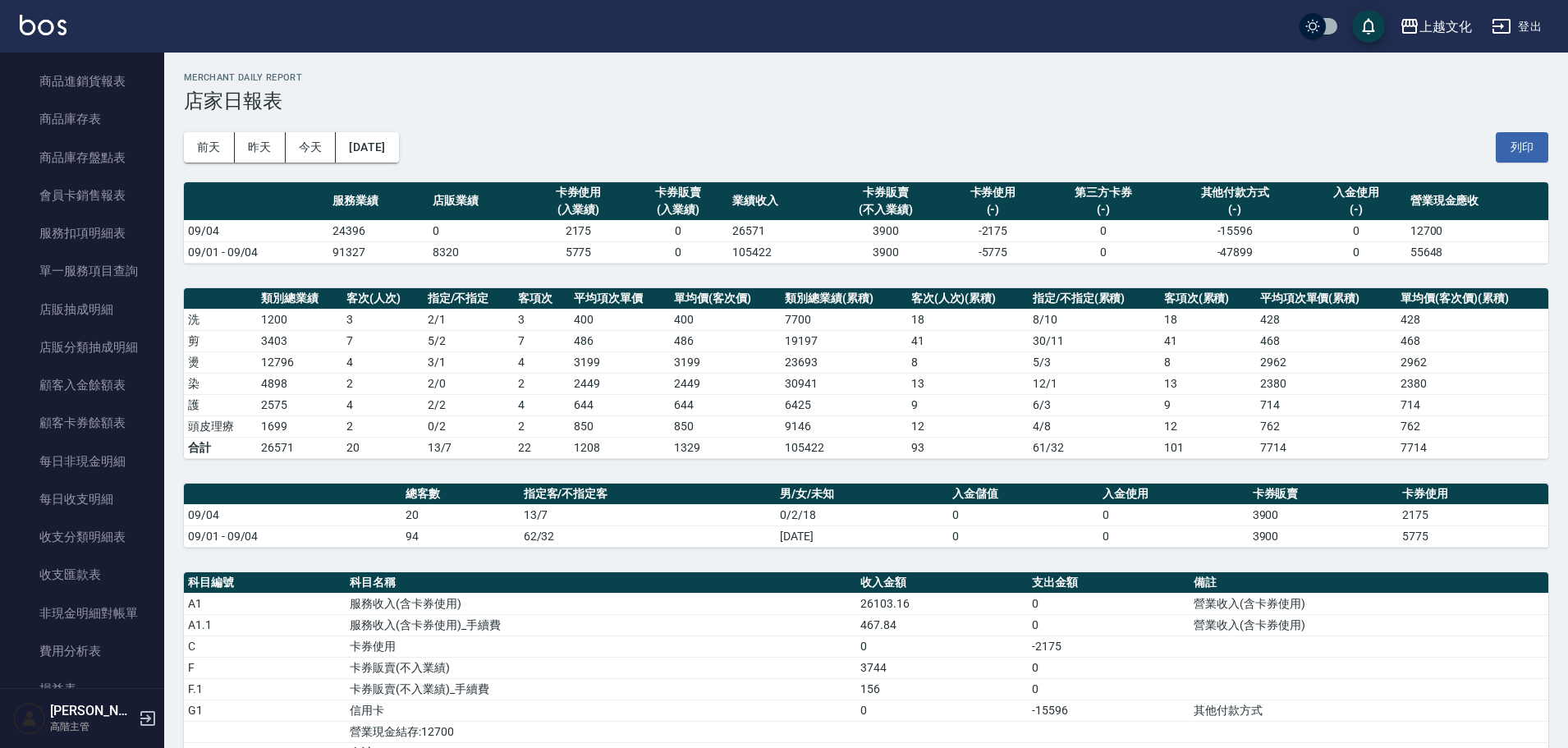
scroll to position [1478, 0]
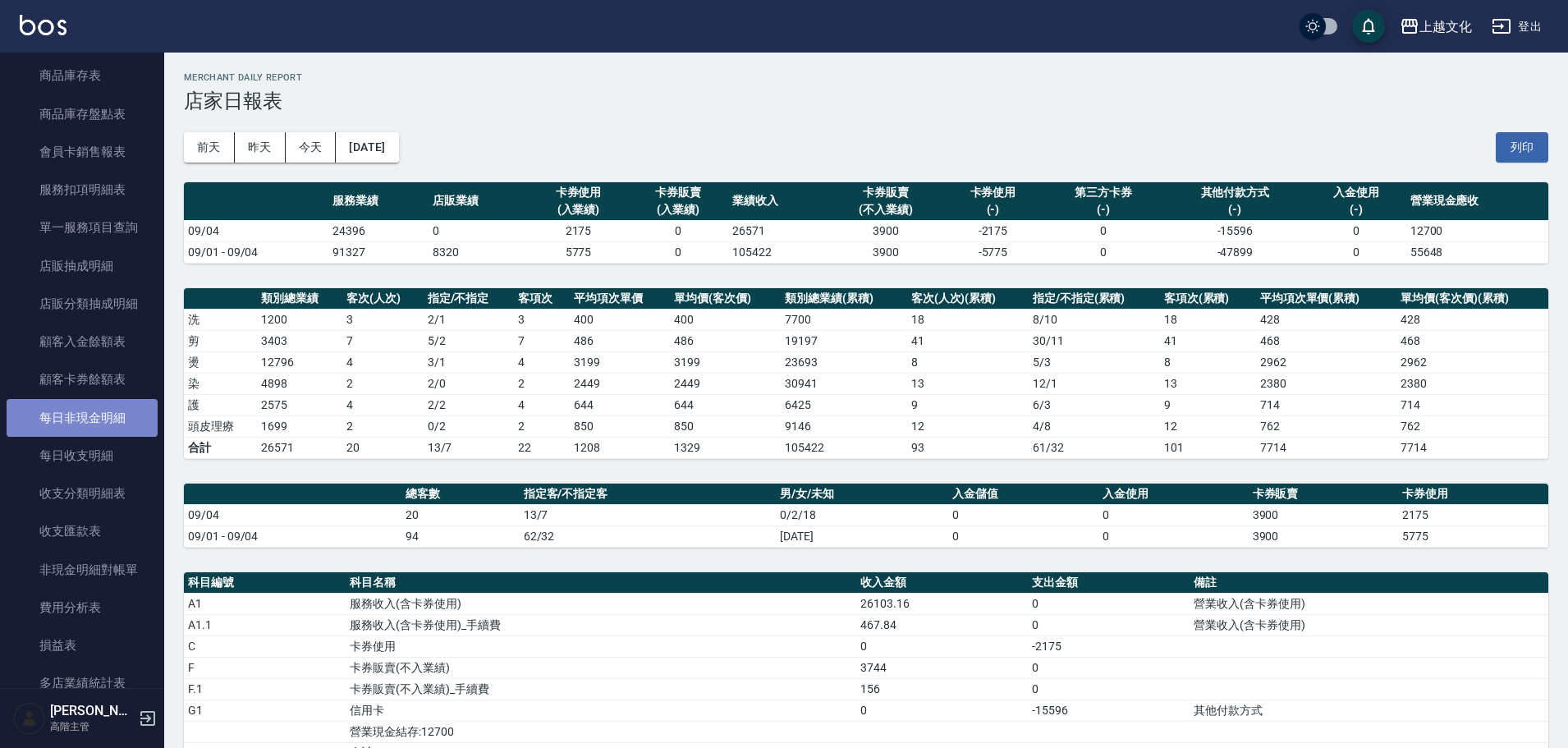
click at [92, 417] on link "每日非現金明細" at bounding box center [82, 418] width 151 height 38
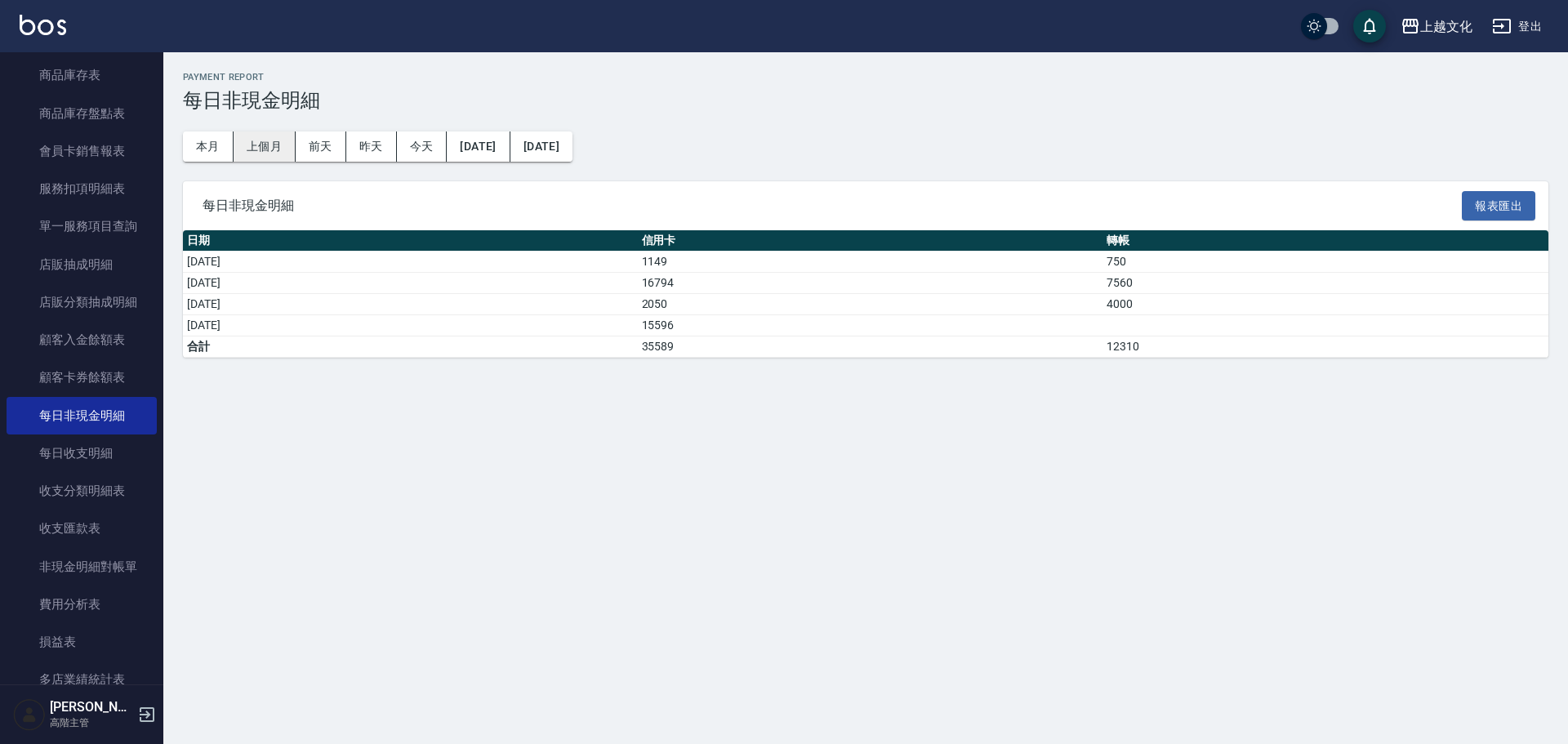
click at [262, 146] on button "上個月" at bounding box center [265, 146] width 62 height 30
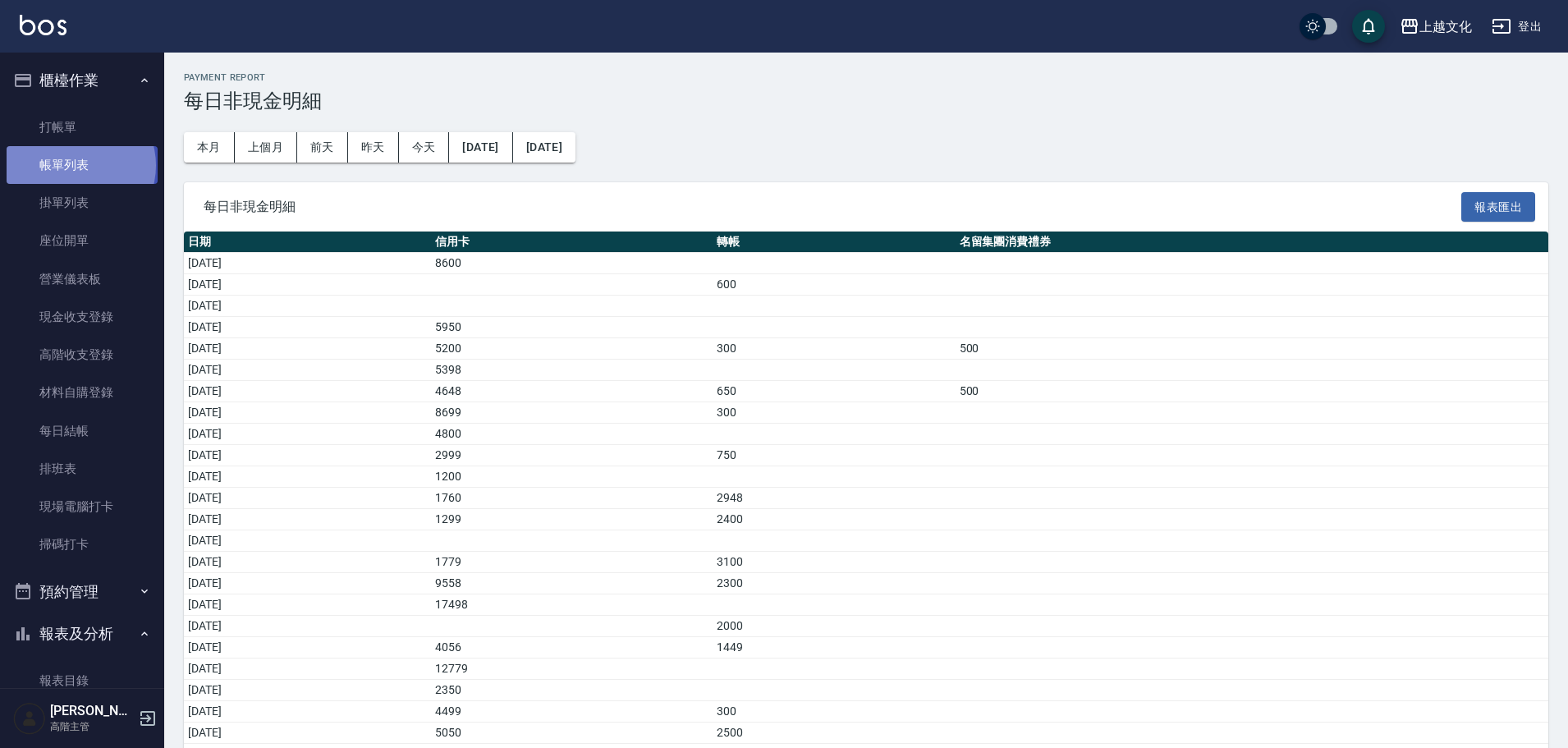
click at [80, 166] on link "帳單列表" at bounding box center [82, 165] width 151 height 38
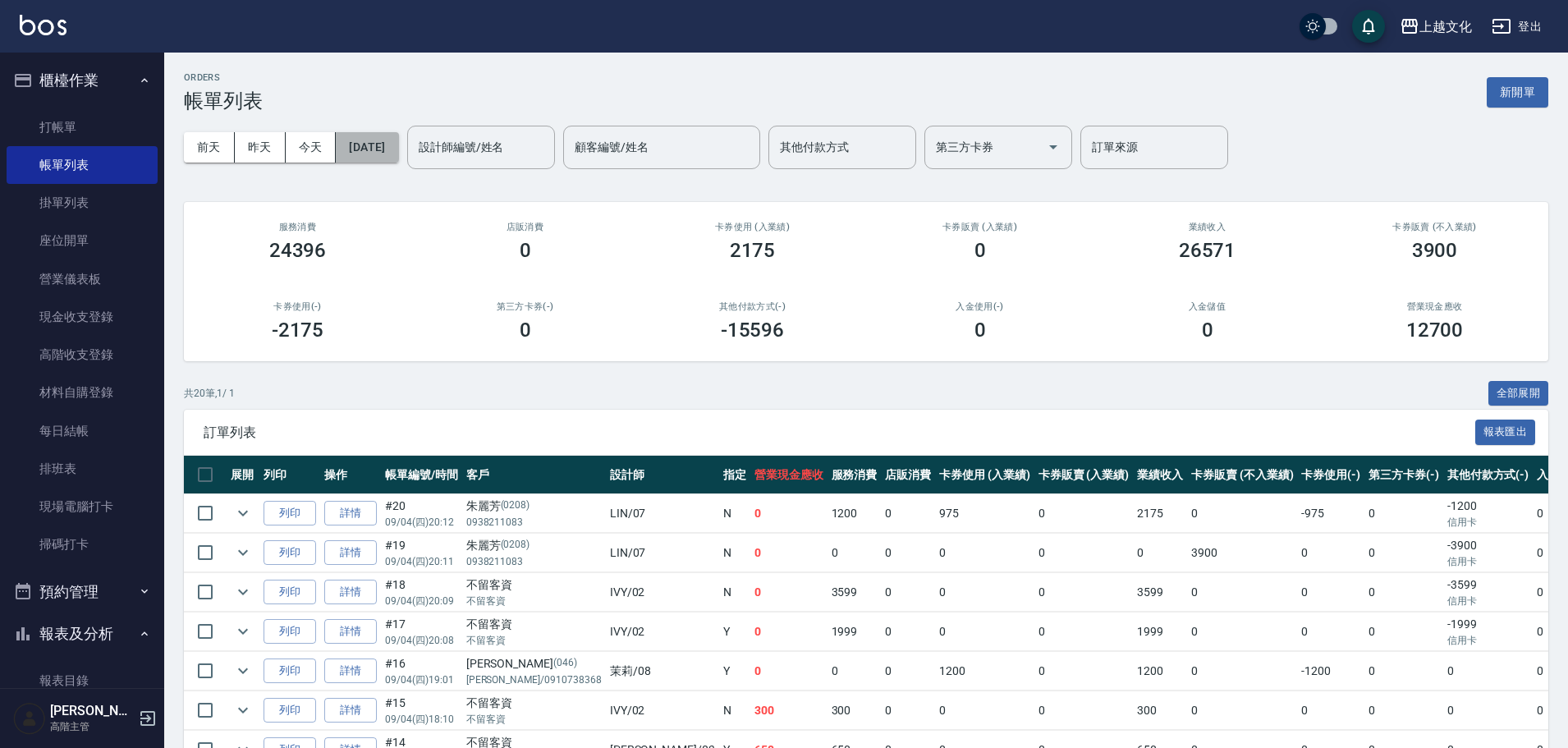
click at [378, 157] on button "[DATE]" at bounding box center [367, 147] width 62 height 30
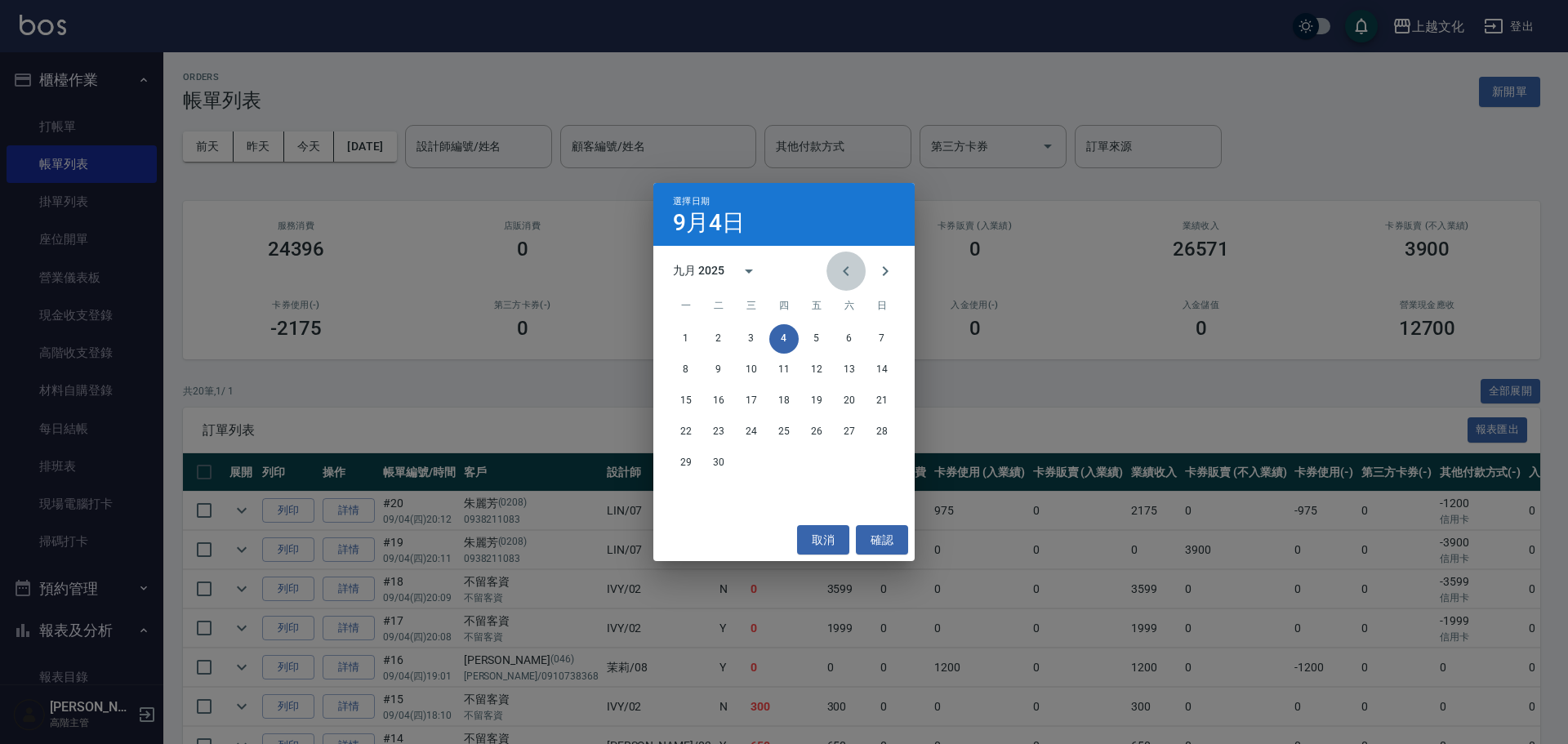
click at [854, 270] on icon "Previous month" at bounding box center [846, 271] width 20 height 20
click at [849, 335] on button "2" at bounding box center [849, 339] width 29 height 29
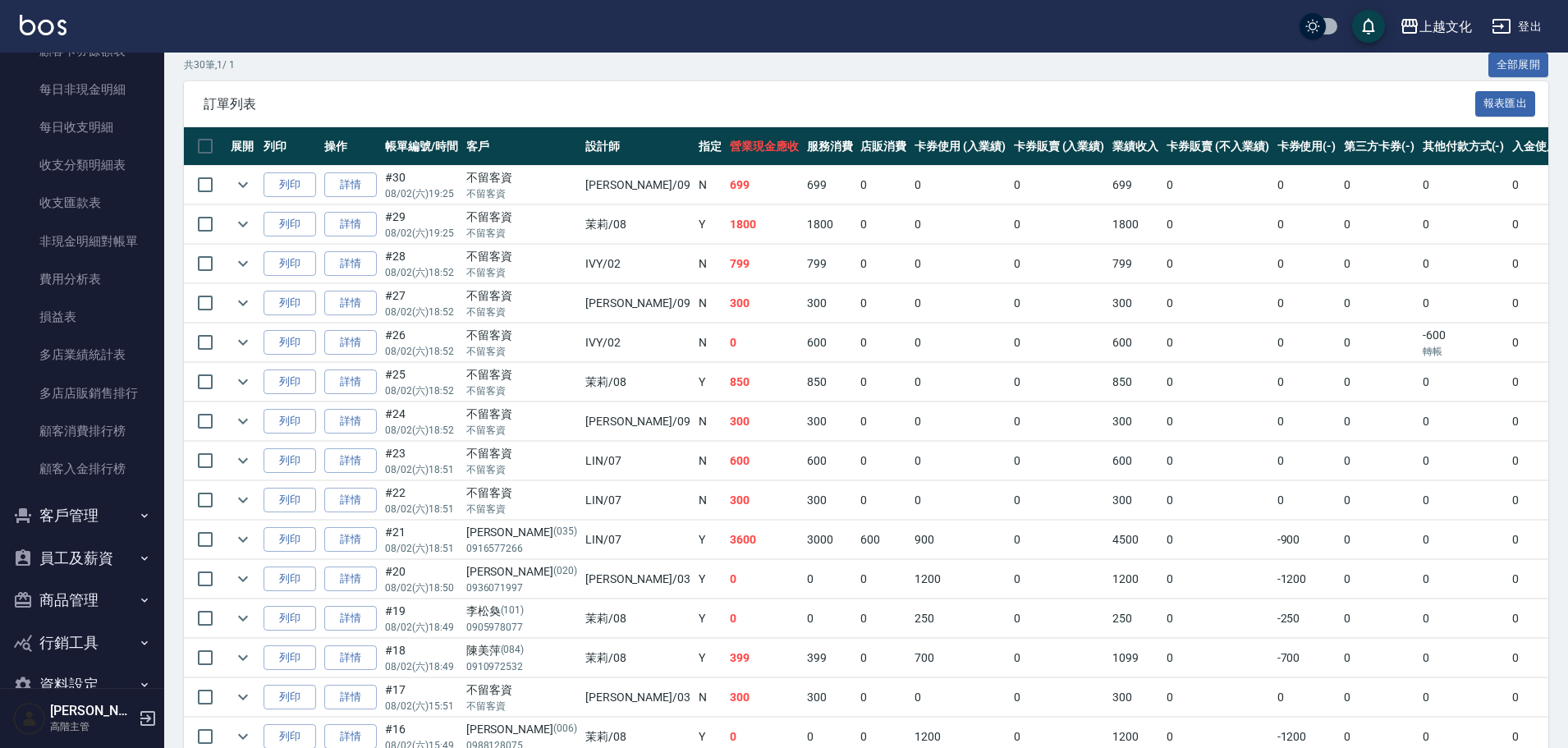
scroll to position [1396, 0]
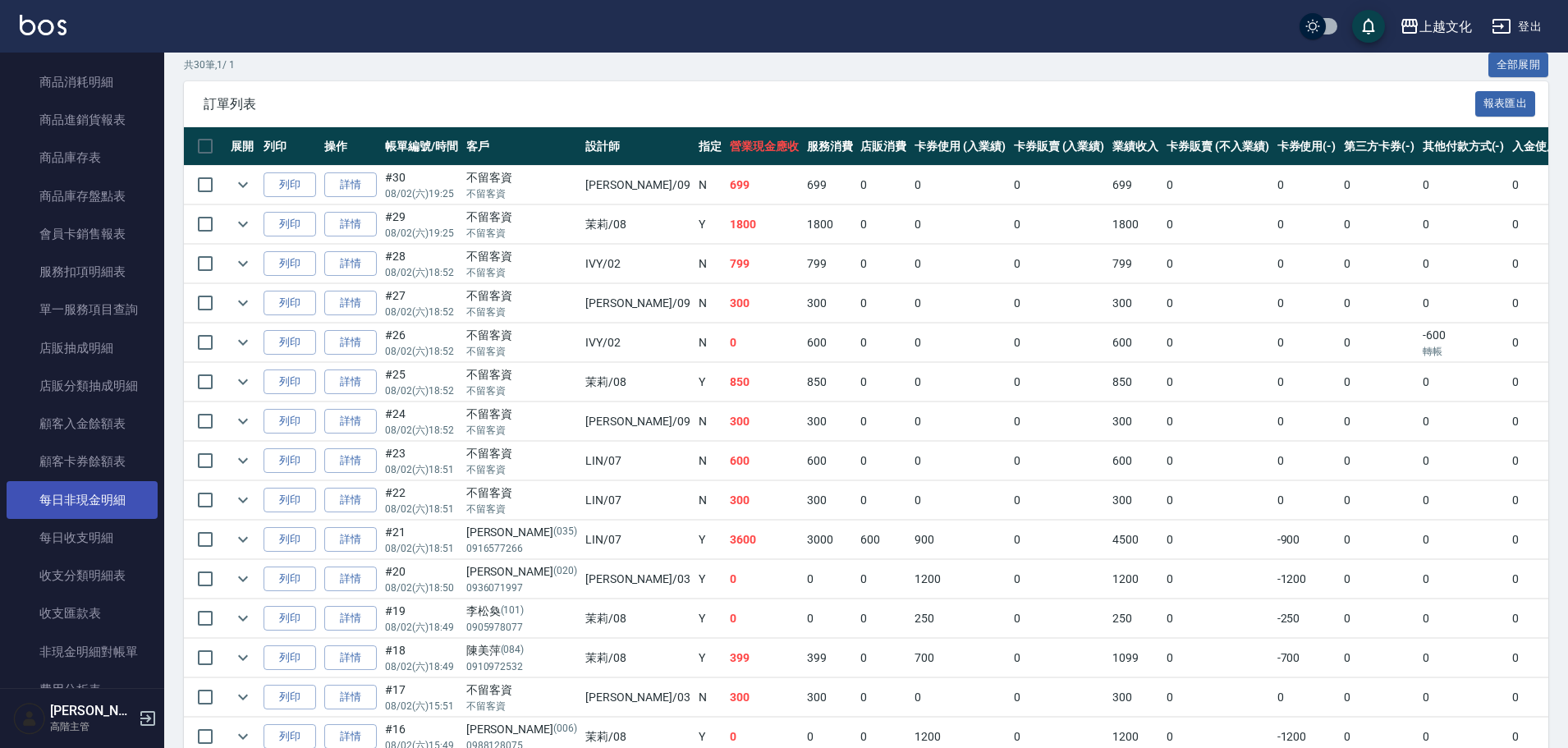
click at [112, 506] on link "每日非現金明細" at bounding box center [82, 500] width 151 height 38
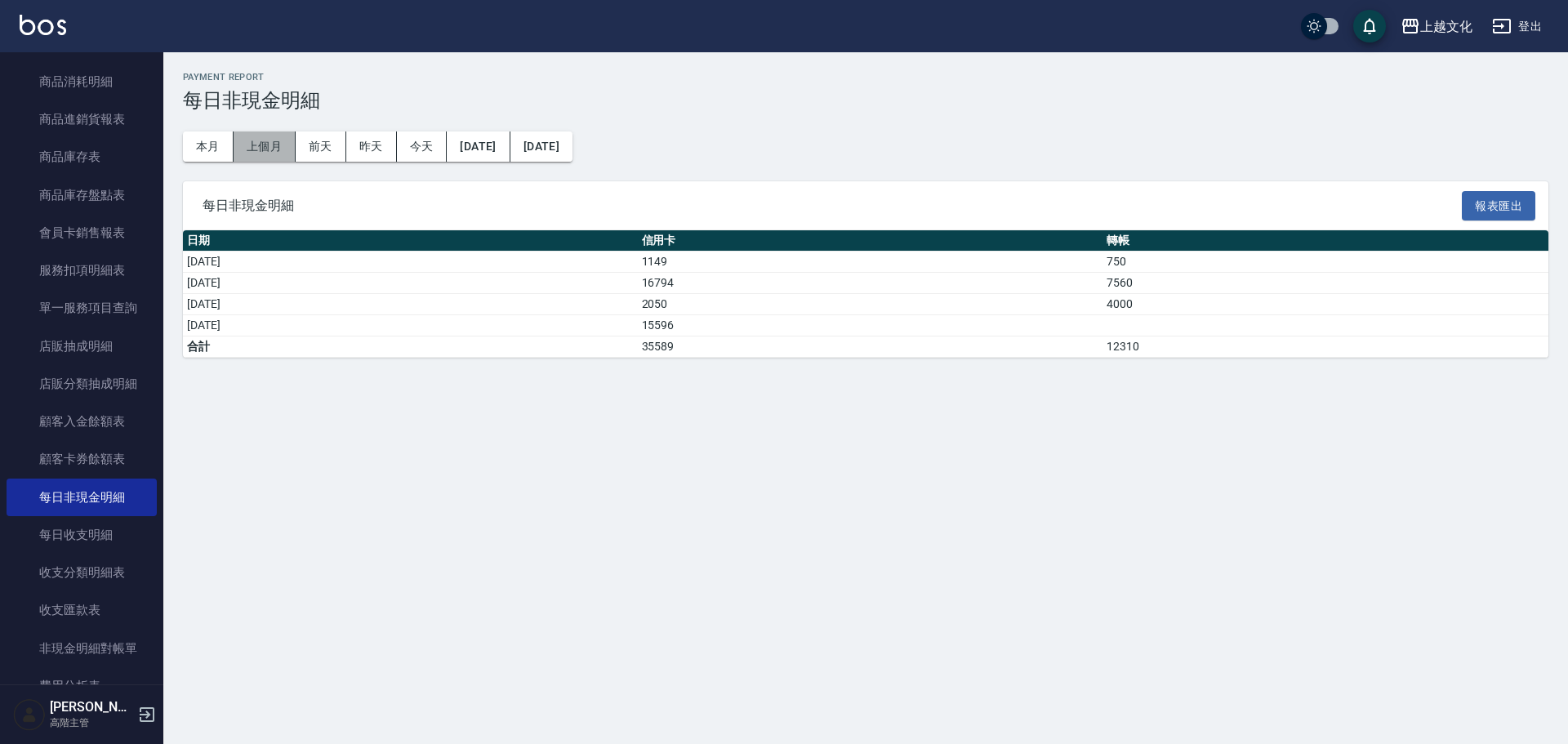
click at [243, 147] on button "上個月" at bounding box center [265, 146] width 62 height 30
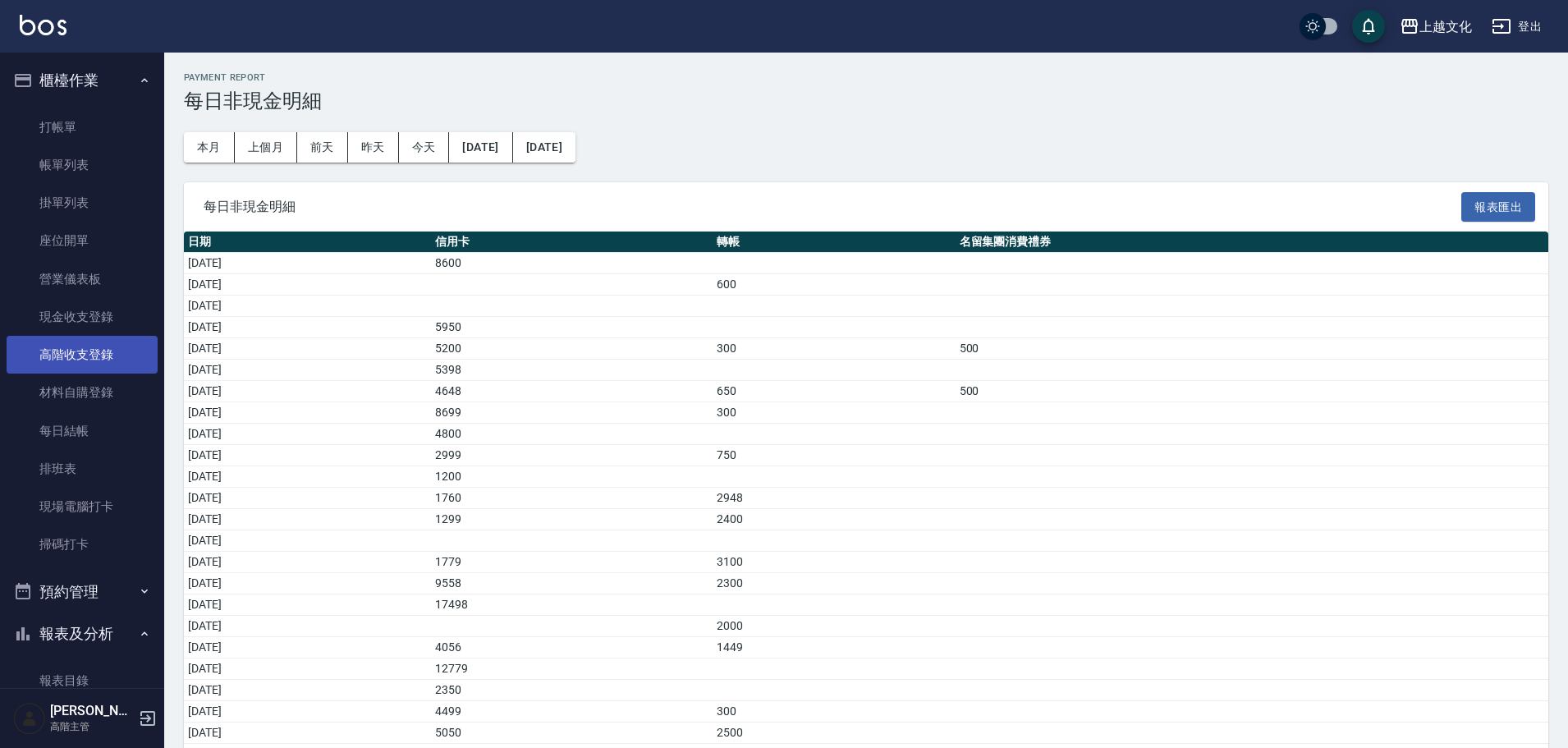
click at [81, 354] on link "高階收支登錄" at bounding box center [82, 355] width 151 height 38
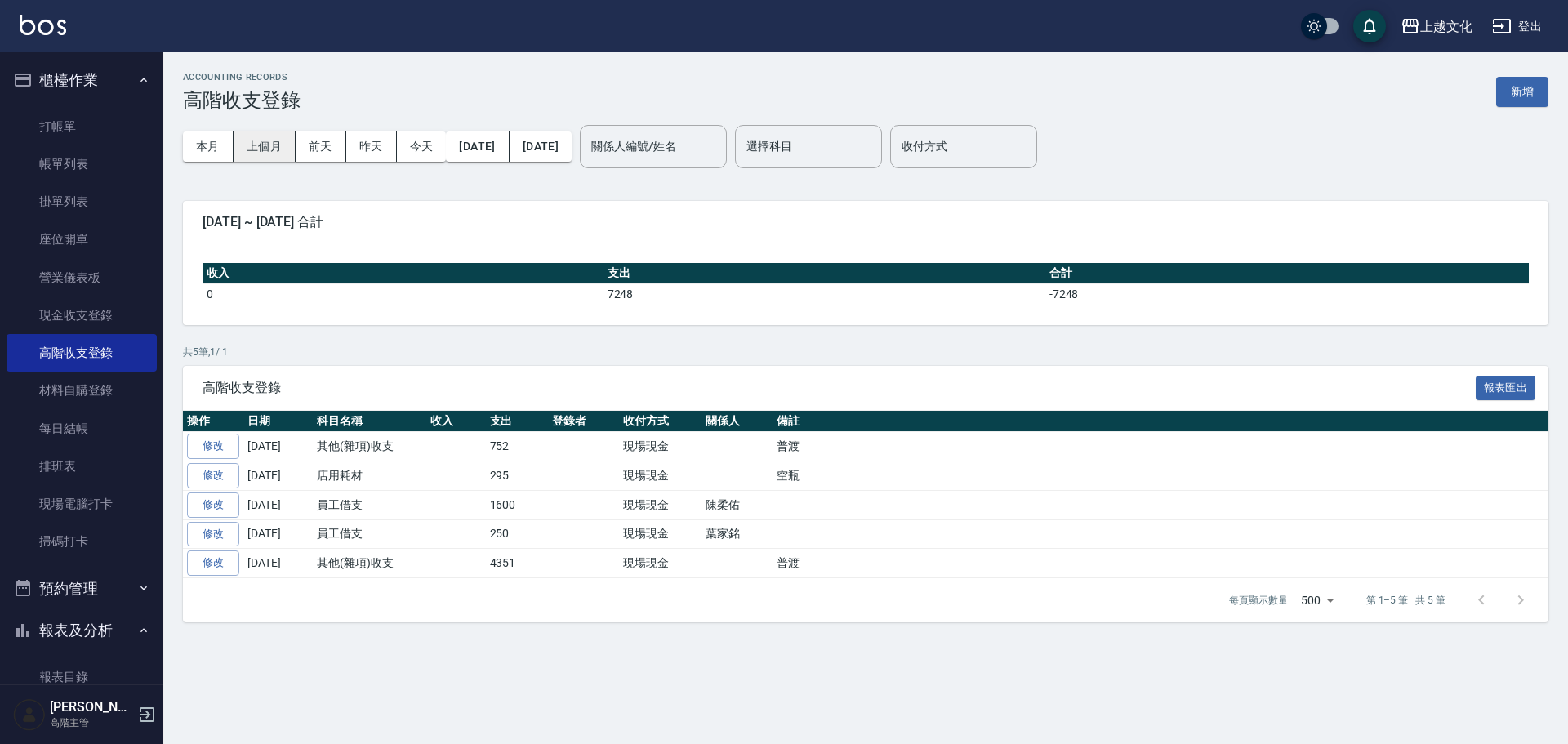
click at [265, 141] on button "上個月" at bounding box center [265, 146] width 62 height 30
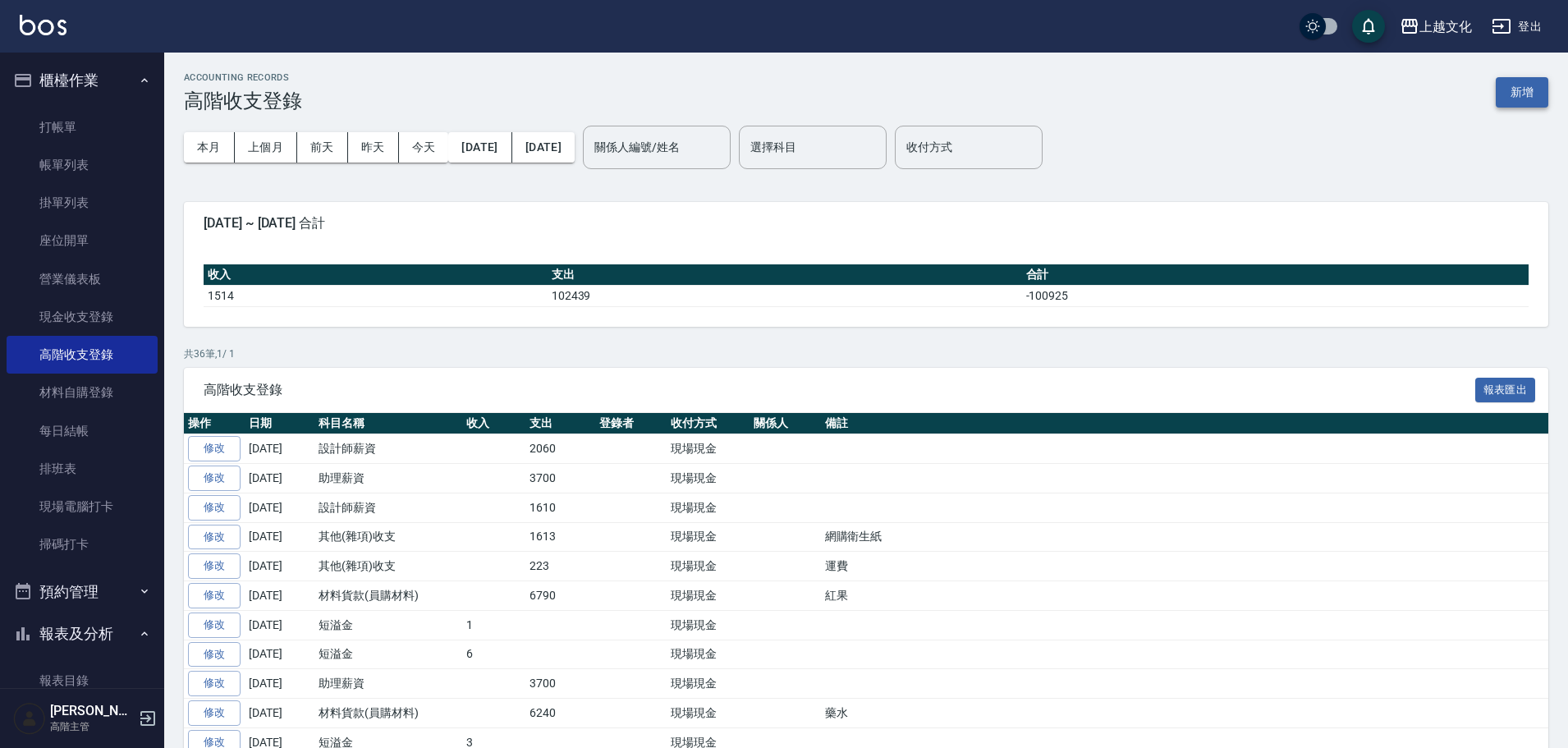
click at [1527, 85] on button "新增" at bounding box center [1522, 92] width 53 height 30
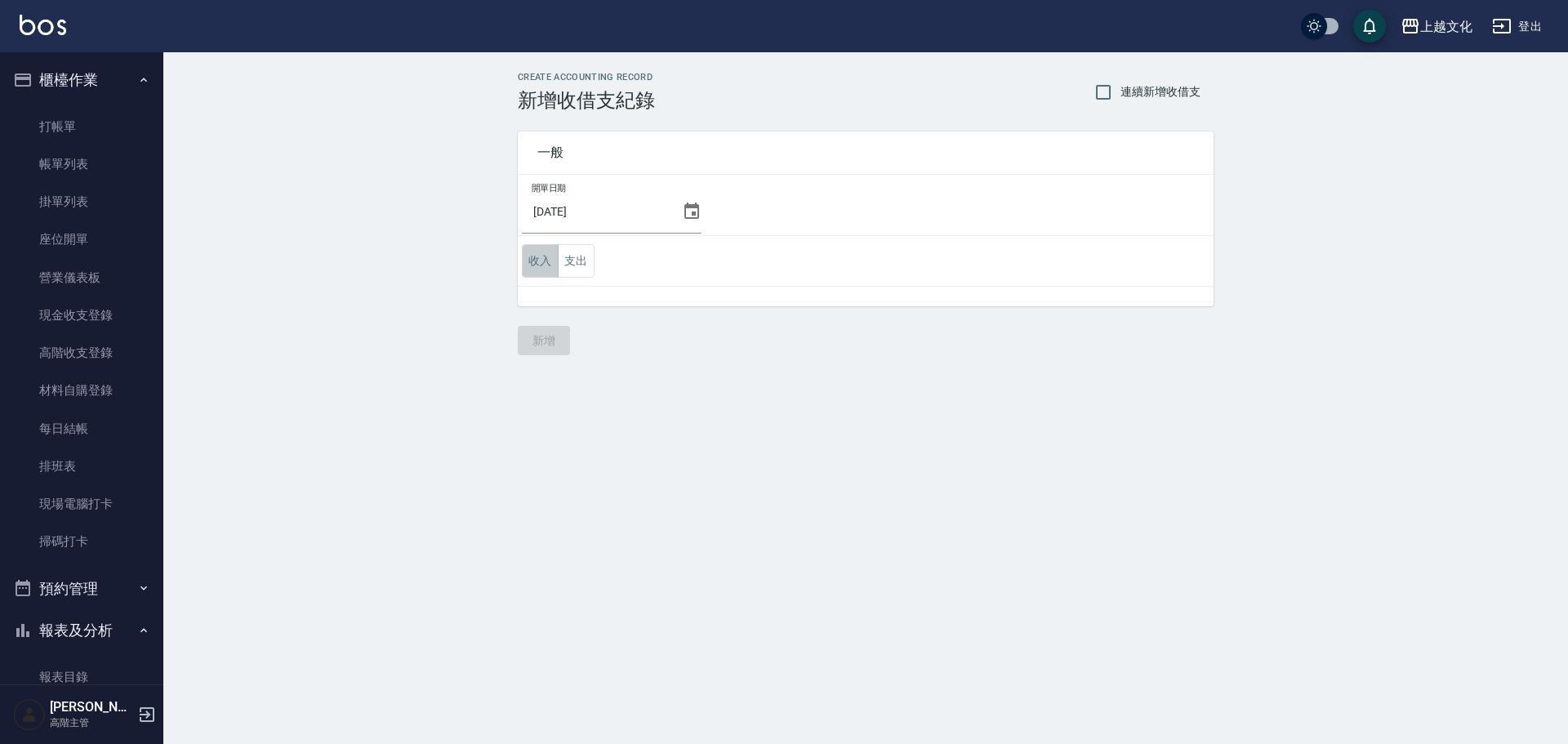
click at [529, 261] on button "收入" at bounding box center [540, 261] width 37 height 34
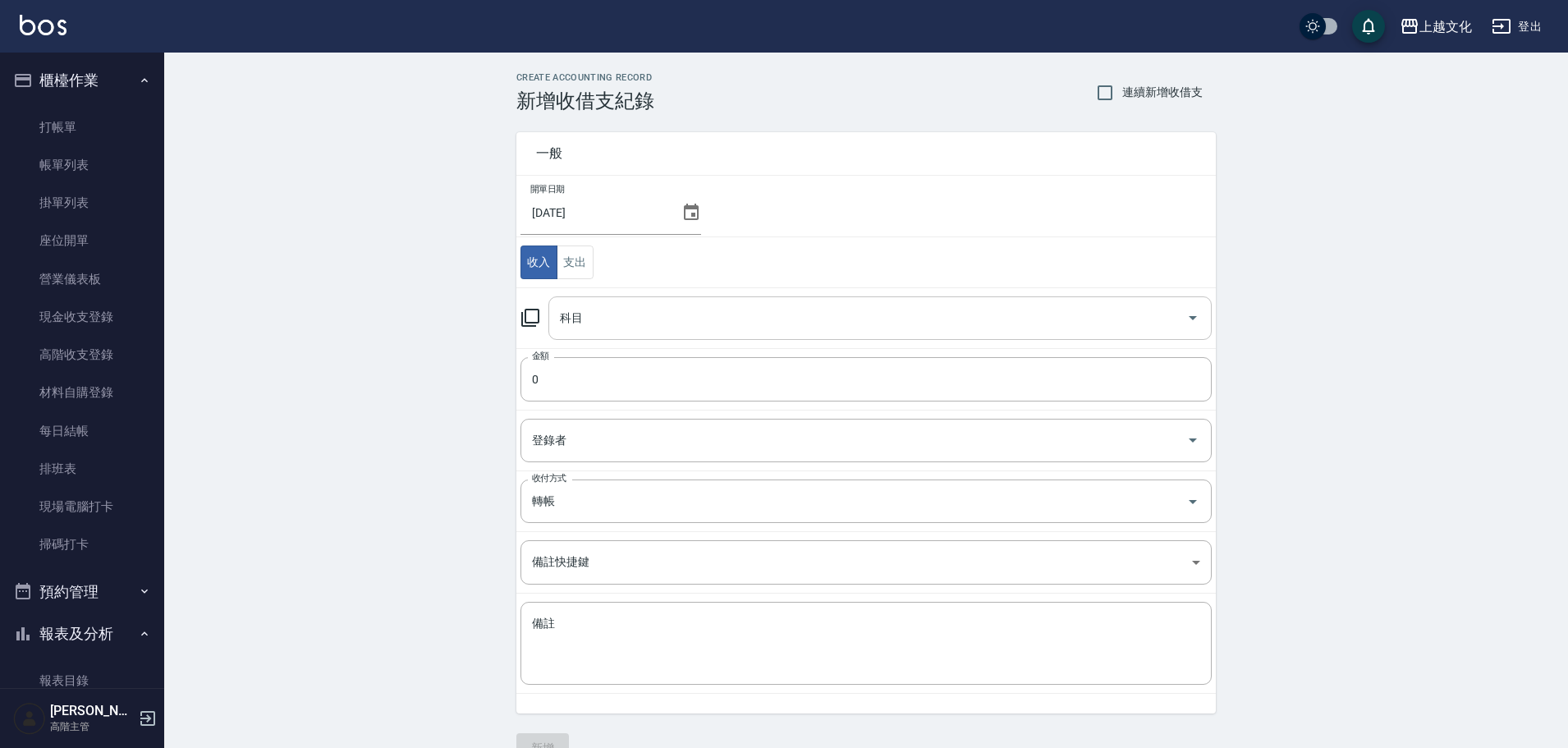
click at [598, 324] on input "科目" at bounding box center [867, 318] width 624 height 29
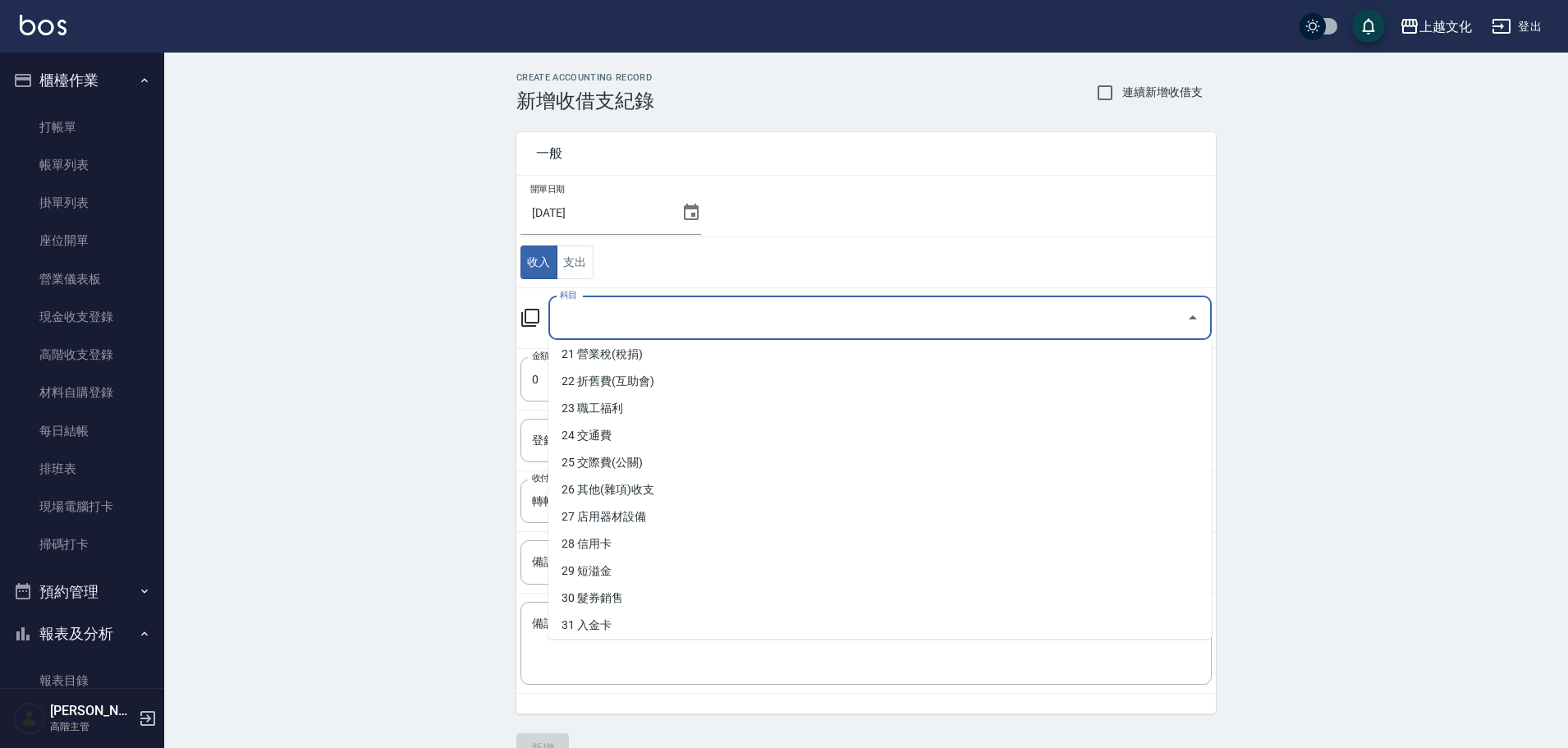
scroll to position [717, 0]
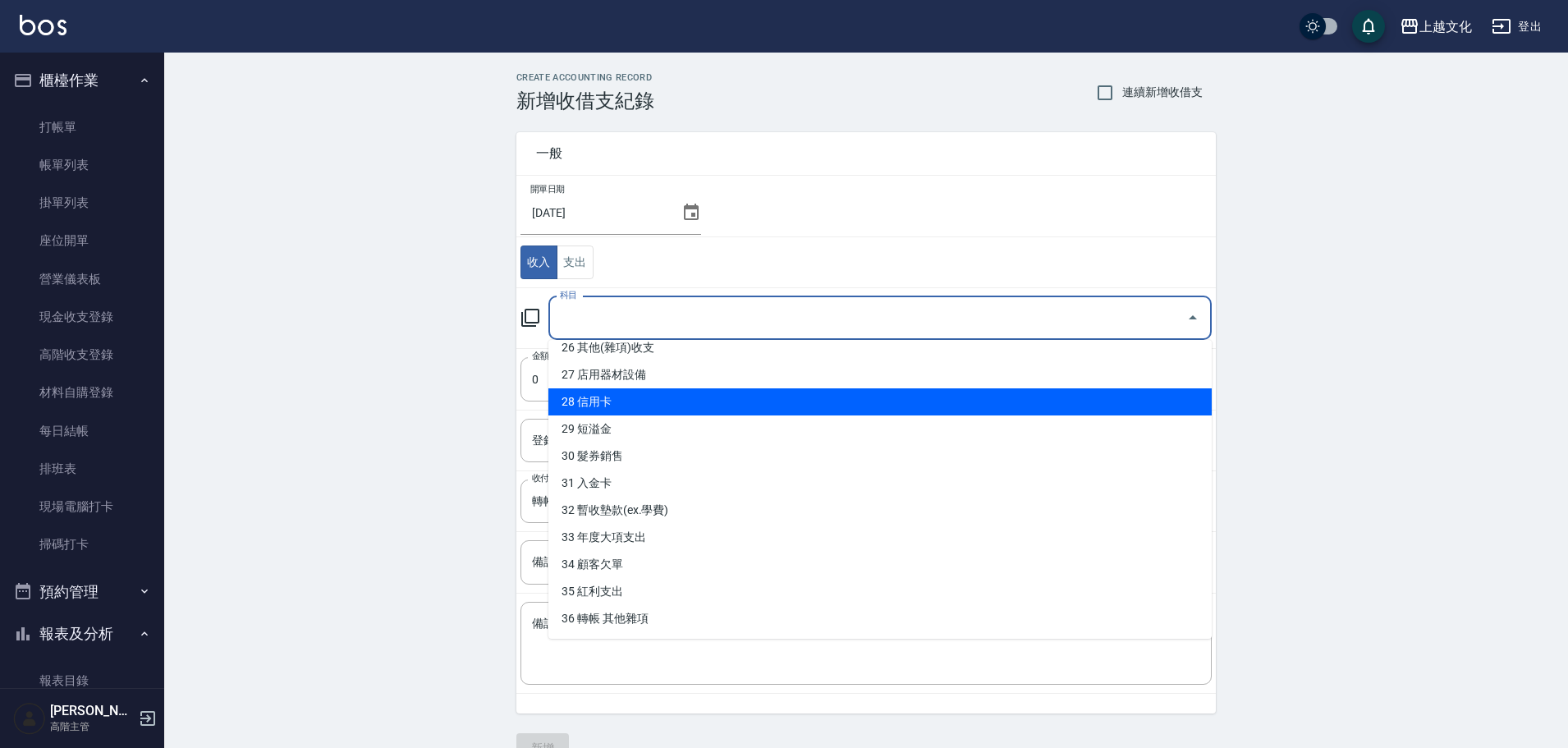
click at [650, 407] on li "28 信用卡" at bounding box center [879, 401] width 663 height 27
type input "28 信用卡"
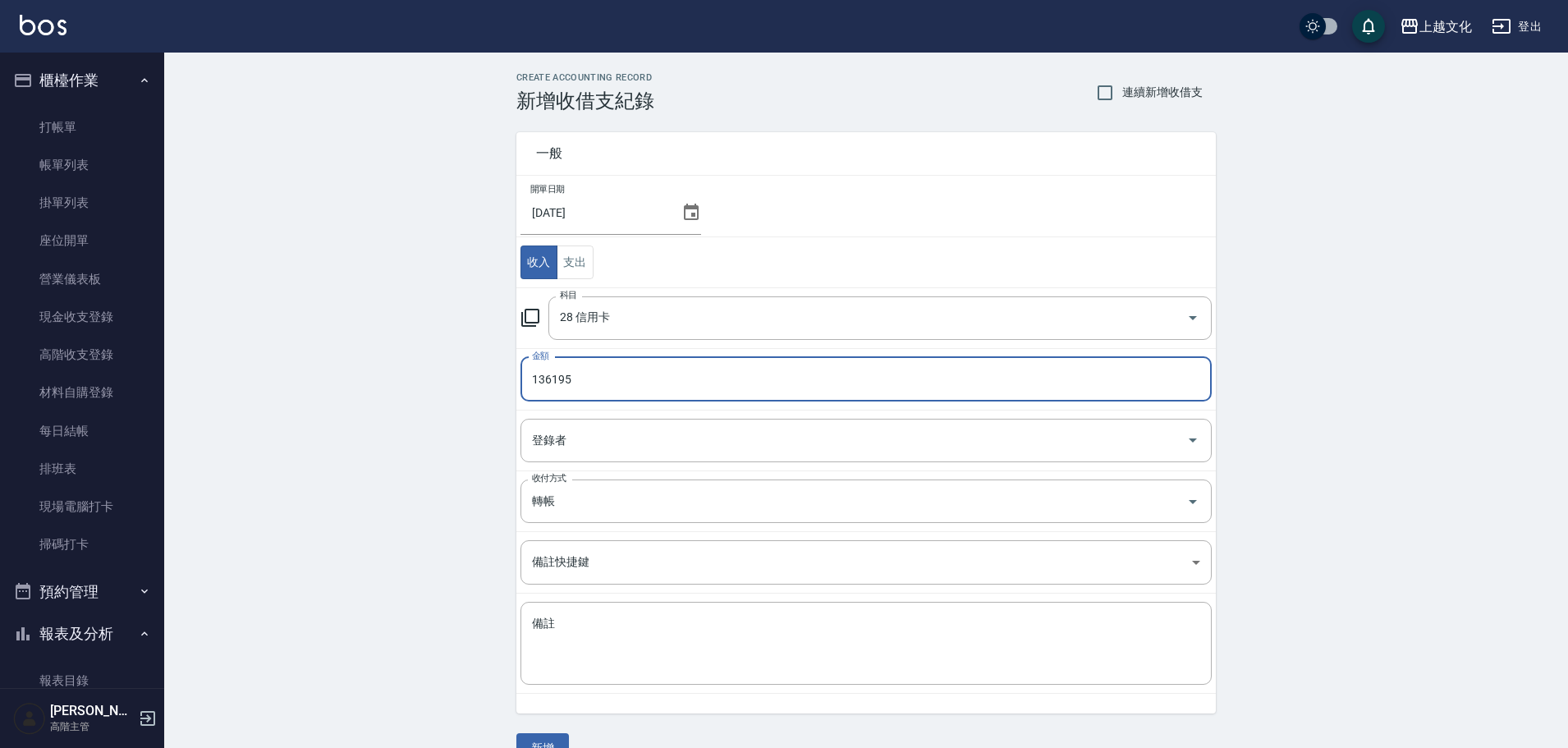
type input "136195"
click at [685, 215] on icon at bounding box center [691, 213] width 20 height 20
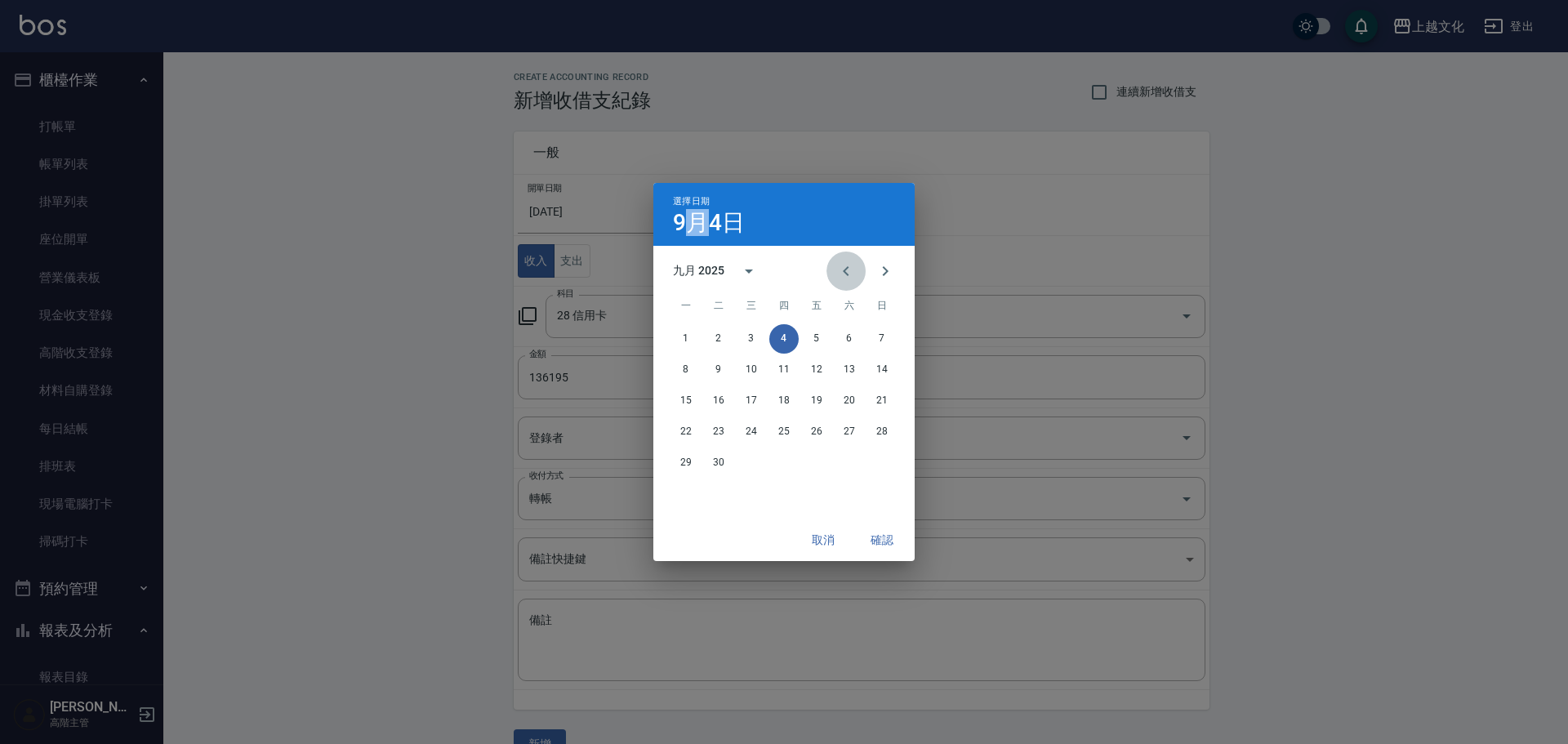
click at [844, 271] on icon "Previous month" at bounding box center [845, 271] width 6 height 10
click at [881, 462] on button "31" at bounding box center [882, 463] width 29 height 29
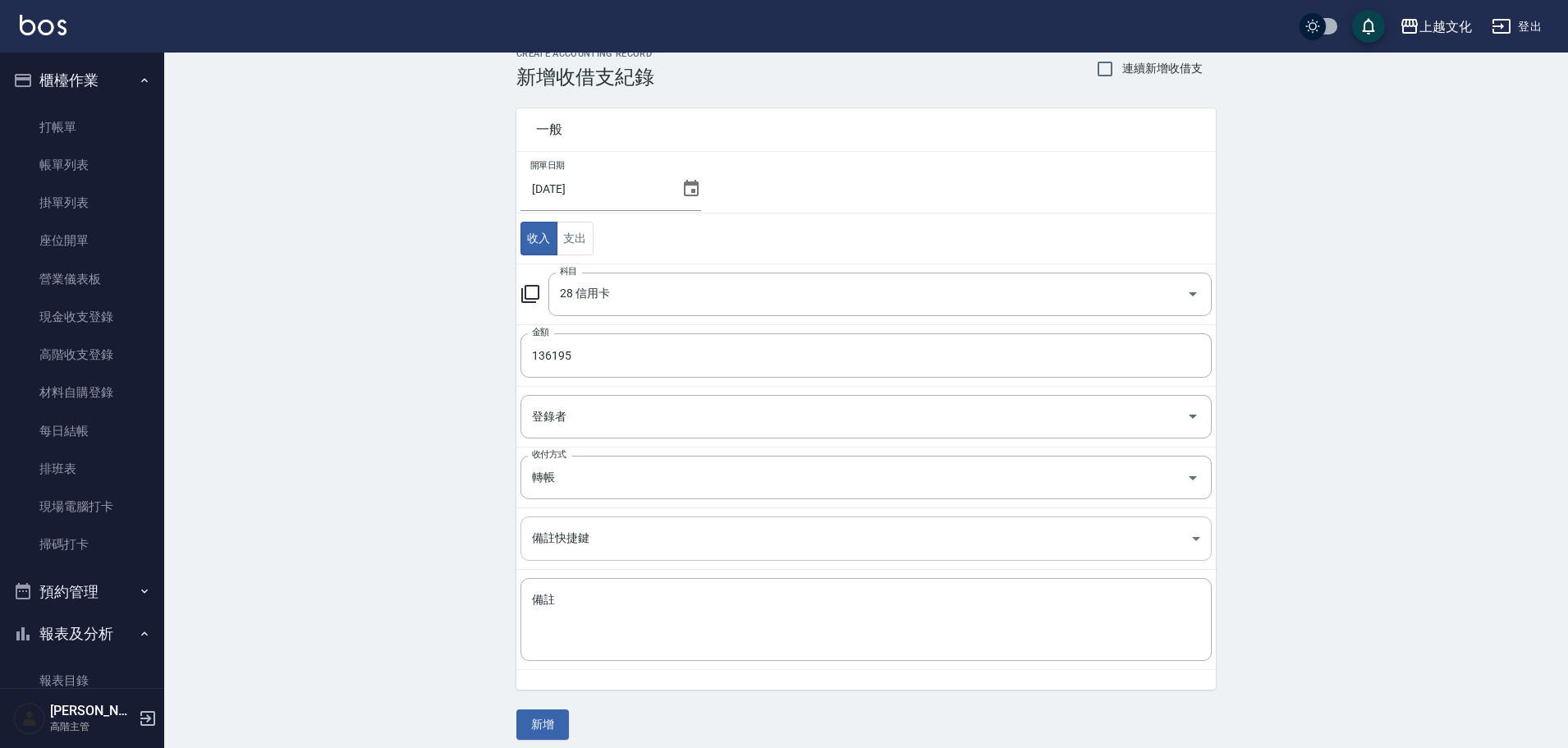
scroll to position [35, 0]
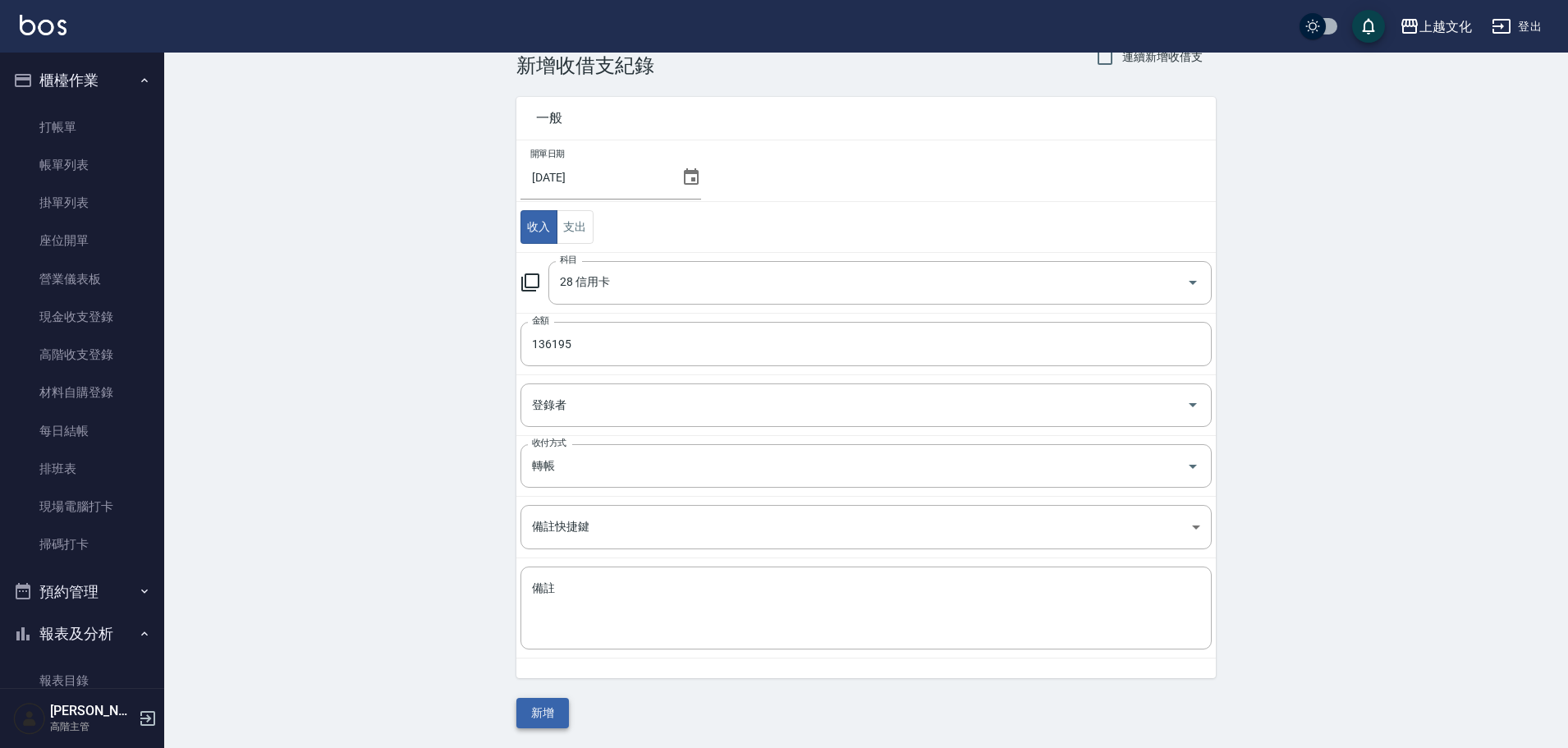
click at [537, 704] on button "新增" at bounding box center [542, 713] width 53 height 30
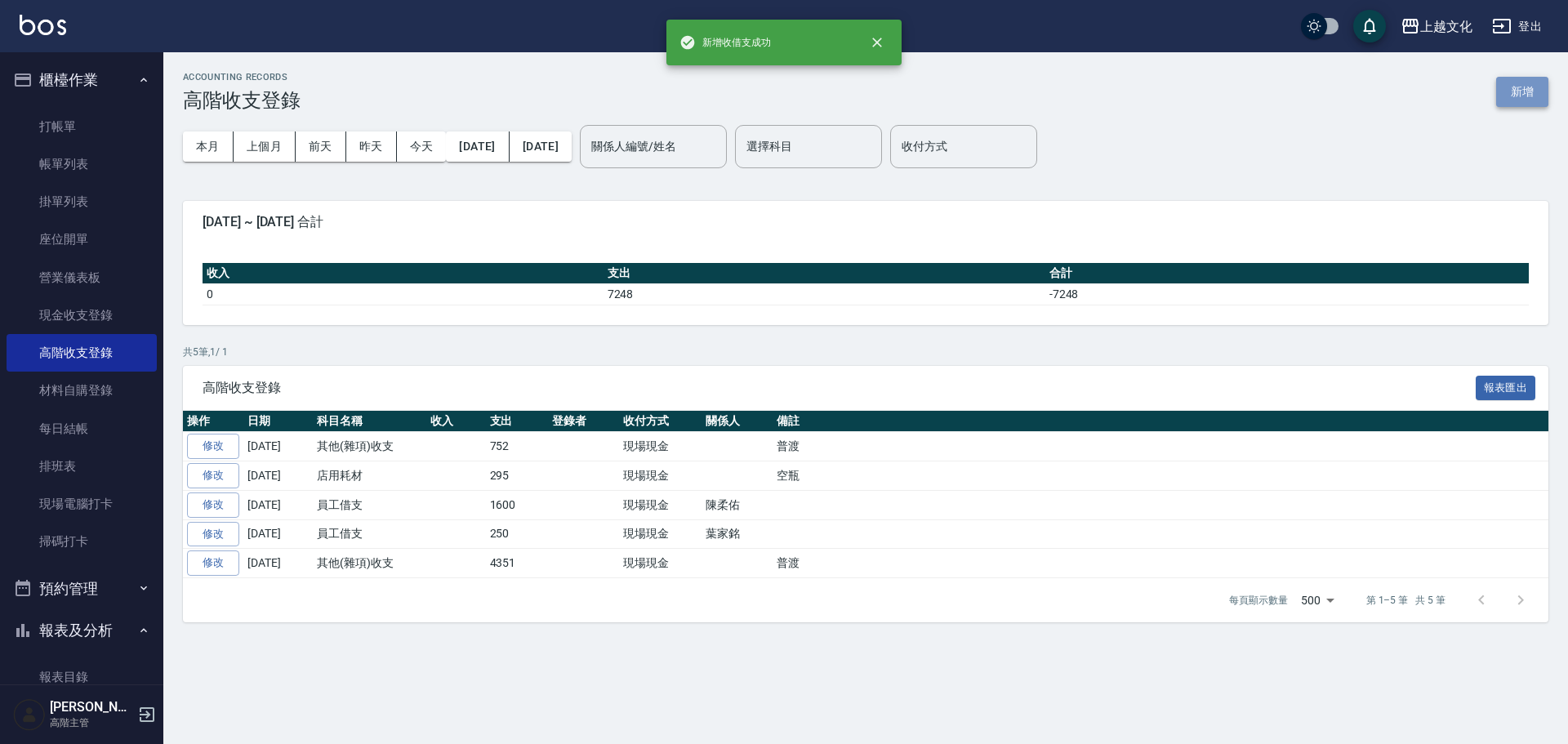
click at [1508, 93] on button "新增" at bounding box center [1522, 92] width 52 height 30
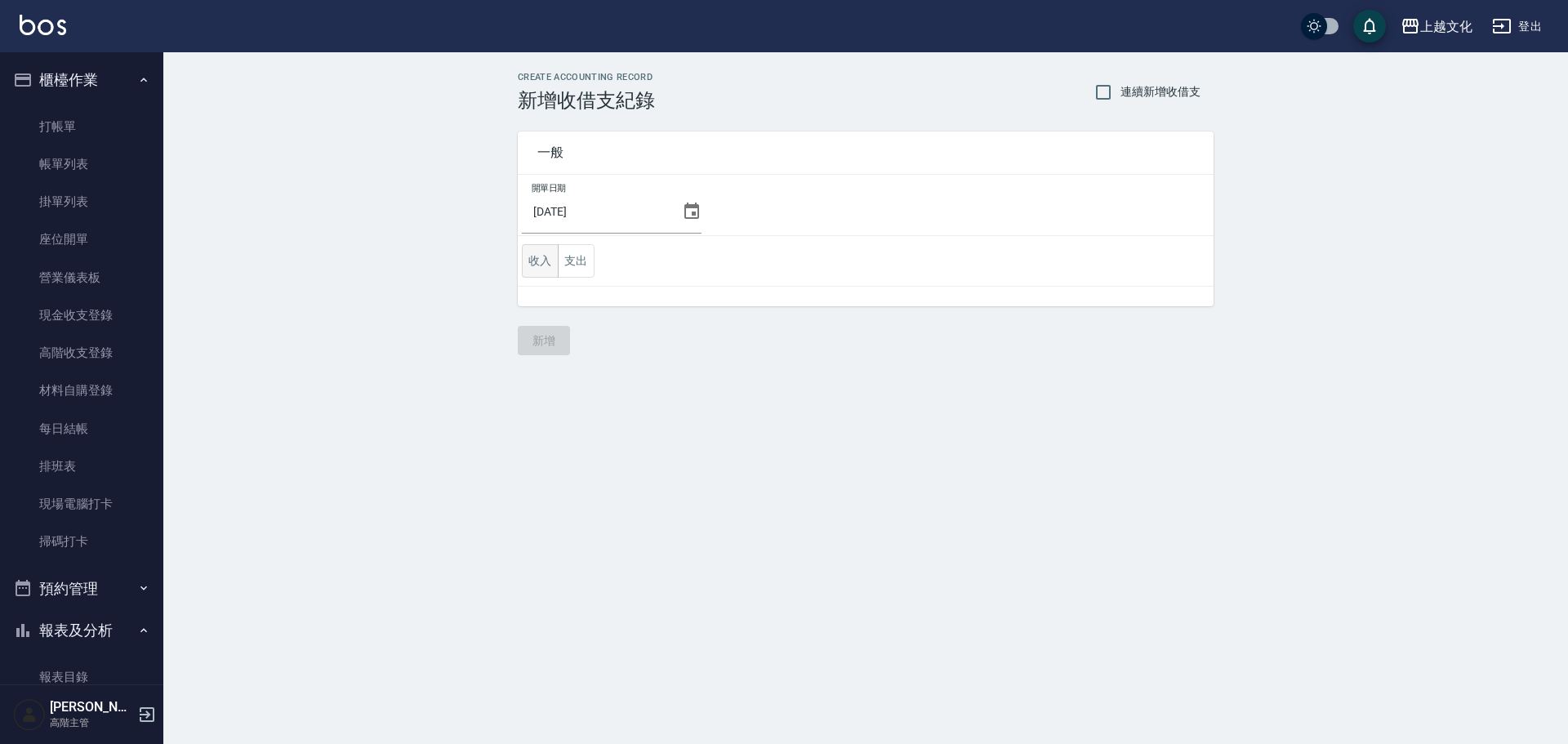
click at [542, 257] on button "收入" at bounding box center [540, 261] width 37 height 34
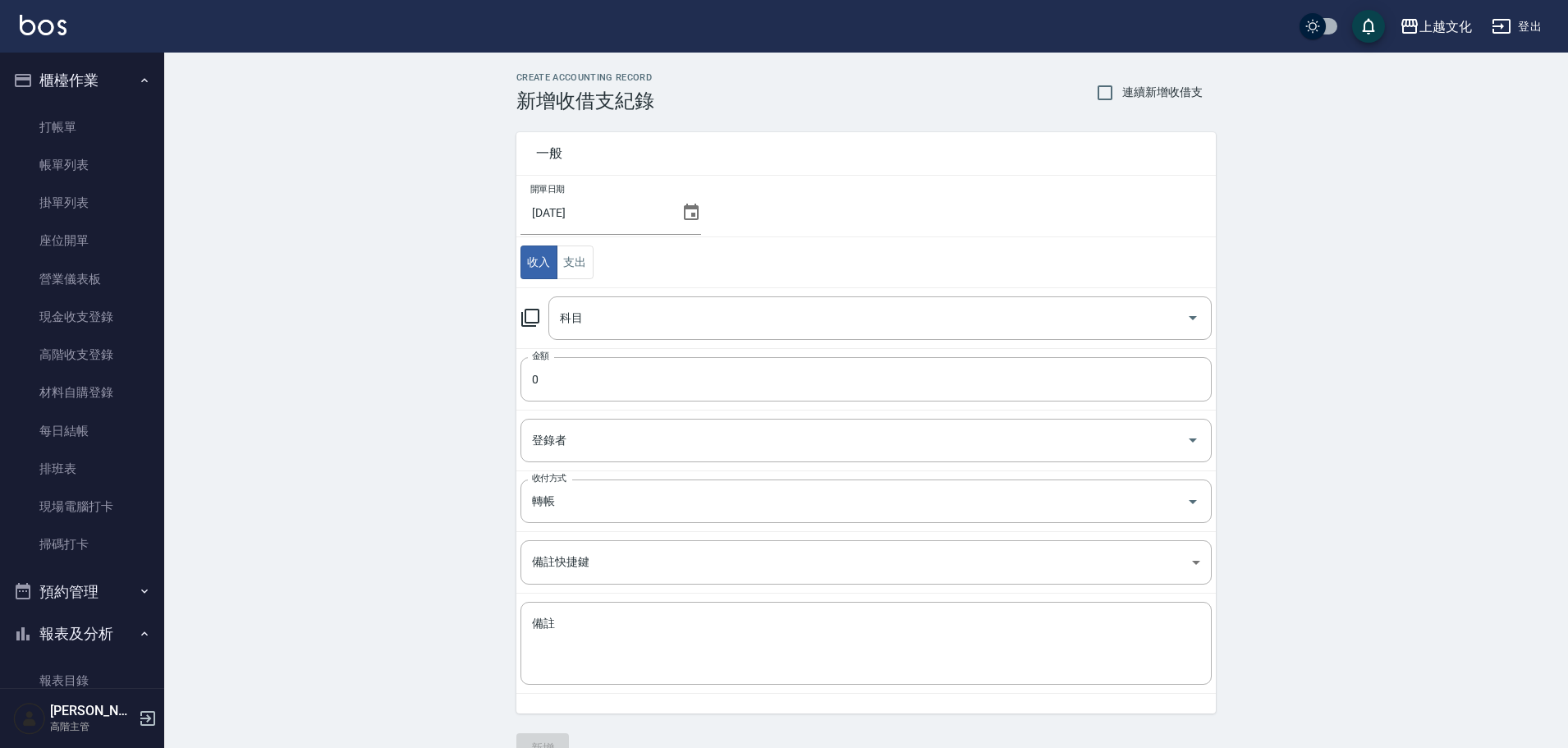
click at [684, 217] on icon at bounding box center [691, 213] width 20 height 20
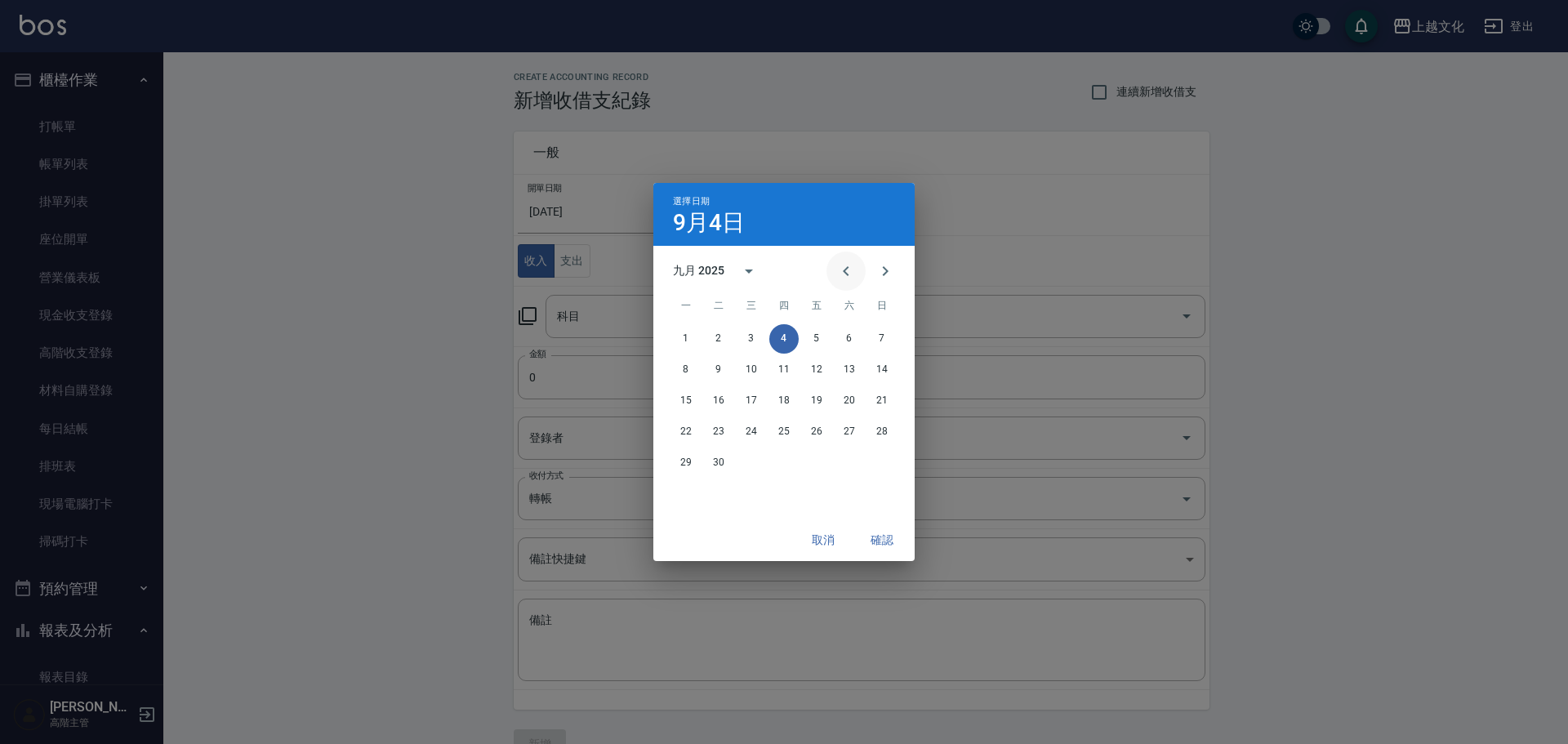
click at [853, 272] on icon "Previous month" at bounding box center [846, 271] width 20 height 20
click at [885, 462] on button "31" at bounding box center [882, 463] width 29 height 29
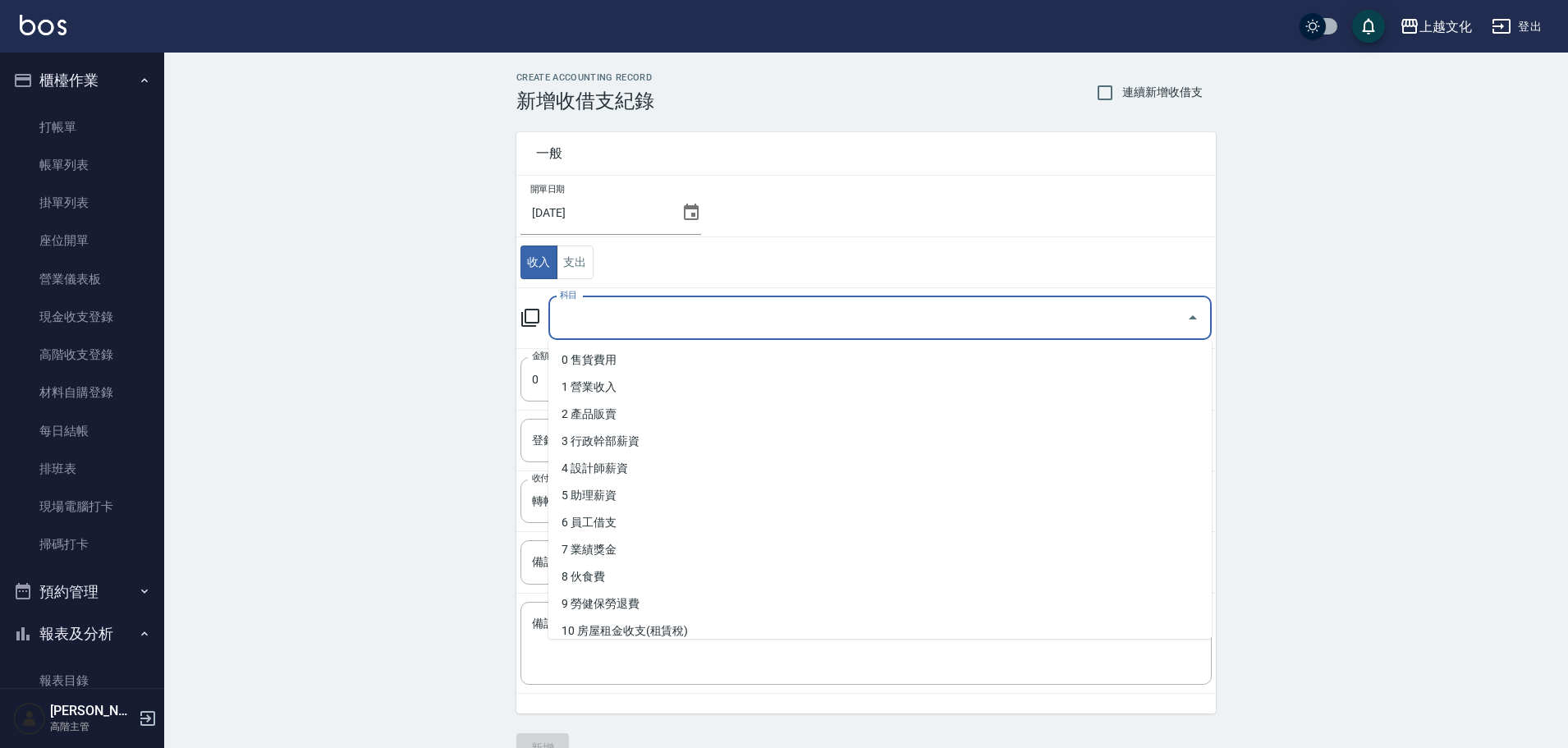
drag, startPoint x: 615, startPoint y: 323, endPoint x: 657, endPoint y: 352, distance: 51.0
click at [617, 322] on input "科目" at bounding box center [867, 318] width 624 height 29
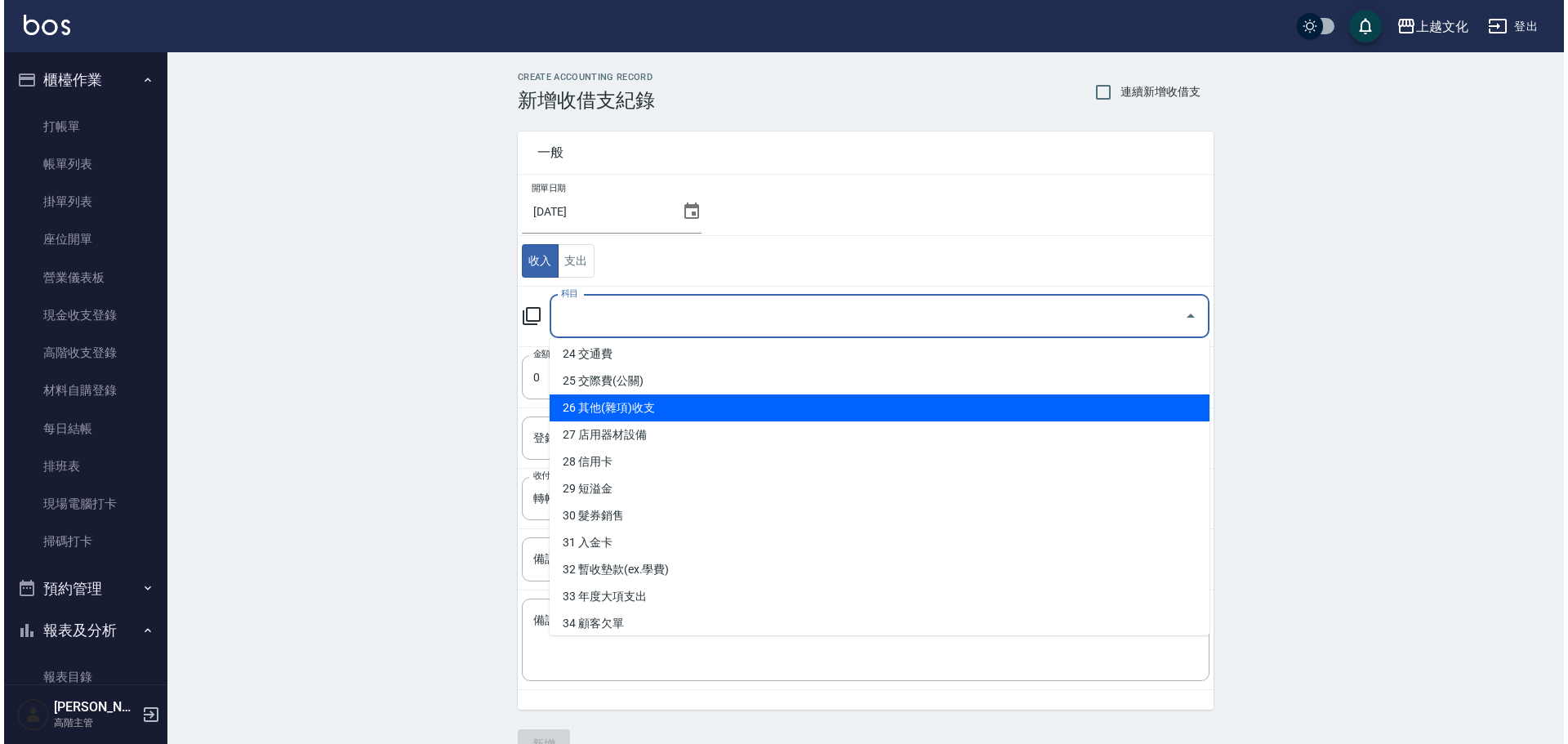
scroll to position [713, 0]
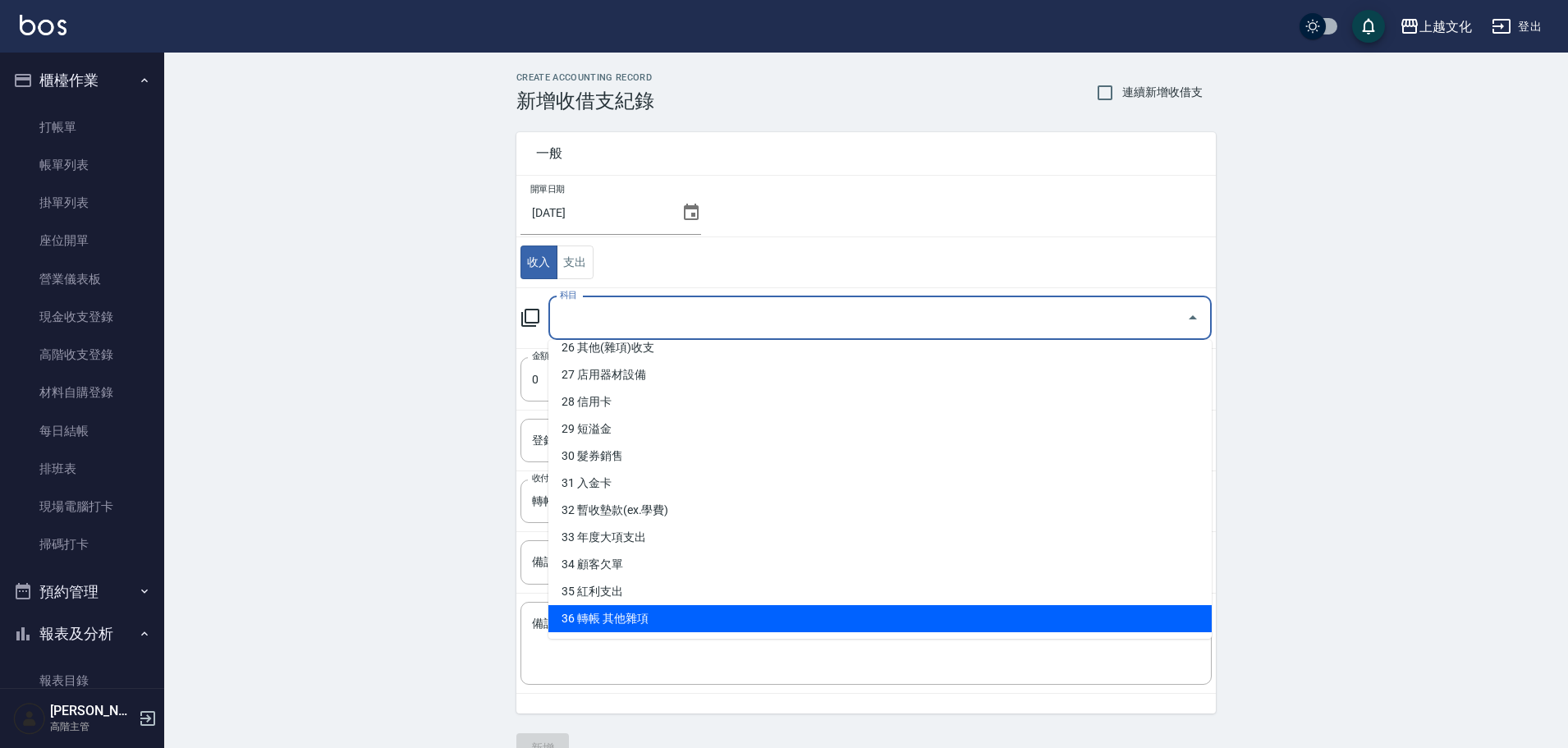
click at [650, 616] on li "36 轉帳 其他雜項" at bounding box center [879, 618] width 663 height 27
type input "36 轉帳 其他雜項"
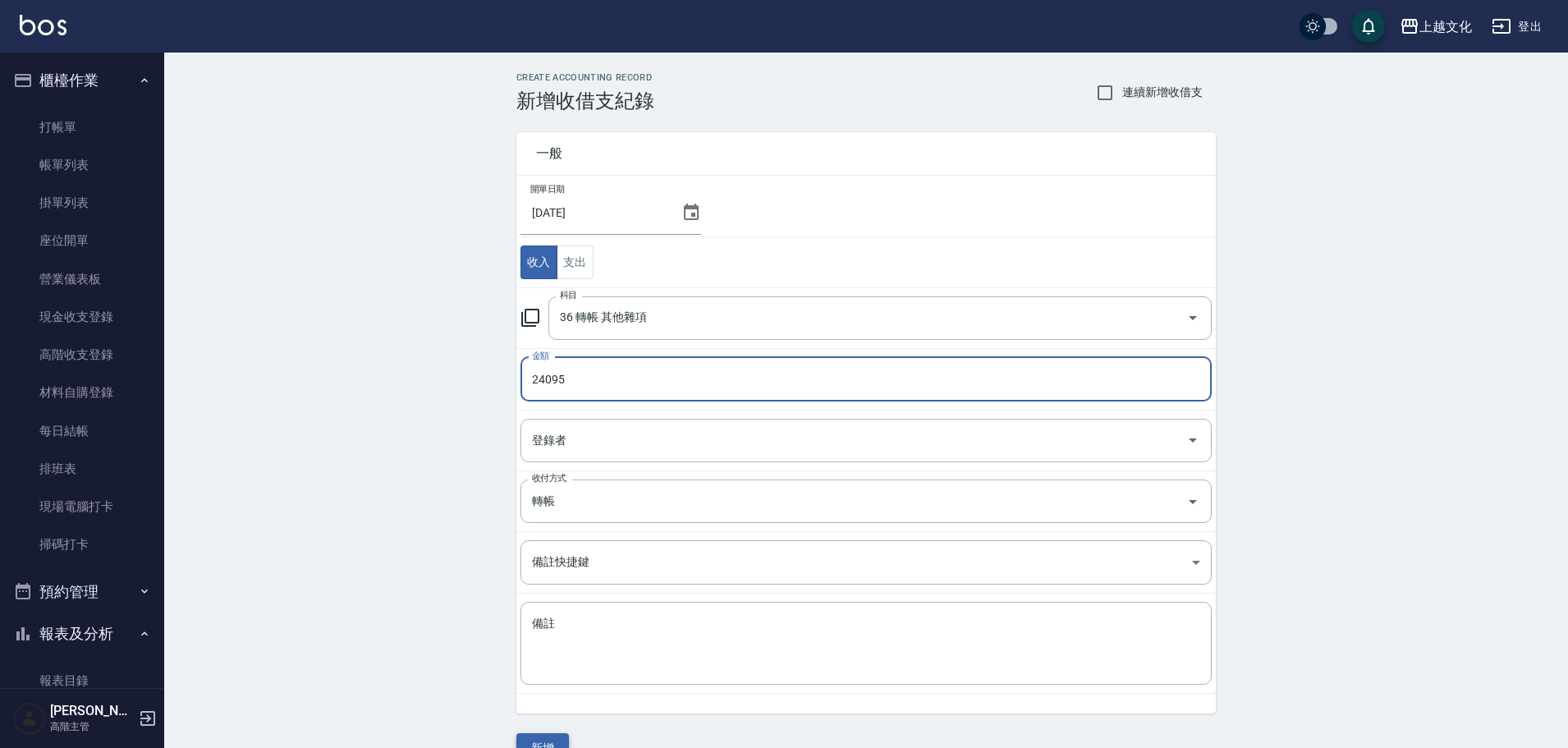
type input "24095"
click at [543, 739] on button "新增" at bounding box center [542, 748] width 53 height 30
